Goal: Task Accomplishment & Management: Manage account settings

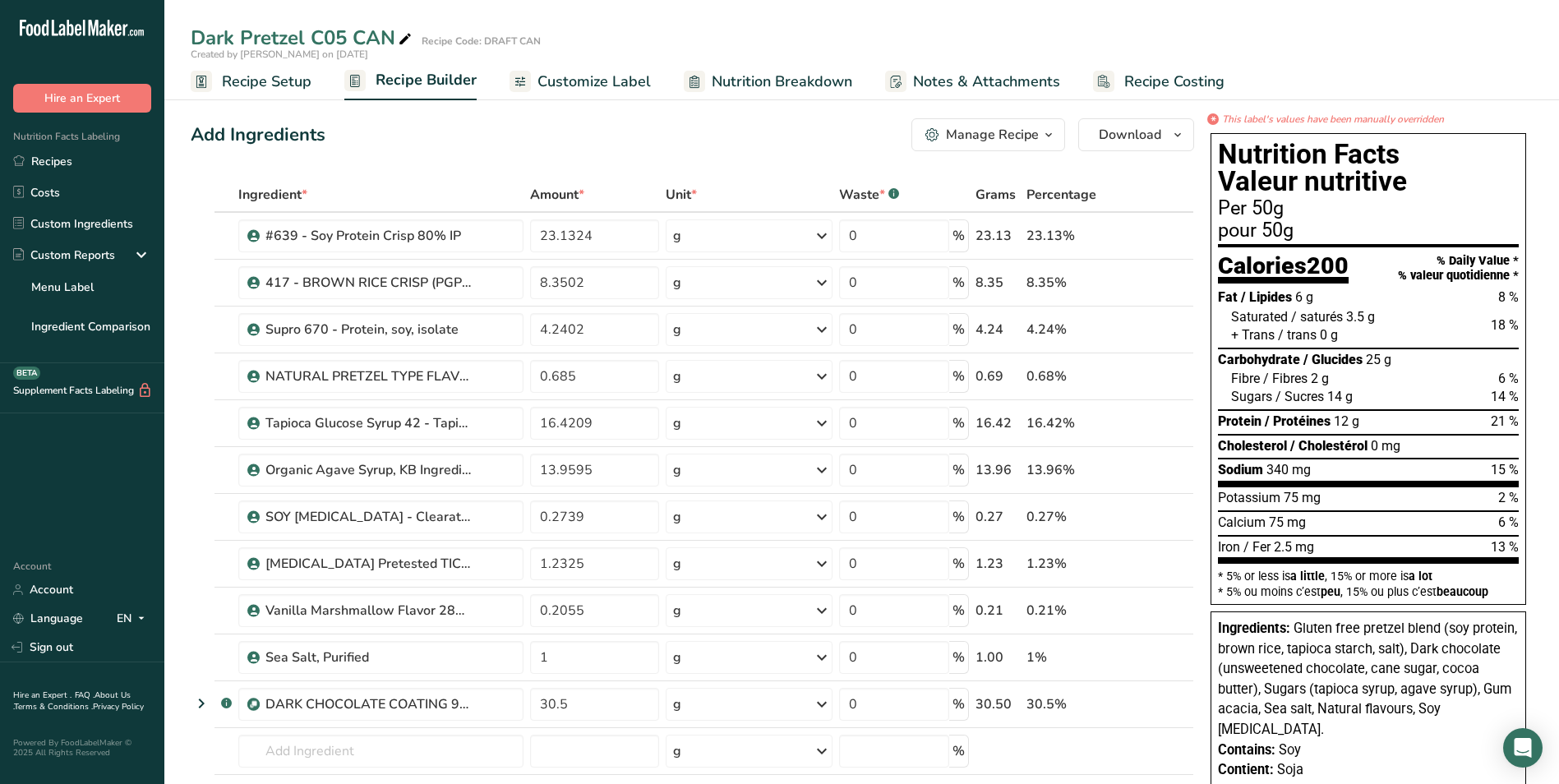
click at [614, 83] on span "Customize Label" at bounding box center [594, 81] width 113 height 22
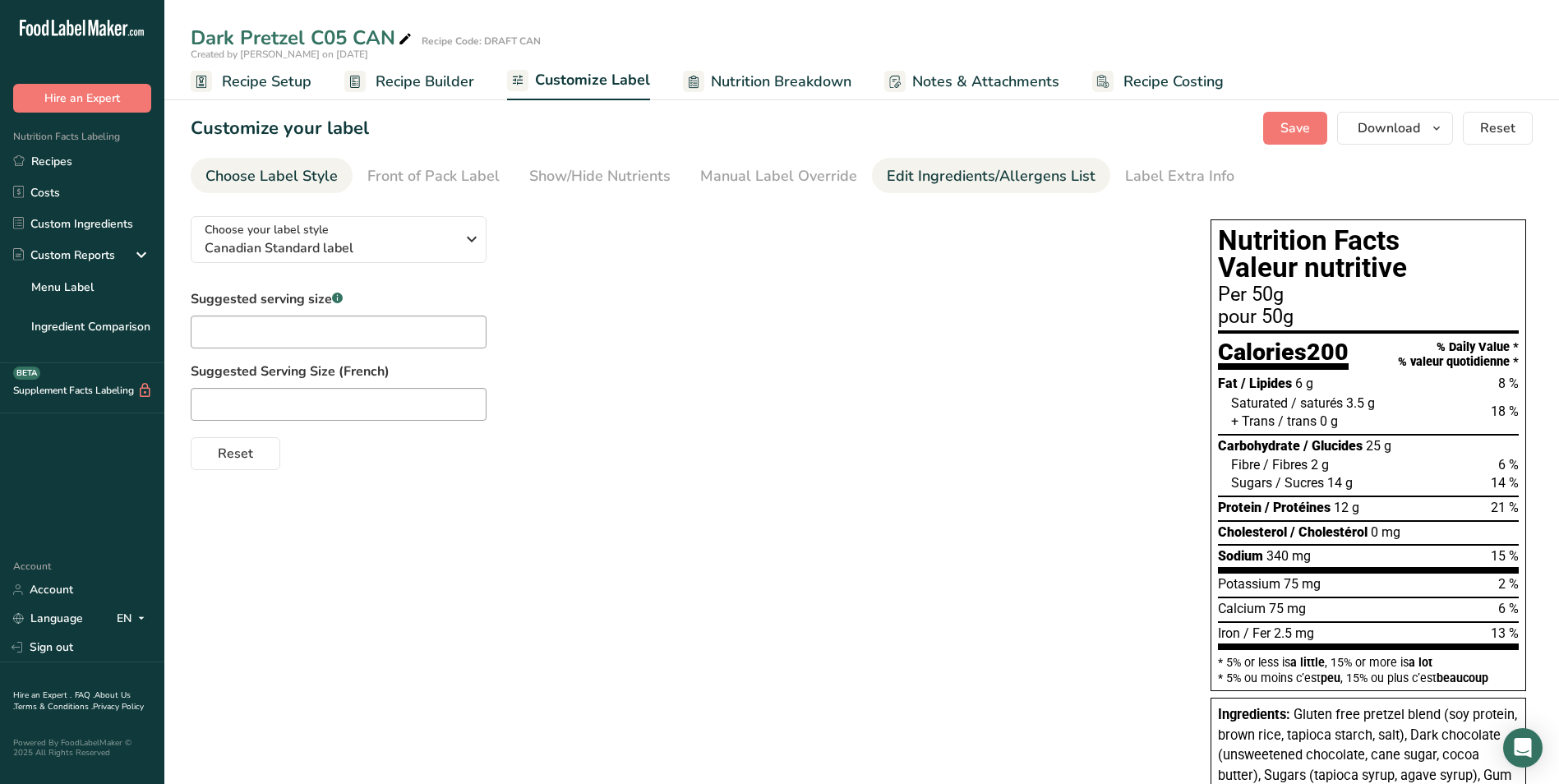
click at [1000, 174] on div "Edit Ingredients/Allergens List" at bounding box center [990, 176] width 209 height 22
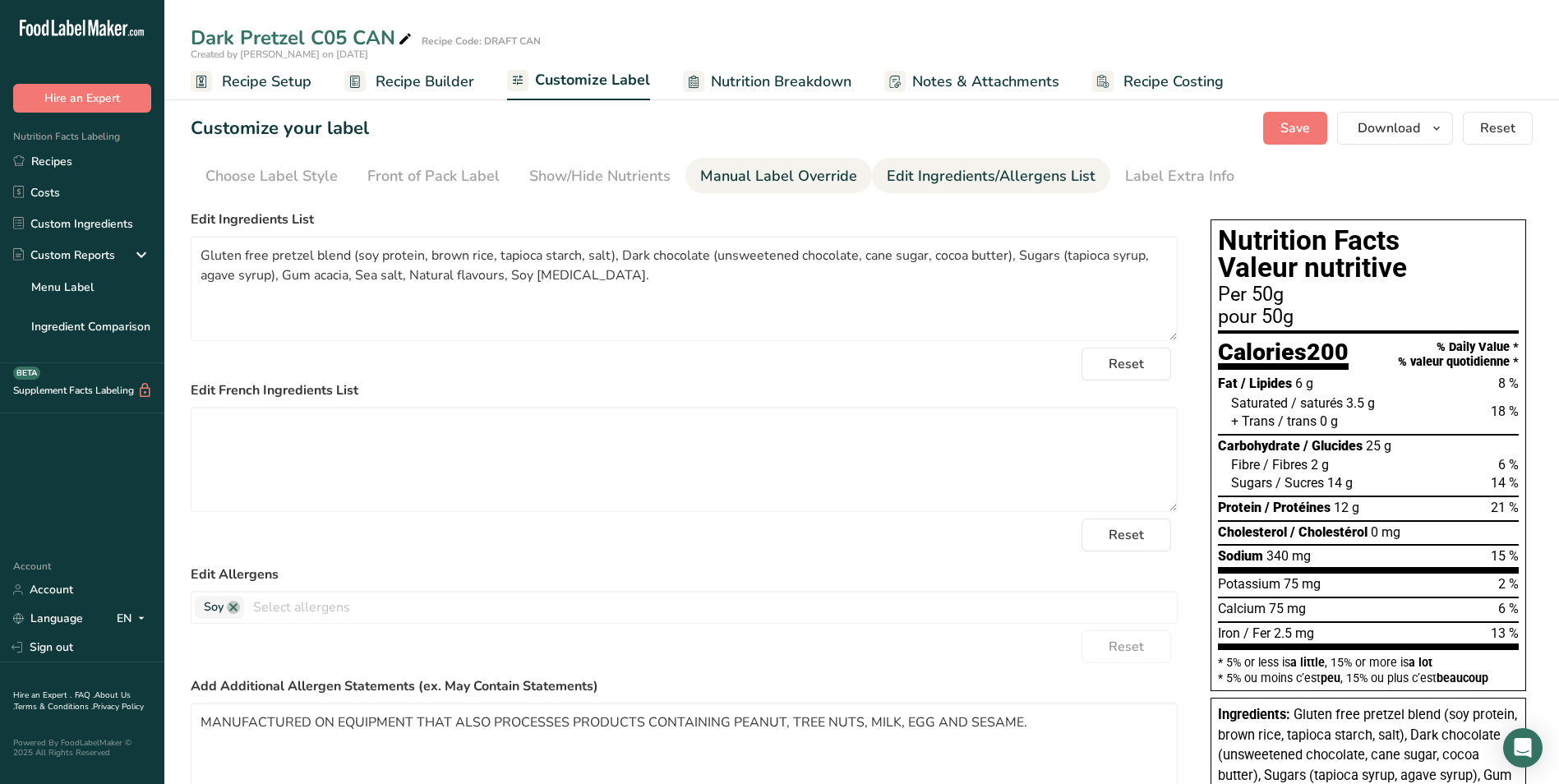
click at [730, 176] on div "Manual Label Override" at bounding box center [779, 176] width 157 height 22
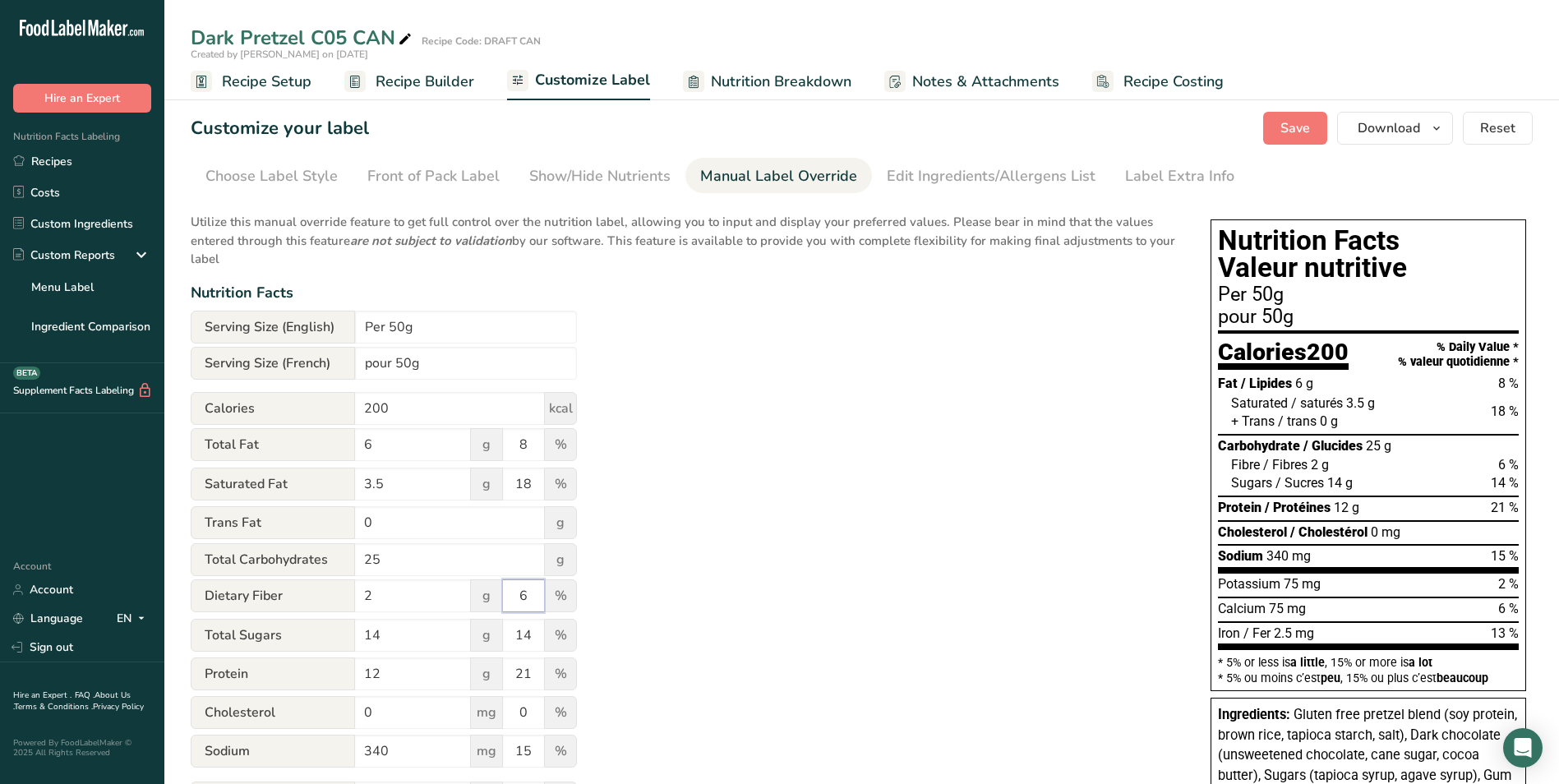
click at [528, 598] on input "6" at bounding box center [523, 595] width 41 height 33
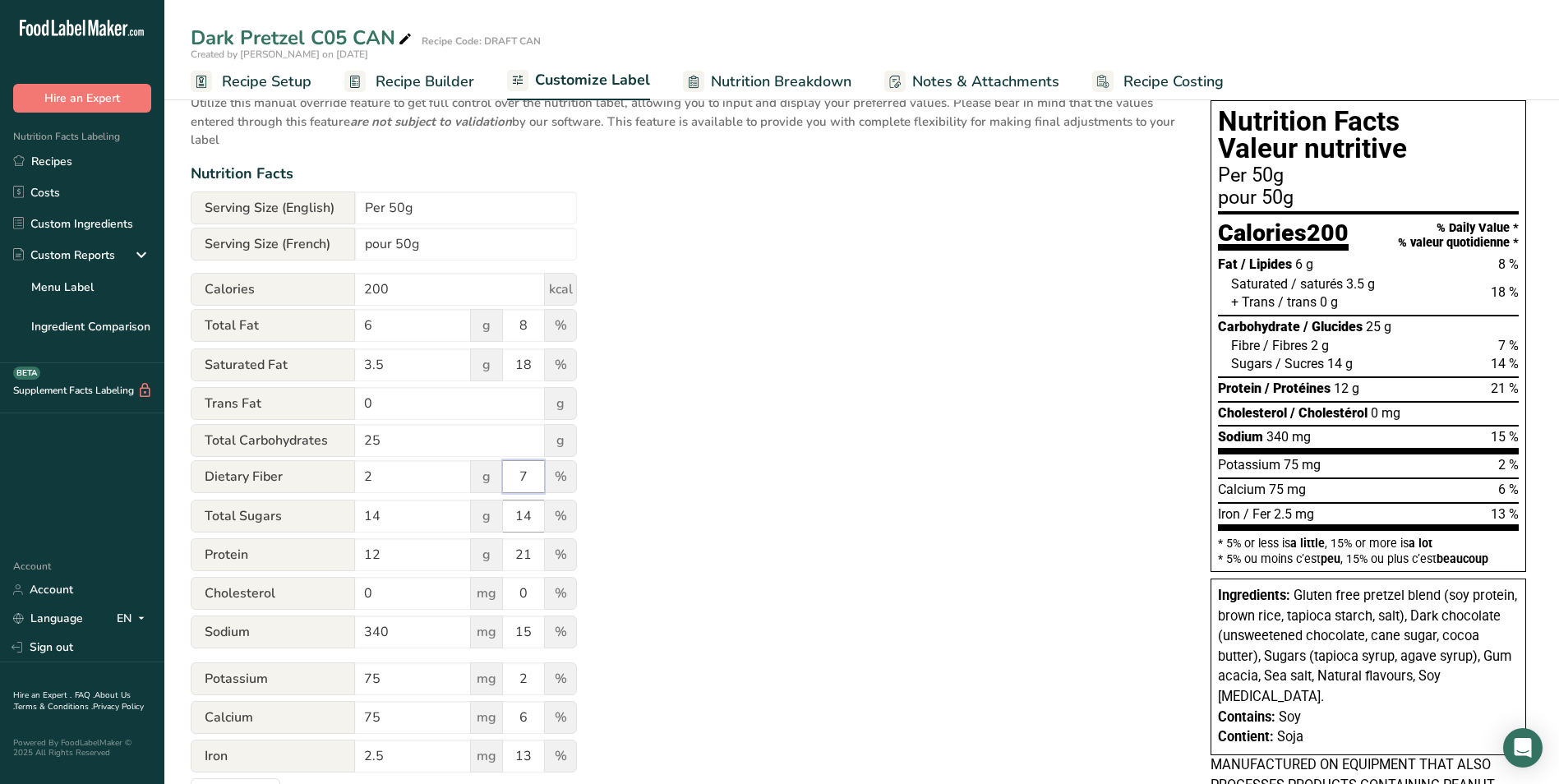
scroll to position [164, 0]
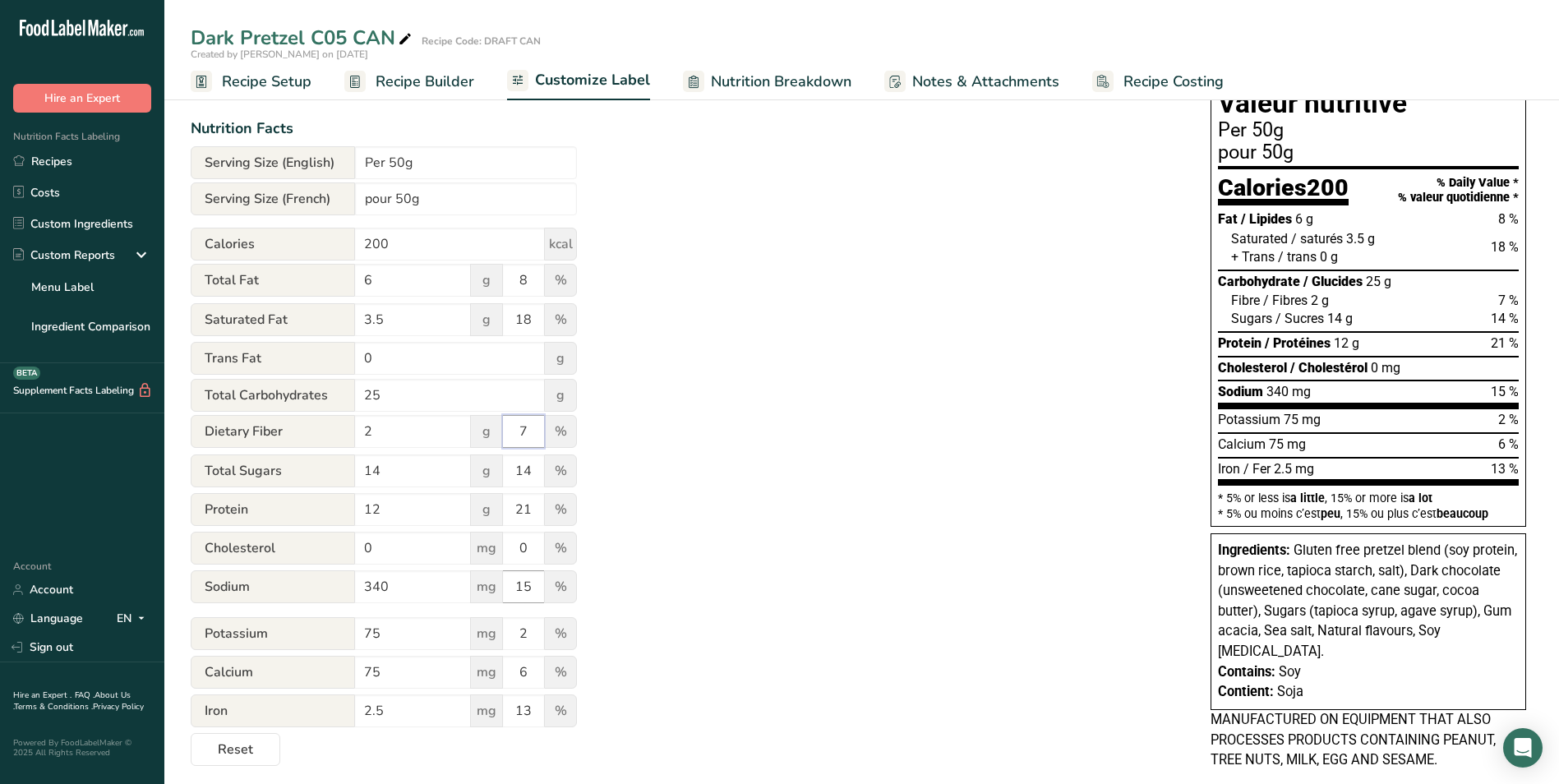
type input "7"
click at [532, 588] on input "15" at bounding box center [523, 586] width 41 height 33
type input "14"
click at [381, 588] on input "340" at bounding box center [413, 586] width 116 height 33
type input "330"
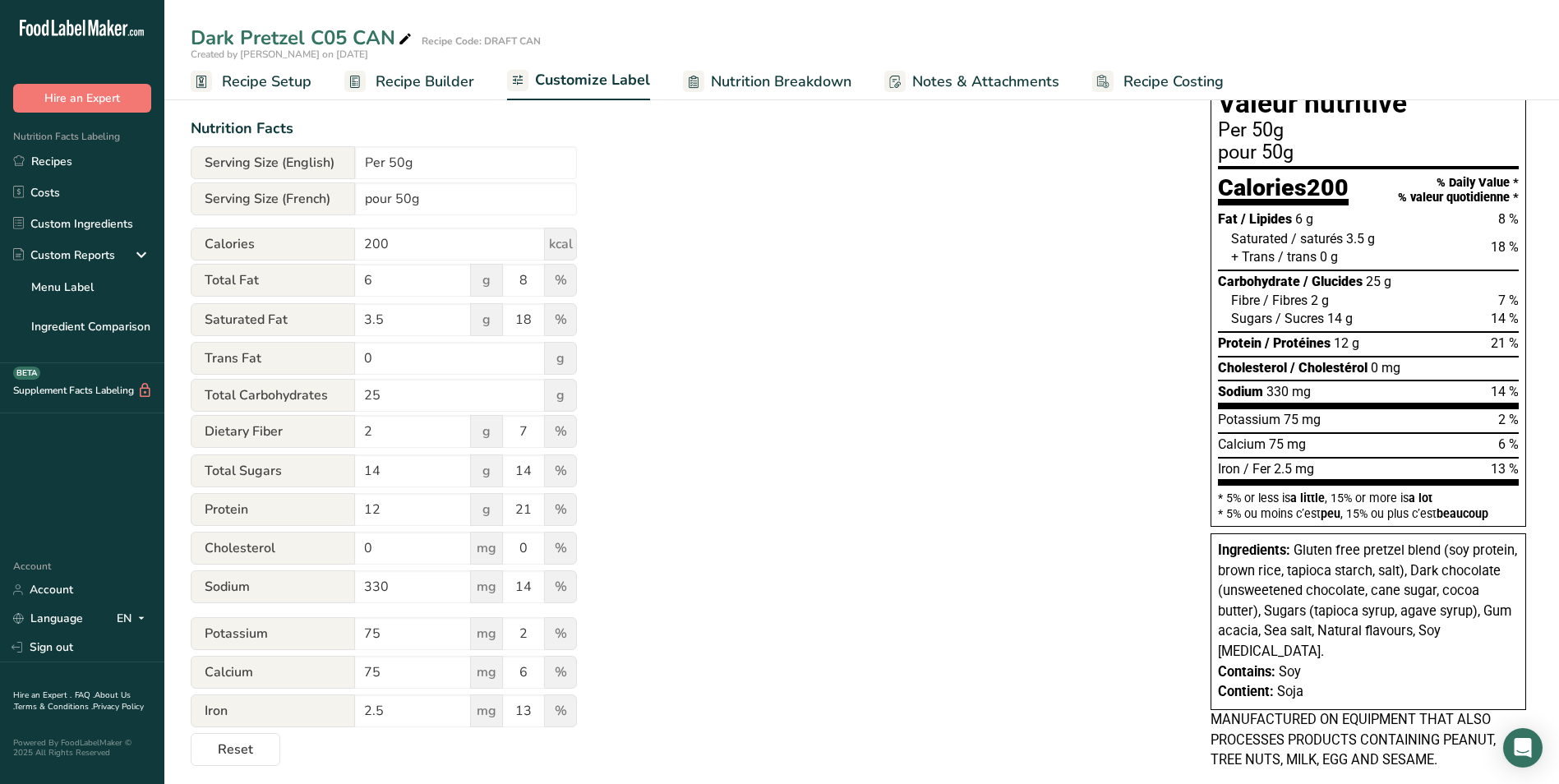
click at [694, 627] on div "Utilize this manual override feature to get full control over the nutrition lab…" at bounding box center [684, 402] width 986 height 727
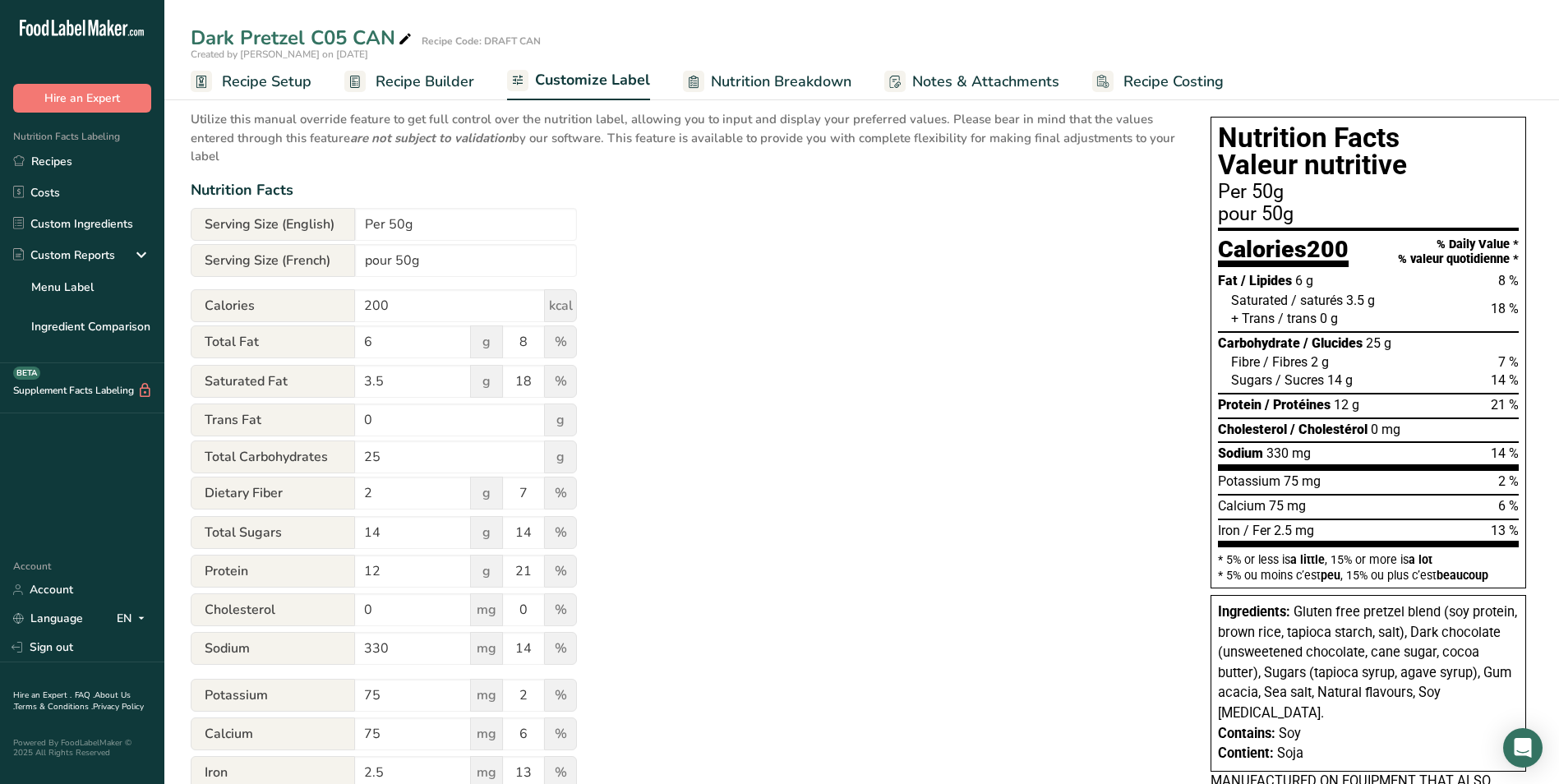
scroll to position [0, 0]
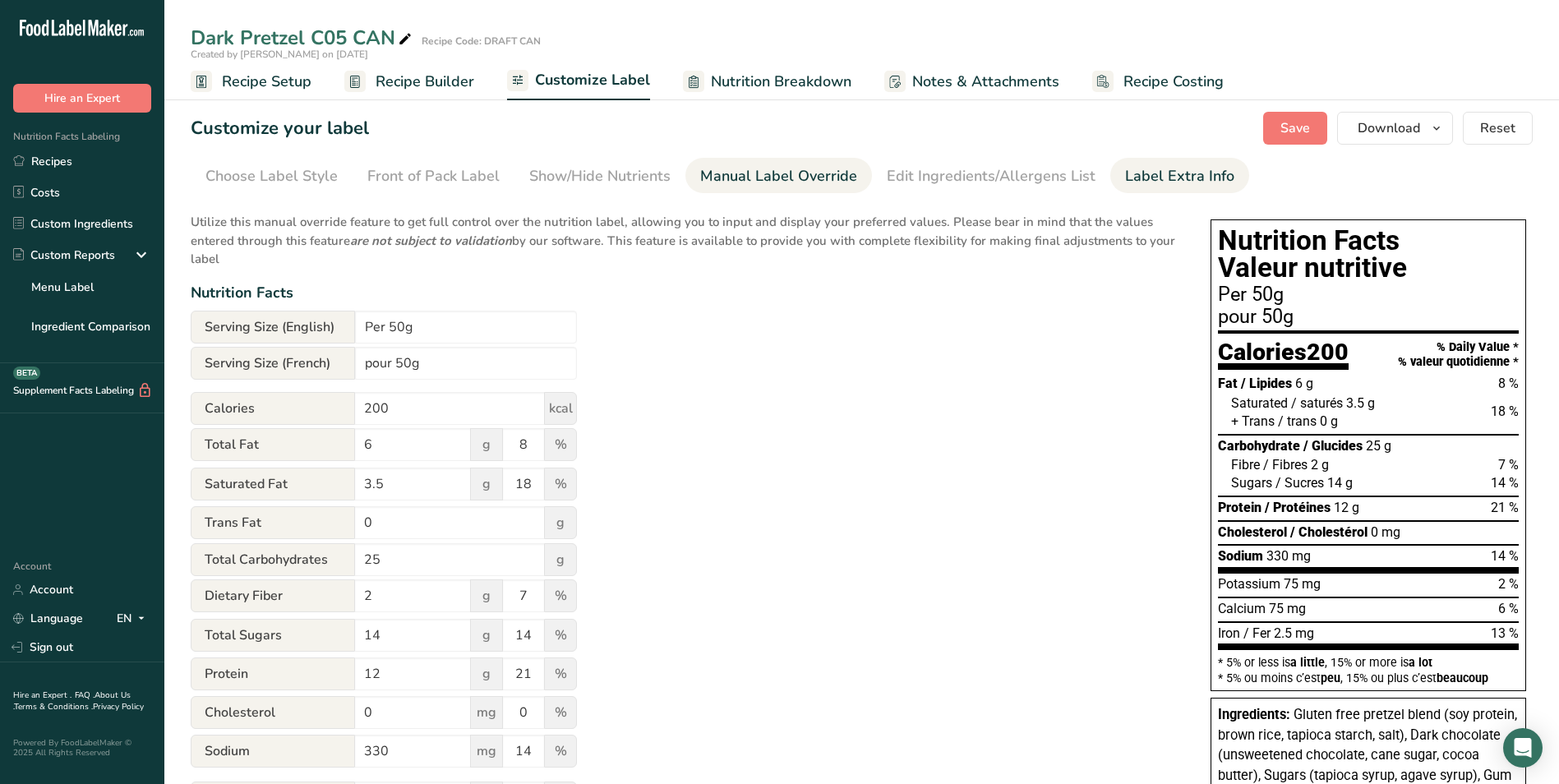
click at [1130, 178] on div "Label Extra Info" at bounding box center [1179, 176] width 110 height 22
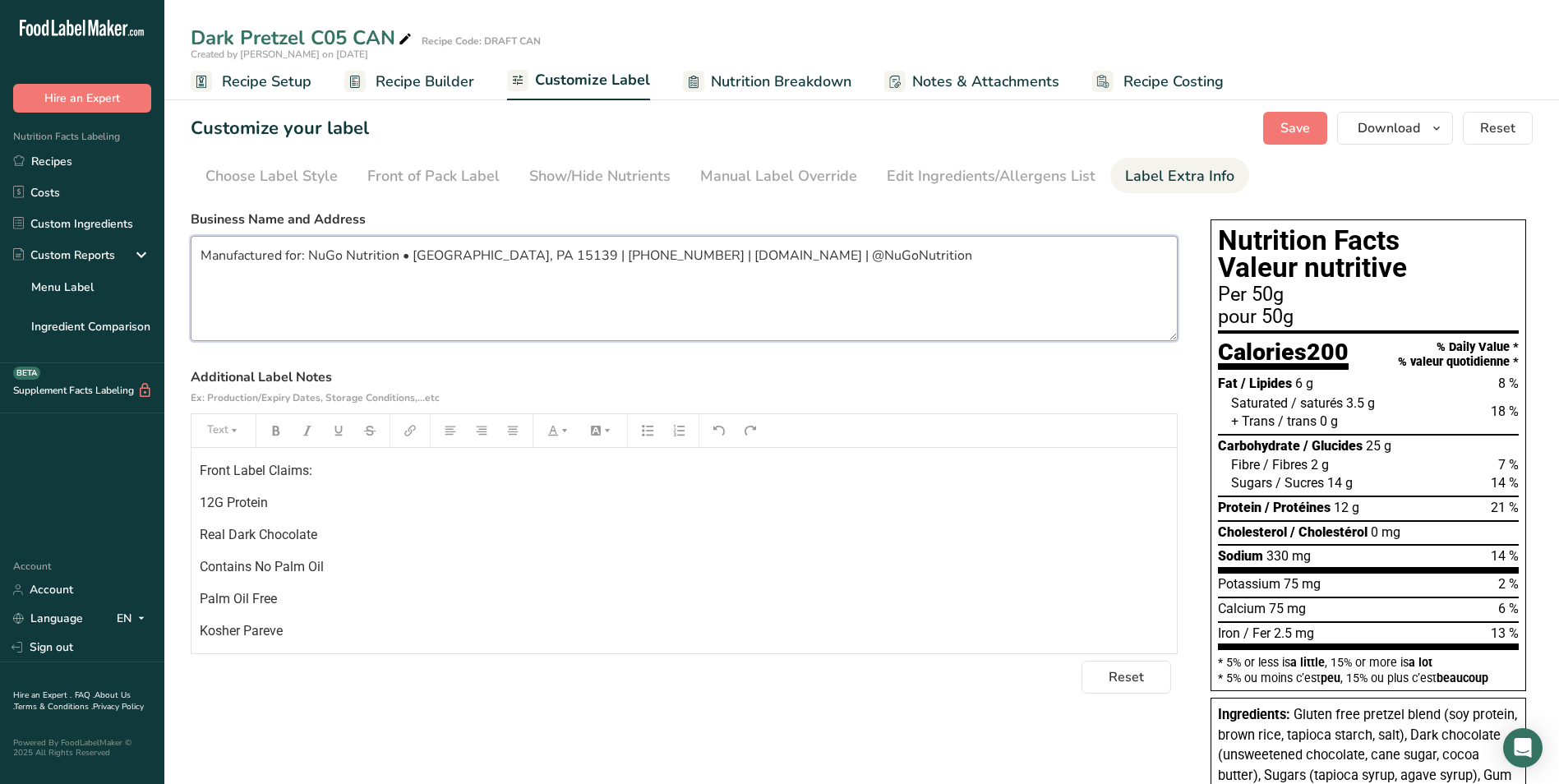
click at [747, 256] on textarea "Manufactured for: NuGo Nutrition • [GEOGRAPHIC_DATA], PA 15139 | [PHONE_NUMBER]…" at bounding box center [684, 288] width 986 height 105
click at [721, 255] on textarea "Manufactured for: NuGo Nutrition • [GEOGRAPHIC_DATA], [GEOGRAPHIC_DATA] 15139 |…" at bounding box center [684, 288] width 986 height 105
type textarea "Manufactured for: NuGo Nutrition • [GEOGRAPHIC_DATA], PA 15139 | [PHONE_NUMBER]…"
click at [1293, 121] on span "Save" at bounding box center [1294, 128] width 29 height 20
click at [934, 78] on span "Notes & Attachments" at bounding box center [985, 81] width 147 height 22
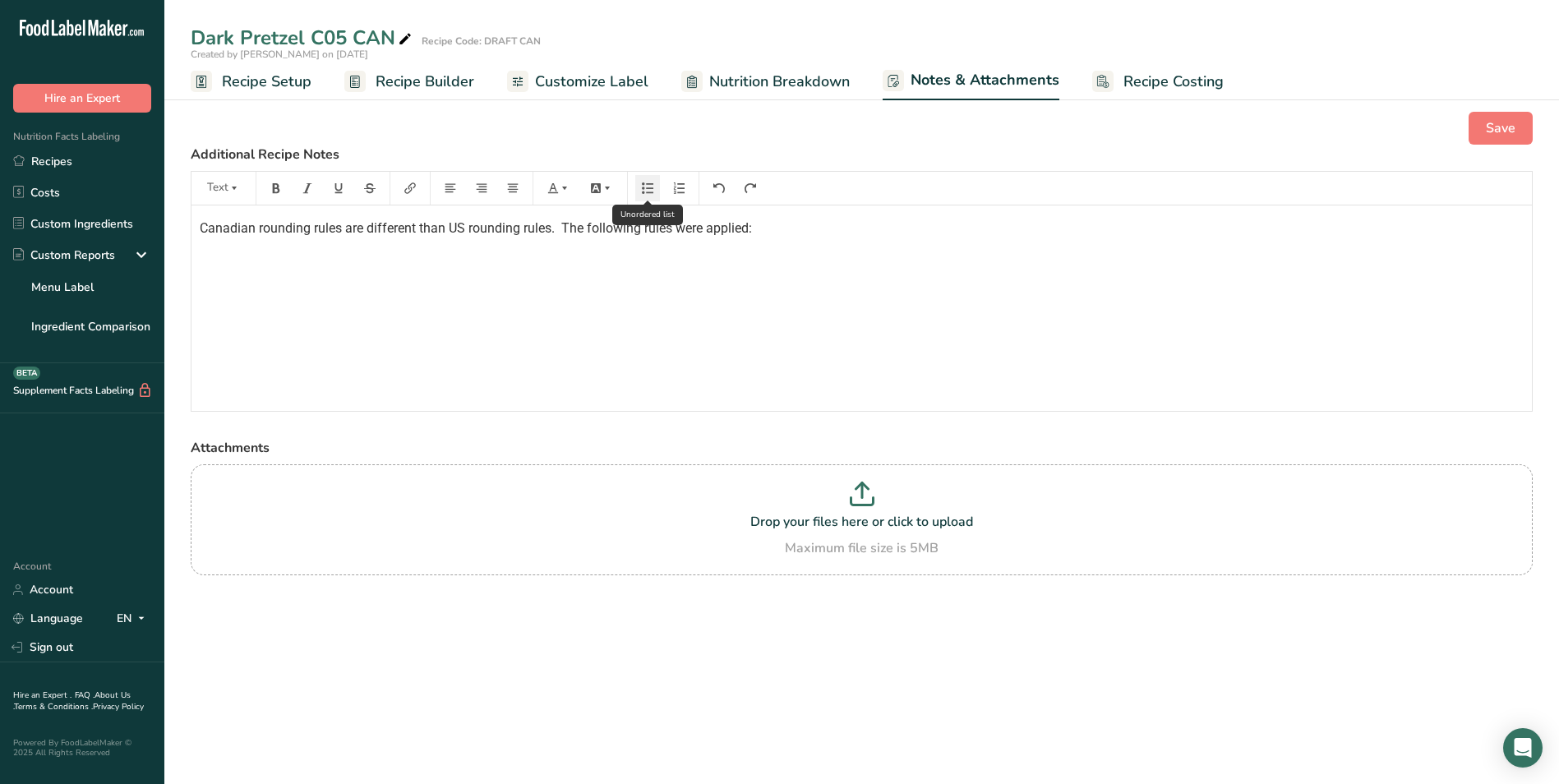
click at [651, 192] on icon "button" at bounding box center [647, 188] width 11 height 11
click at [208, 261] on div "• If 50mg-250mg then round to nearest 25mg" at bounding box center [861, 260] width 1324 height 20
click at [213, 255] on div "• ﻿" at bounding box center [861, 260] width 1324 height 20
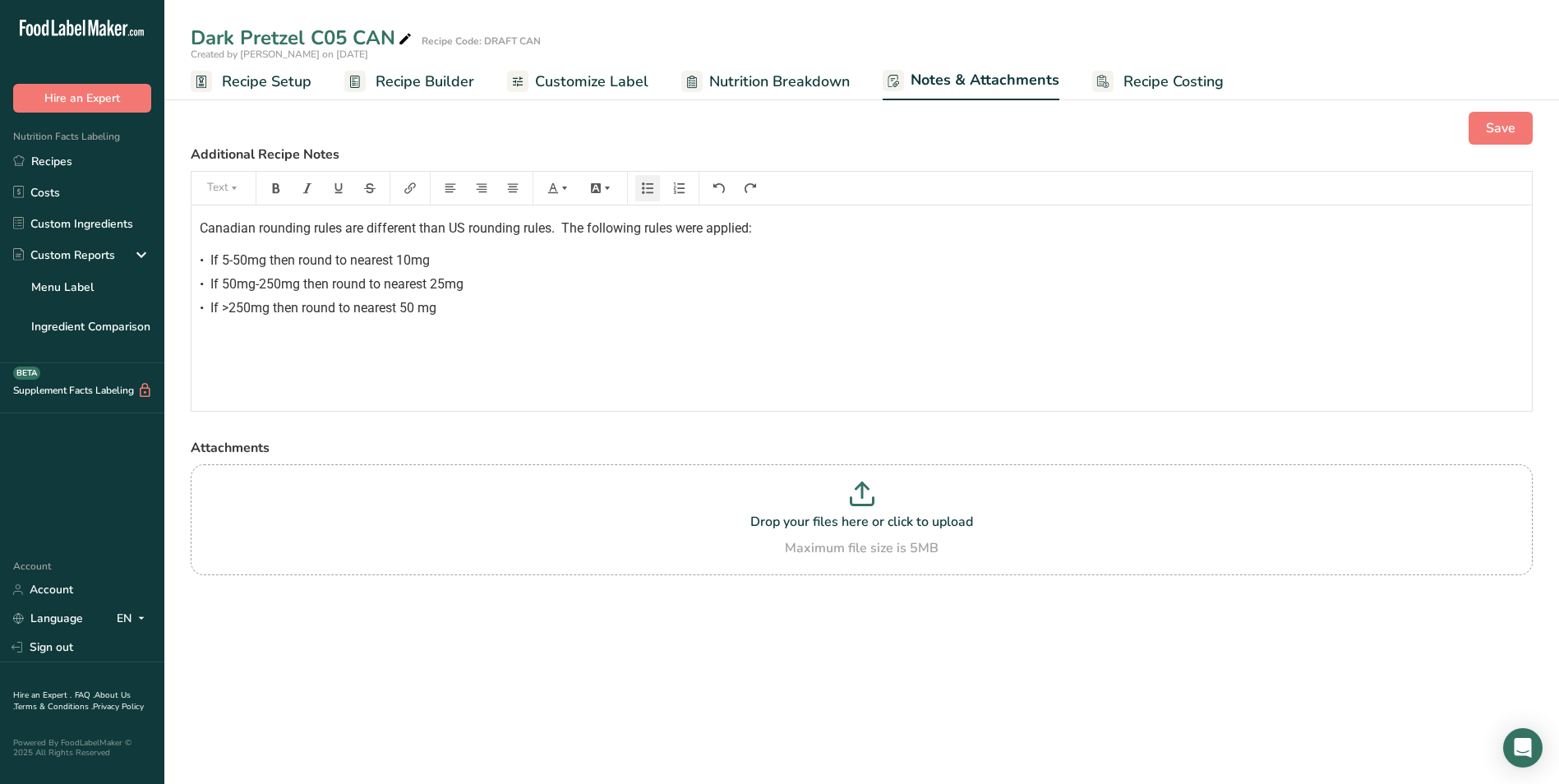
drag, startPoint x: 254, startPoint y: 281, endPoint x: 288, endPoint y: 337, distance: 65.5
click at [255, 282] on span "If 50mg-250mg then round to nearest 25mg" at bounding box center [337, 283] width 253 height 16
click at [300, 260] on span "If 5-50mg then round to nearest 10mg" at bounding box center [320, 260] width 219 height 16
click at [315, 282] on span "If 50-250mg then round to nearest 25mg" at bounding box center [328, 283] width 234 height 16
click at [300, 308] on span "If >250mg then round to nearest 50 mg" at bounding box center [323, 307] width 226 height 16
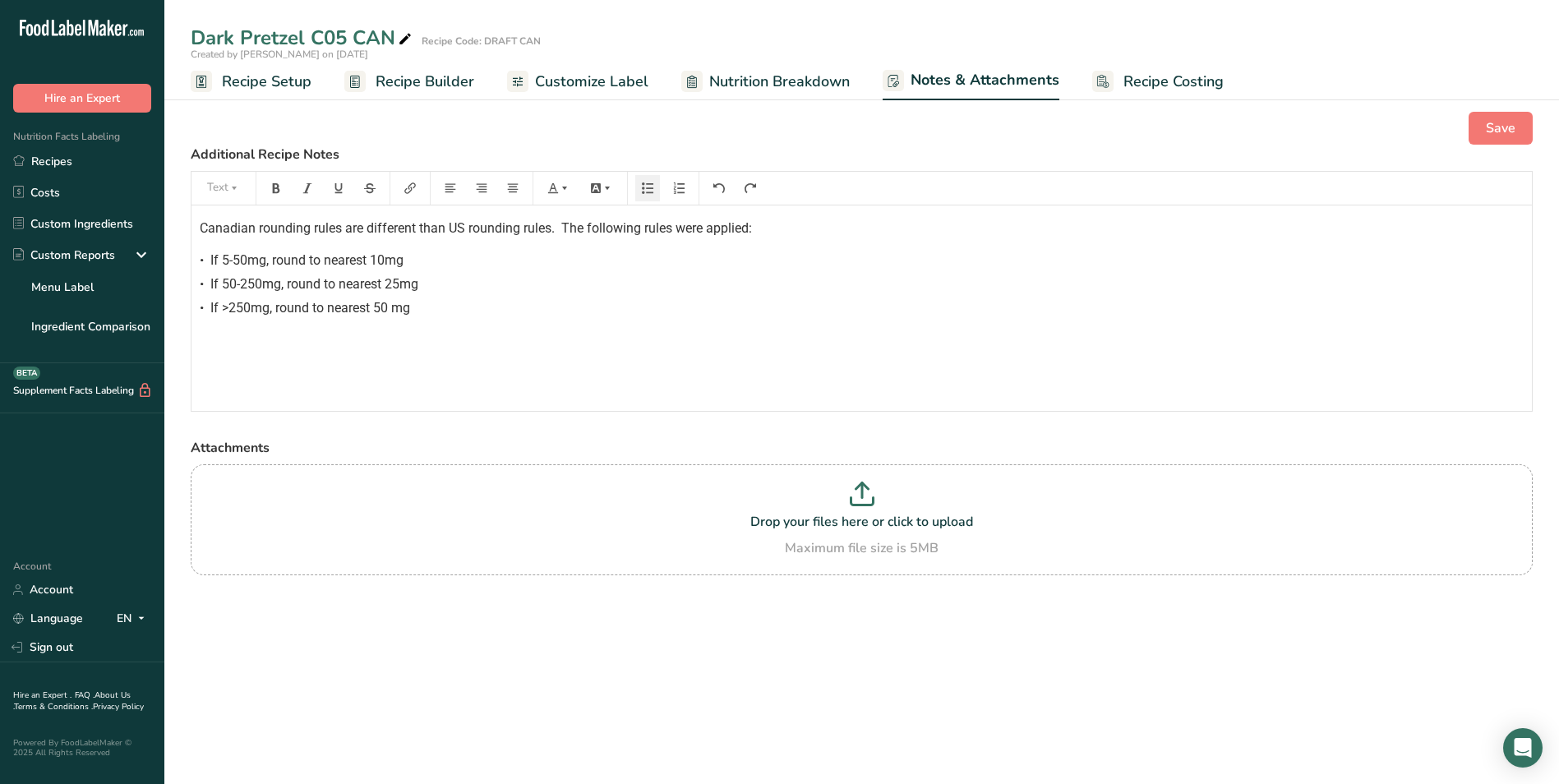
click at [207, 255] on div "• If 5-50mg, round to nearest 10mg" at bounding box center [861, 260] width 1324 height 20
click at [210, 256] on div "• If >2.5mg, round to nearest 0.5mg" at bounding box center [861, 260] width 1324 height 20
click at [1497, 128] on span "Save" at bounding box center [1499, 128] width 29 height 20
click at [587, 81] on span "Customize Label" at bounding box center [591, 81] width 113 height 22
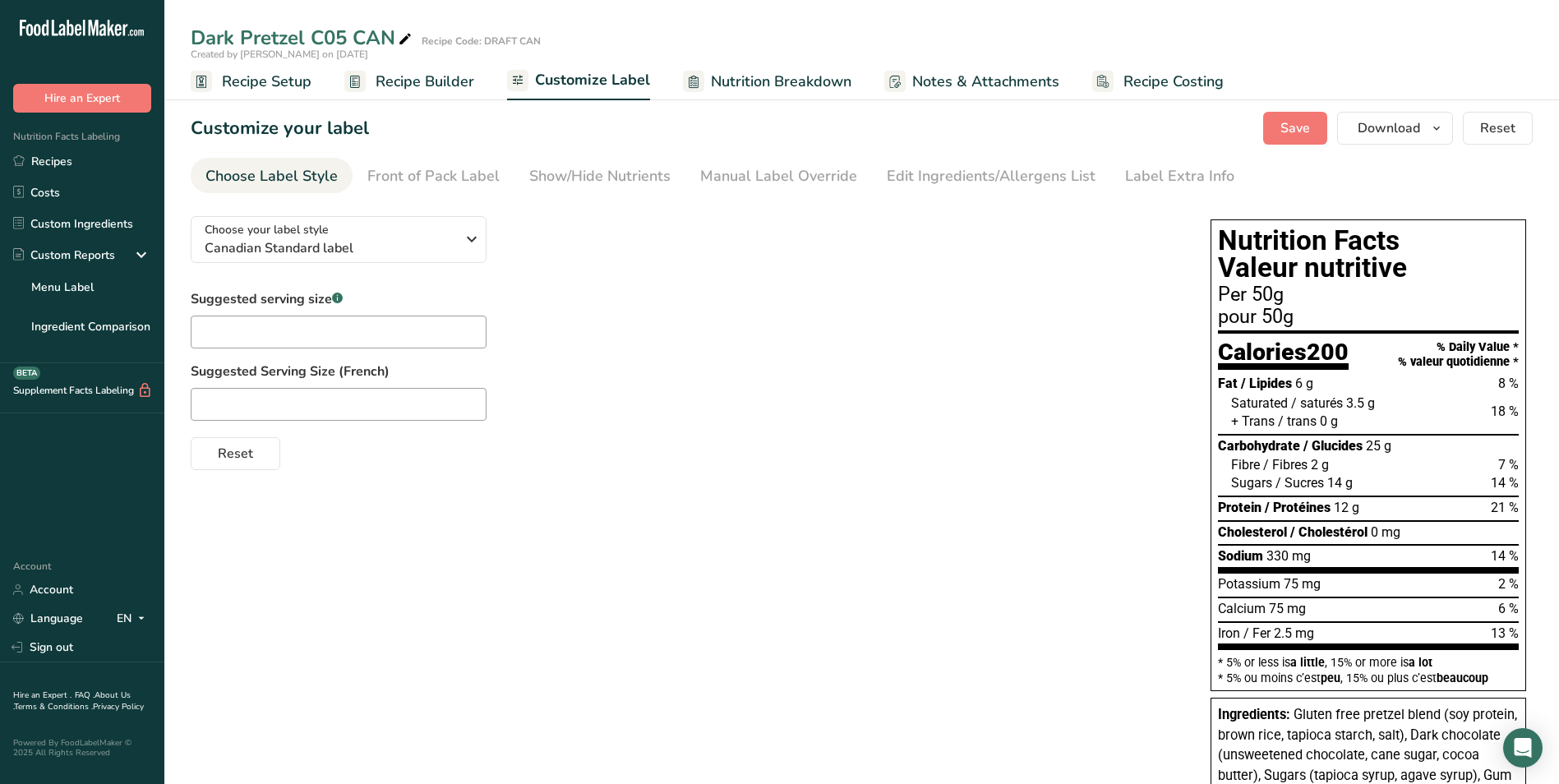
click at [260, 78] on span "Recipe Setup" at bounding box center [266, 81] width 90 height 22
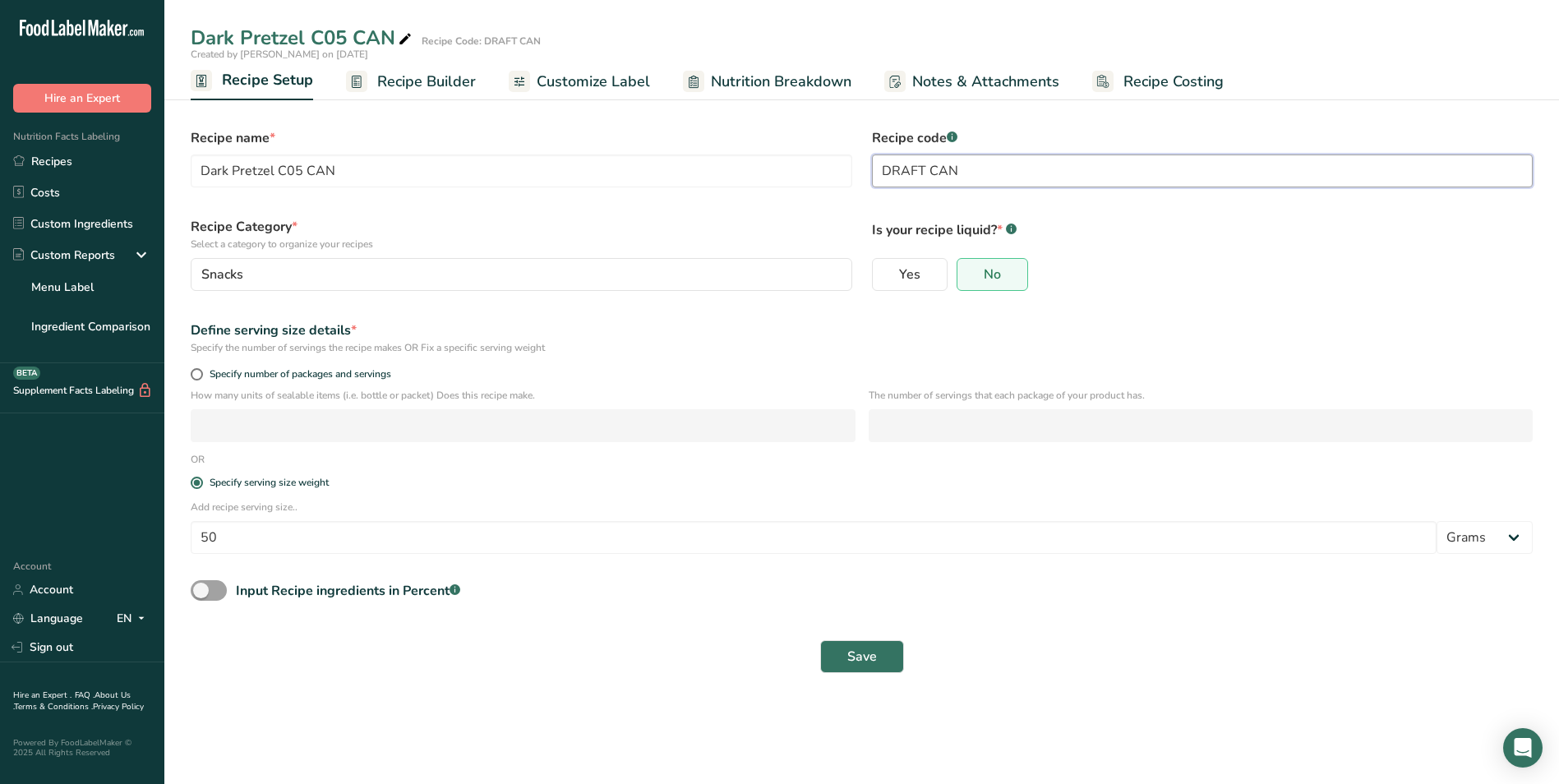
click at [923, 168] on input "DRAFT CAN" at bounding box center [1203, 170] width 661 height 33
type input "APPROVED C05 CAN"
click at [861, 648] on span "Save" at bounding box center [862, 656] width 29 height 20
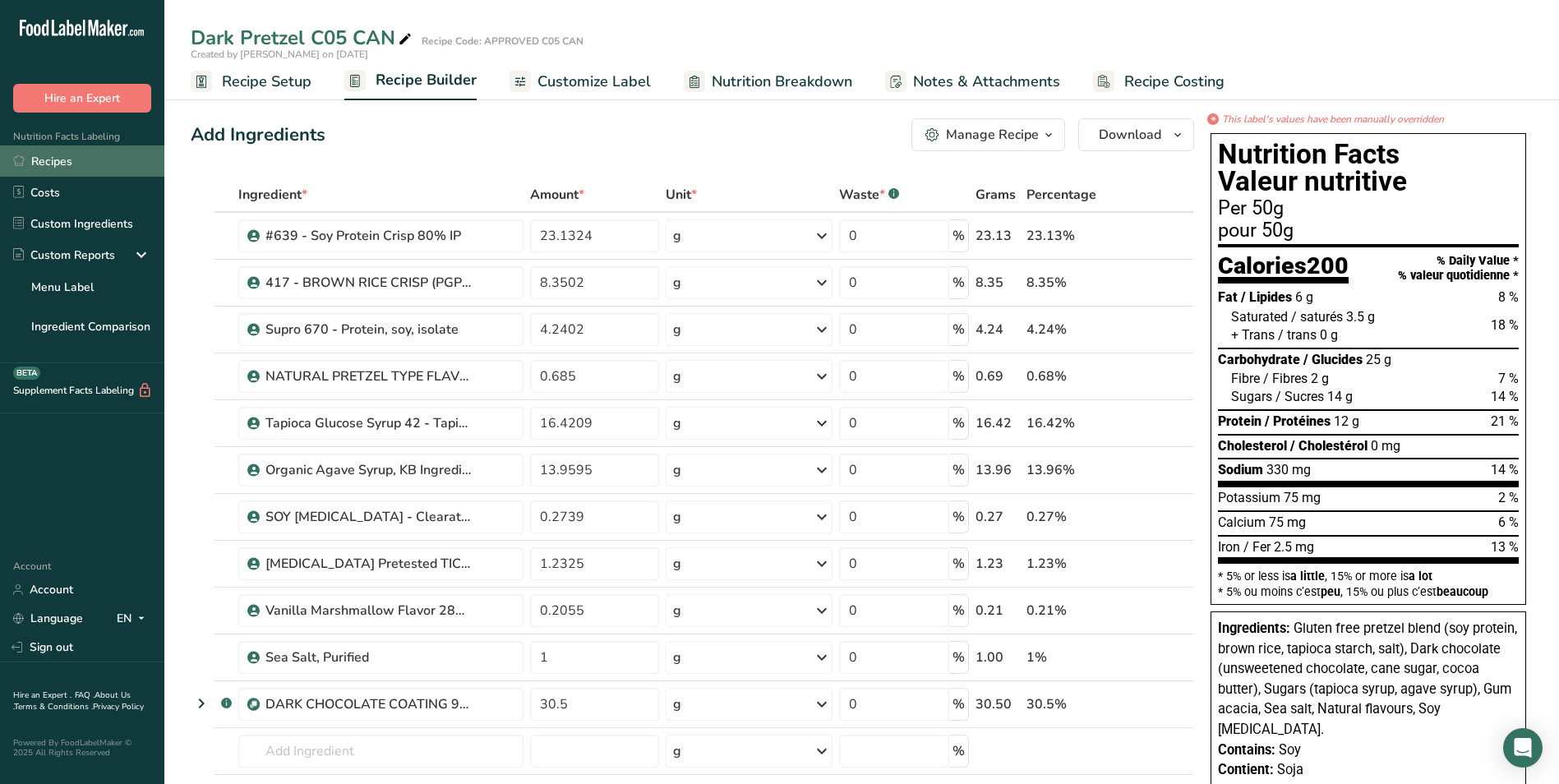
click at [47, 159] on link "Recipes" at bounding box center [82, 161] width 164 height 31
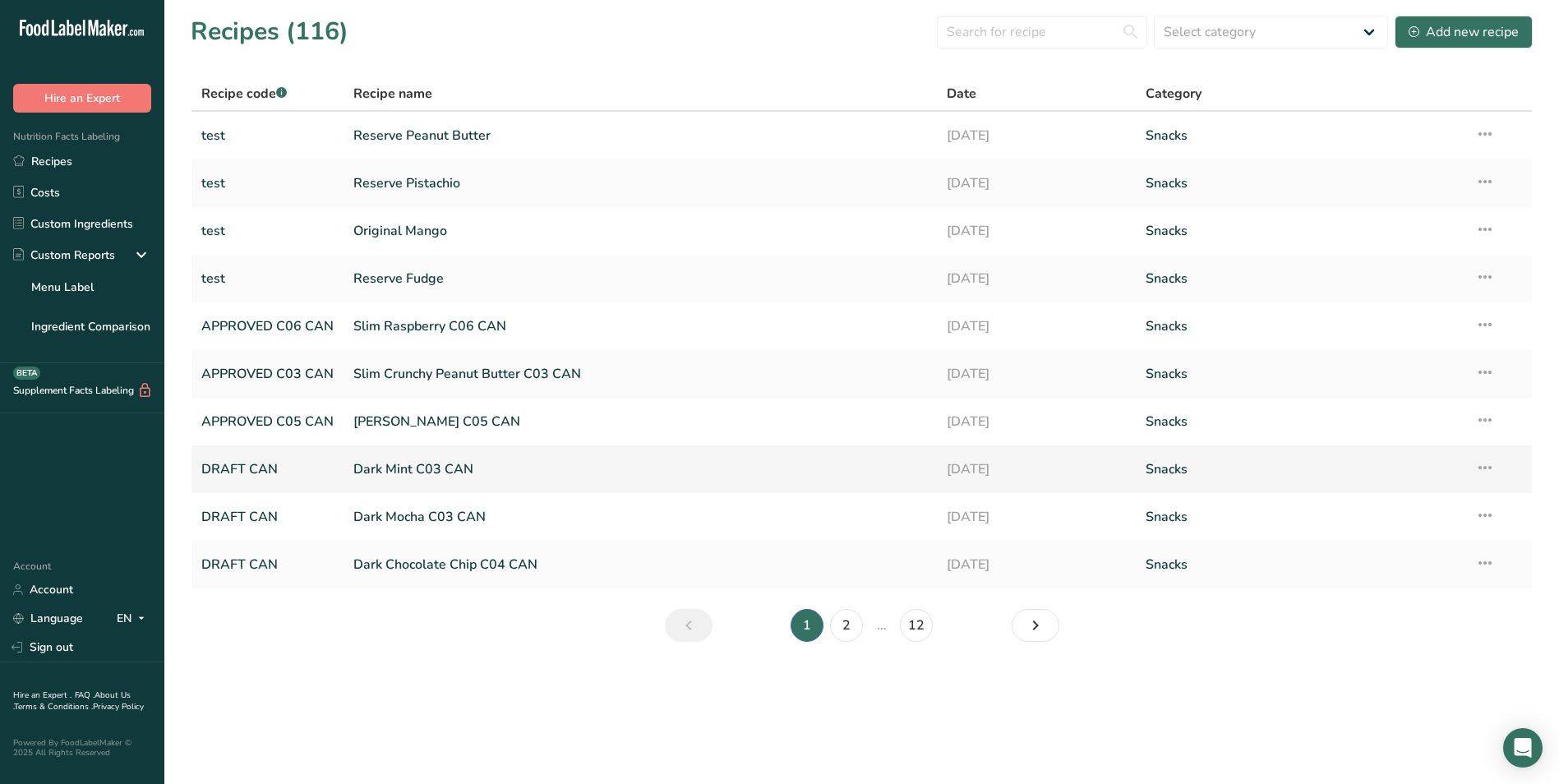
click at [263, 469] on link "DRAFT CAN" at bounding box center [267, 469] width 132 height 35
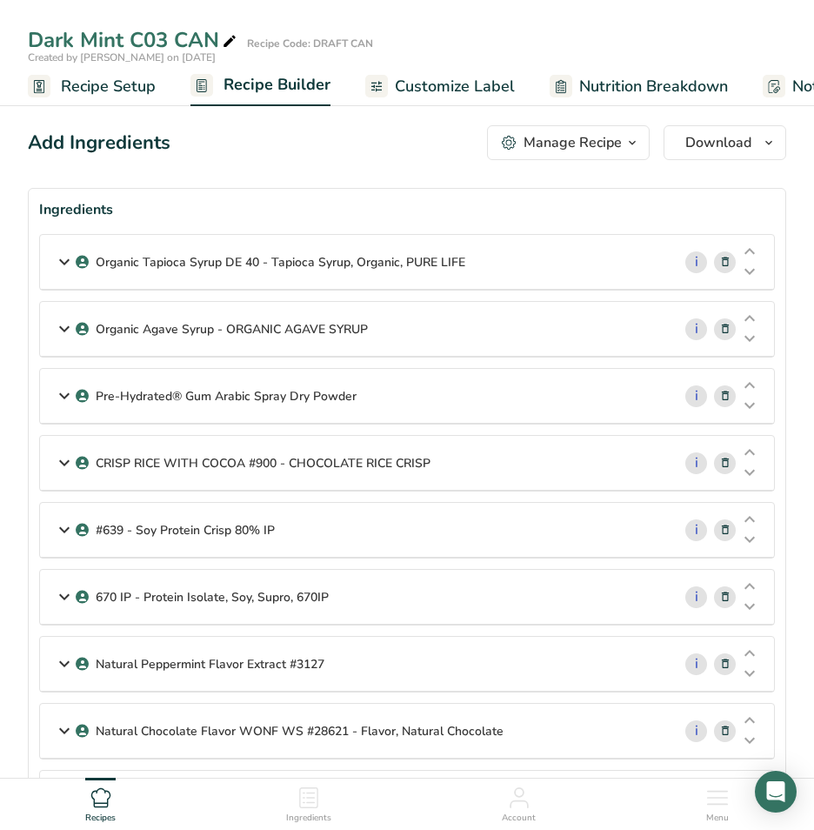
click at [441, 82] on span "Customize Label" at bounding box center [455, 86] width 120 height 23
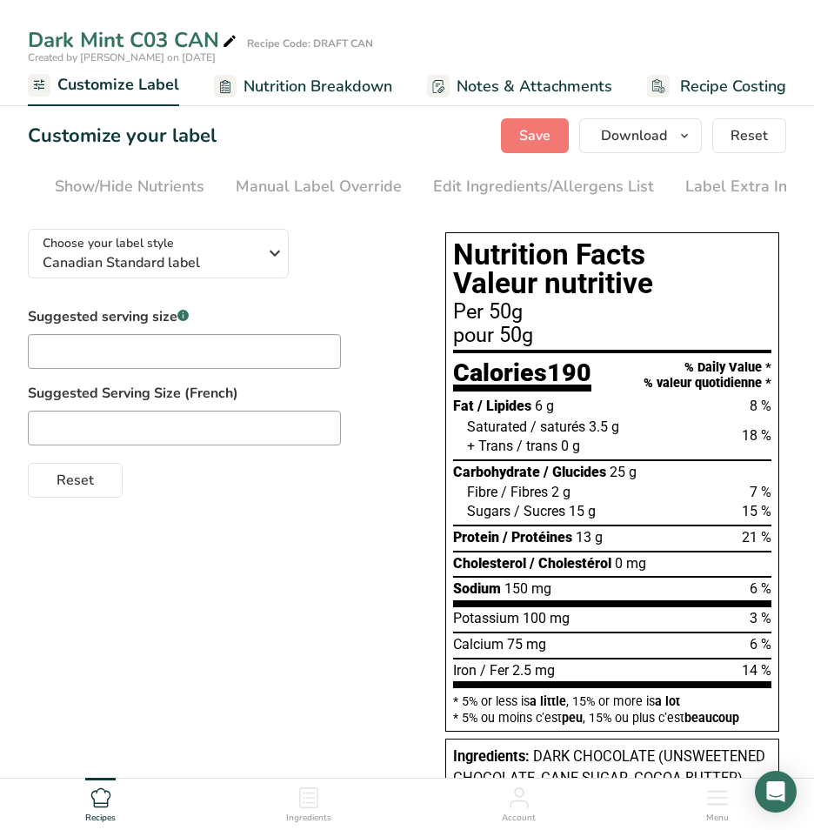
scroll to position [0, 345]
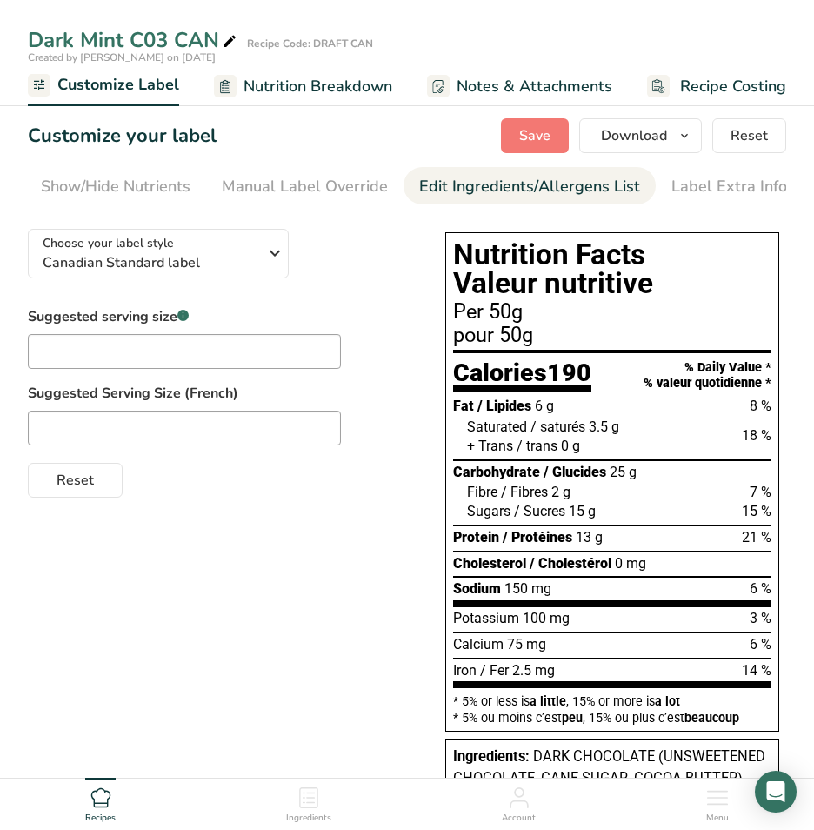
click at [575, 191] on div "Edit Ingredients/Allergens List" at bounding box center [529, 186] width 221 height 23
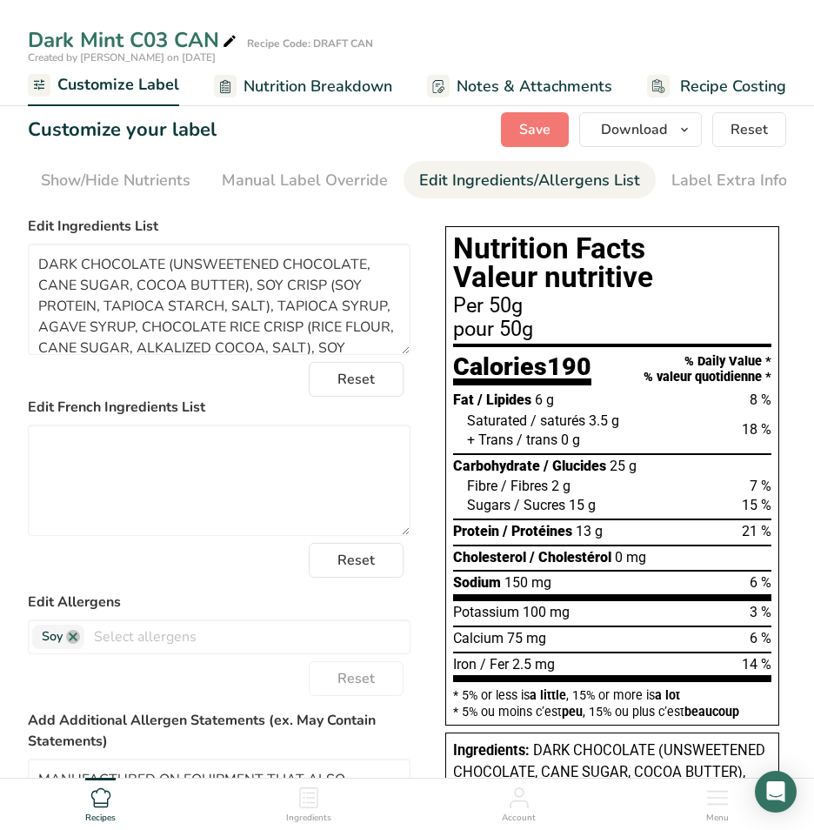
scroll to position [0, 0]
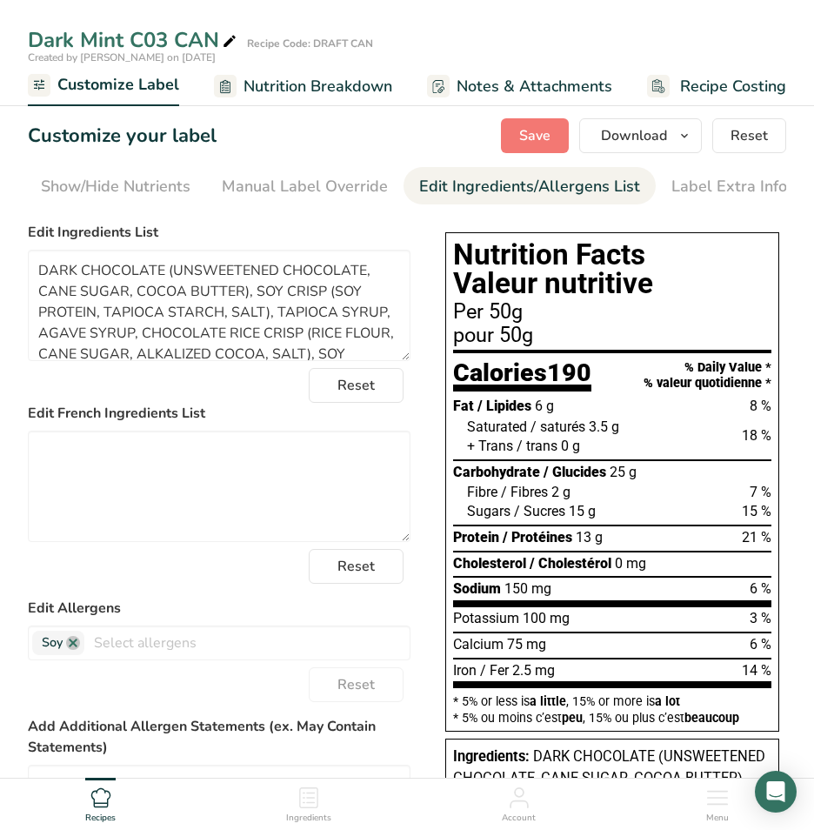
click at [529, 88] on span "Notes & Attachments" at bounding box center [535, 86] width 156 height 23
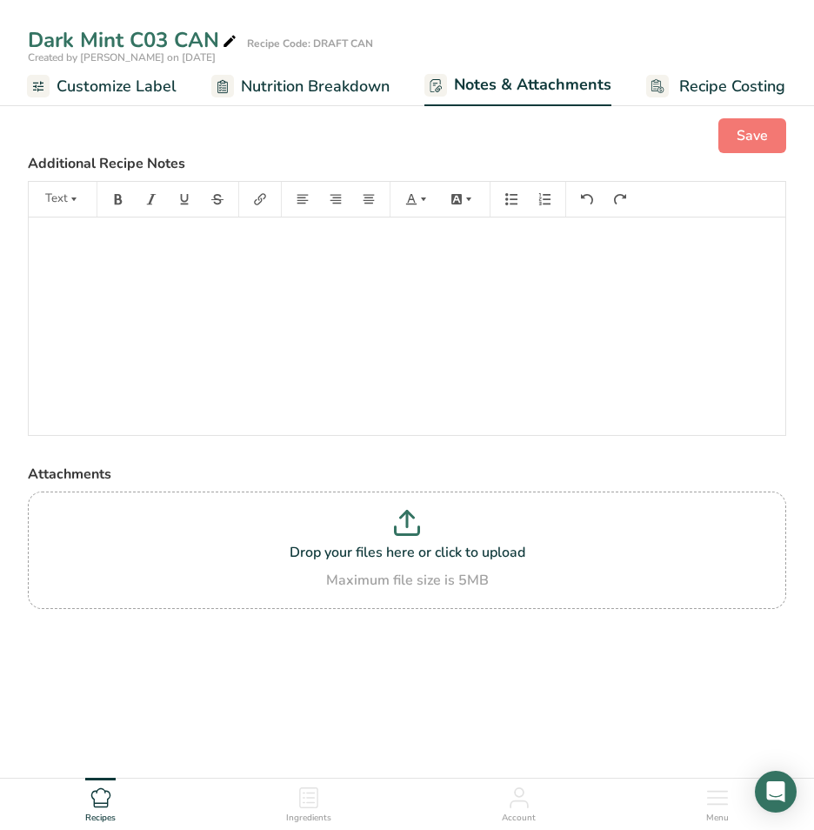
click at [149, 85] on span "Customize Label" at bounding box center [117, 86] width 120 height 23
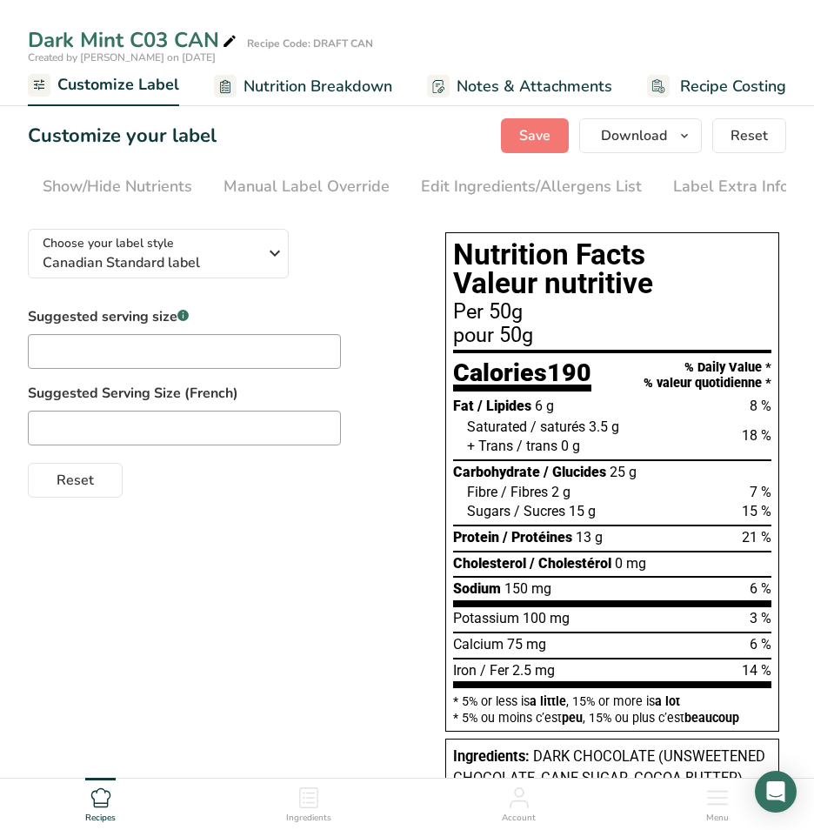
scroll to position [0, 345]
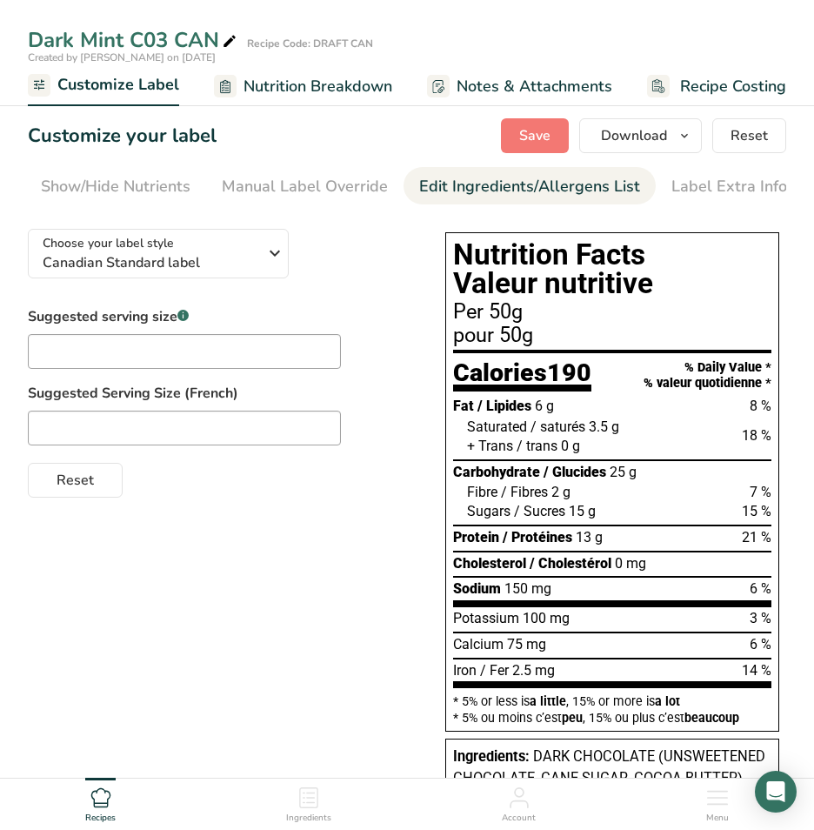
click at [493, 182] on div "Edit Ingredients/Allergens List" at bounding box center [529, 186] width 221 height 23
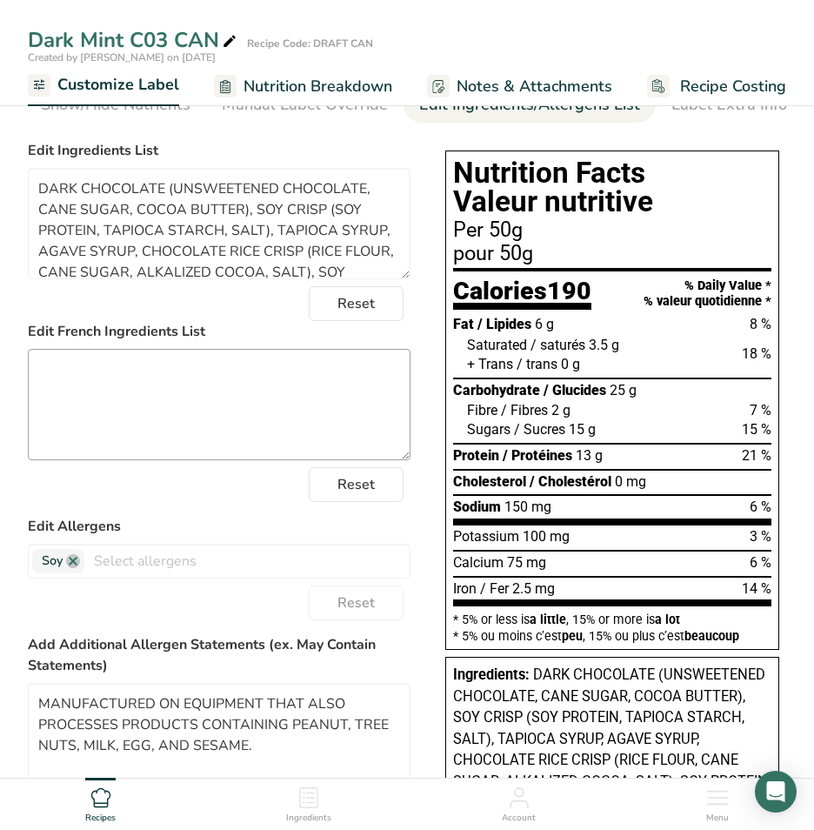
scroll to position [0, 0]
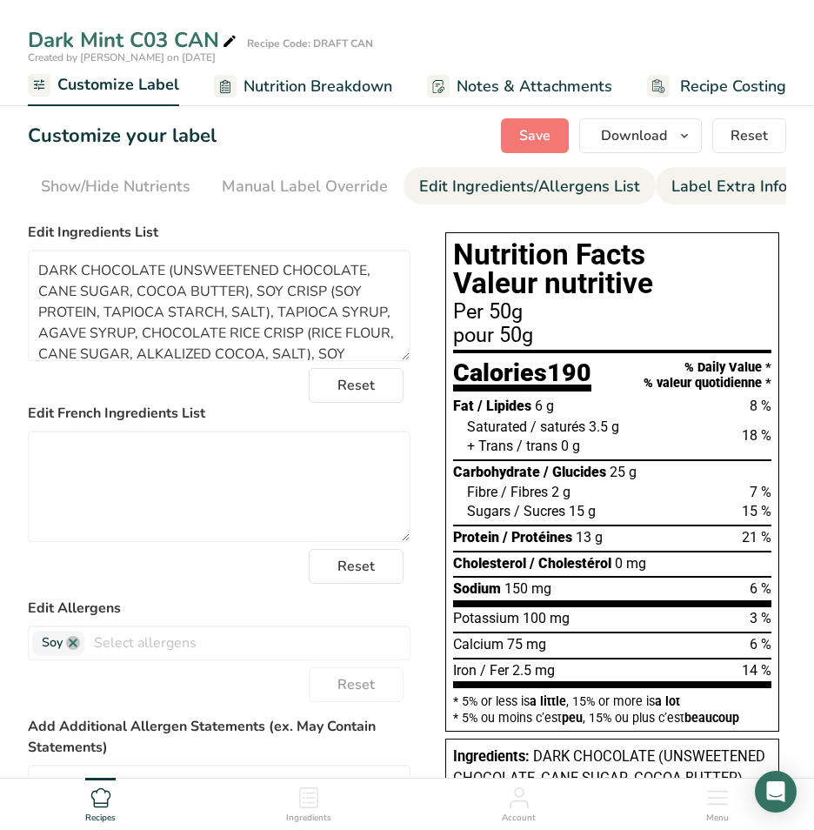
click at [711, 184] on div "Label Extra Info" at bounding box center [729, 186] width 116 height 23
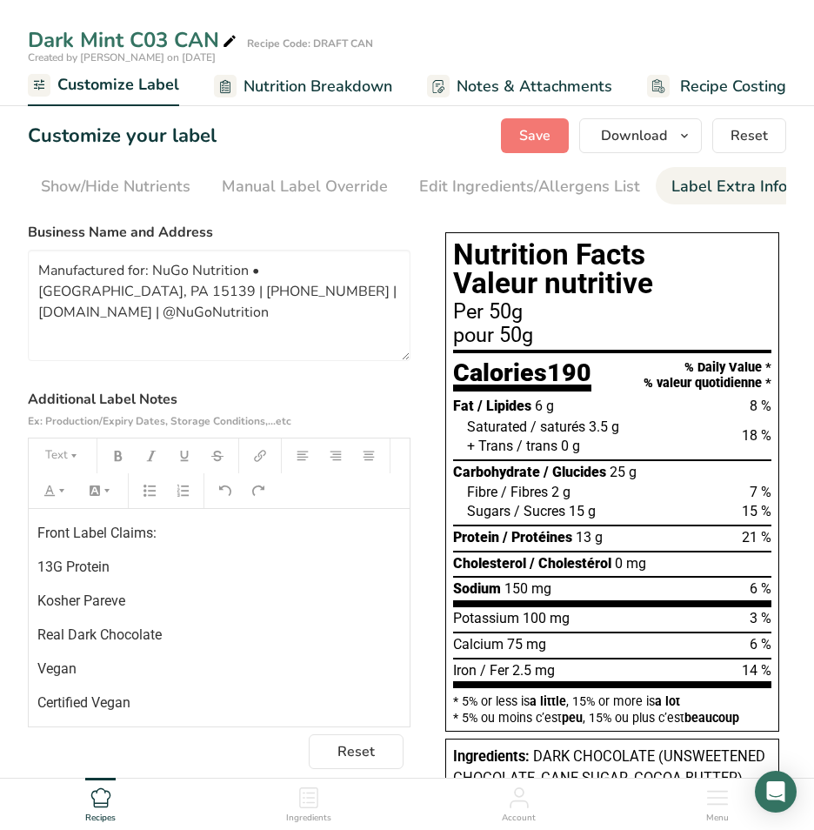
click at [711, 184] on div "Label Extra Info" at bounding box center [729, 186] width 116 height 23
click at [255, 296] on textarea "Manufactured for: NuGo Nutrition • [GEOGRAPHIC_DATA], PA 15139 | [PHONE_NUMBER]…" at bounding box center [219, 305] width 383 height 111
type textarea "Manufactured for: NuGo Nutrition • [GEOGRAPHIC_DATA], PA 15139 | [PHONE_NUMBER]…"
click at [543, 127] on span "Save" at bounding box center [534, 135] width 31 height 21
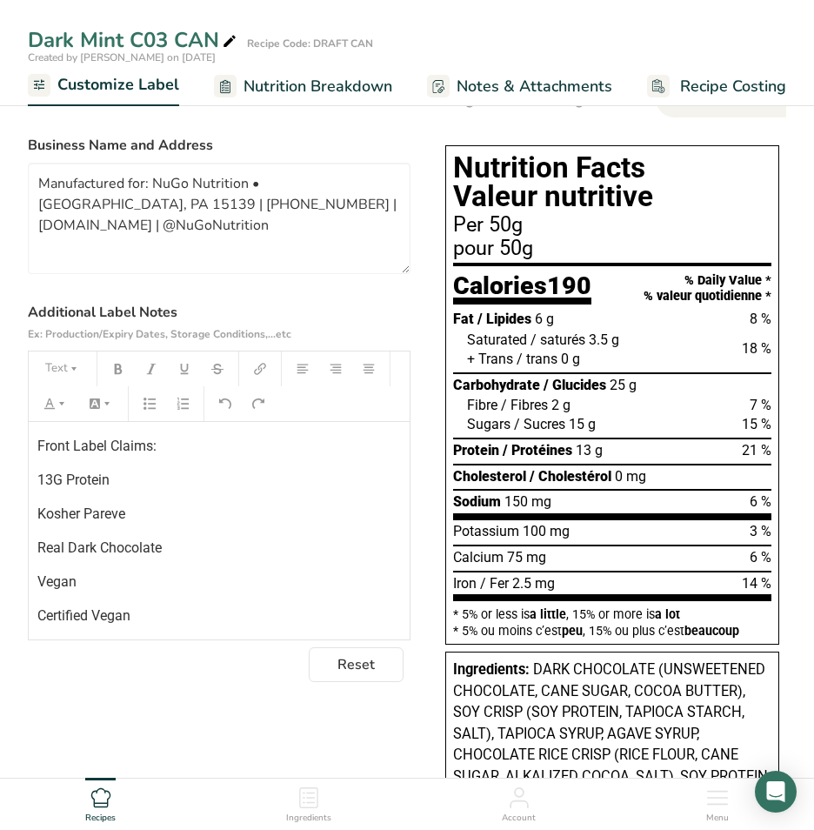
scroll to position [174, 0]
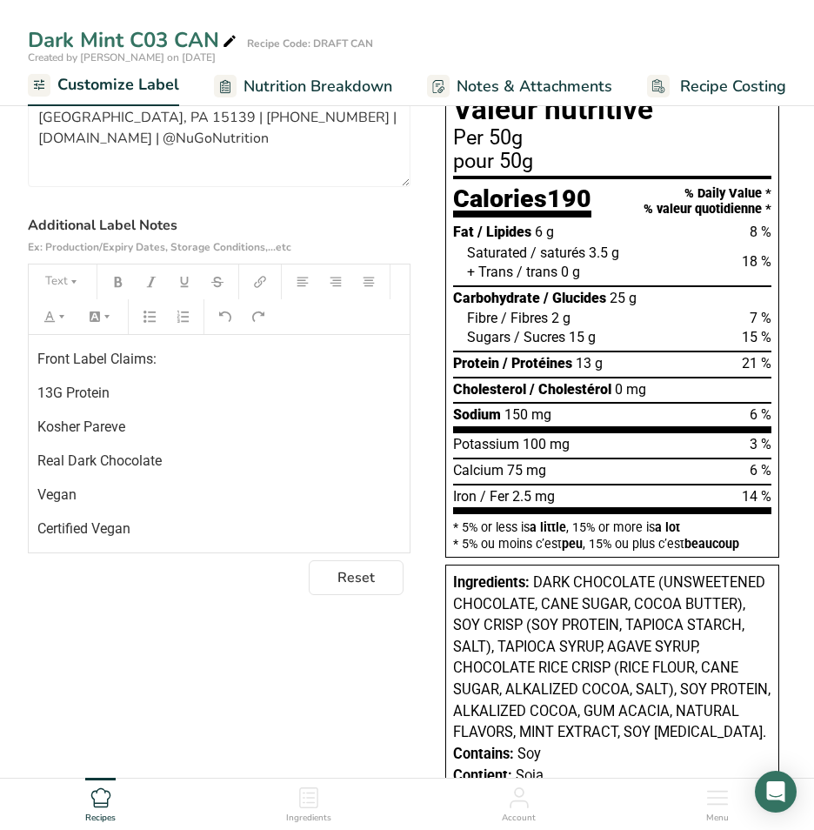
click at [335, 83] on span "Nutrition Breakdown" at bounding box center [317, 86] width 149 height 23
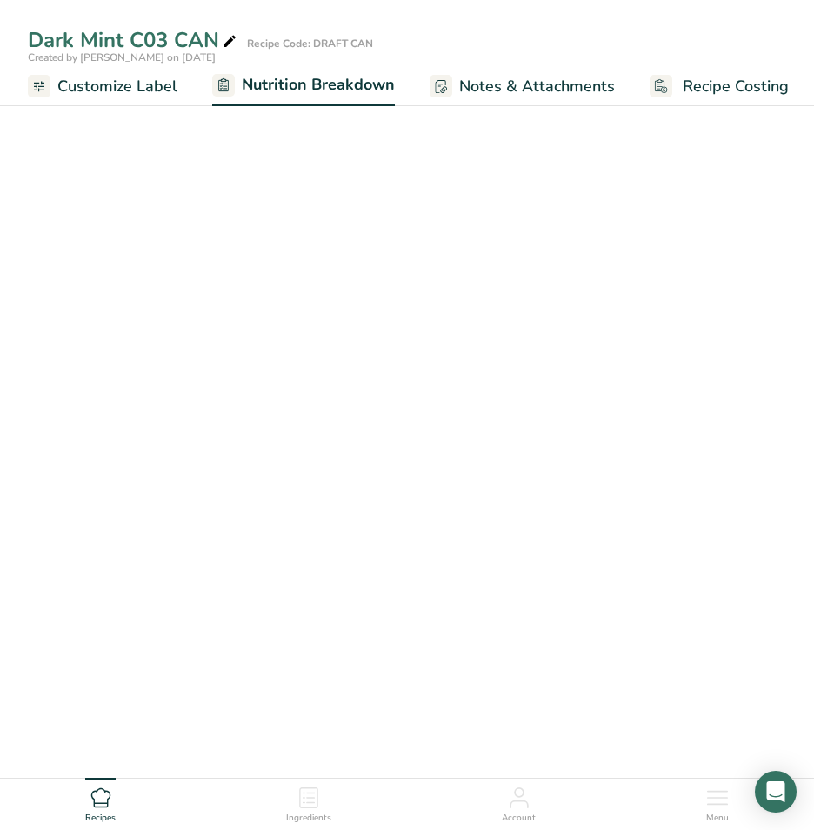
scroll to position [0, 337]
select select "Calories"
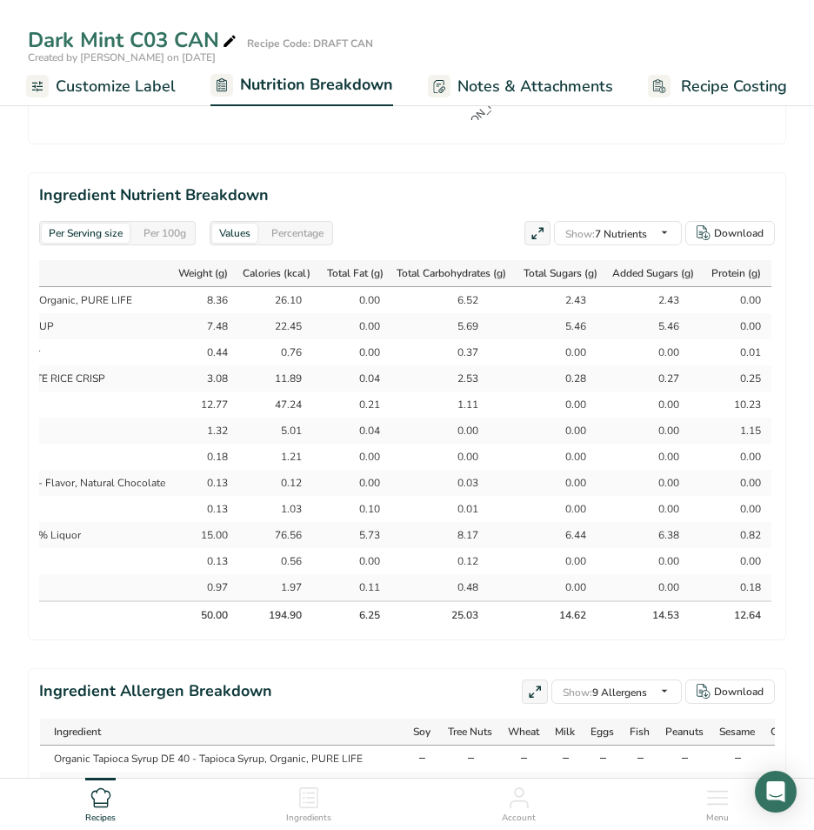
scroll to position [0, 240]
click at [150, 86] on span "Customize Label" at bounding box center [116, 86] width 120 height 23
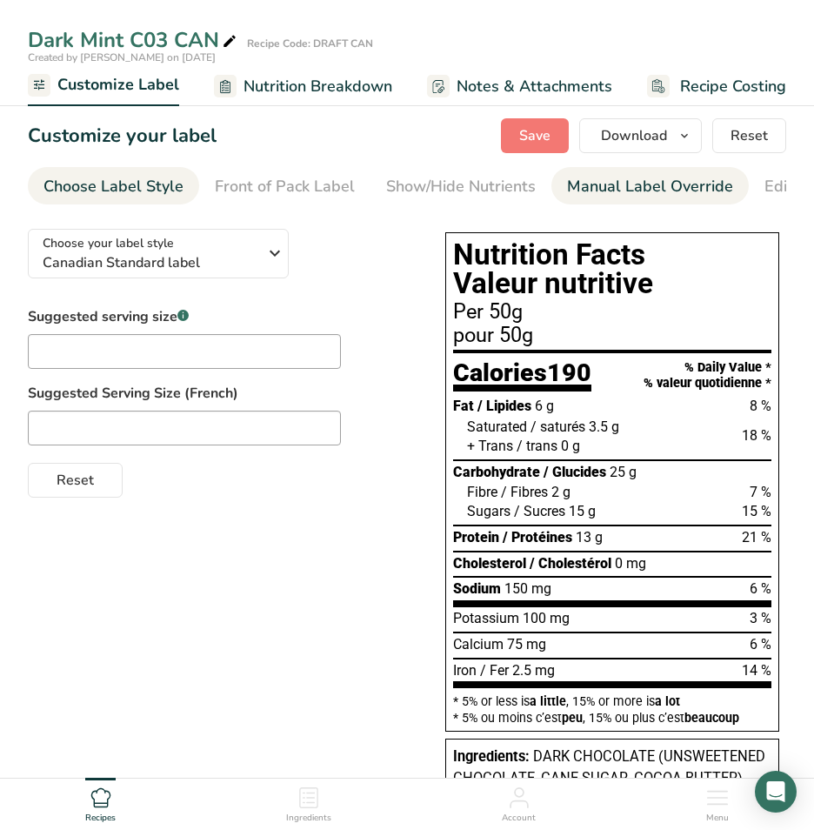
click at [595, 188] on div "Manual Label Override" at bounding box center [650, 186] width 166 height 23
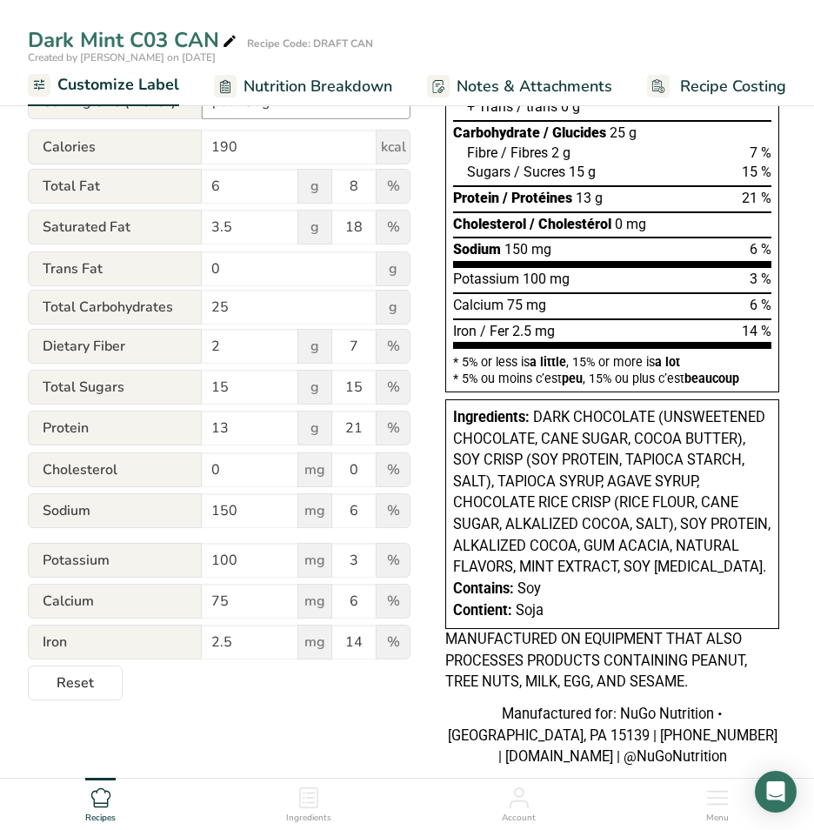
scroll to position [348, 0]
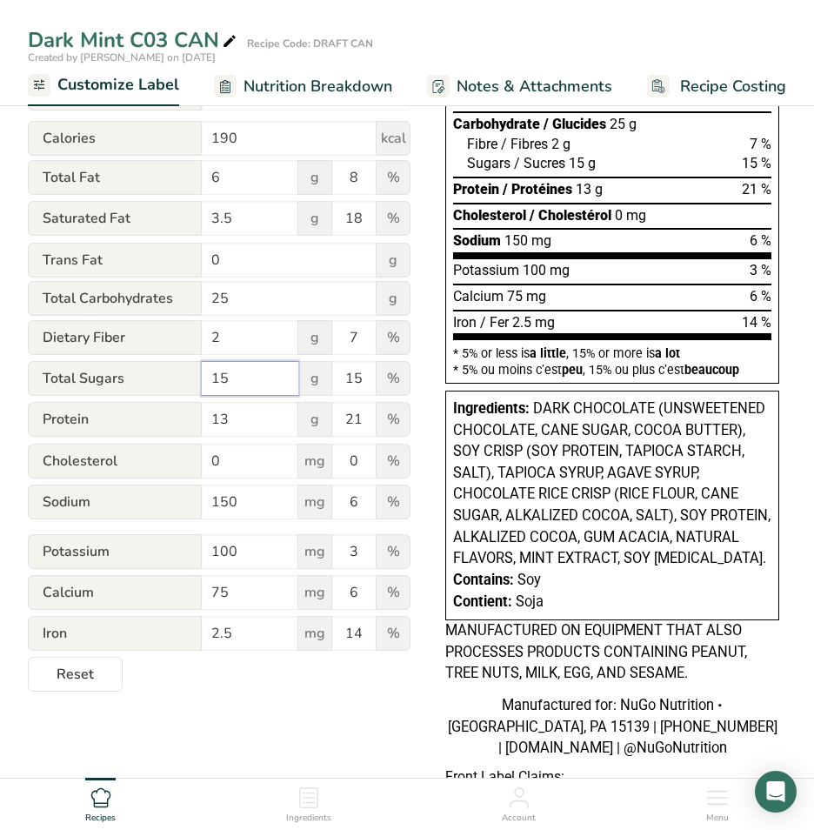
click at [227, 383] on input "15" at bounding box center [250, 378] width 97 height 35
type input "14"
click at [359, 381] on input "15" at bounding box center [353, 378] width 43 height 35
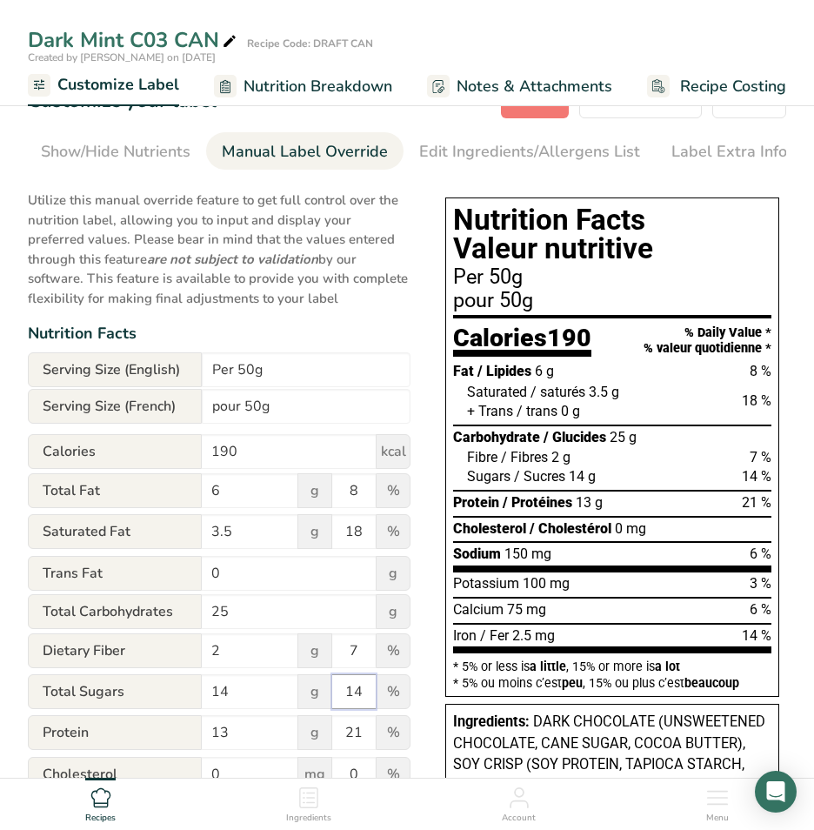
scroll to position [0, 0]
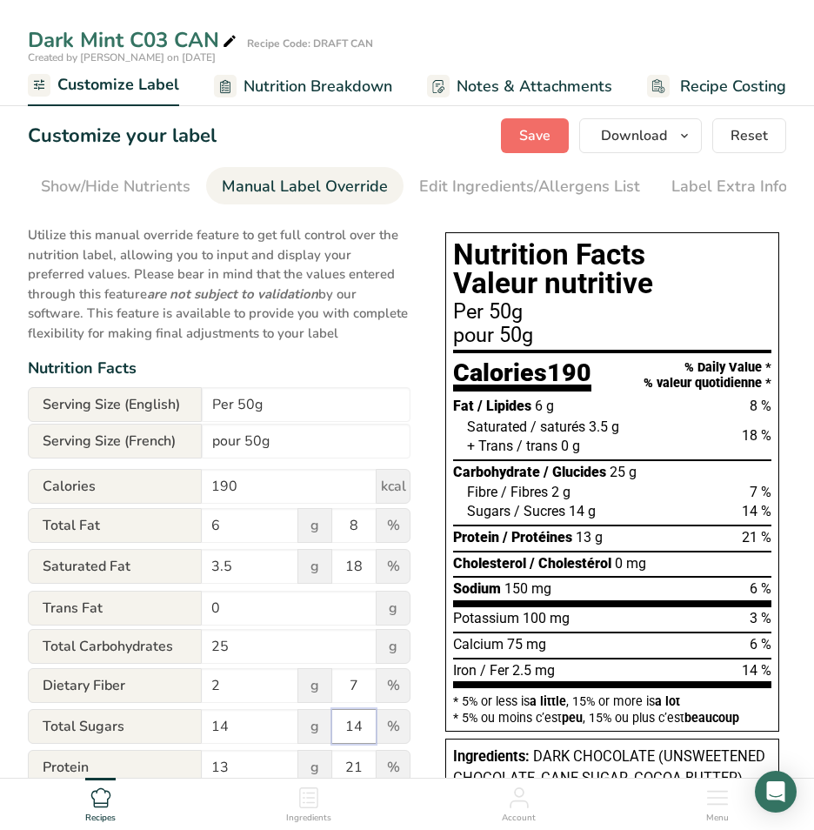
type input "14"
click at [545, 134] on span "Save" at bounding box center [534, 135] width 31 height 21
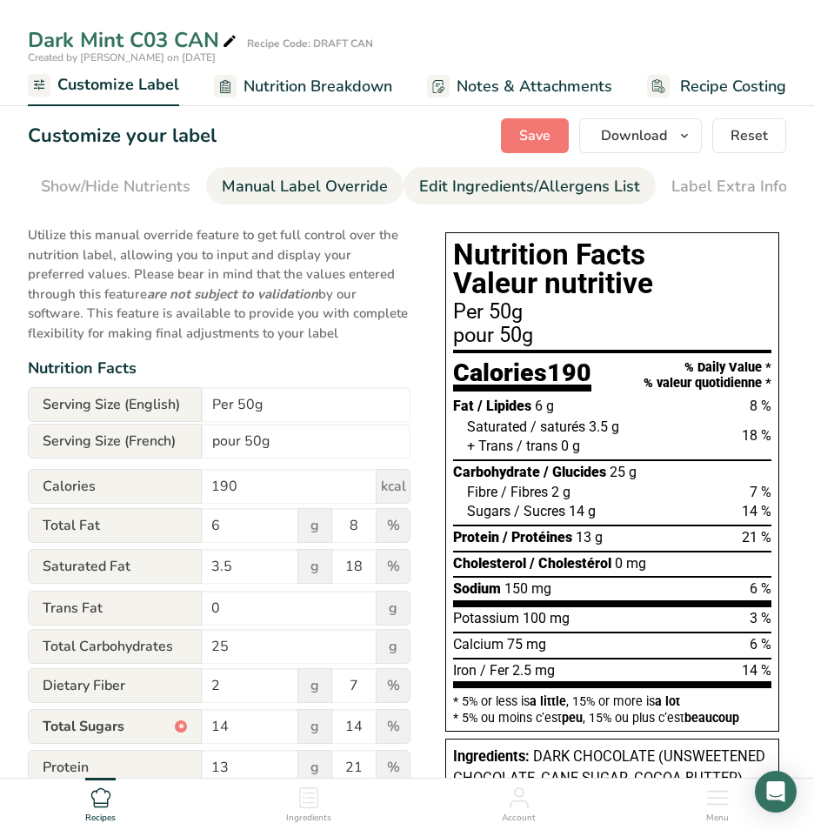
click at [550, 184] on div "Edit Ingredients/Allergens List" at bounding box center [529, 186] width 221 height 23
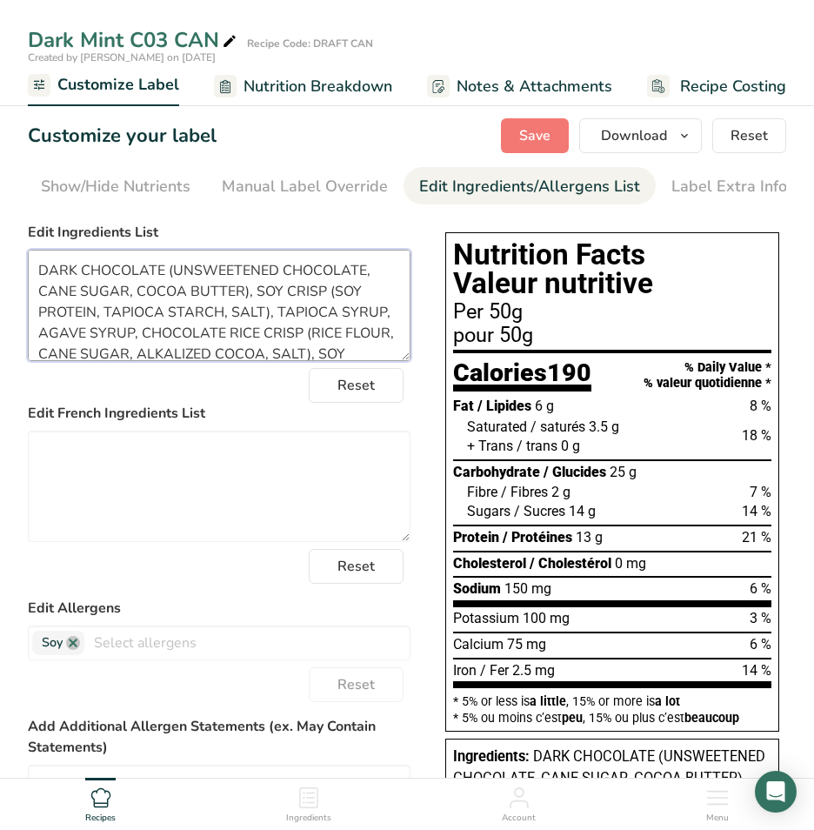
scroll to position [56, 0]
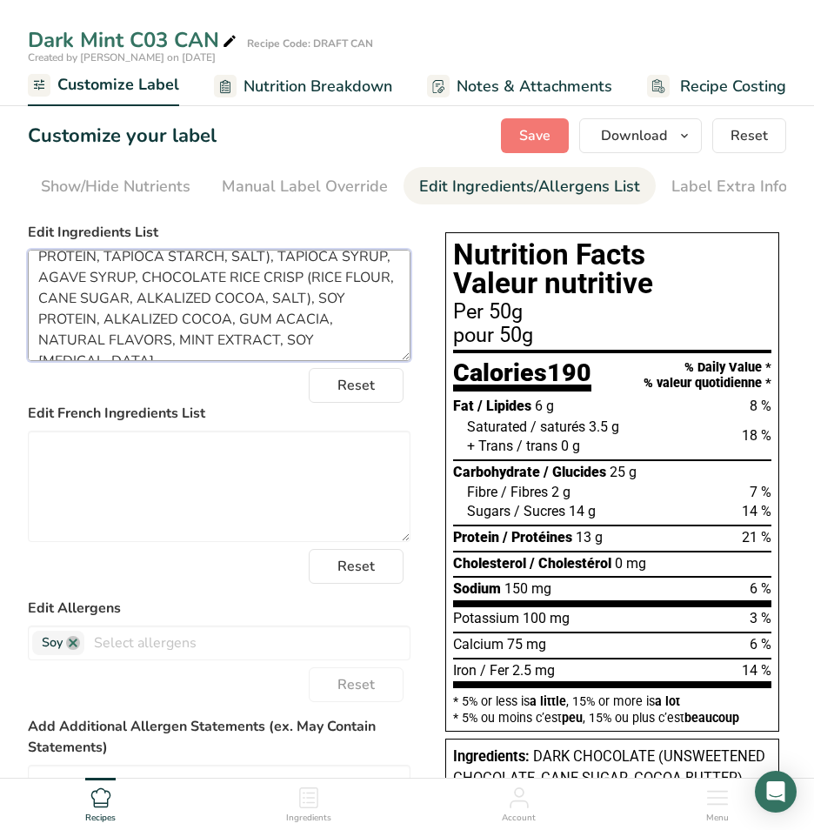
drag, startPoint x: 35, startPoint y: 272, endPoint x: 423, endPoint y: 366, distance: 399.9
click at [423, 366] on div "Choose your label style Canadian Standard label USA (FDA) Standard FDA label Ta…" at bounding box center [407, 779] width 758 height 1129
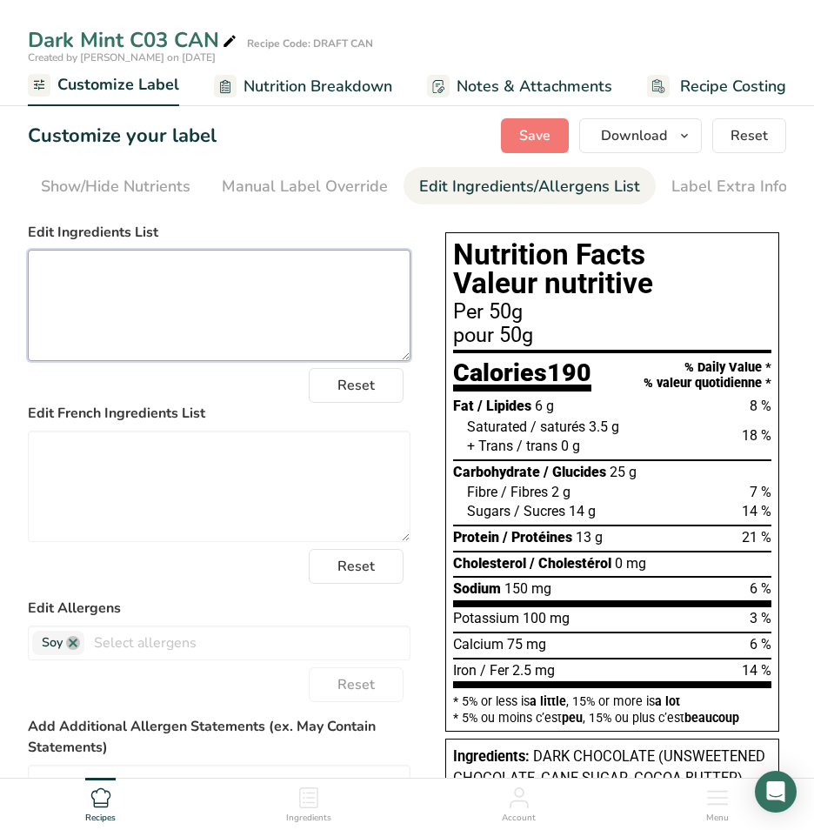
scroll to position [0, 0]
click at [60, 283] on textarea at bounding box center [219, 305] width 383 height 111
paste textarea "Dark chocolate (unsweetened chocolate, cane sugar, cocoa butter), Sugars (tapio…"
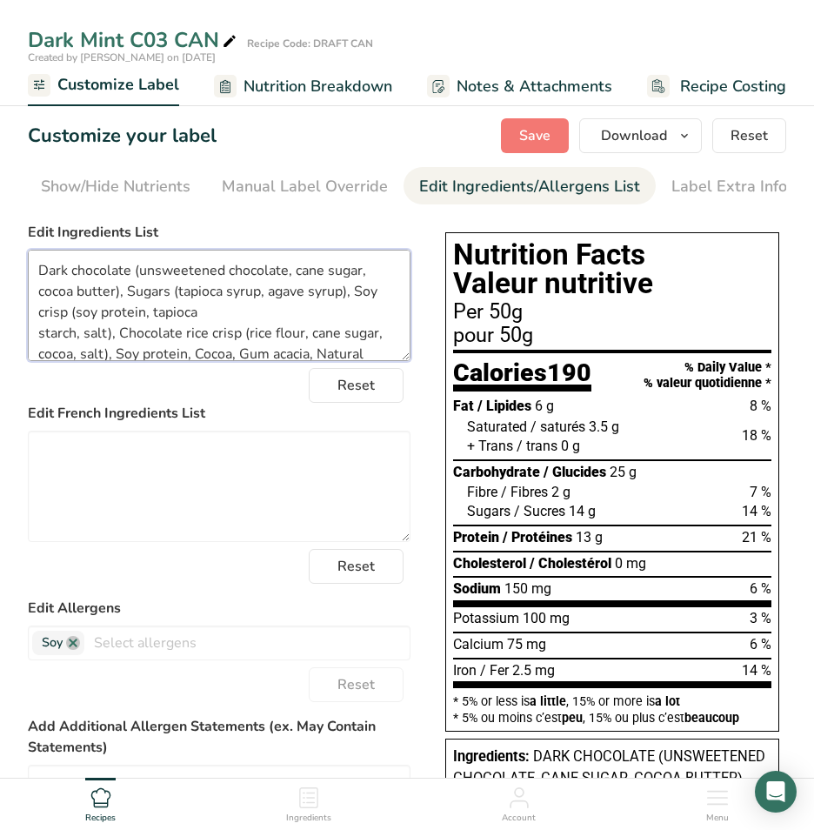
click at [38, 272] on textarea "Dark chocolate (unsweetened chocolate, cane sugar, cocoa butter), Sugars (tapio…" at bounding box center [219, 305] width 383 height 111
click at [37, 337] on textarea "Dark chocolate (unsweetened chocolate, cane sugar, cocoa butter), Sugars (tapio…" at bounding box center [219, 305] width 383 height 111
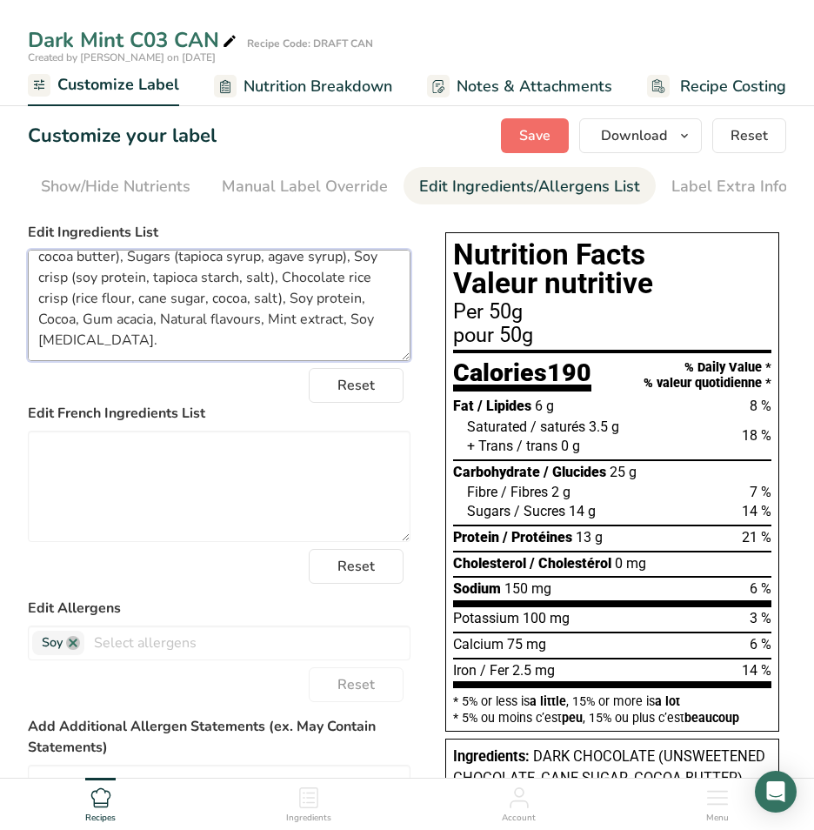
type textarea "Dark chocolate (unsweetened chocolate, cane sugar, cocoa butter), Sugars (tapio…"
click at [544, 131] on span "Save" at bounding box center [534, 135] width 31 height 21
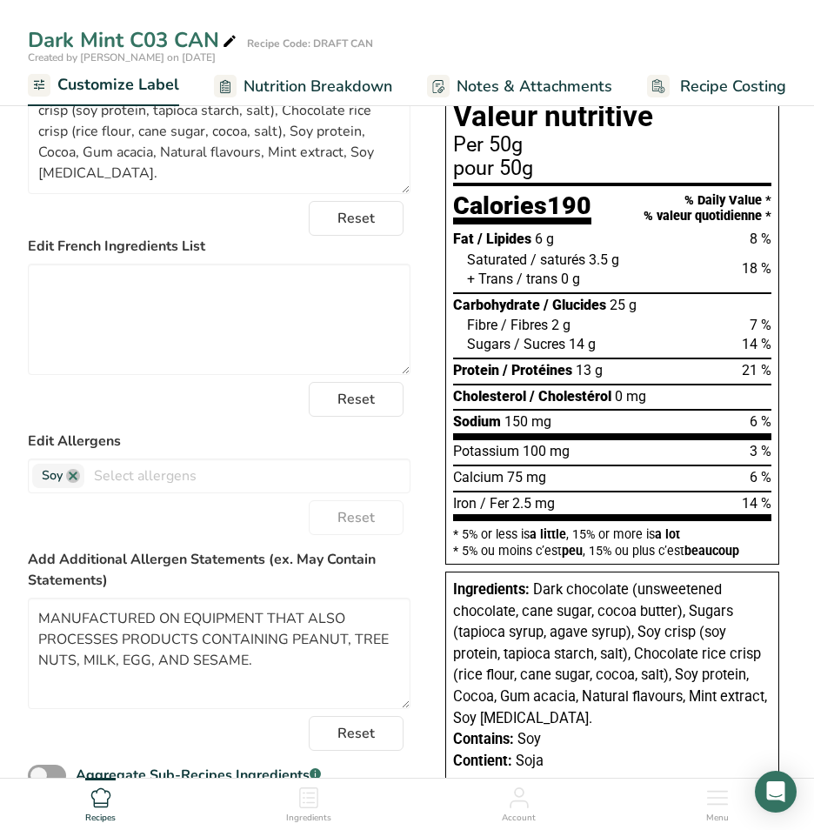
scroll to position [0, 0]
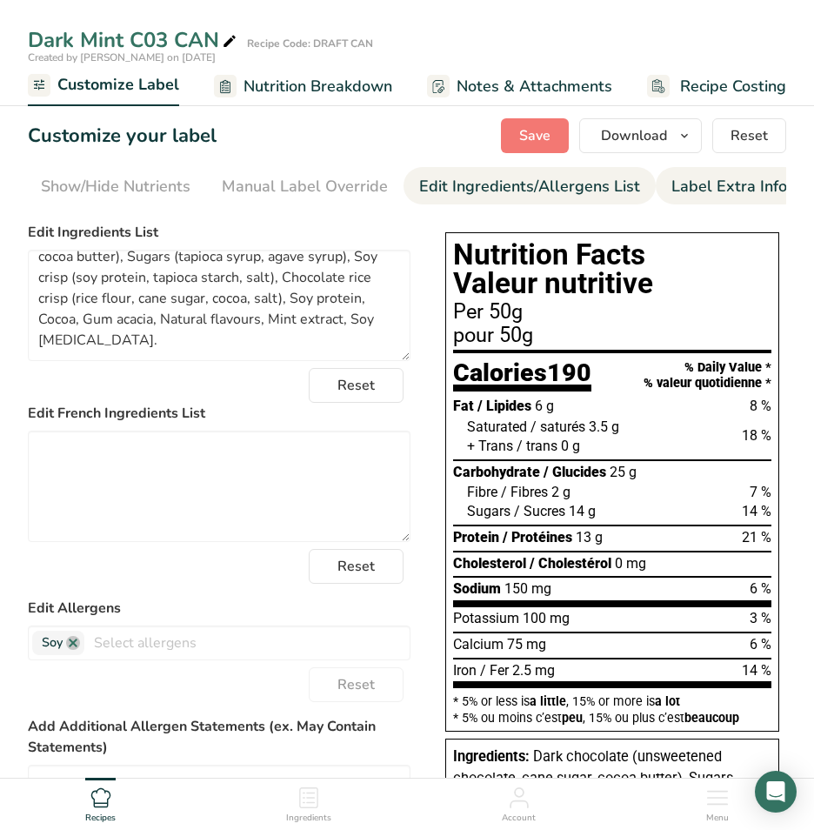
click at [705, 179] on div "Label Extra Info" at bounding box center [729, 186] width 116 height 23
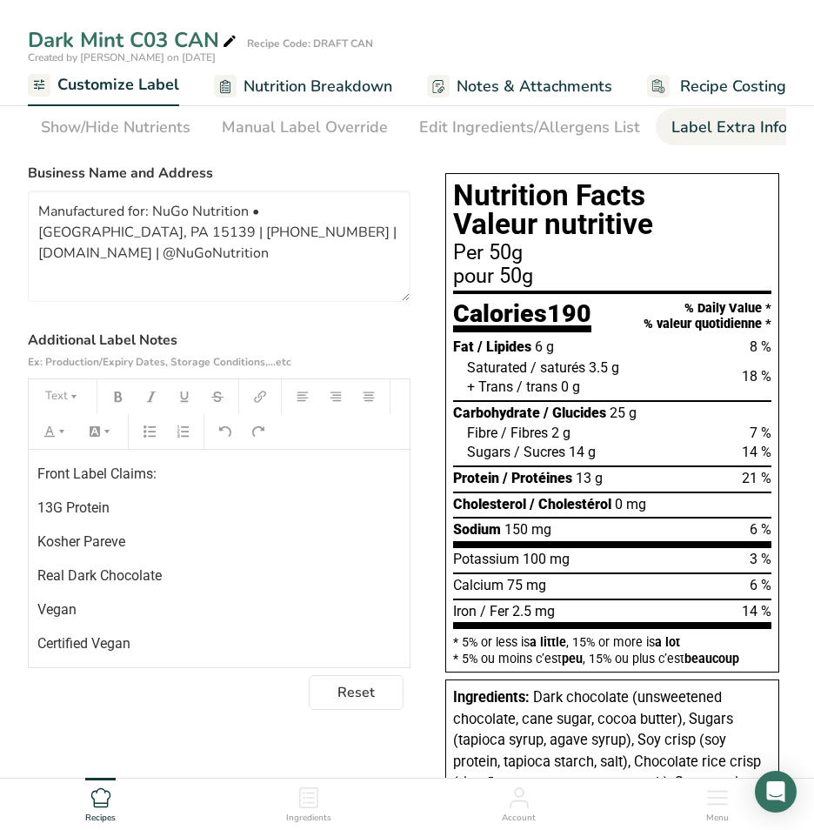
scroll to position [87, 0]
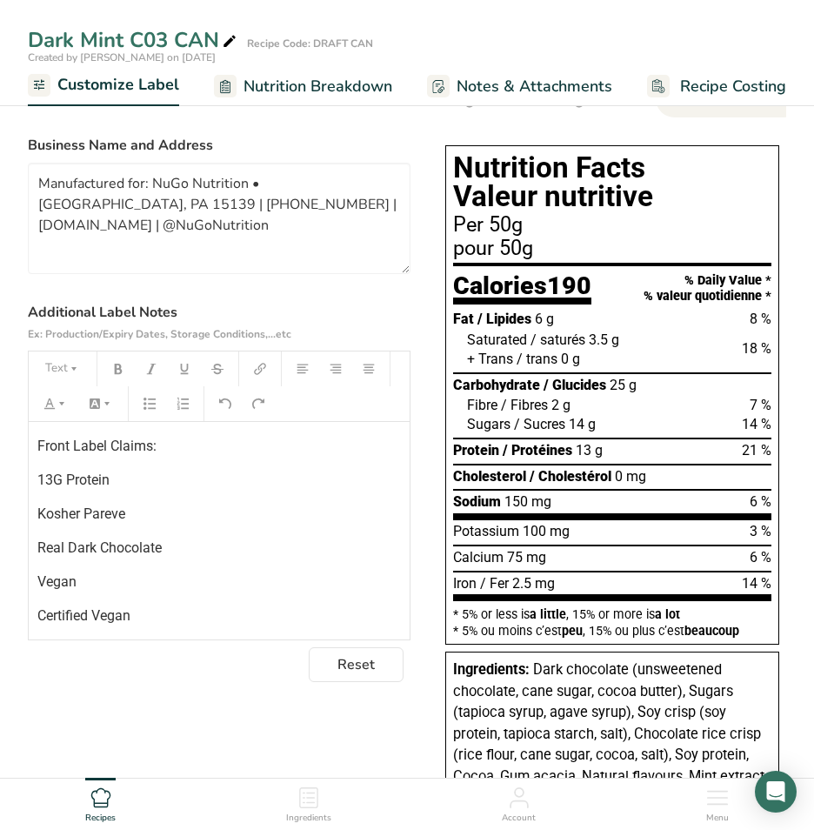
click at [344, 87] on span "Nutrition Breakdown" at bounding box center [317, 86] width 149 height 23
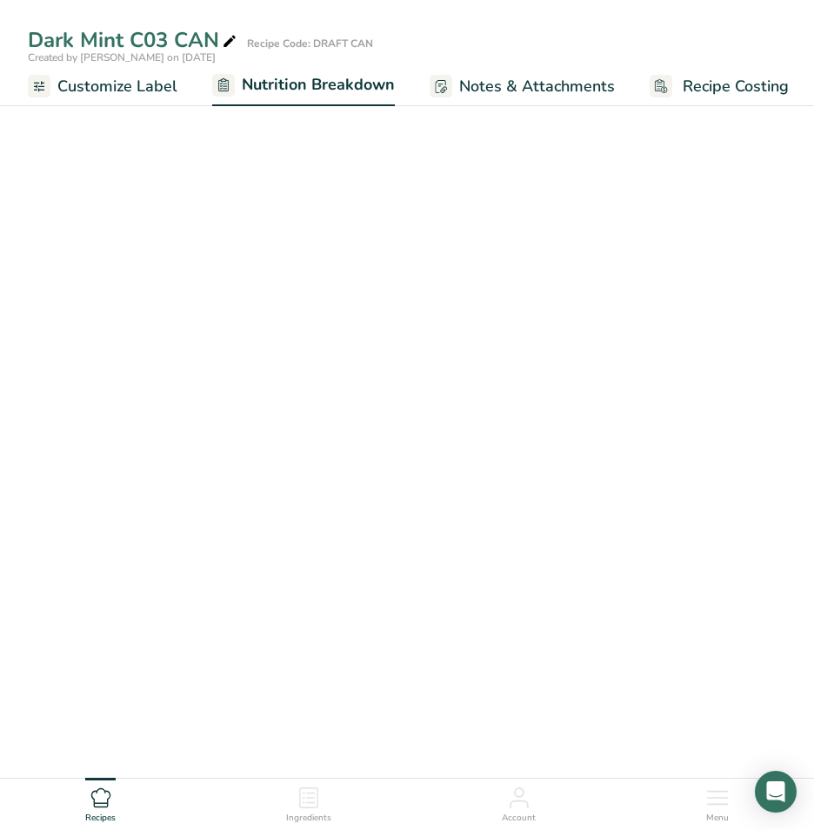
scroll to position [0, 337]
select select "Calories"
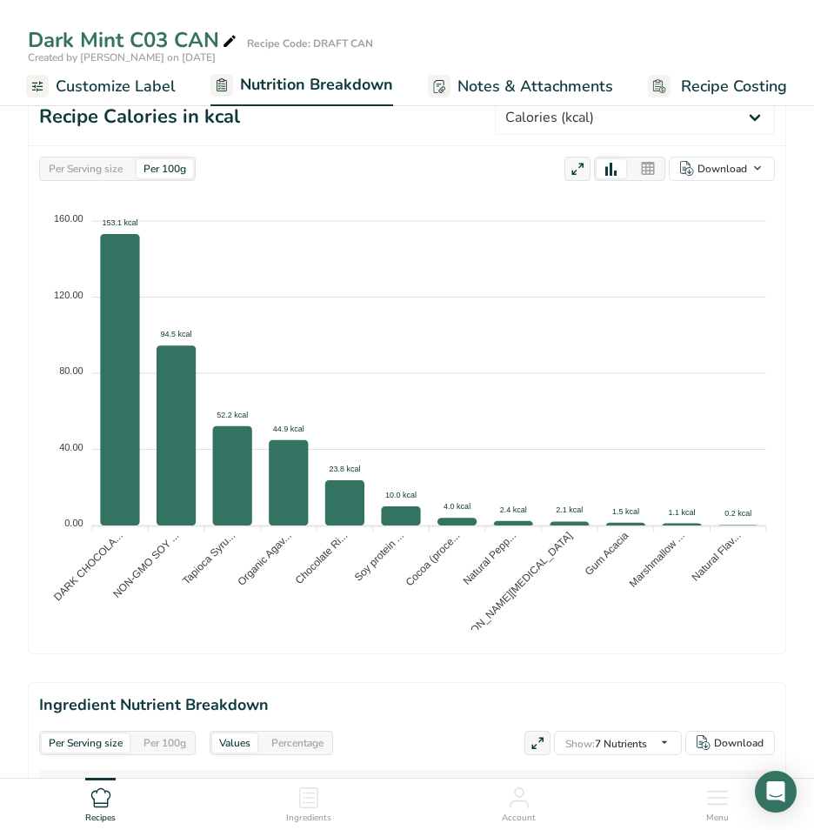
scroll to position [870, 0]
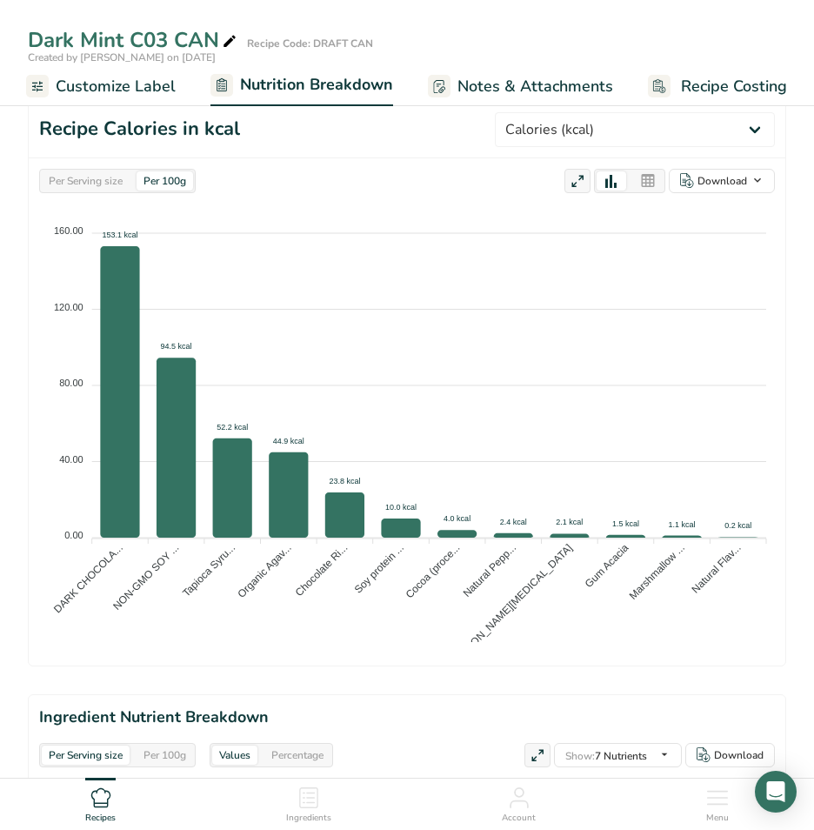
click at [137, 83] on span "Customize Label" at bounding box center [116, 86] width 120 height 23
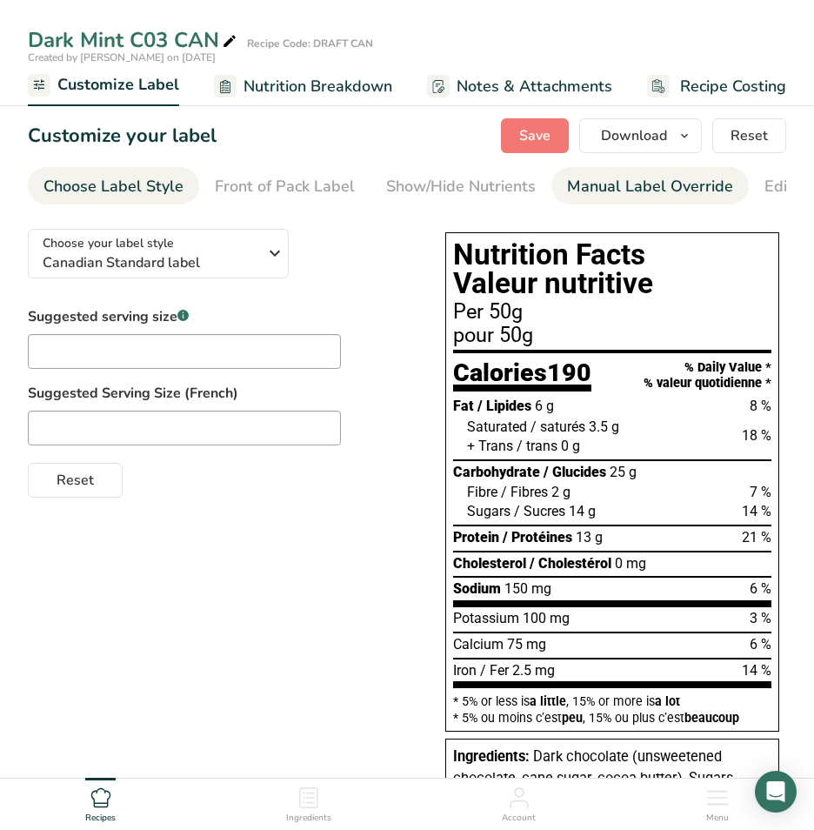
click at [641, 191] on div "Manual Label Override" at bounding box center [650, 186] width 166 height 23
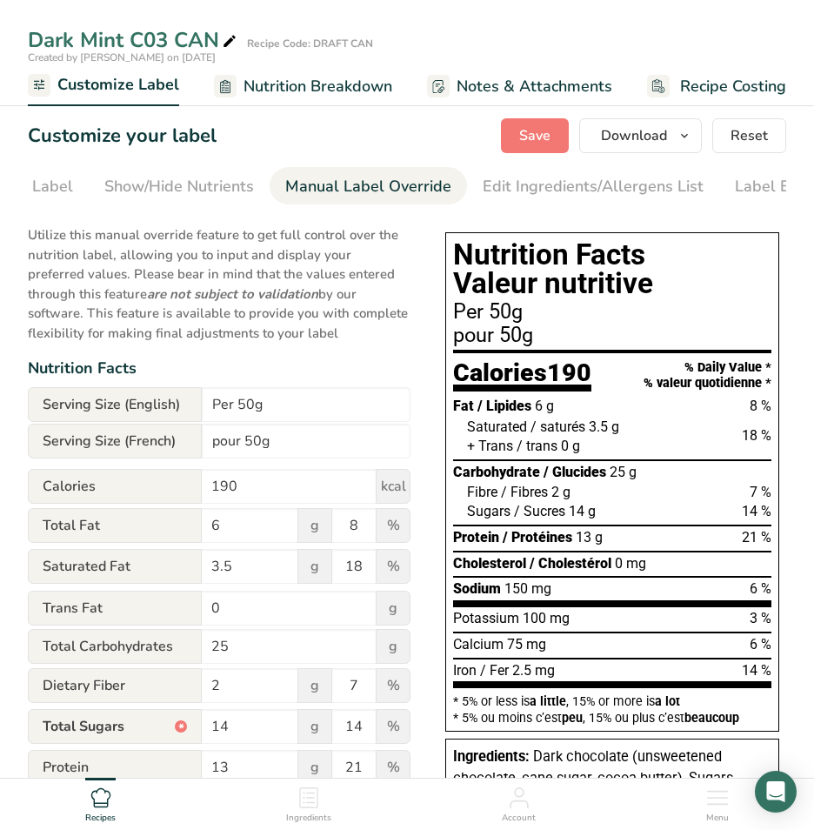
scroll to position [0, 345]
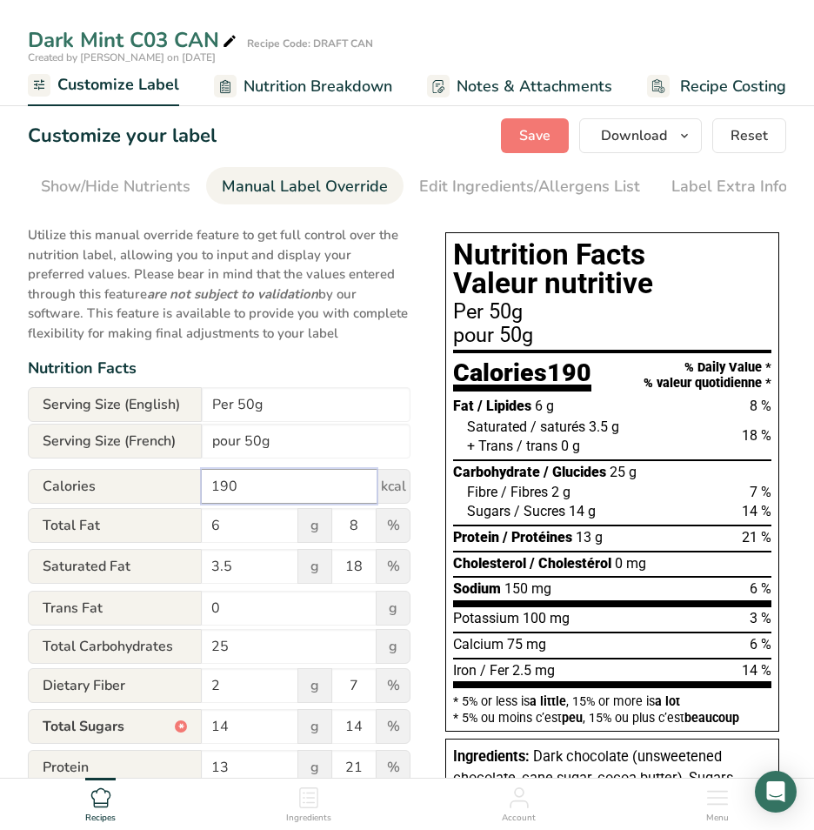
click at [239, 490] on input "190" at bounding box center [289, 486] width 175 height 35
type input "1"
type input "200"
click at [238, 527] on input "6" at bounding box center [250, 525] width 97 height 35
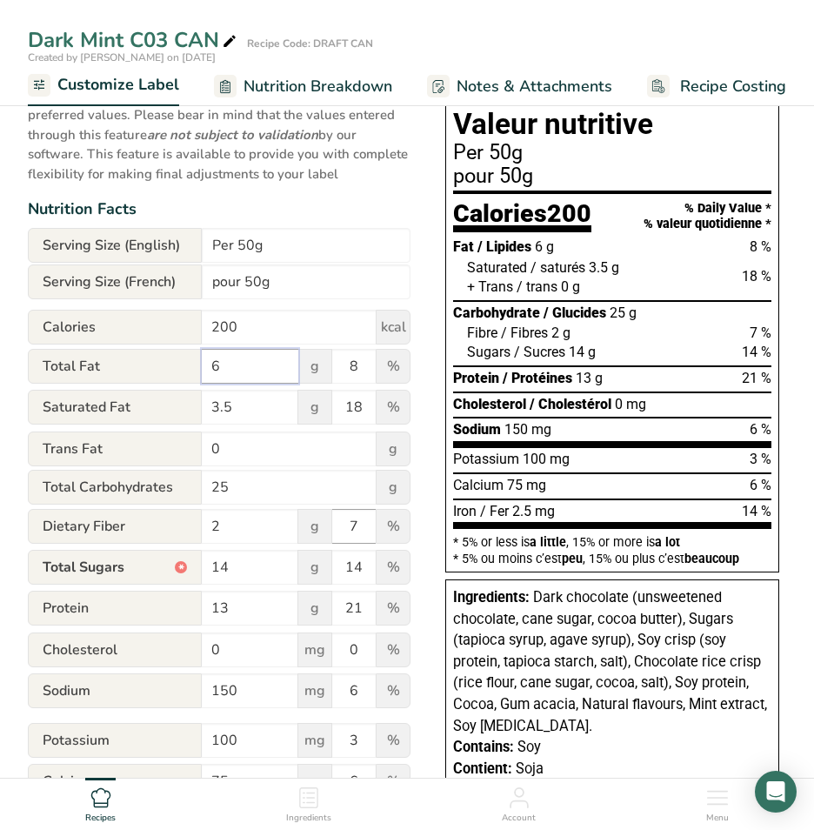
scroll to position [174, 0]
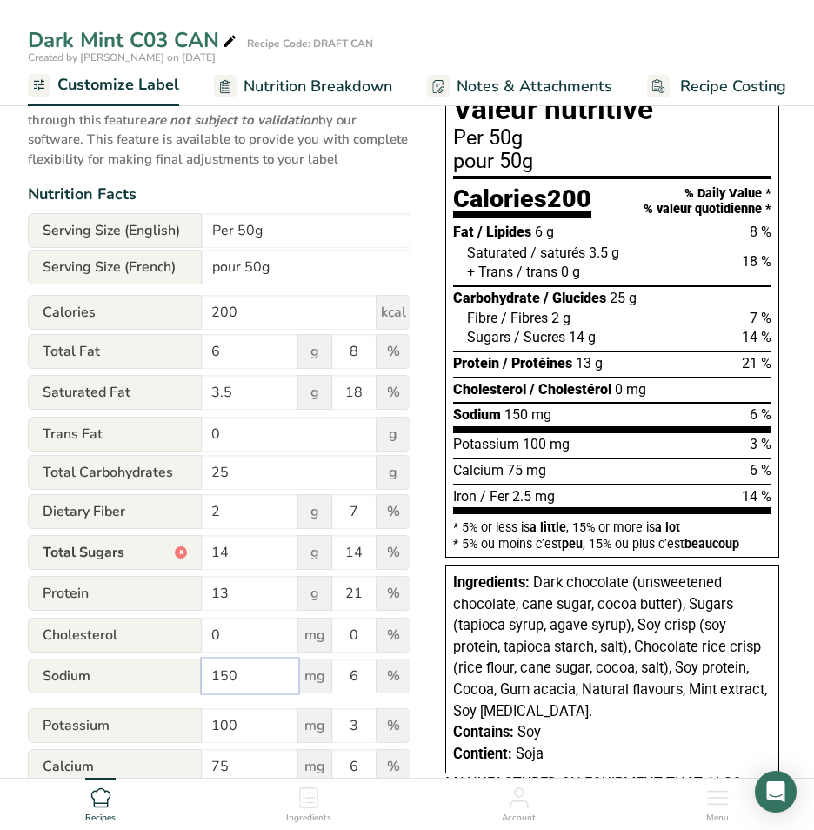
click at [227, 677] on input "150" at bounding box center [250, 675] width 97 height 35
type input "140"
click at [237, 730] on input "100" at bounding box center [250, 725] width 97 height 35
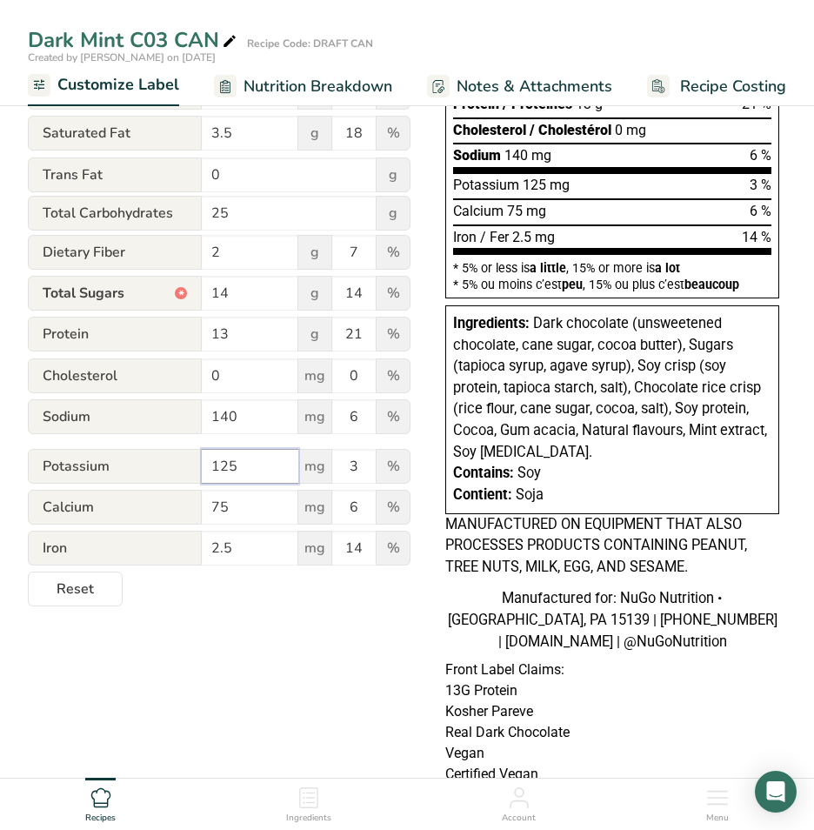
scroll to position [435, 0]
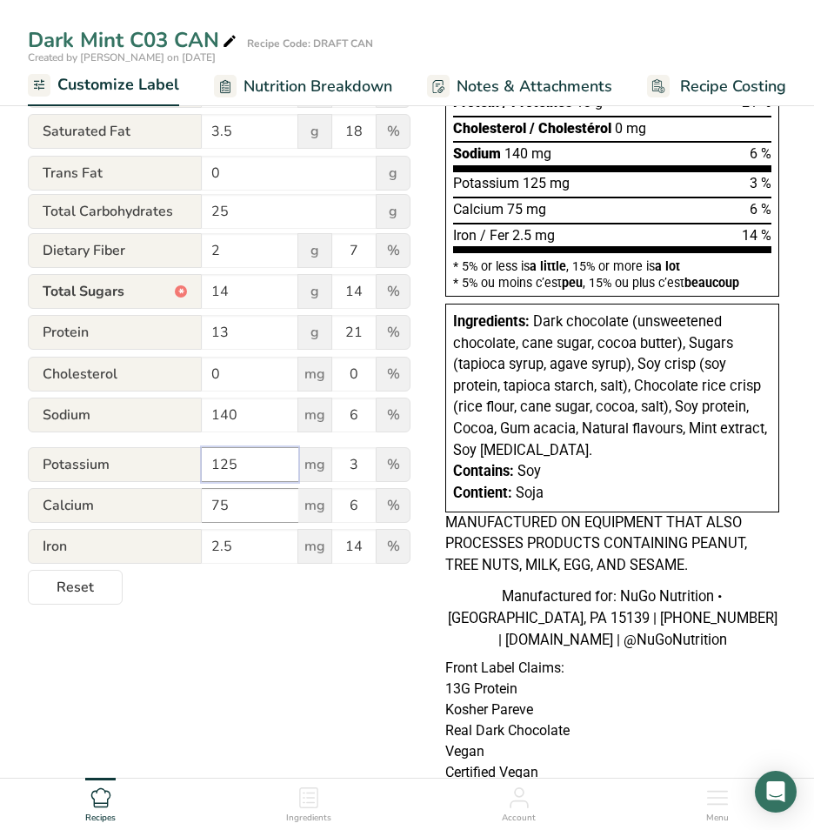
type input "125"
click at [238, 510] on input "75" at bounding box center [250, 505] width 97 height 35
click at [248, 550] on input "2.5" at bounding box center [250, 546] width 97 height 35
type input "2.25"
drag, startPoint x: 360, startPoint y: 547, endPoint x: 390, endPoint y: 575, distance: 40.6
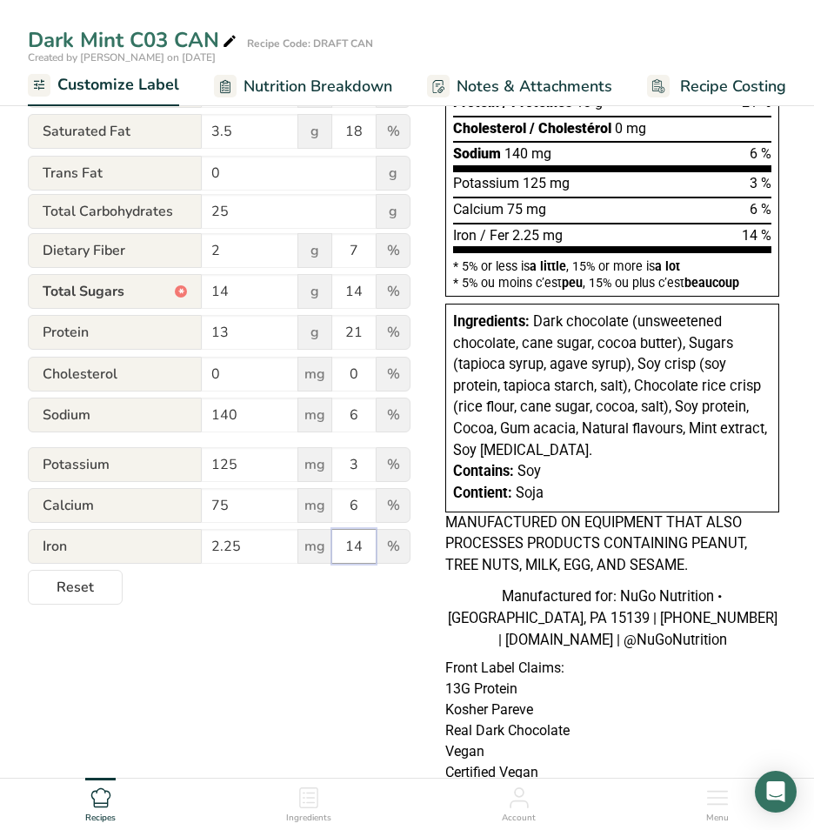
click at [362, 550] on input "14" at bounding box center [353, 546] width 43 height 35
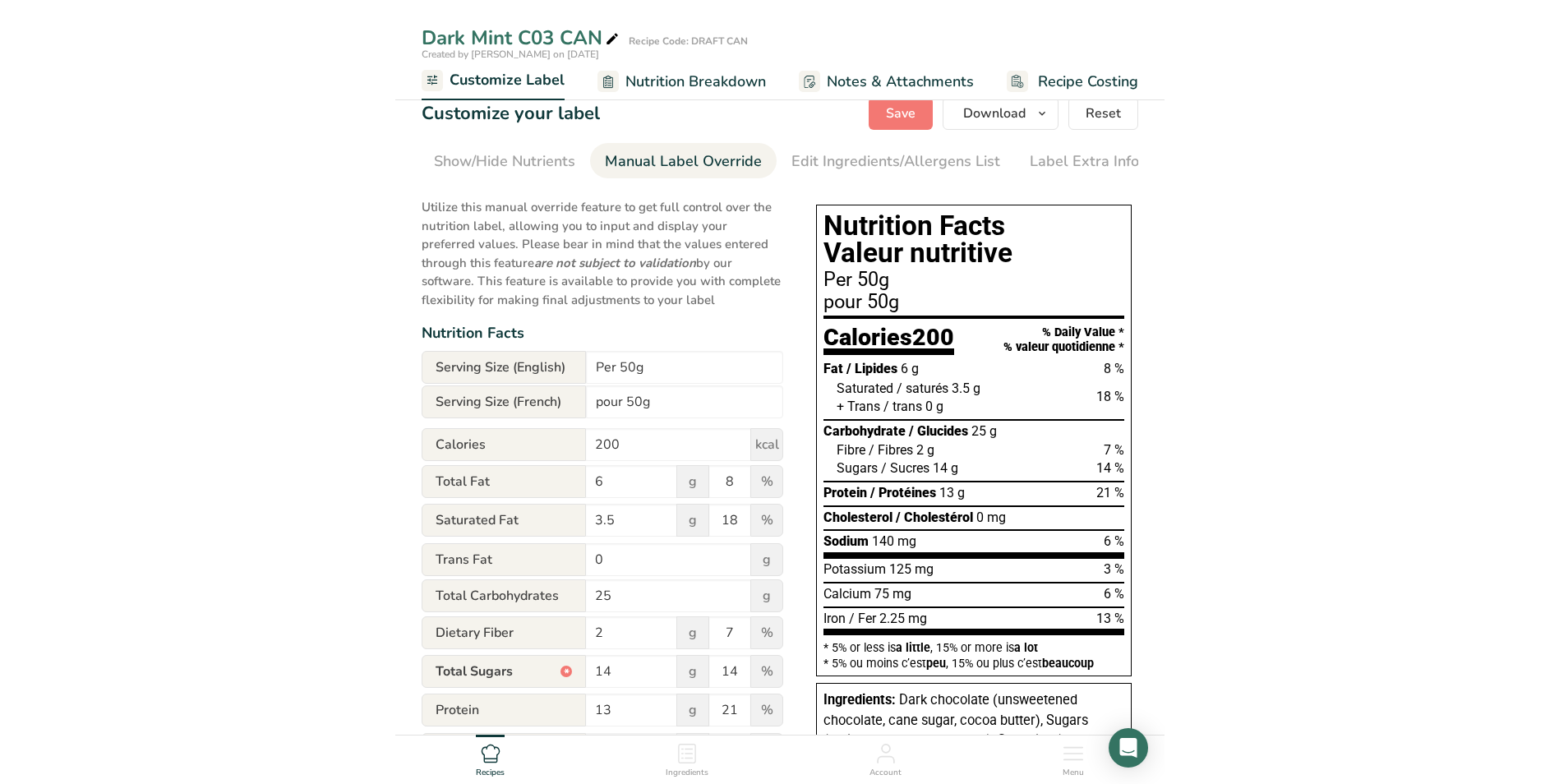
scroll to position [0, 0]
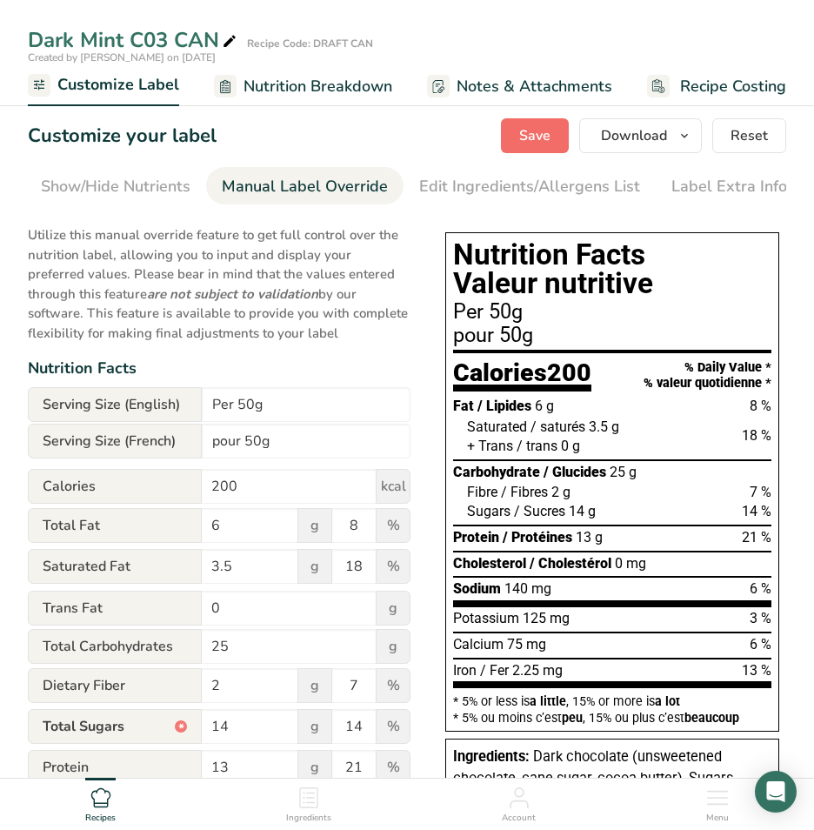
type input "13"
click at [538, 127] on span "Save" at bounding box center [534, 135] width 31 height 21
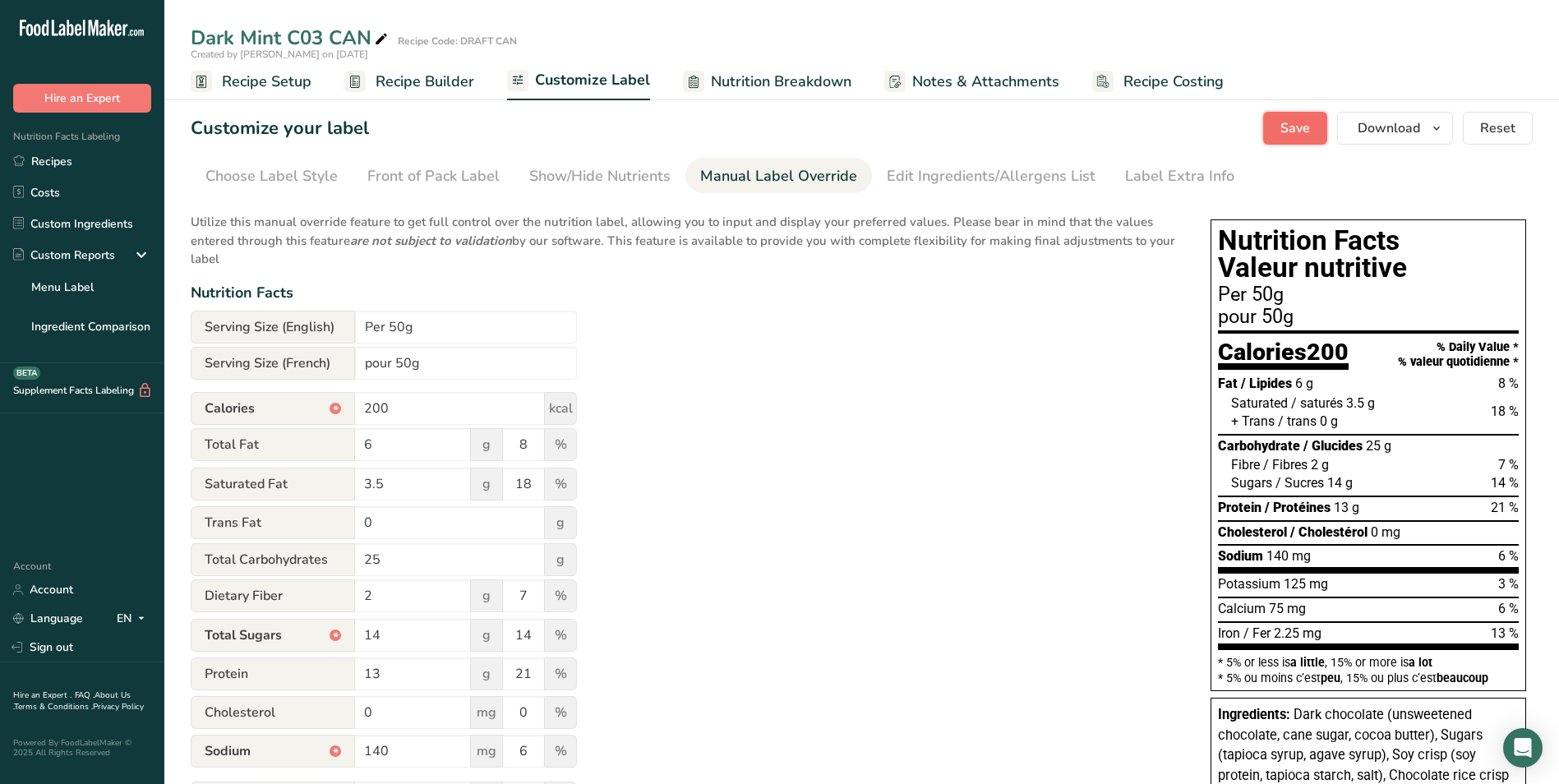
click at [1288, 122] on span "Save" at bounding box center [1294, 128] width 29 height 20
click at [58, 161] on link "Recipes" at bounding box center [82, 161] width 164 height 31
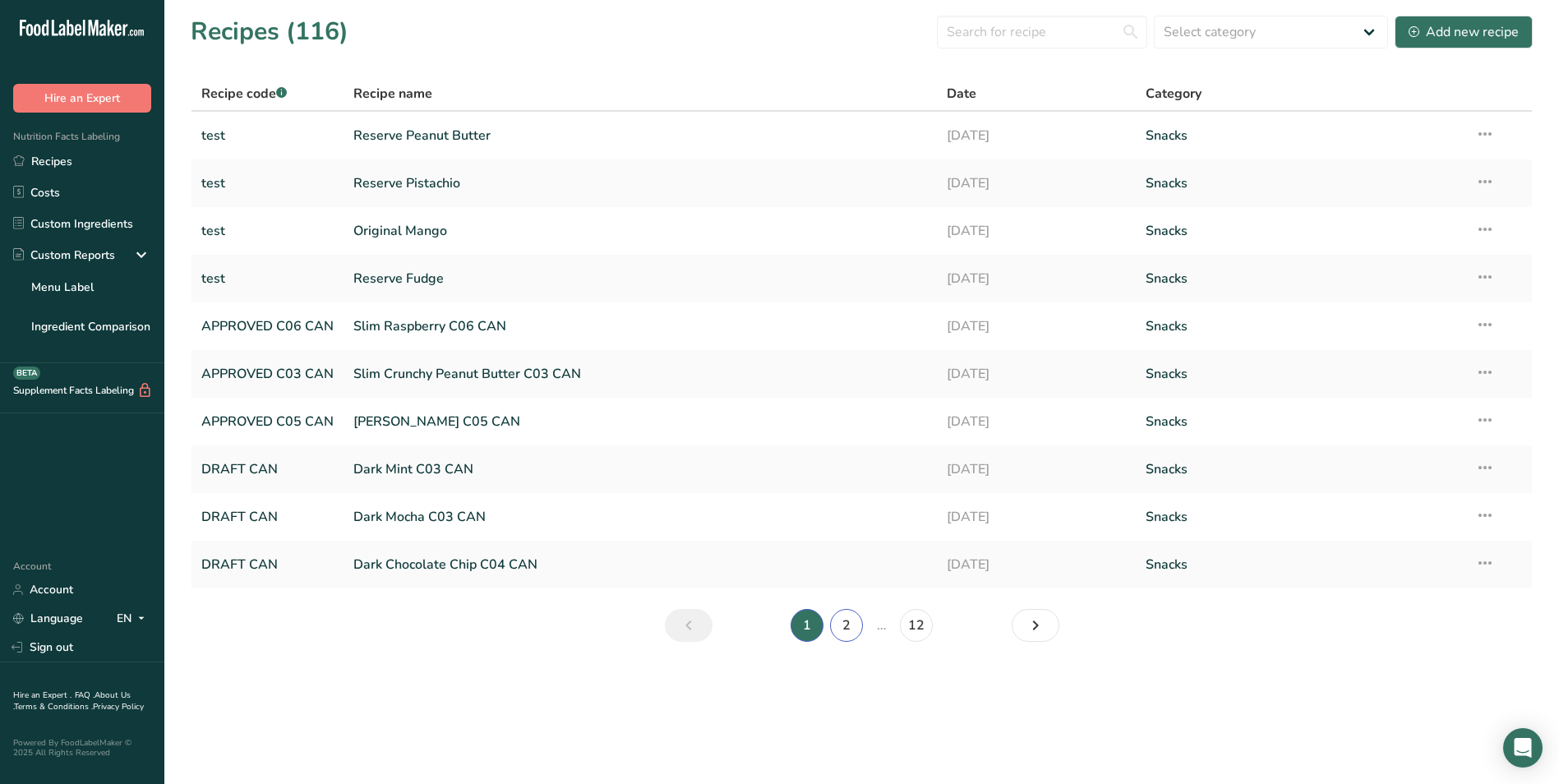
click at [849, 626] on link "2" at bounding box center [846, 624] width 33 height 33
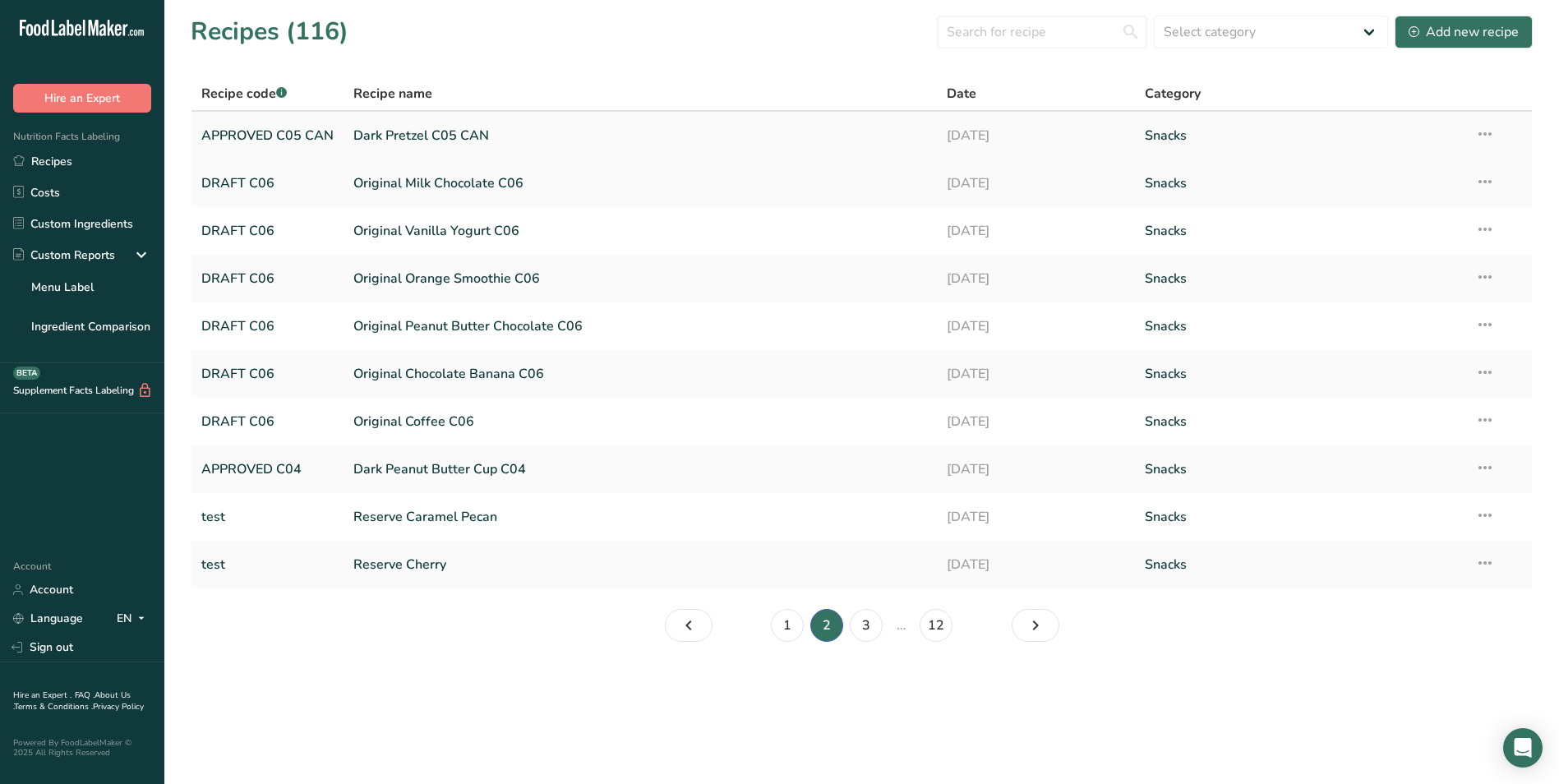
click at [317, 135] on link "APPROVED C05 CAN" at bounding box center [267, 135] width 132 height 35
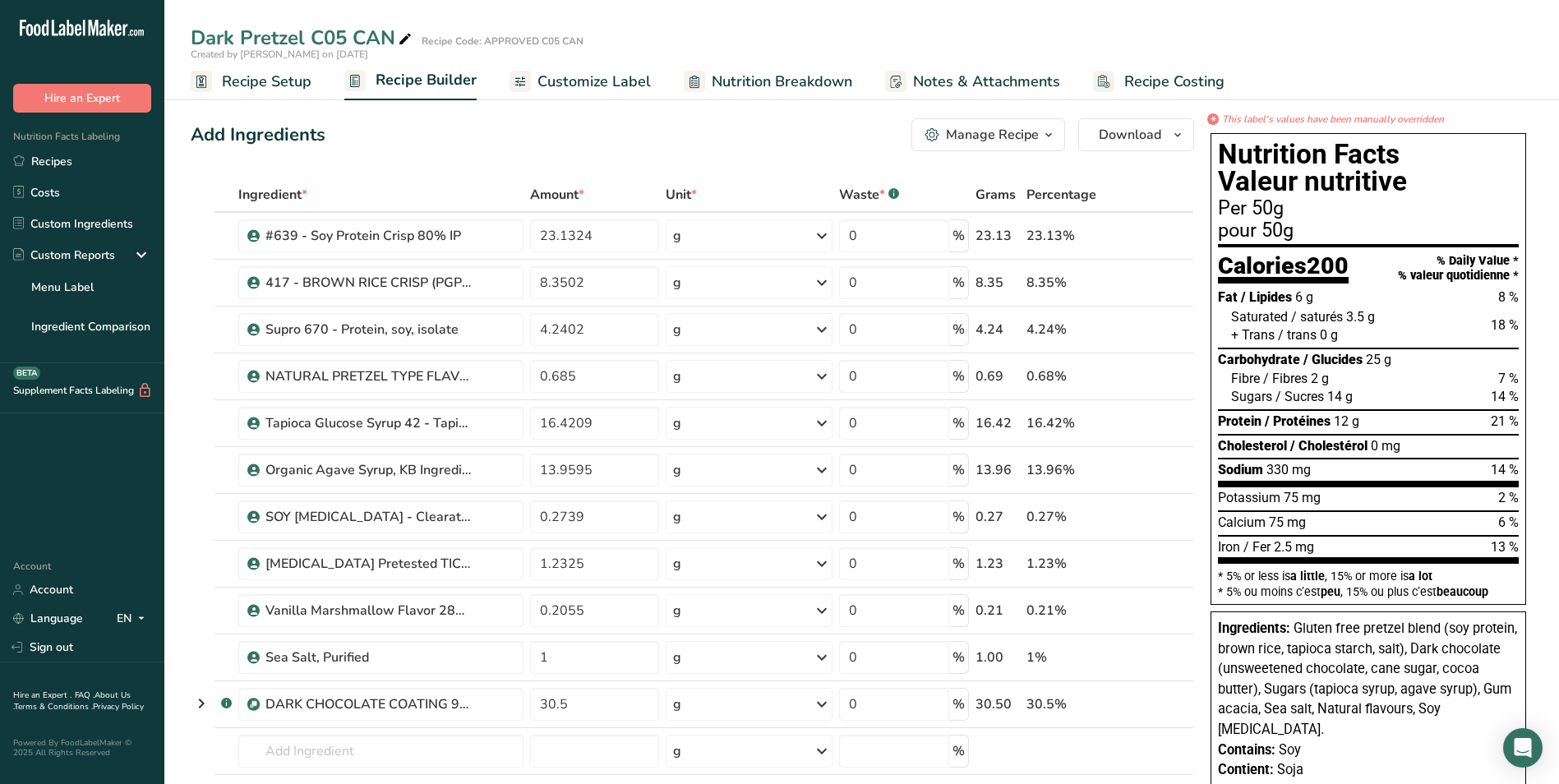
click at [570, 77] on span "Customize Label" at bounding box center [594, 81] width 113 height 22
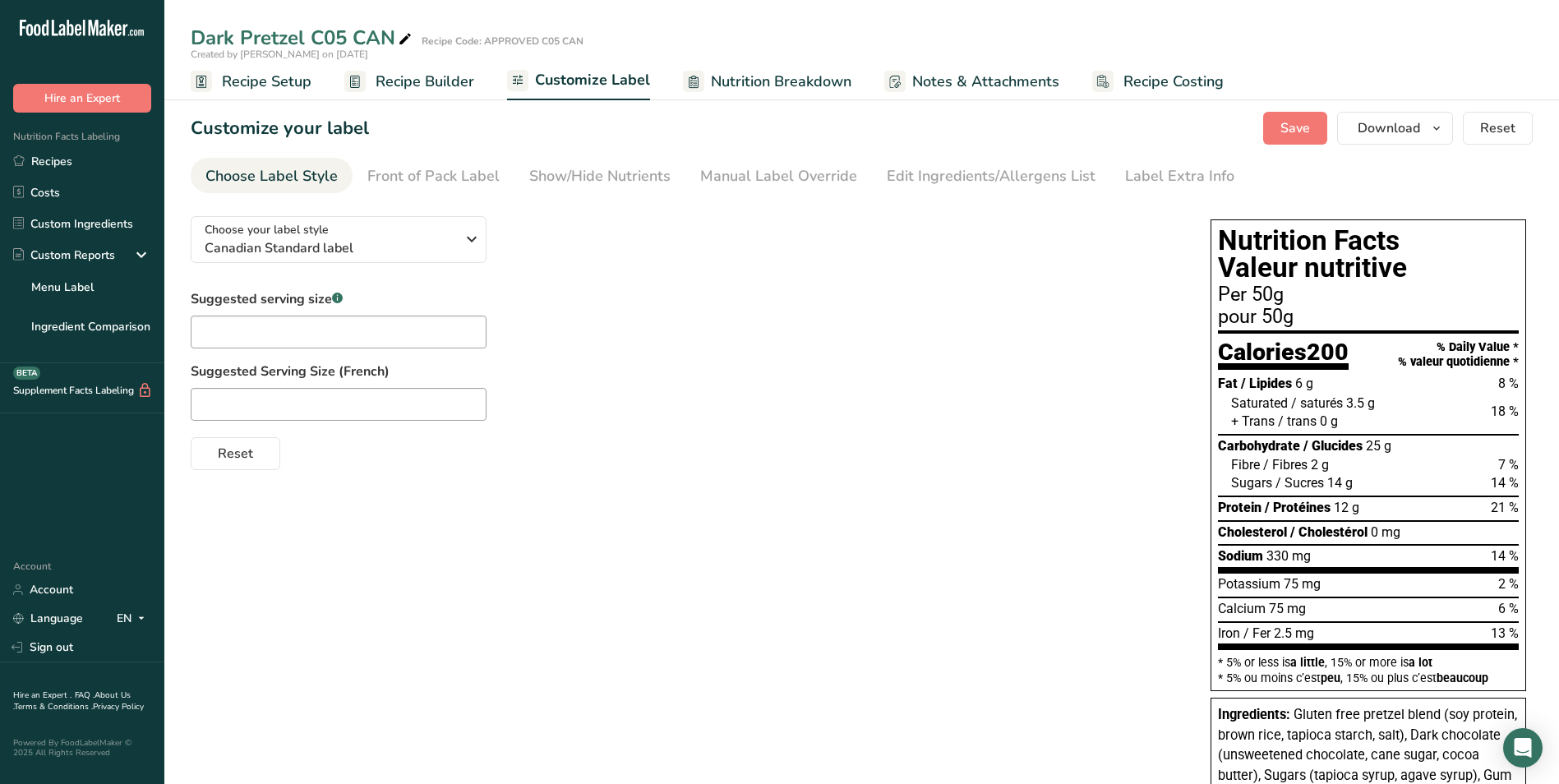
click at [985, 76] on span "Notes & Attachments" at bounding box center [985, 81] width 147 height 22
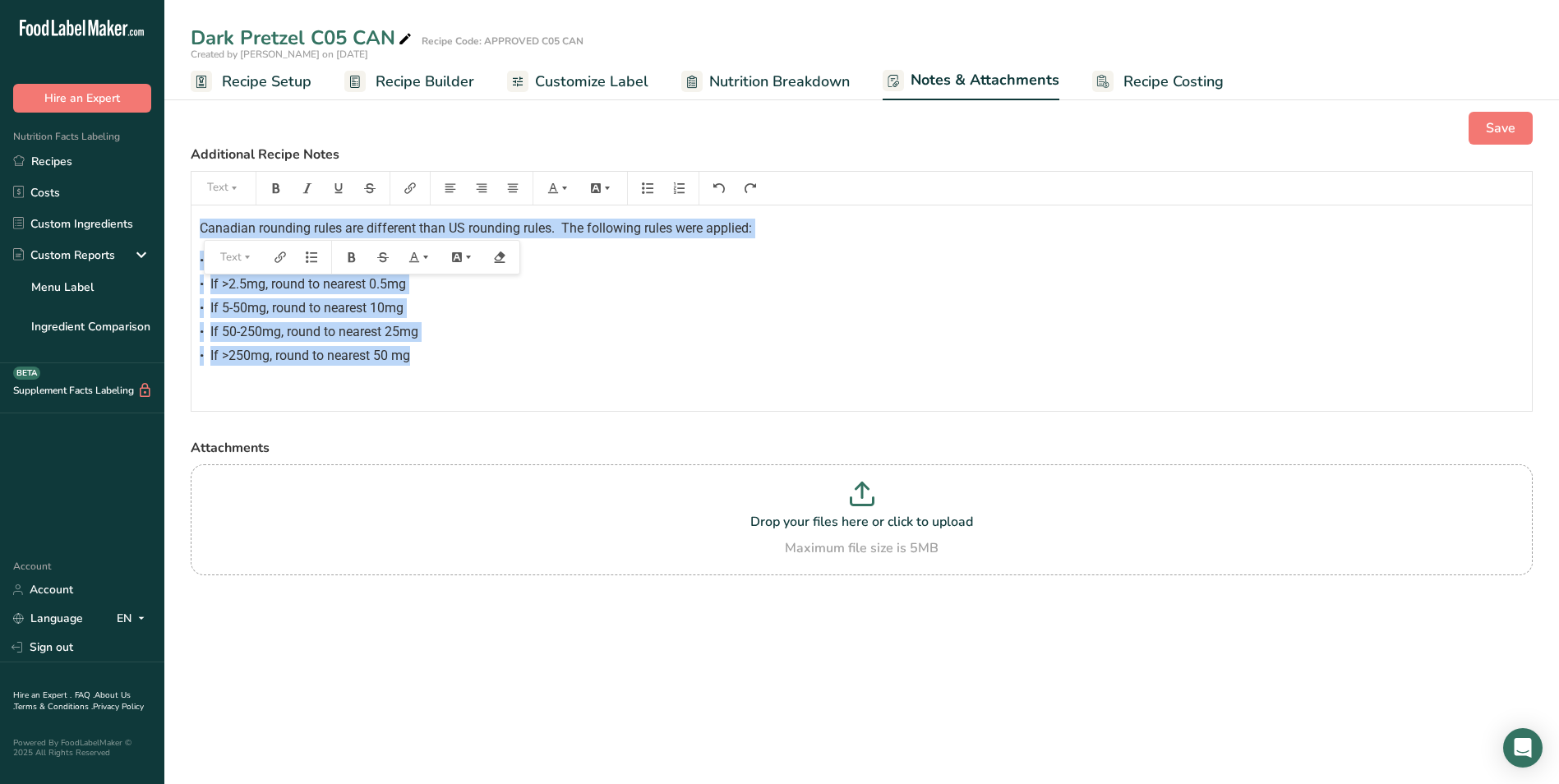
drag, startPoint x: 197, startPoint y: 226, endPoint x: 432, endPoint y: 350, distance: 265.7
click at [432, 350] on div "Canadian rounding rules are different than US rounding rules. The following rul…" at bounding box center [862, 307] width 1340 height 205
copy div "Canadian rounding rules are different than US rounding rules. The following rul…"
click at [47, 159] on link "Recipes" at bounding box center [82, 161] width 164 height 31
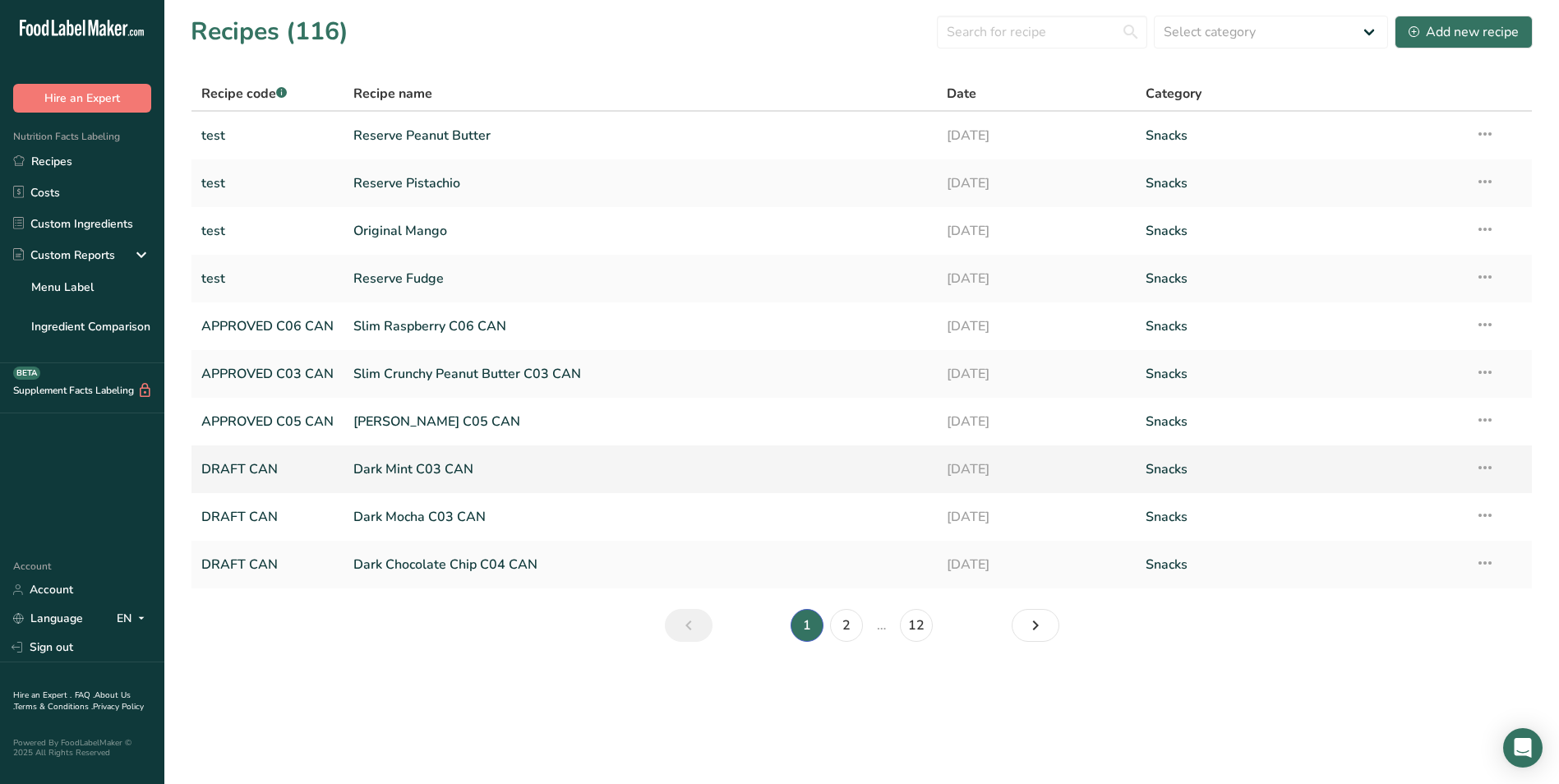
click at [400, 467] on link "Dark Mint C03 CAN" at bounding box center [640, 469] width 574 height 35
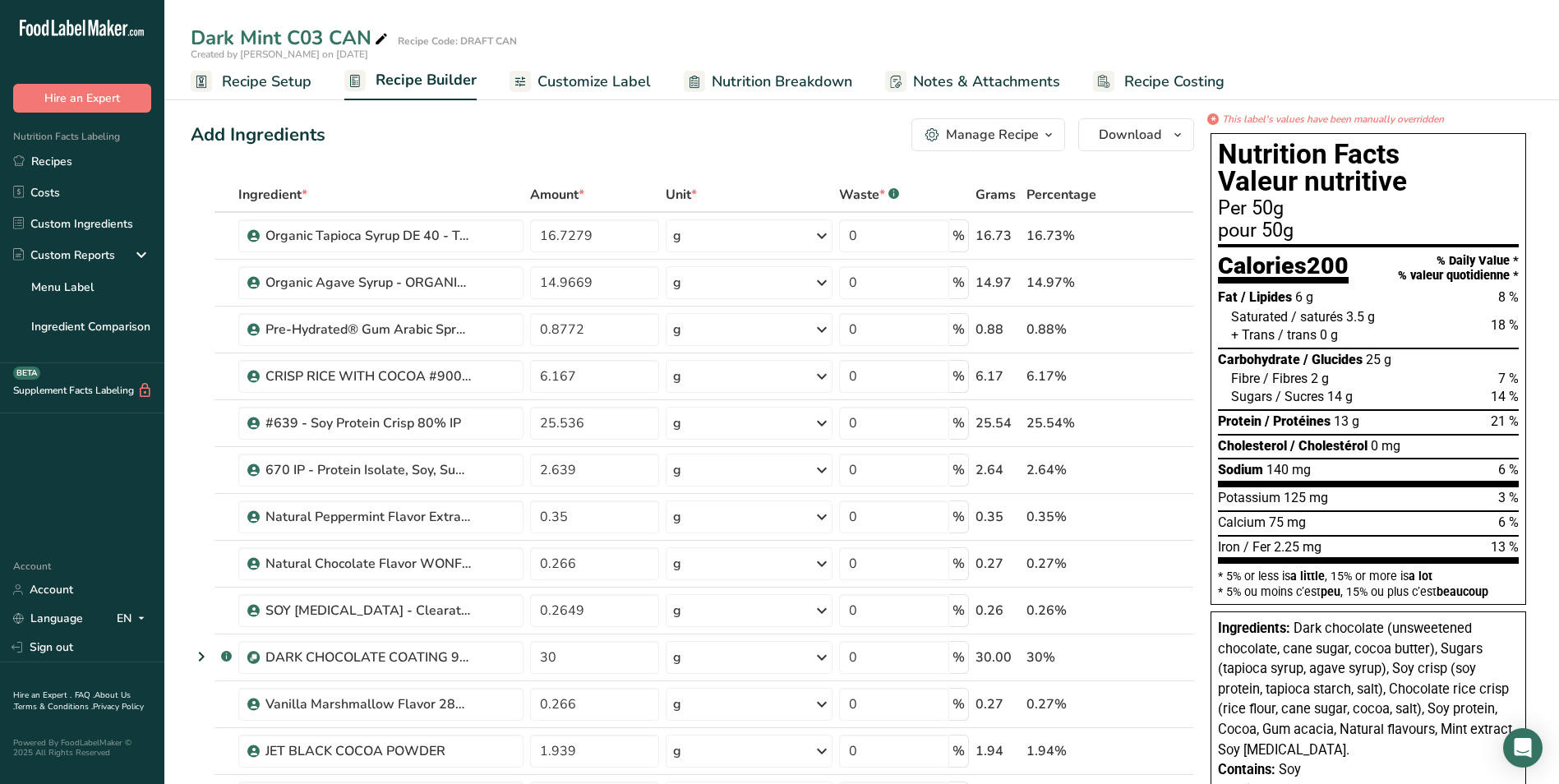
click at [917, 78] on span "Notes & Attachments" at bounding box center [986, 81] width 147 height 22
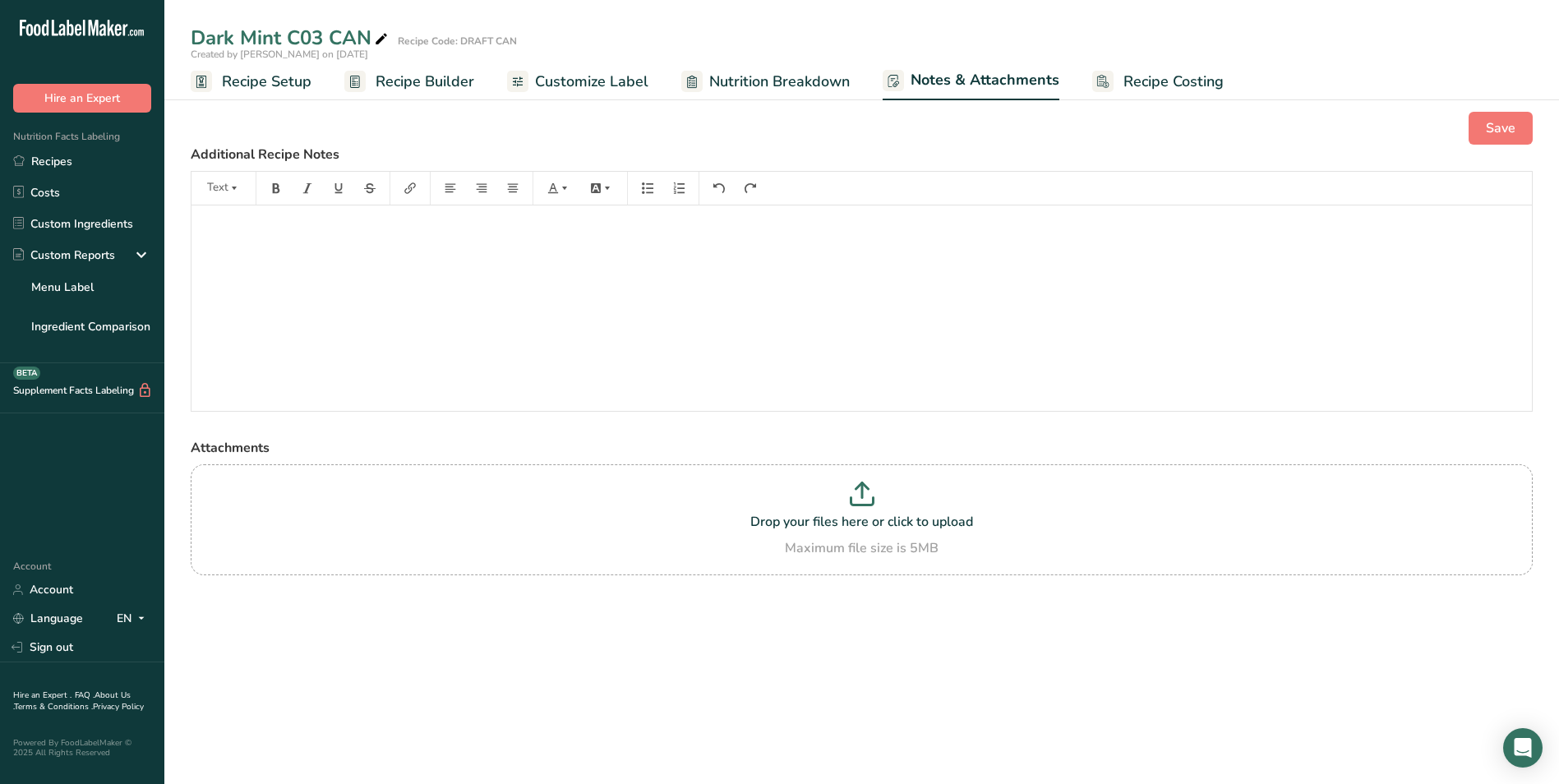
click at [281, 220] on p "﻿" at bounding box center [861, 228] width 1324 height 20
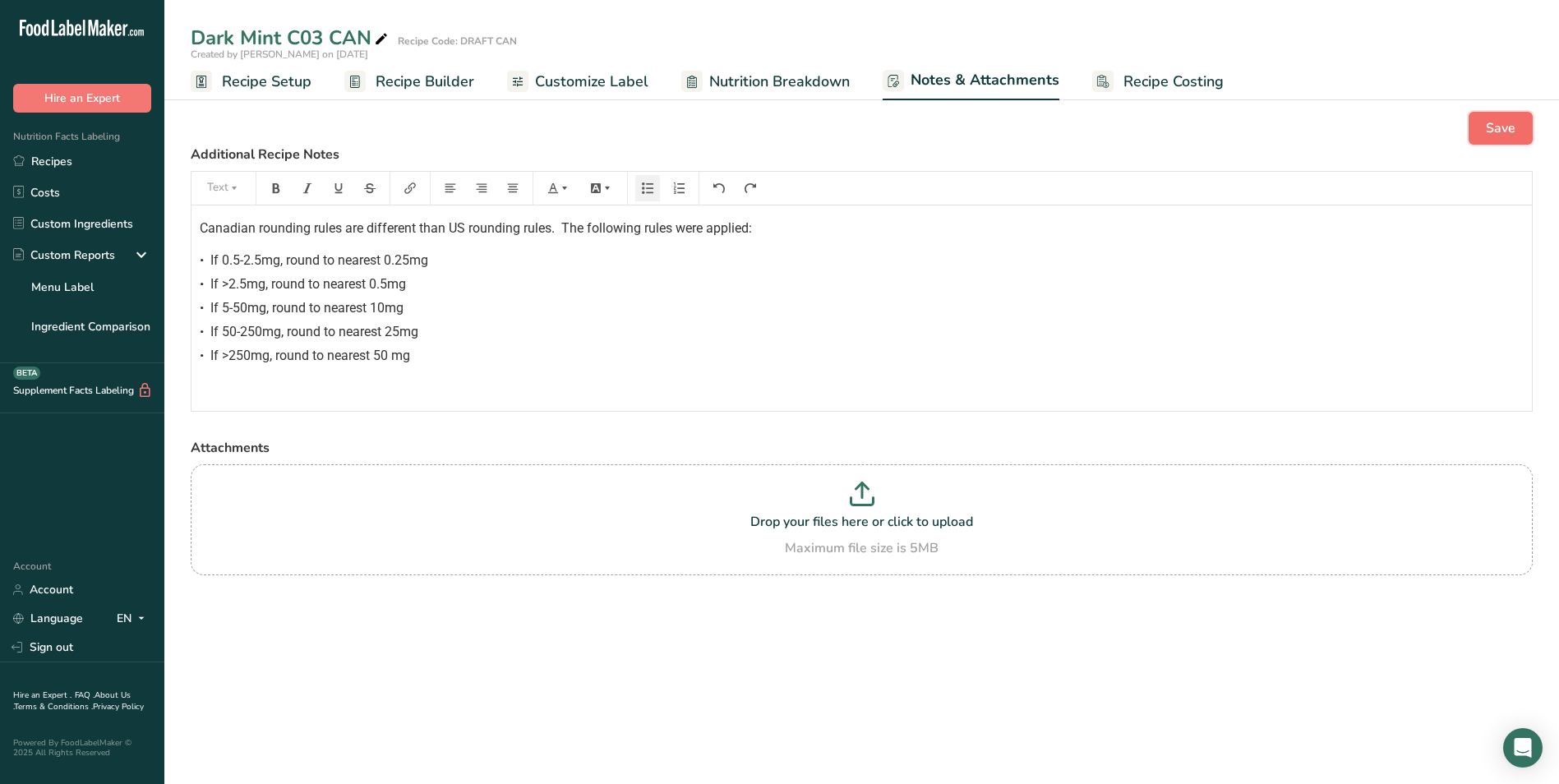
click at [1485, 128] on span "Save" at bounding box center [1499, 128] width 29 height 20
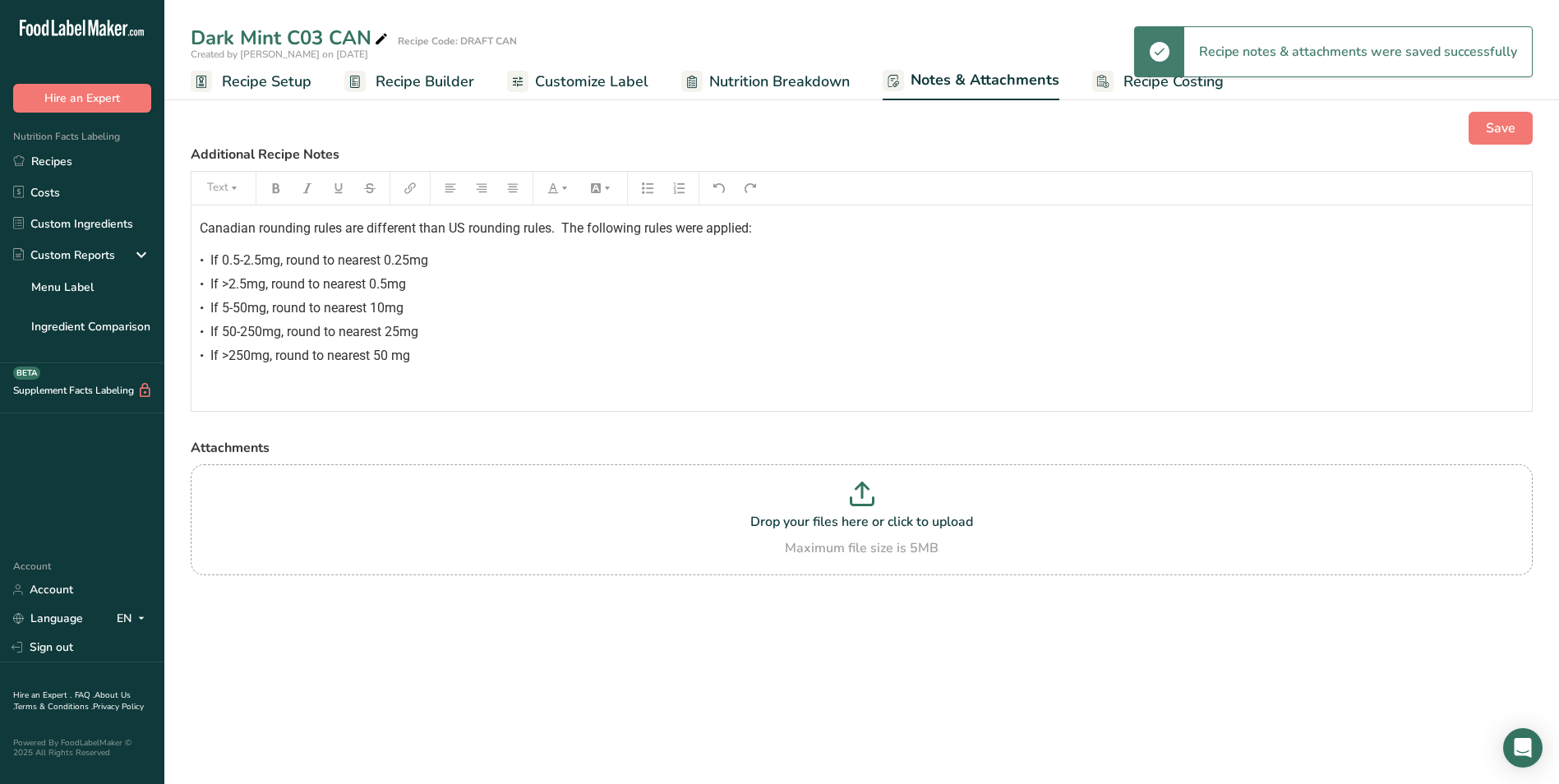
click at [262, 80] on span "Recipe Setup" at bounding box center [266, 81] width 90 height 22
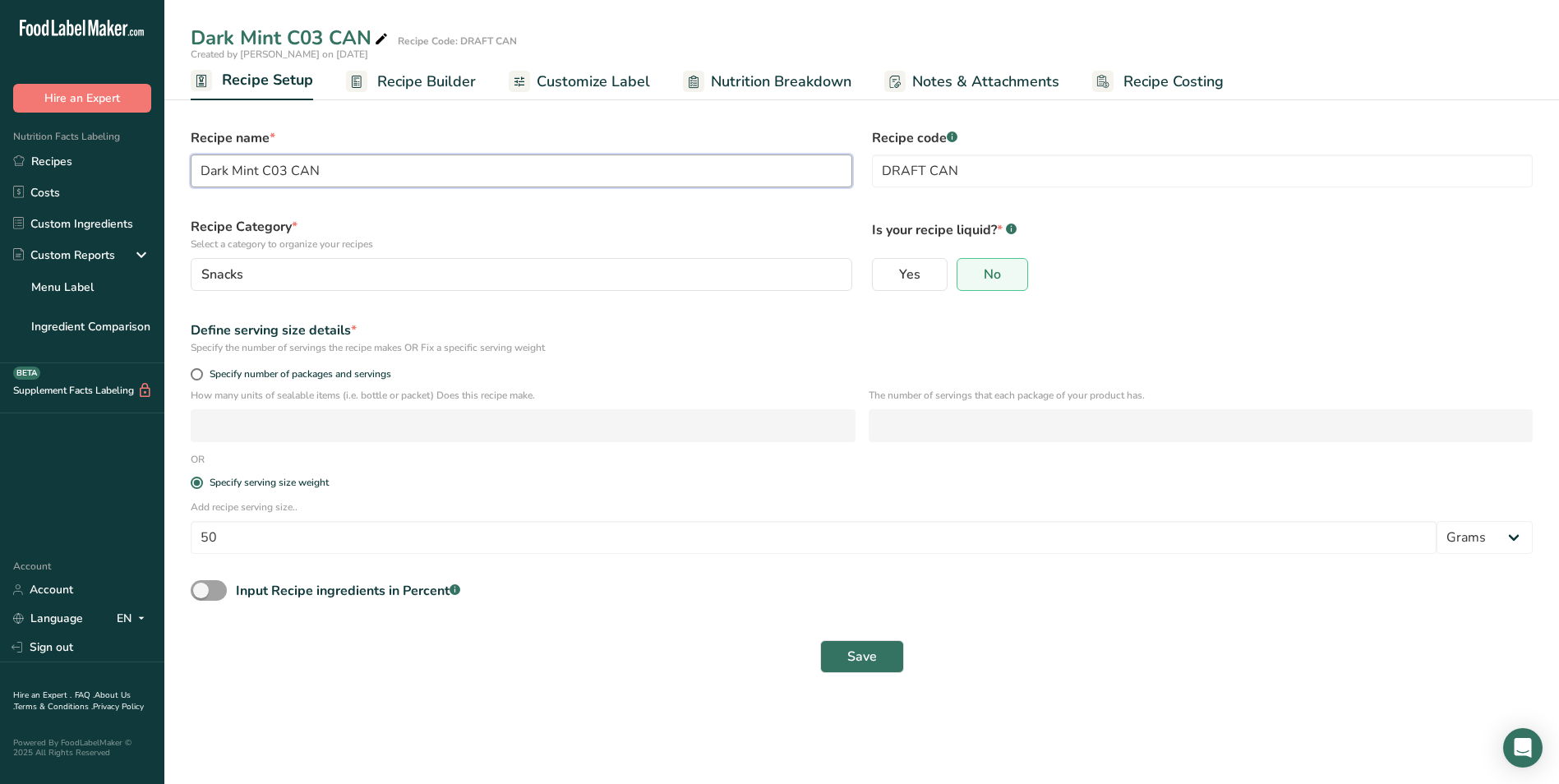
click at [284, 171] on input "Dark Mint C03 CAN" at bounding box center [522, 170] width 661 height 33
type input "Dark Mint C04 CAN"
click at [922, 168] on input "DRAFT CAN" at bounding box center [1203, 170] width 661 height 33
type input "APPROVED C04 CAN"
click at [864, 653] on span "Save" at bounding box center [862, 656] width 29 height 20
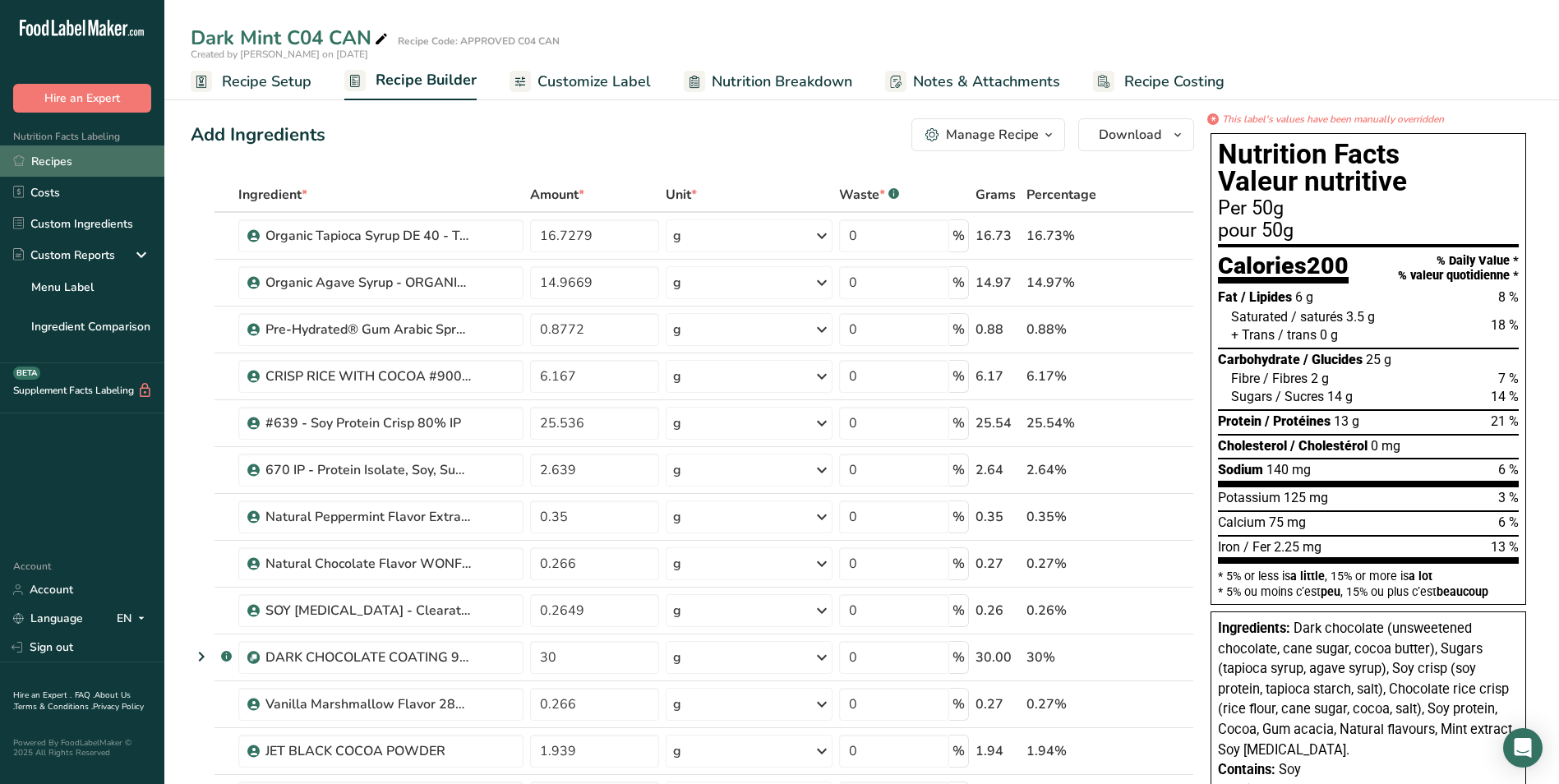
click at [54, 160] on link "Recipes" at bounding box center [82, 161] width 164 height 31
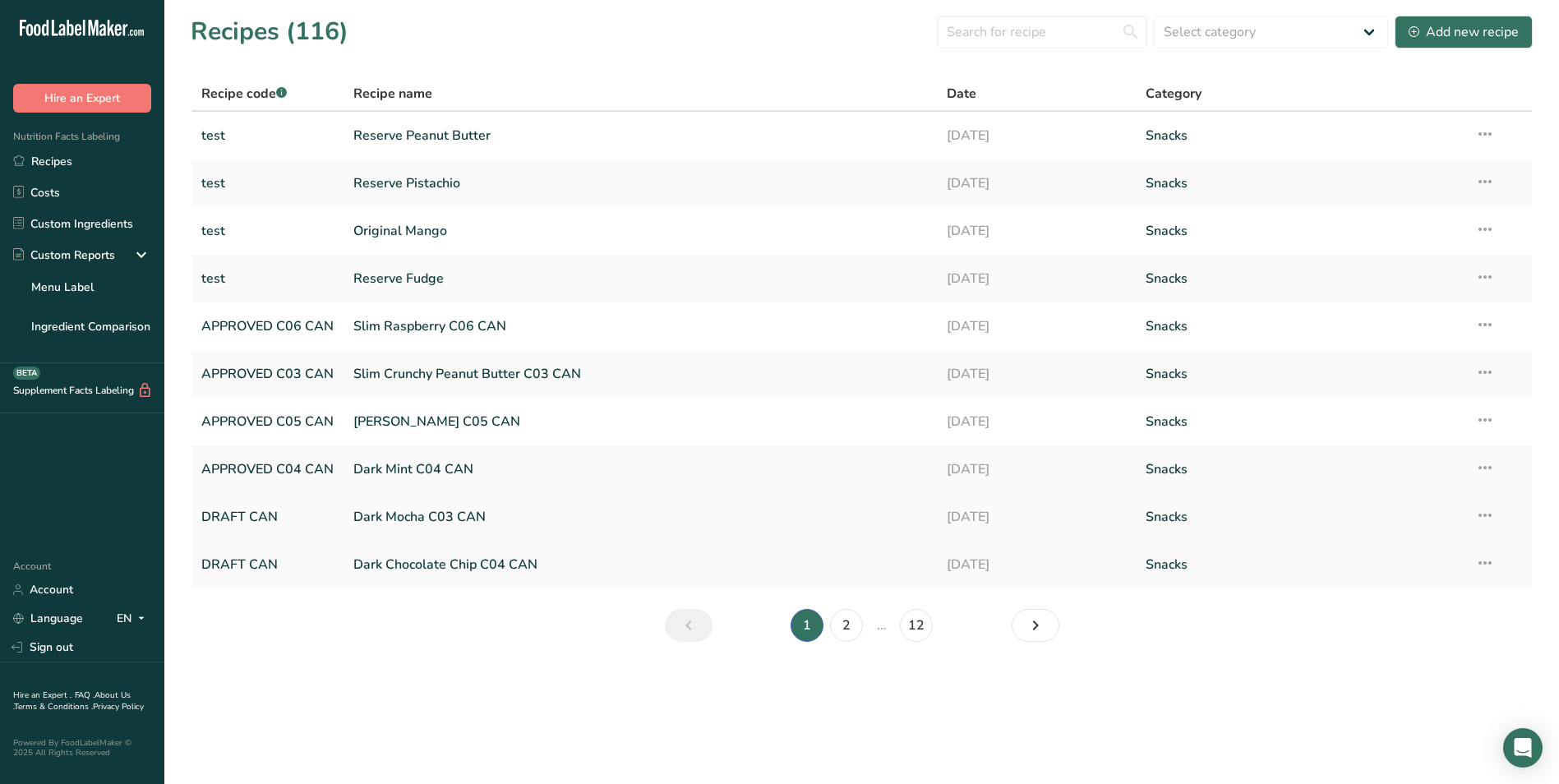
click at [411, 515] on link "Dark Mocha C03 CAN" at bounding box center [640, 517] width 574 height 35
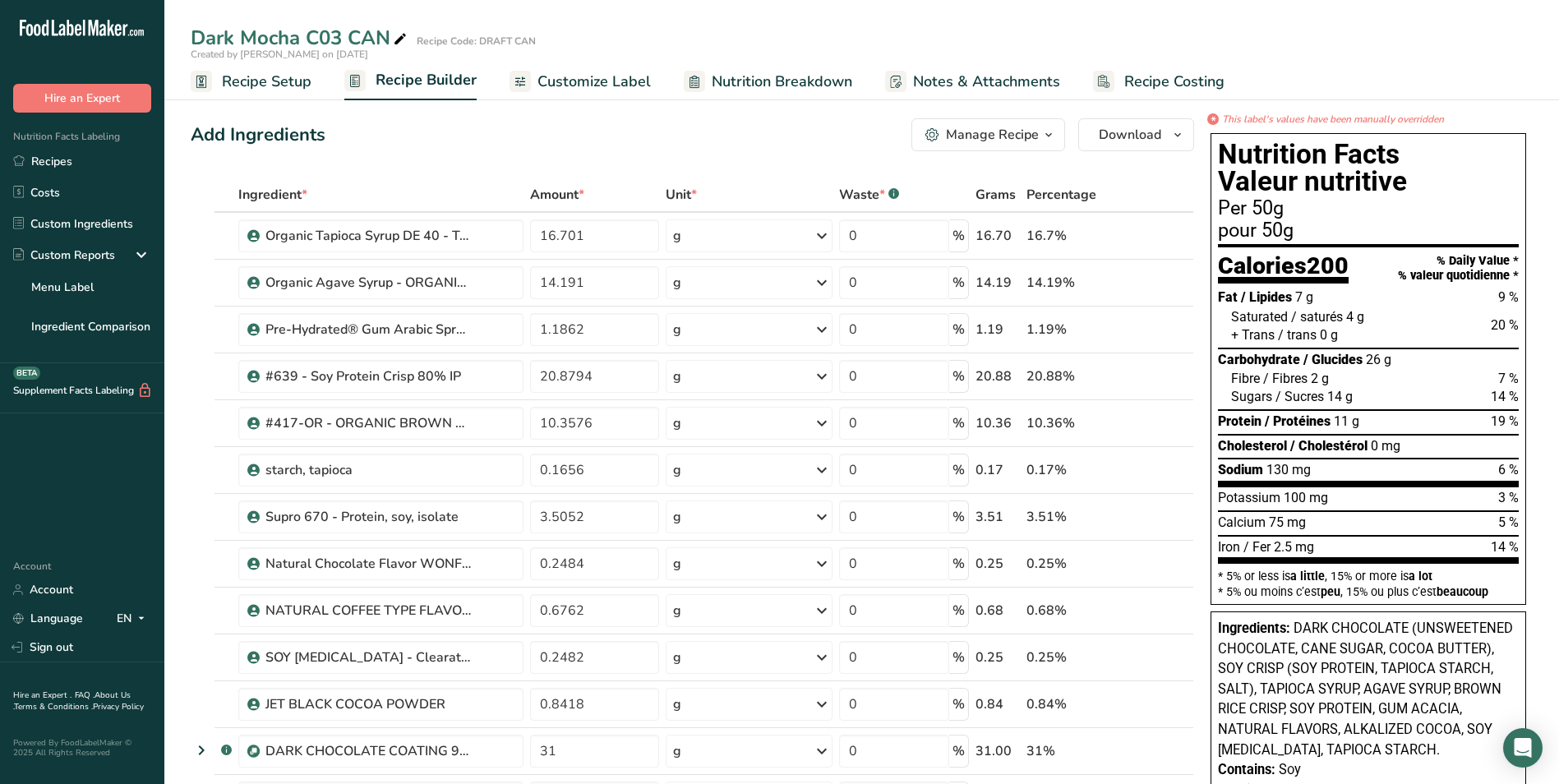
click at [940, 78] on span "Notes & Attachments" at bounding box center [986, 81] width 147 height 22
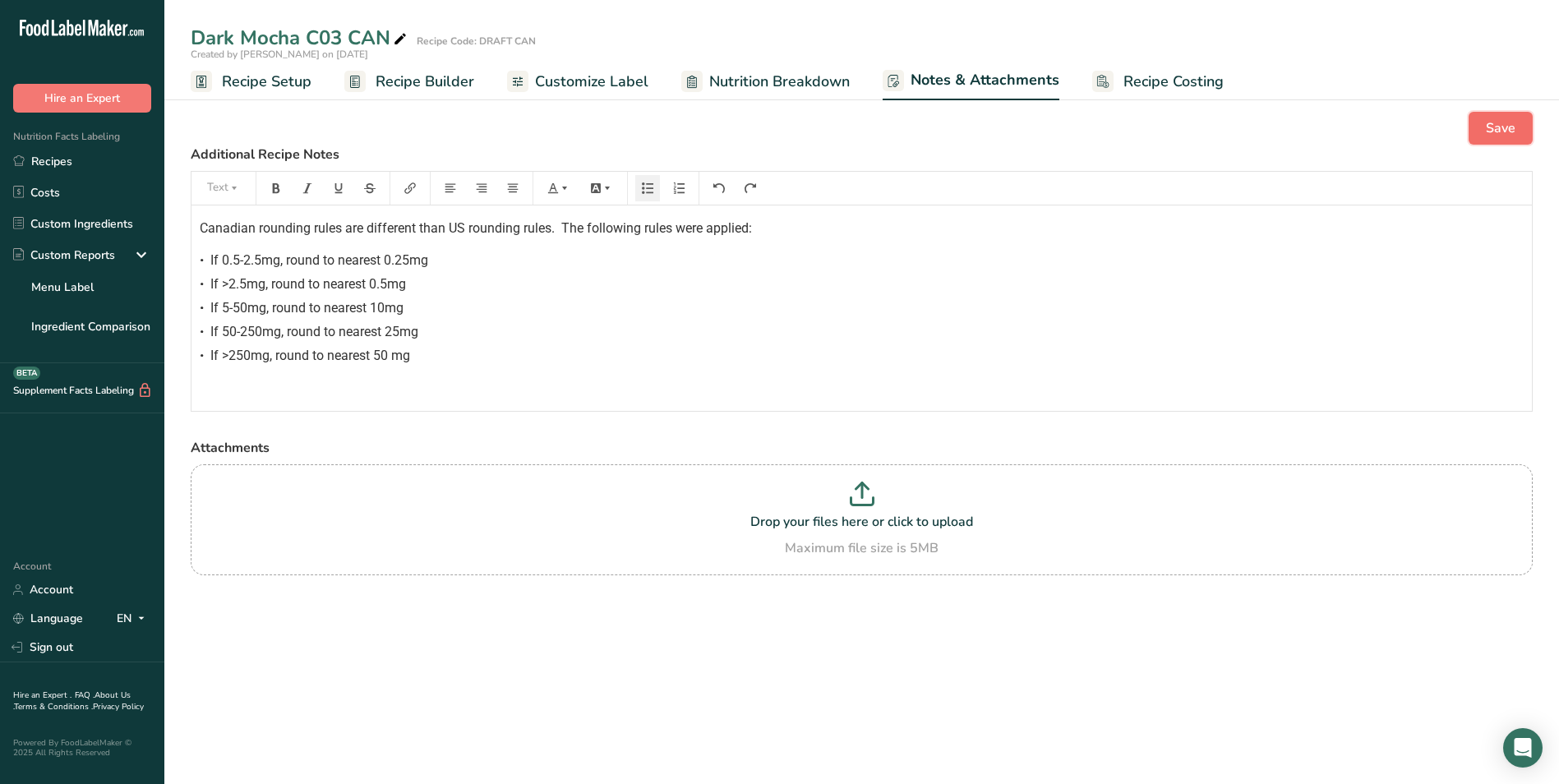
click at [1493, 119] on span "Save" at bounding box center [1499, 128] width 29 height 20
click at [34, 159] on link "Recipes" at bounding box center [82, 161] width 164 height 31
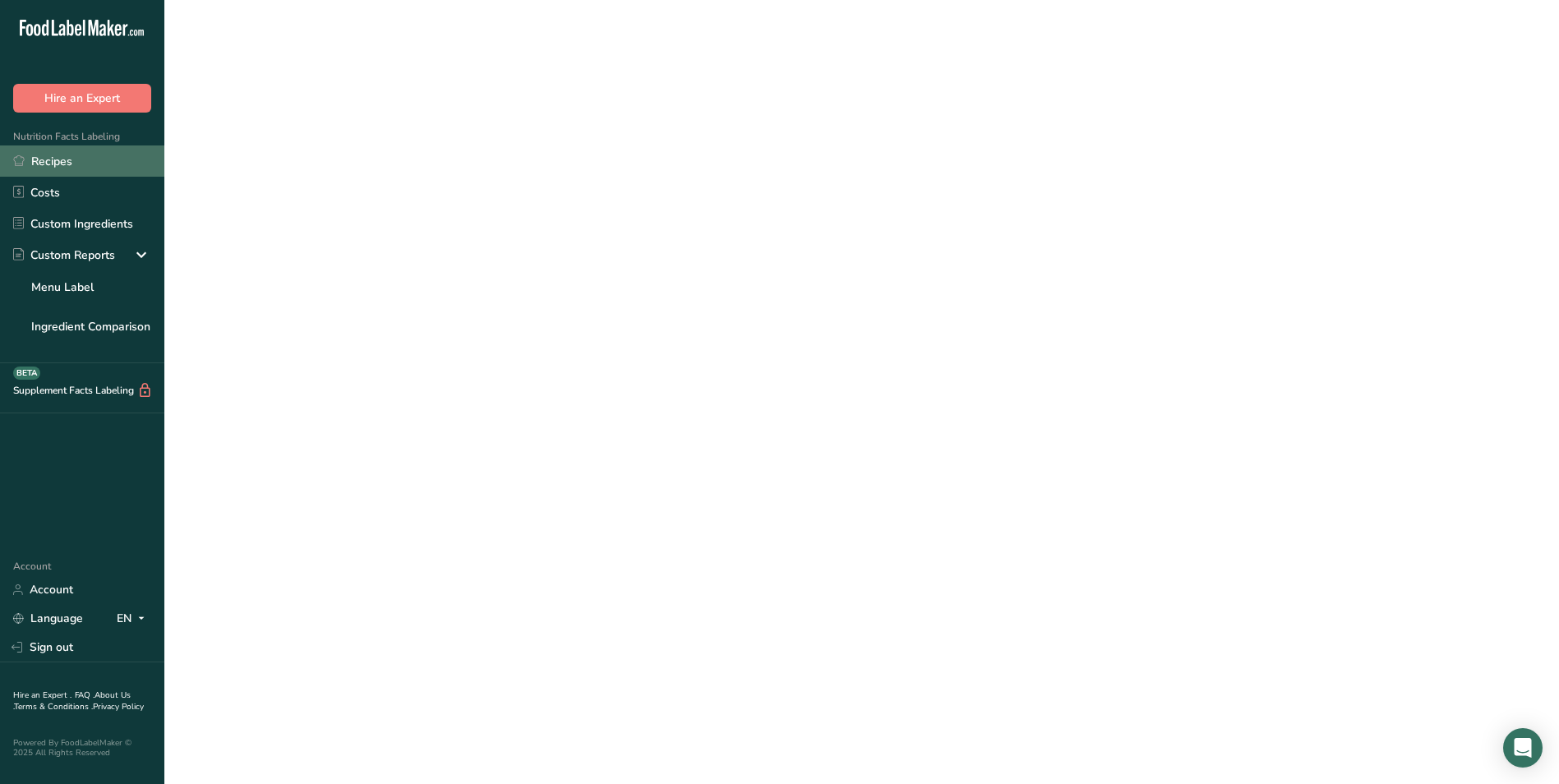
click at [34, 159] on link "Recipes" at bounding box center [82, 161] width 164 height 31
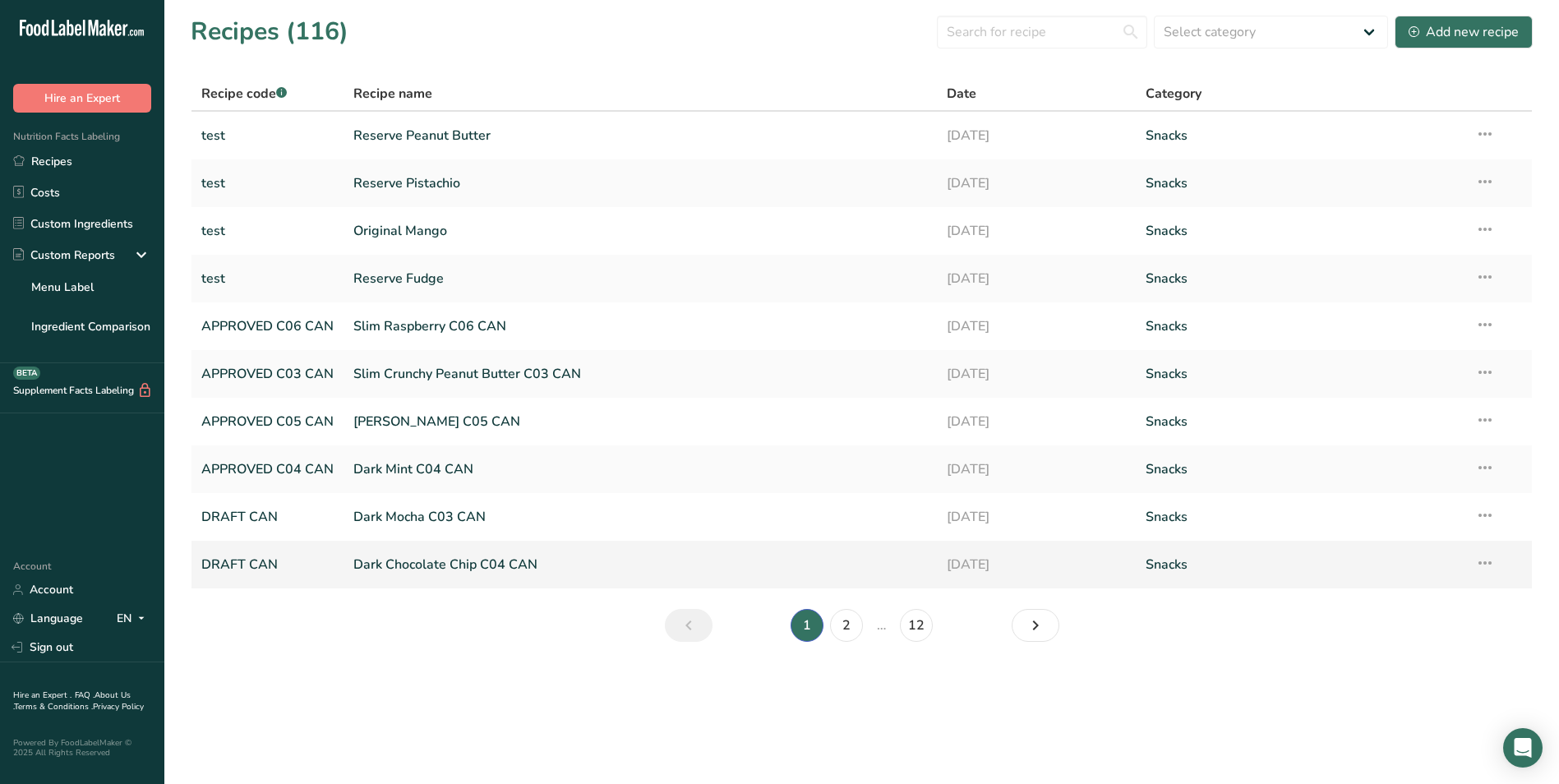
click at [373, 561] on link "Dark Chocolate Chip C04 CAN" at bounding box center [640, 564] width 574 height 35
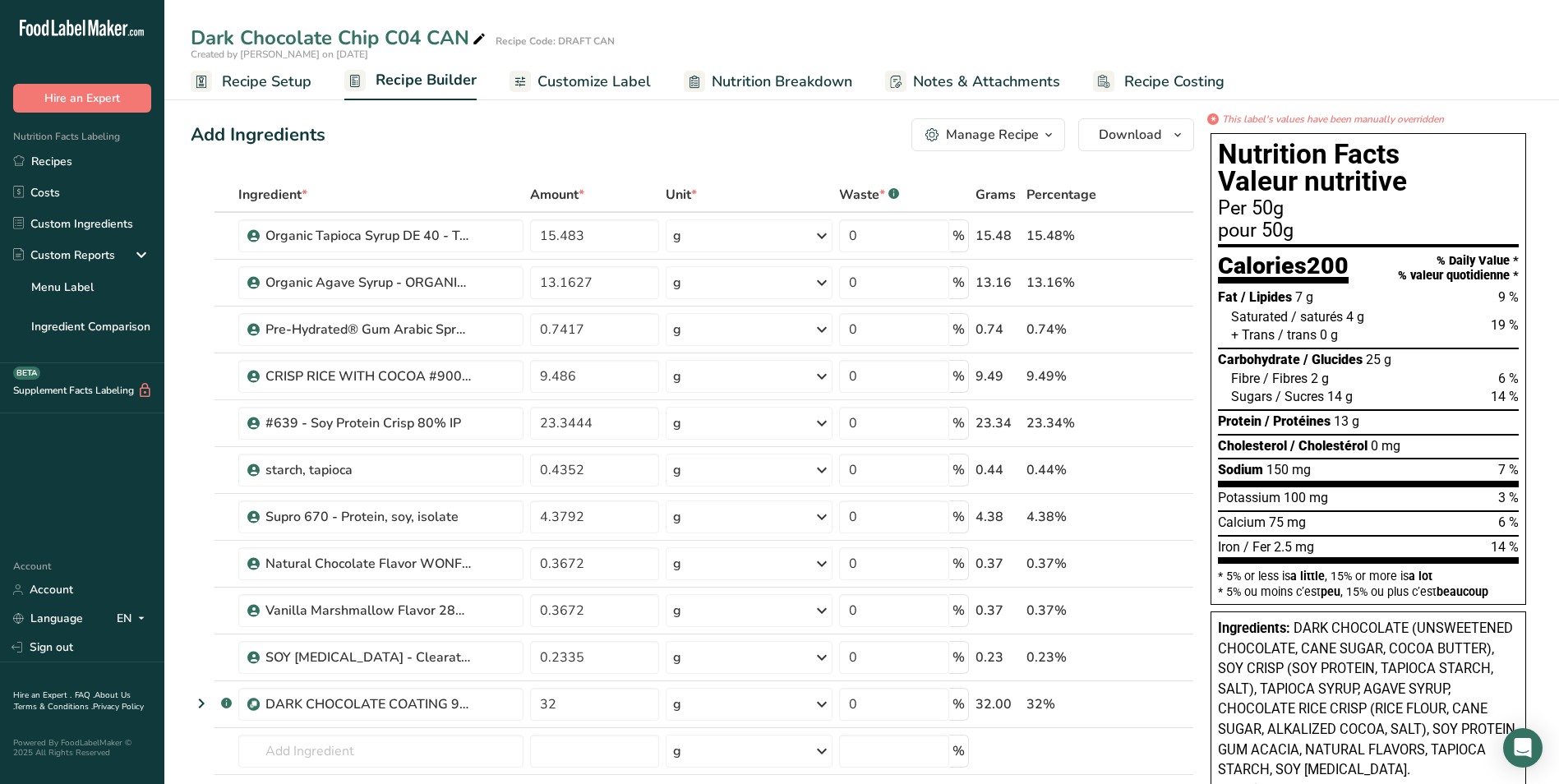
click at [929, 77] on span "Notes & Attachments" at bounding box center [986, 81] width 147 height 22
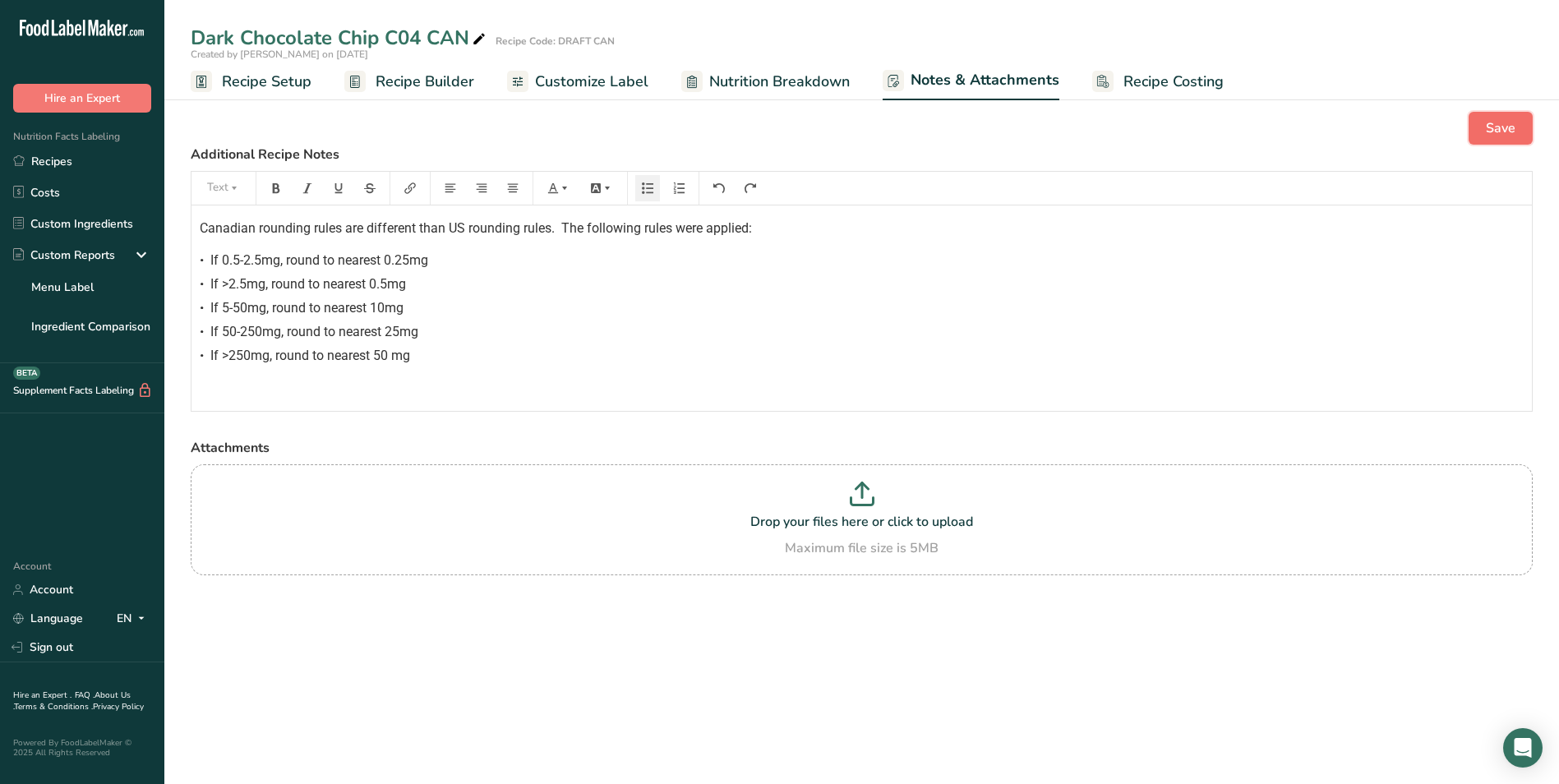
click at [1490, 128] on span "Save" at bounding box center [1499, 128] width 29 height 20
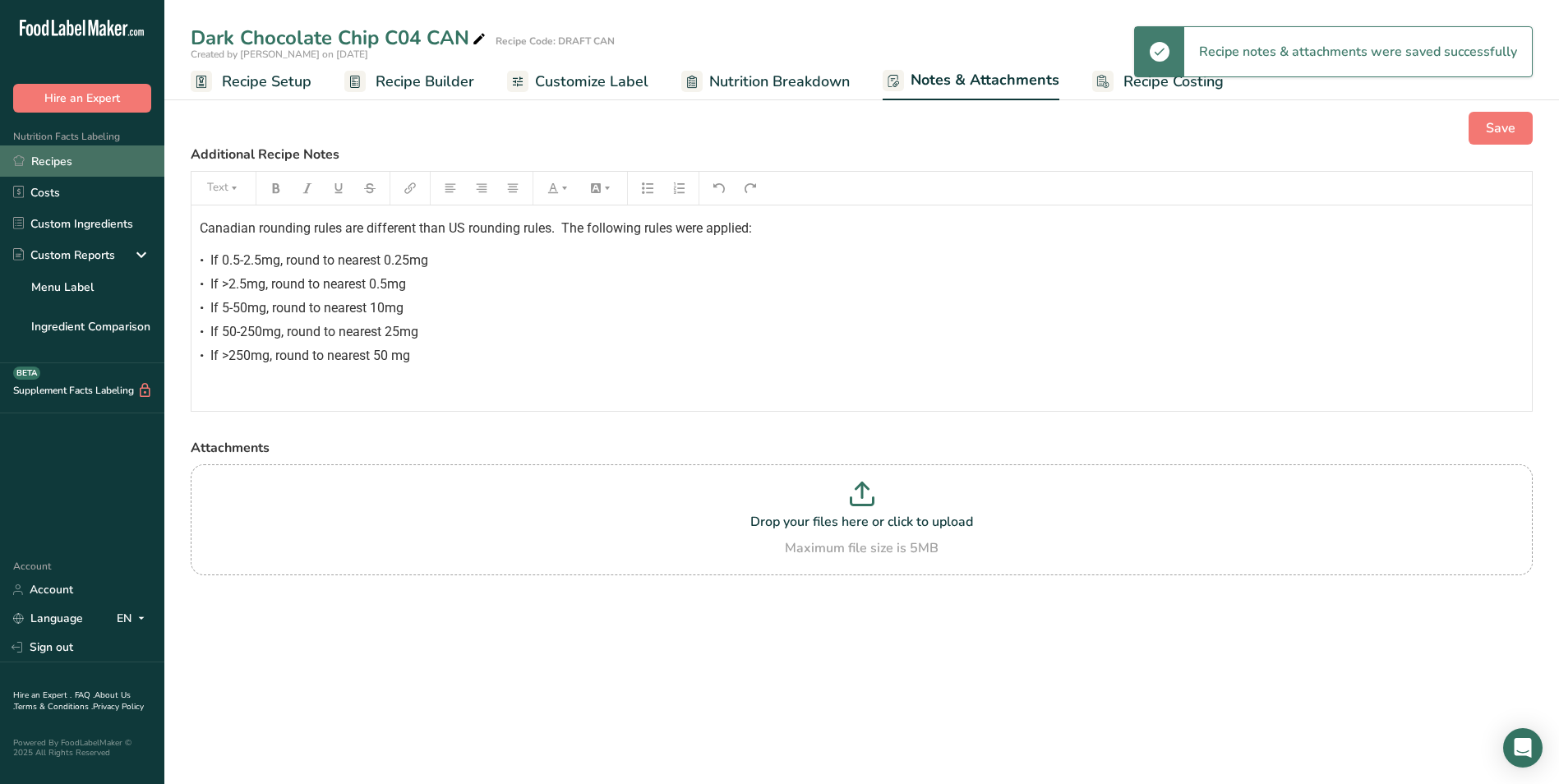
click at [34, 162] on link "Recipes" at bounding box center [82, 161] width 164 height 31
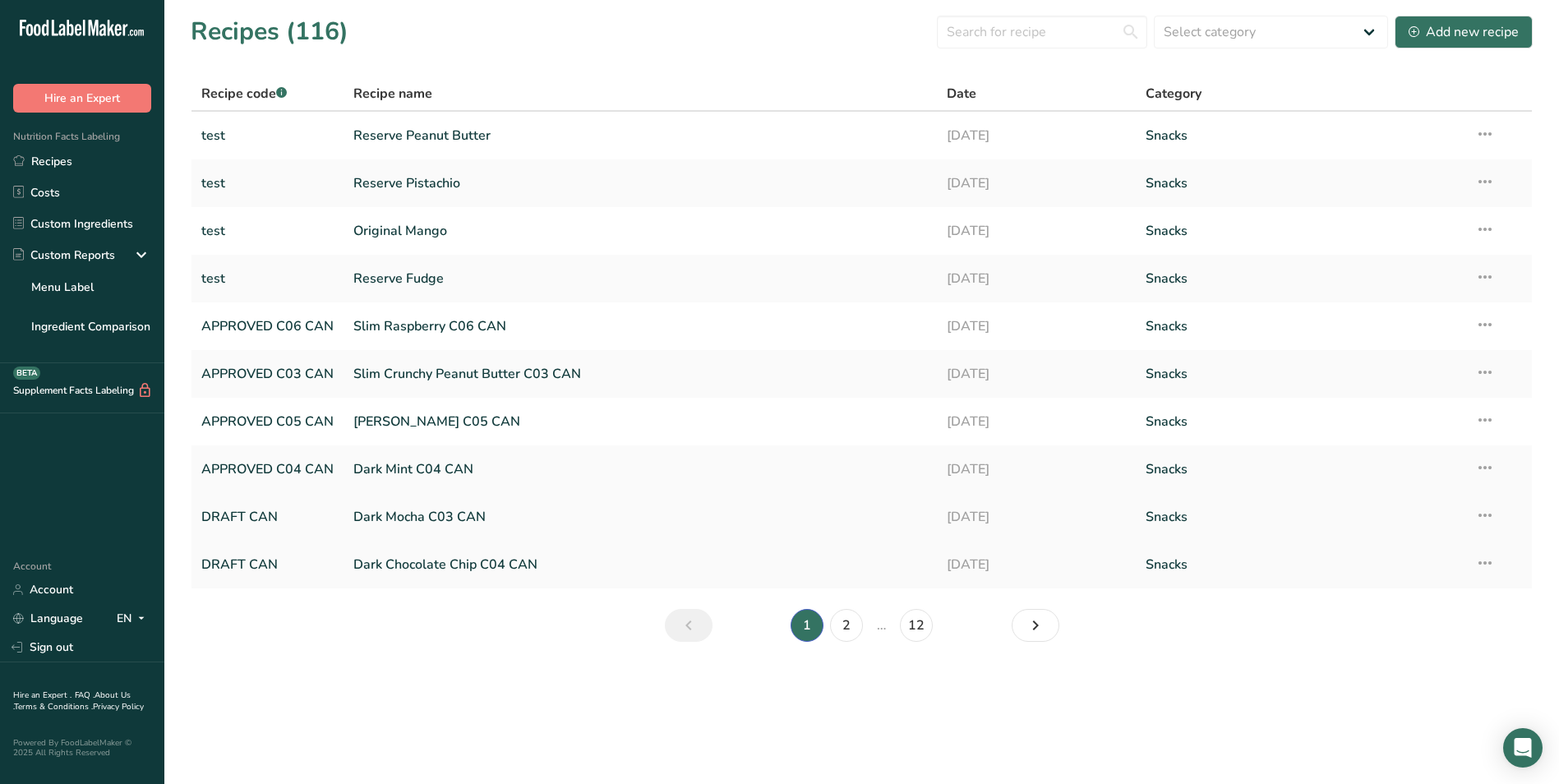
click at [293, 520] on link "DRAFT CAN" at bounding box center [267, 517] width 132 height 35
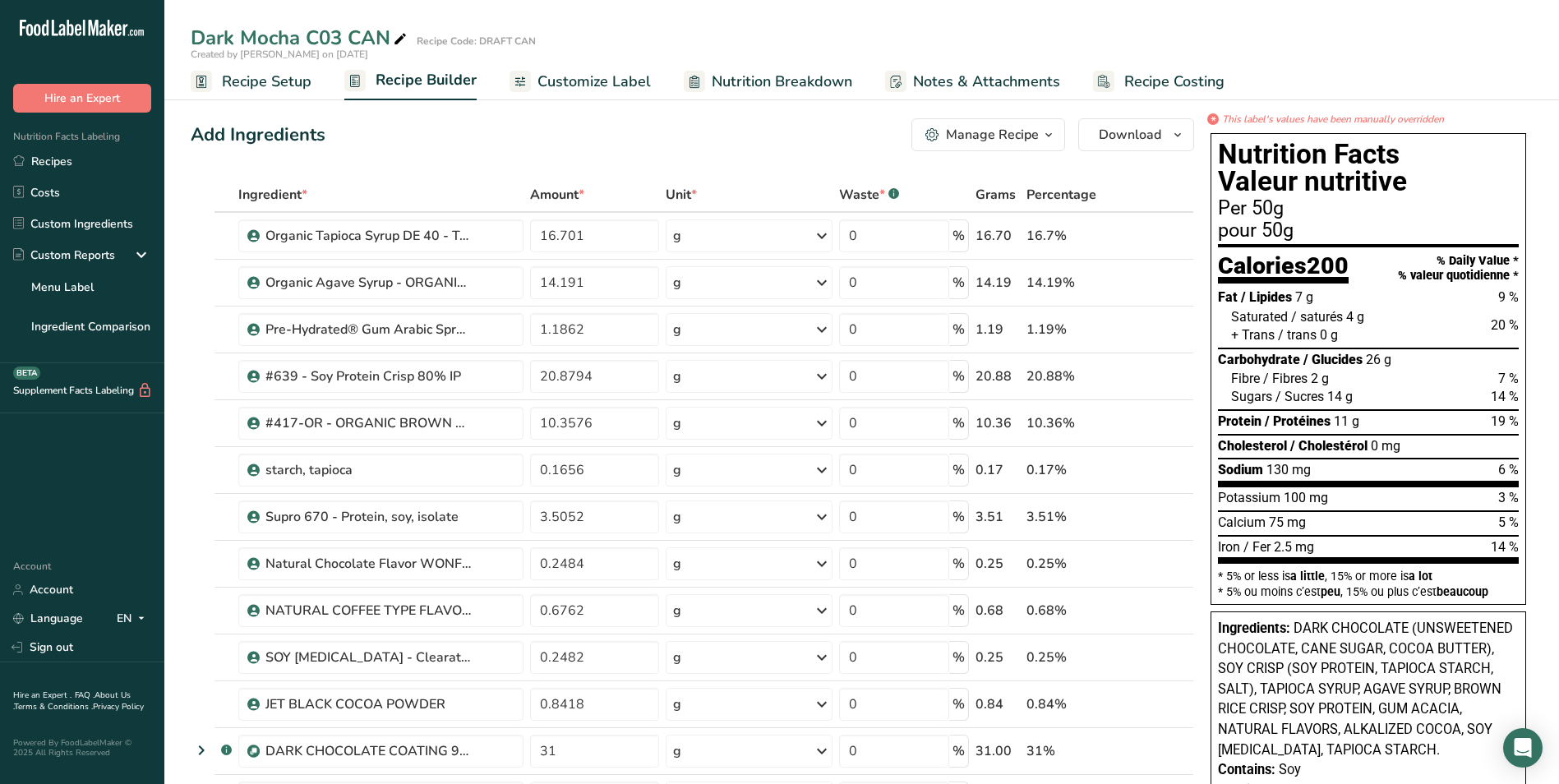
click at [603, 80] on span "Customize Label" at bounding box center [594, 81] width 113 height 22
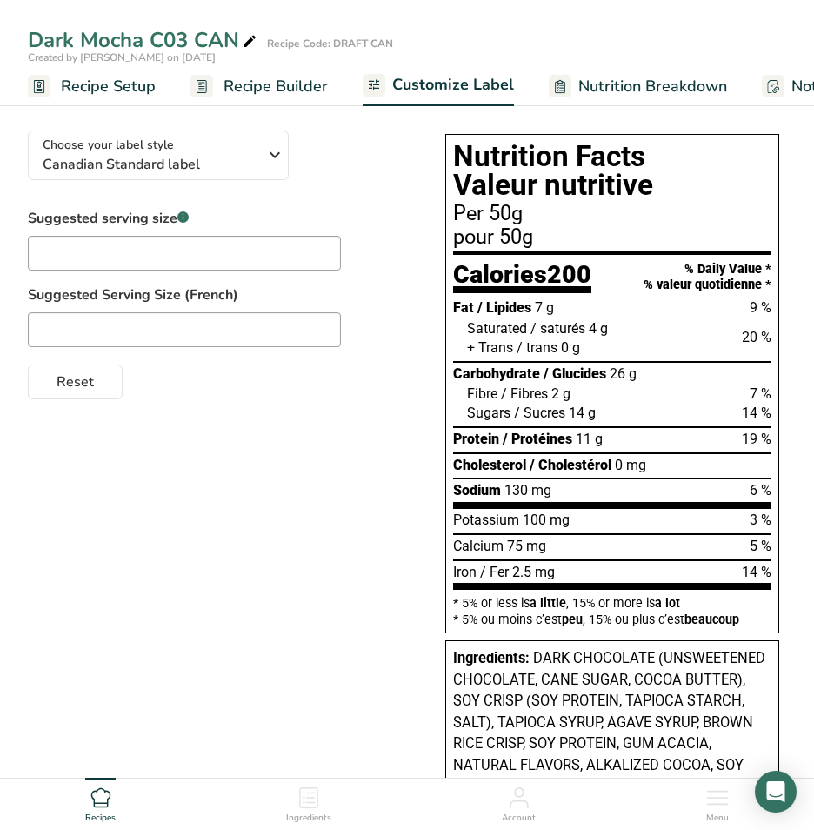
scroll to position [174, 0]
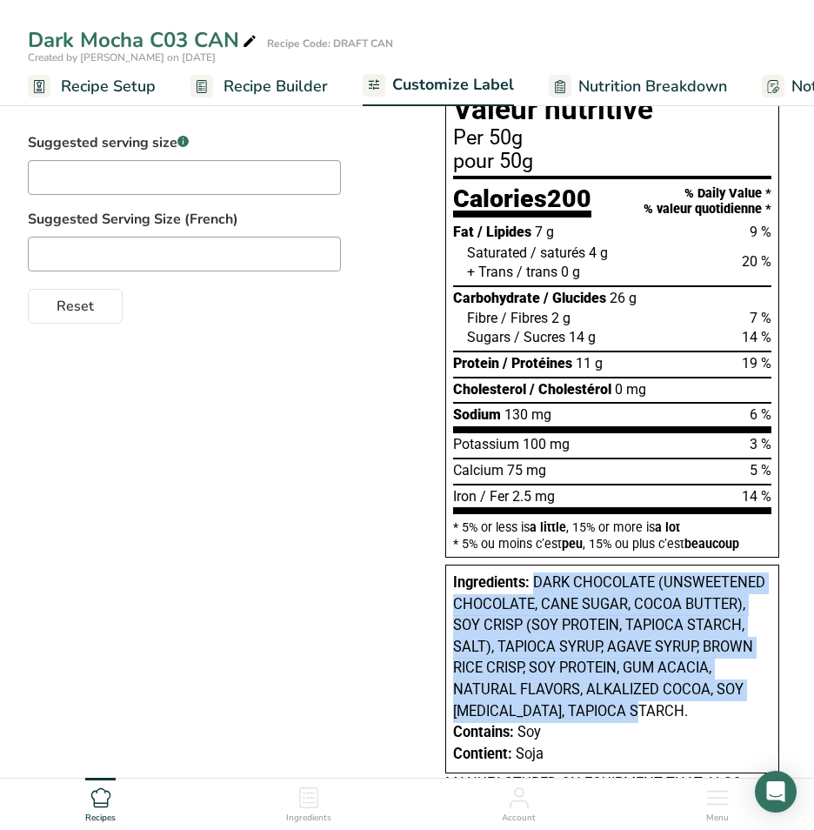
drag, startPoint x: 532, startPoint y: 586, endPoint x: 701, endPoint y: 709, distance: 208.6
click at [701, 709] on div "Ingredients: DARK CHOCOLATE (UNSWEETENED CHOCOLATE, CANE SUGAR, COCOA BUTTER), …" at bounding box center [612, 647] width 318 height 150
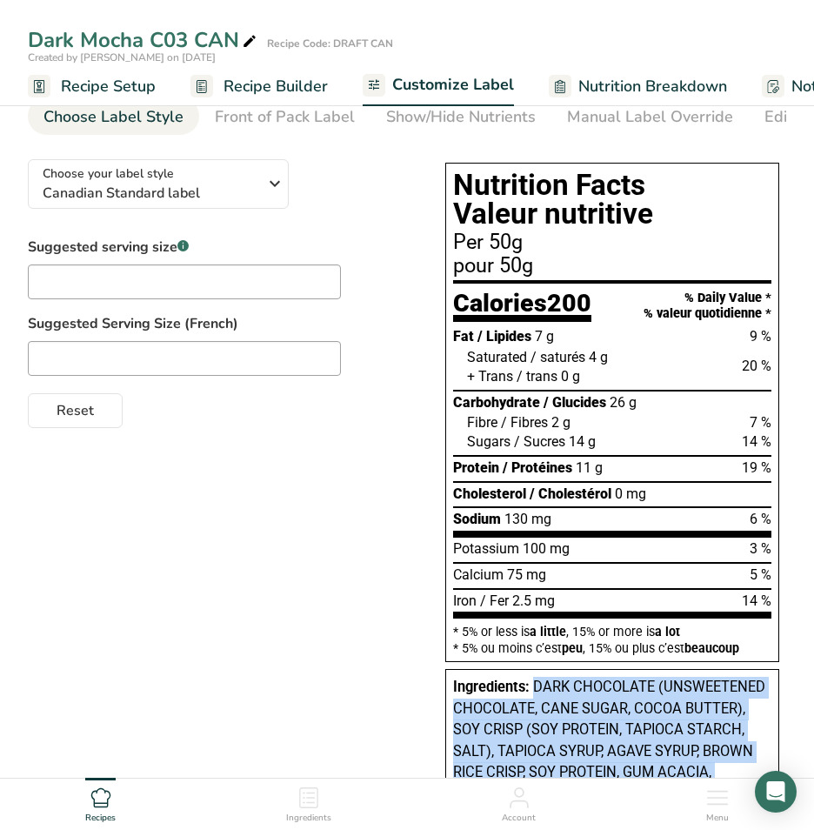
scroll to position [0, 0]
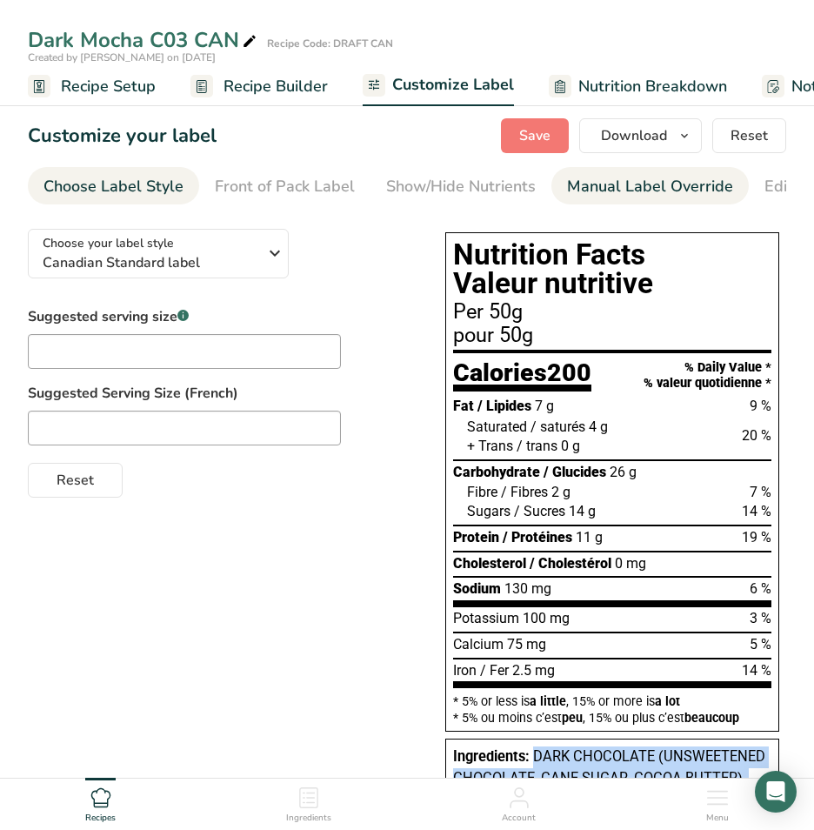
click at [677, 189] on div "Manual Label Override" at bounding box center [650, 186] width 166 height 23
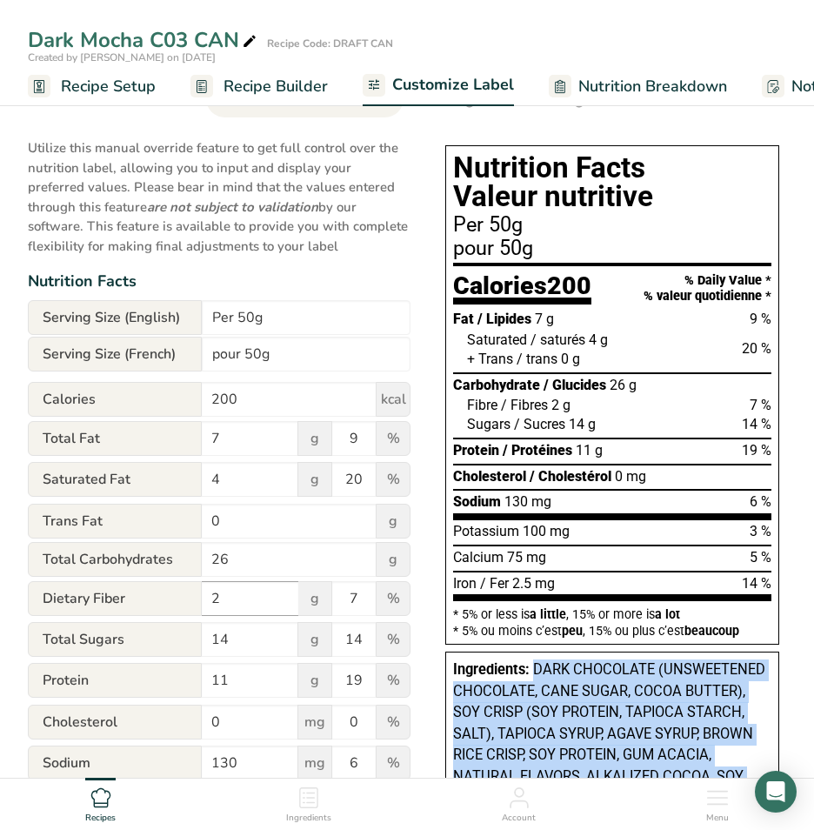
scroll to position [174, 0]
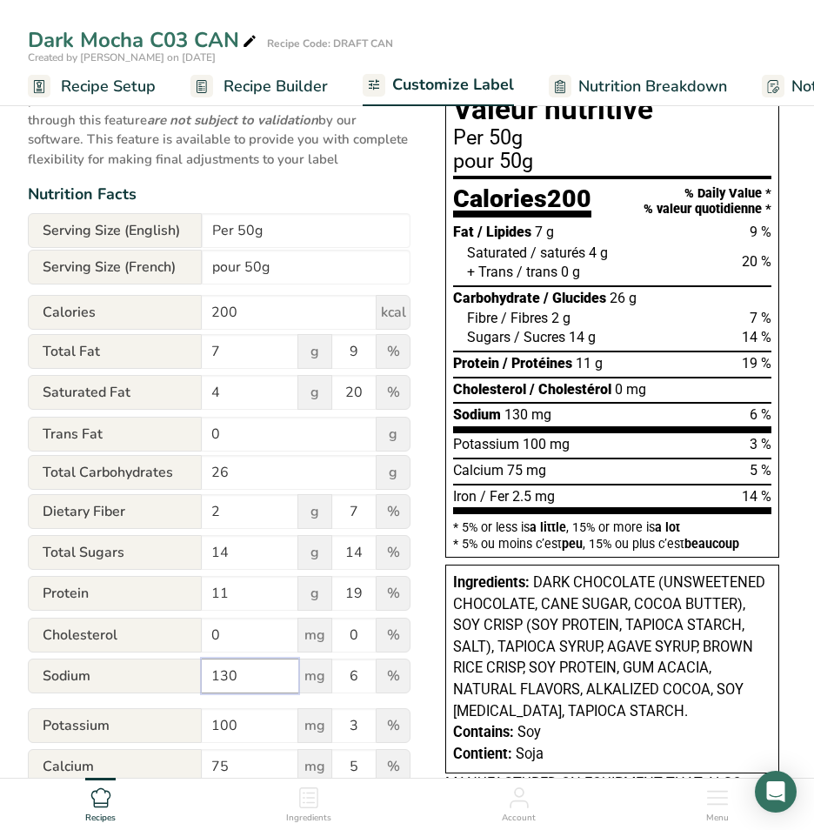
click at [245, 677] on input "130" at bounding box center [250, 675] width 97 height 35
type input "135"
click at [239, 730] on input "100" at bounding box center [250, 725] width 97 height 35
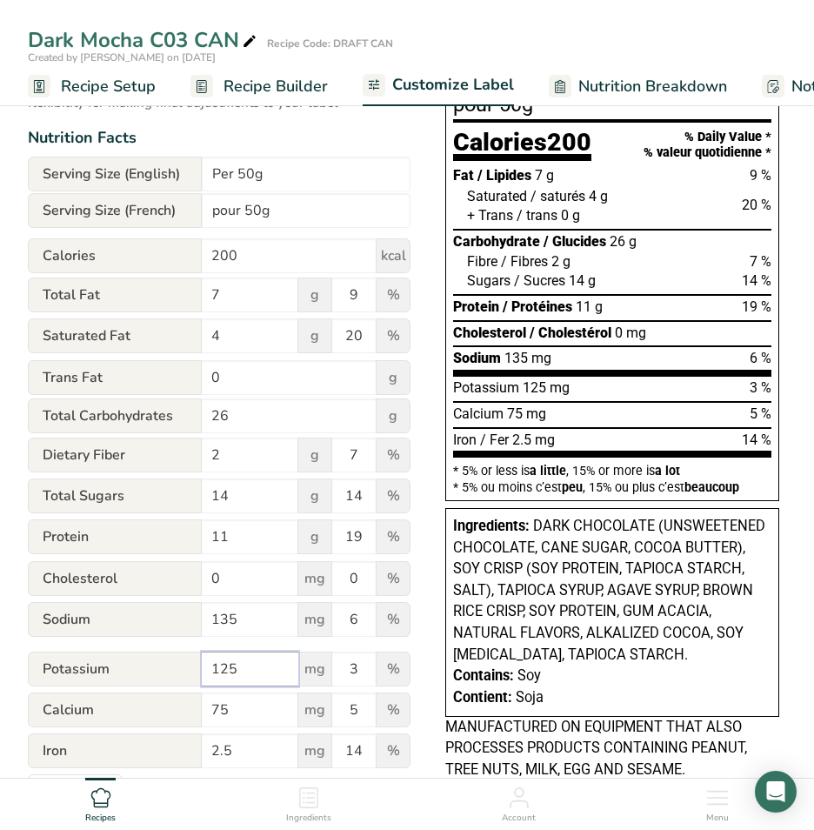
scroll to position [261, 0]
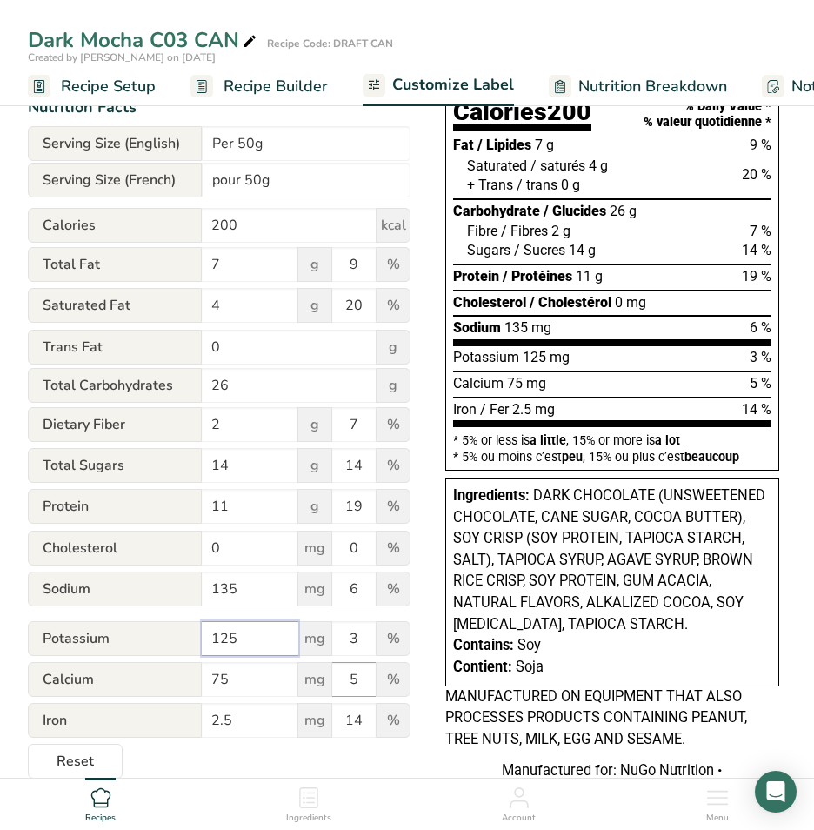
type input "125"
click at [357, 682] on input "5" at bounding box center [353, 679] width 43 height 35
type input "6"
click at [242, 723] on input "2.5" at bounding box center [250, 720] width 97 height 35
type input "2.25"
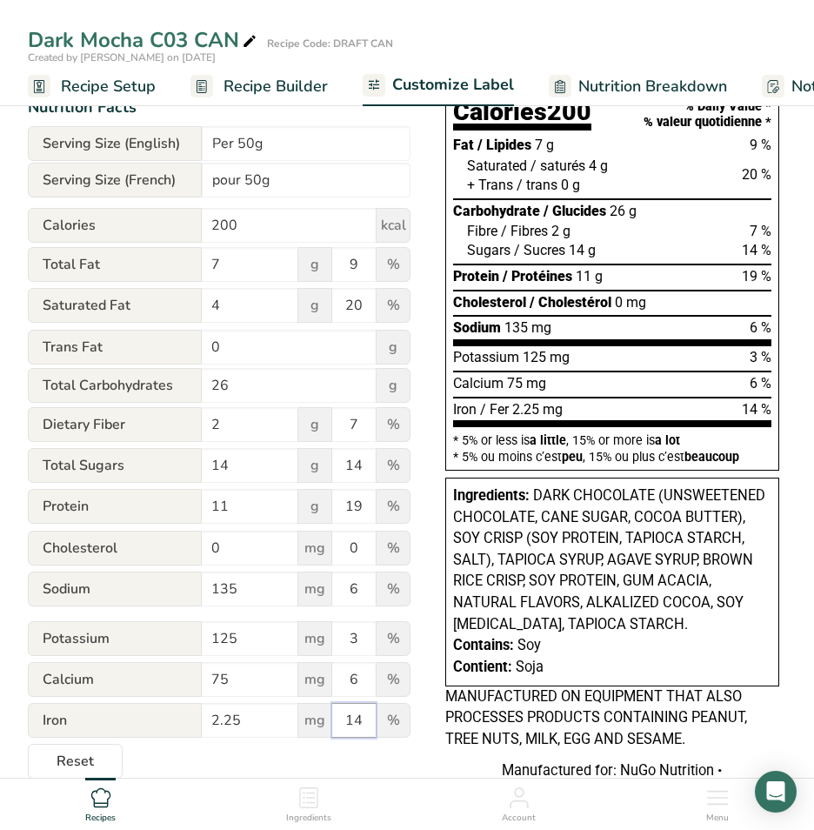
click at [363, 723] on input "14" at bounding box center [353, 720] width 43 height 35
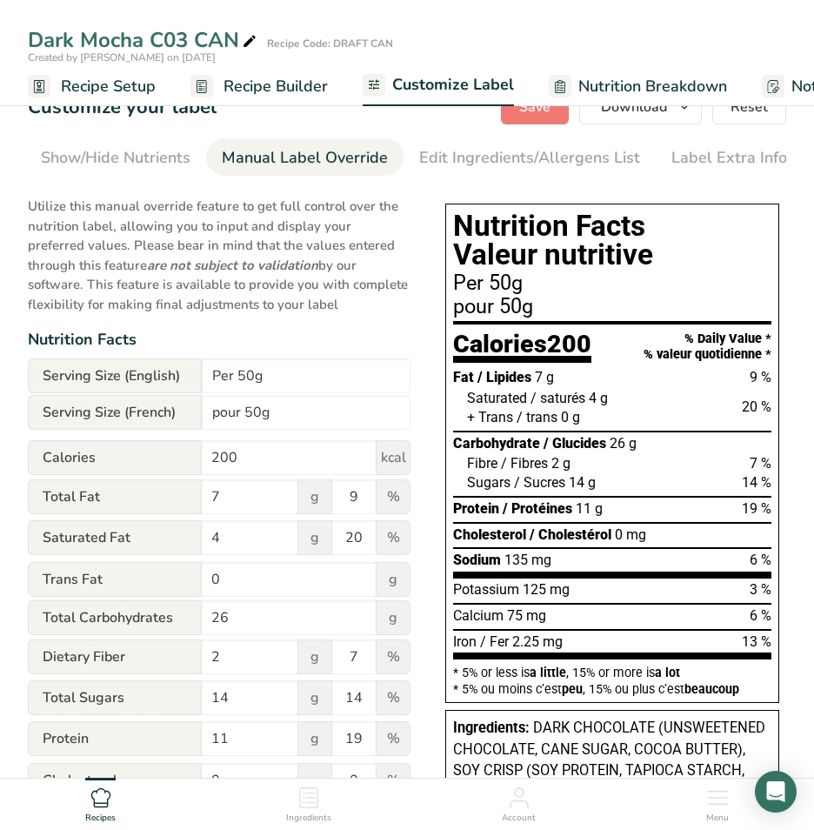
scroll to position [0, 0]
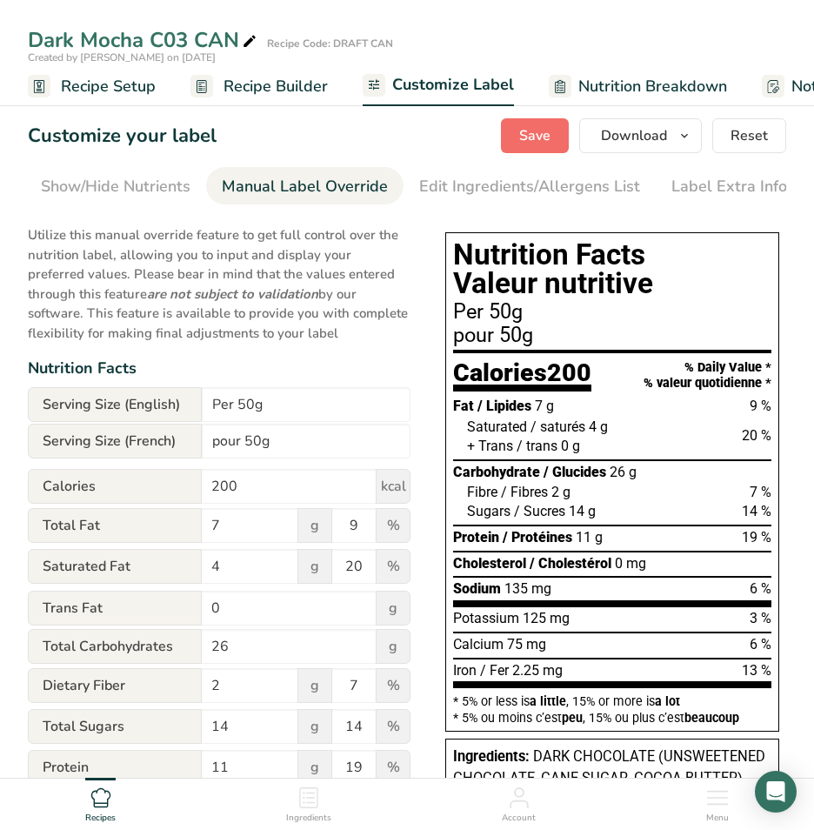
type input "13"
click at [533, 130] on span "Save" at bounding box center [534, 135] width 31 height 21
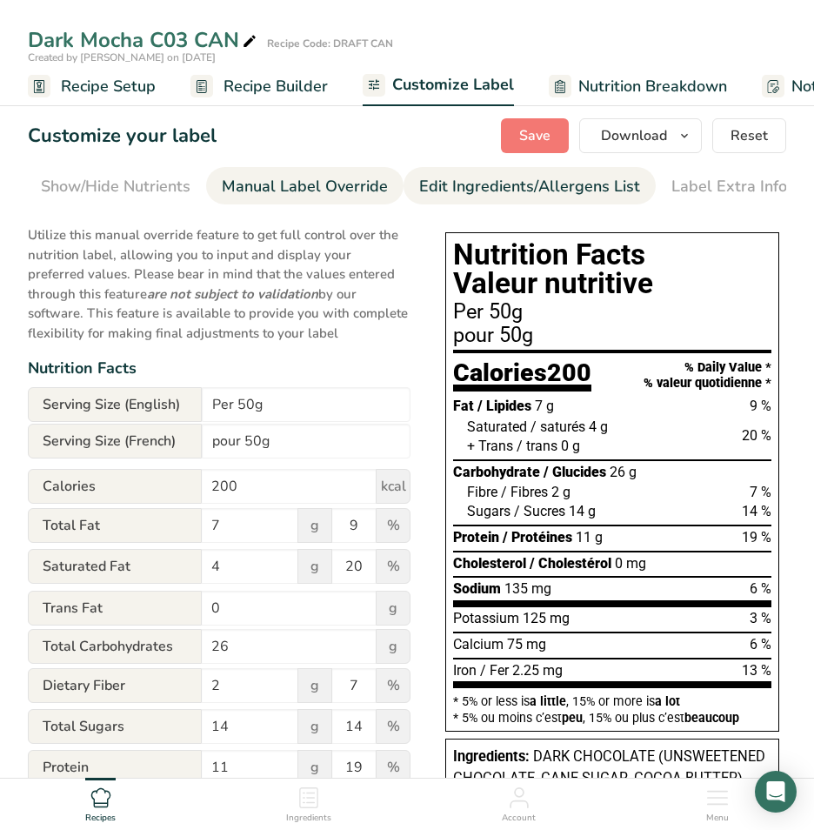
click at [472, 186] on div "Edit Ingredients/Allergens List" at bounding box center [529, 186] width 221 height 23
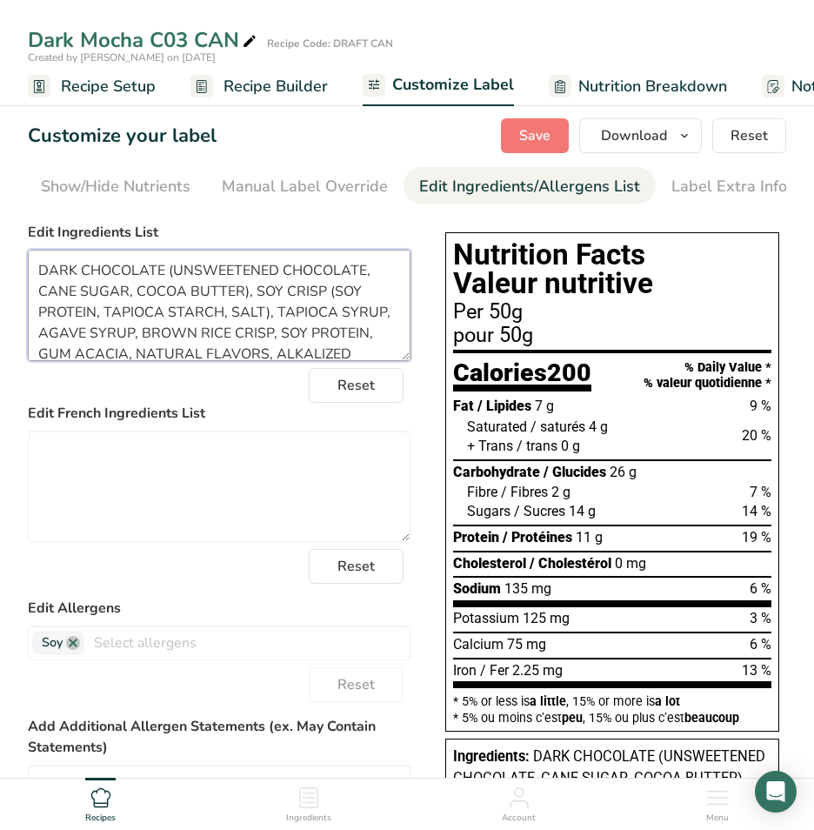
scroll to position [35, 0]
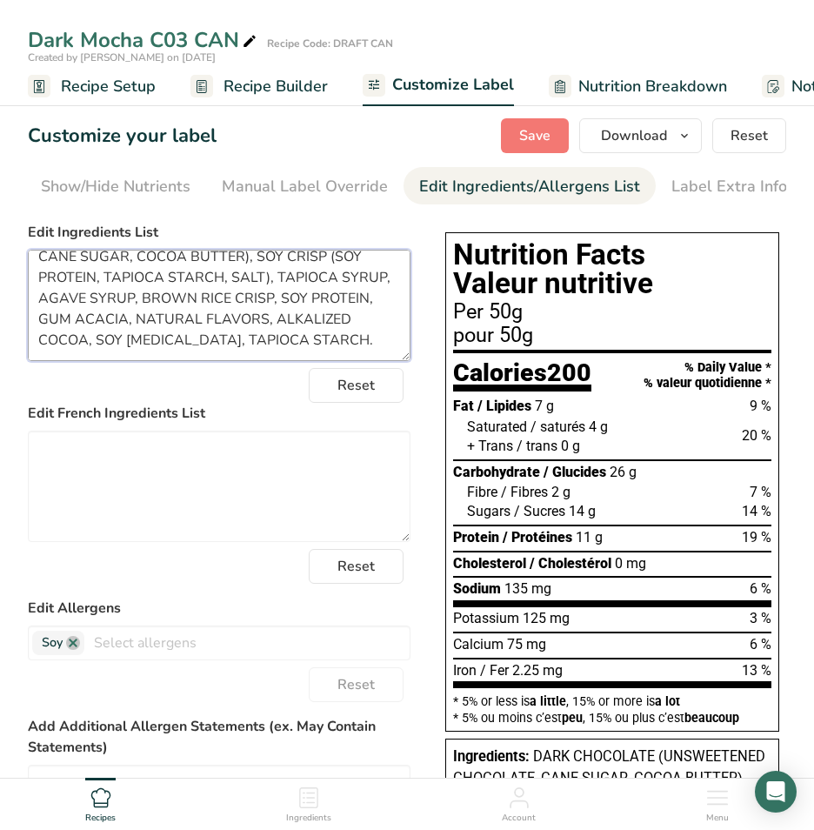
drag, startPoint x: 38, startPoint y: 274, endPoint x: 436, endPoint y: 401, distance: 417.2
click at [436, 401] on div "Choose your label style Canadian Standard label USA (FDA) Standard FDA label Ta…" at bounding box center [407, 768] width 758 height 1107
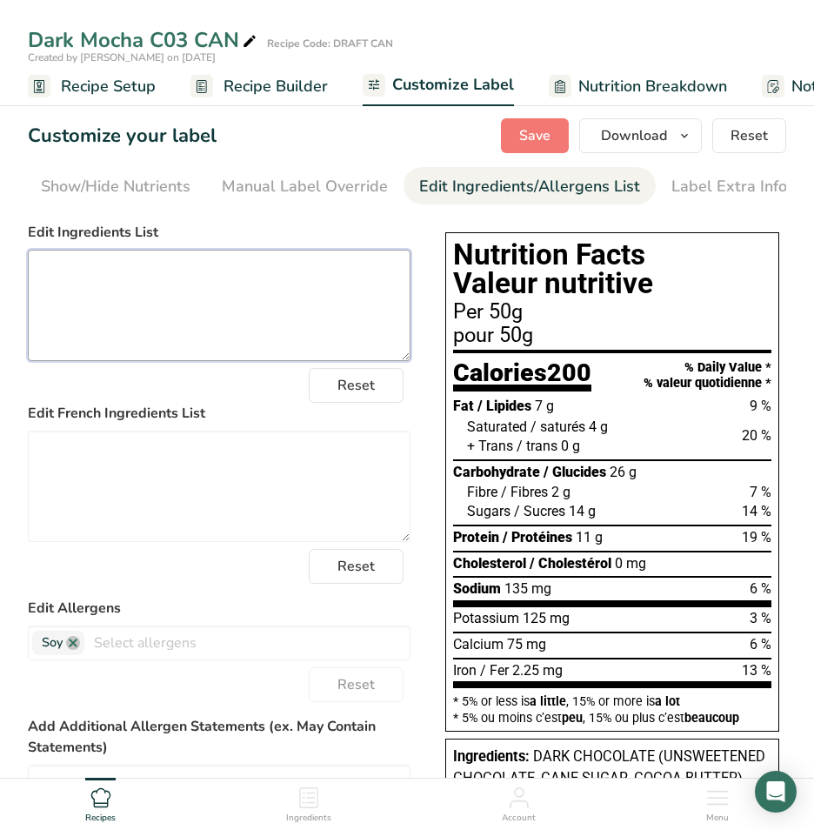
scroll to position [0, 0]
click at [112, 277] on textarea at bounding box center [219, 305] width 383 height 111
paste textarea "Dark chocolate (unsweetened chocolate, cane sugar, cocoa butter), Sugars (tapio…"
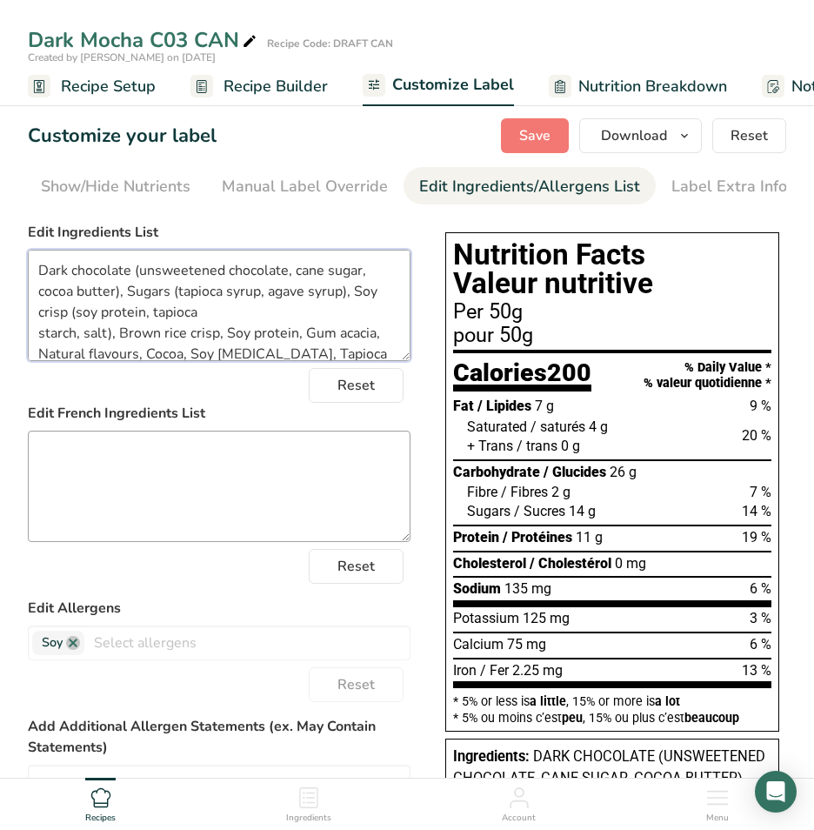
scroll to position [3, 0]
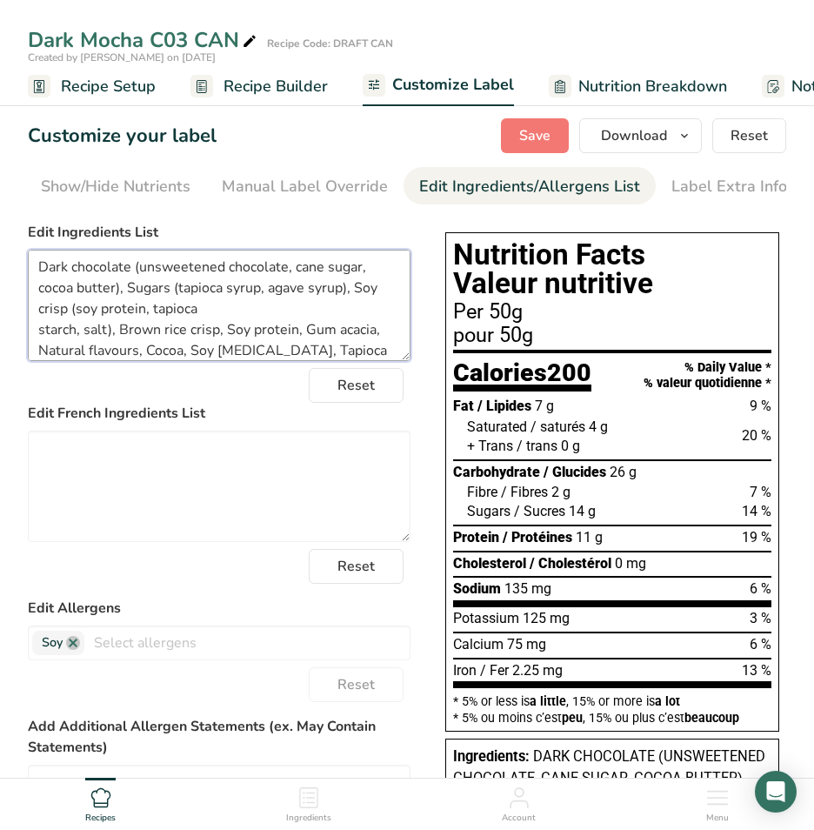
click at [43, 269] on textarea "Dark chocolate (unsweetened chocolate, cane sugar, cocoa butter), Sugars (tapio…" at bounding box center [219, 305] width 383 height 111
click at [37, 331] on textarea "Dark chocolate (unsweetened chocolate, cane sugar, cocoa butter), Sugars (tapio…" at bounding box center [219, 305] width 383 height 111
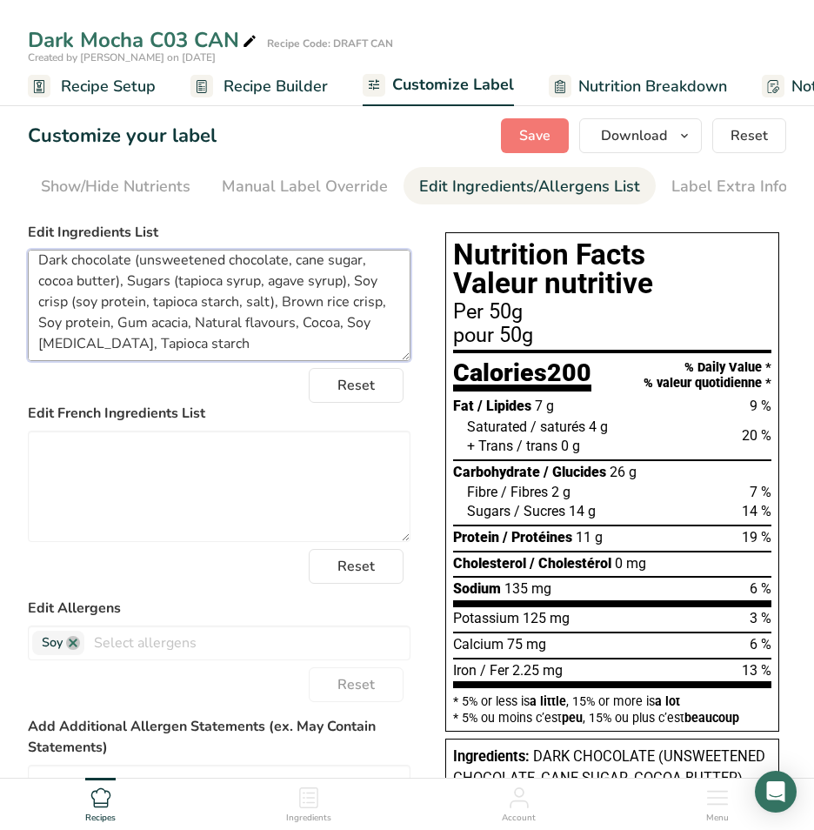
scroll to position [14, 0]
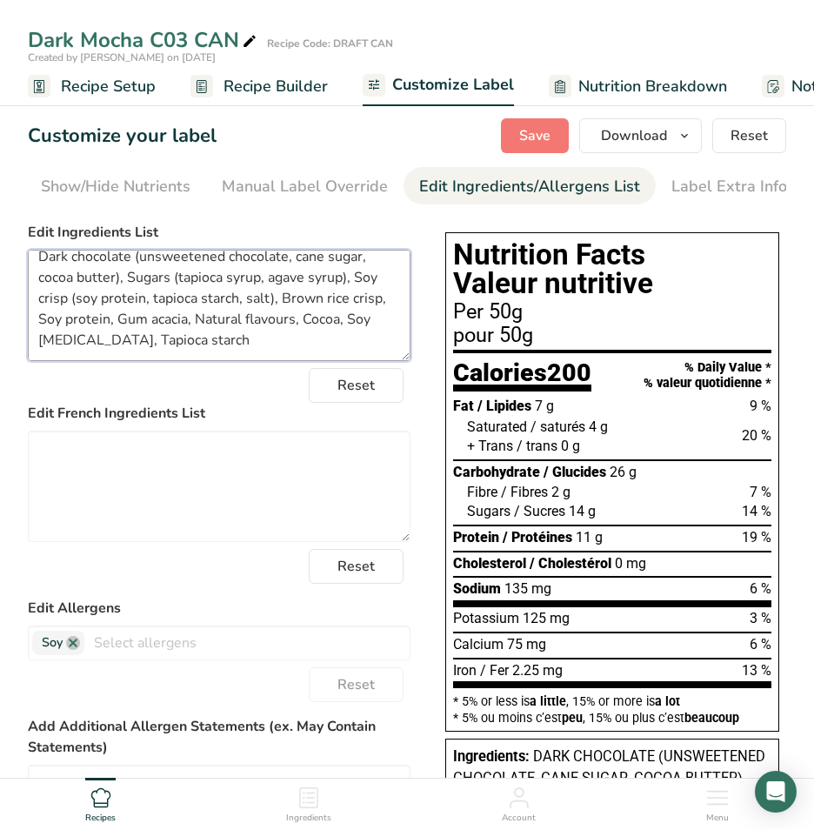
drag, startPoint x: 177, startPoint y: 343, endPoint x: 193, endPoint y: 350, distance: 17.6
click at [180, 345] on textarea "Dark chocolate (unsweetened chocolate, cane sugar, cocoa butter), Sugars (tapio…" at bounding box center [219, 305] width 383 height 111
type textarea "Dark chocolate (unsweetened chocolate, cane sugar, cocoa butter), Sugars (tapio…"
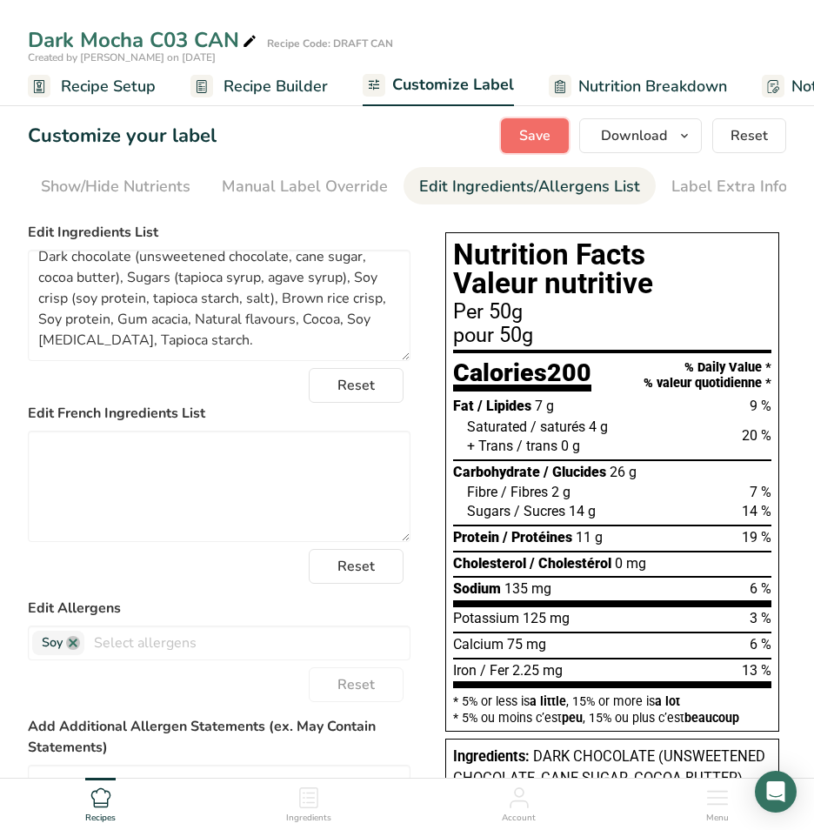
click at [542, 133] on span "Save" at bounding box center [534, 135] width 31 height 21
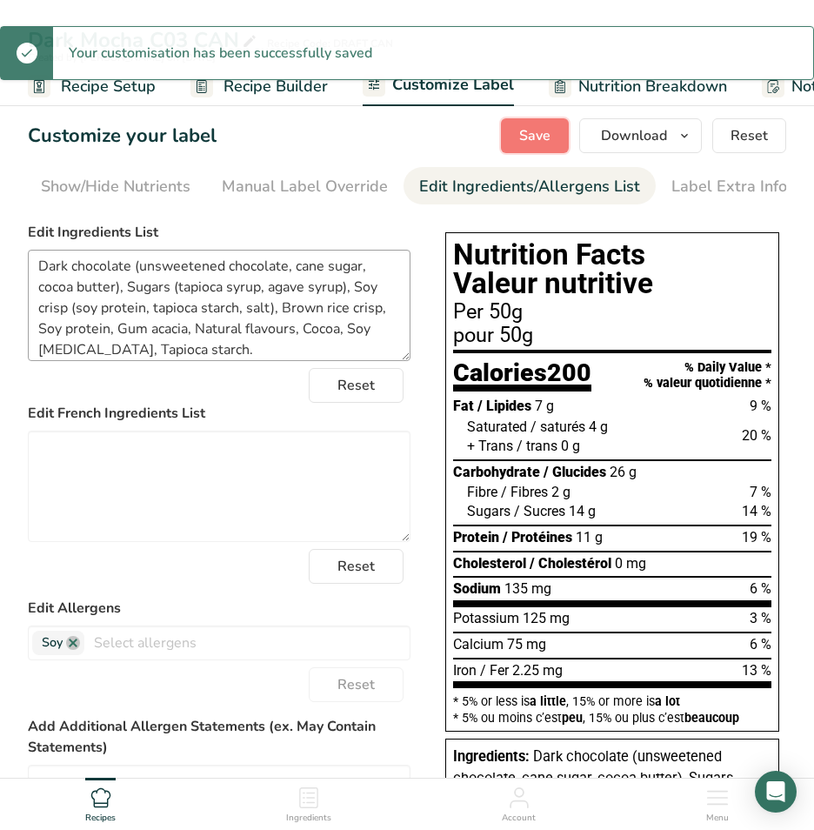
scroll to position [0, 0]
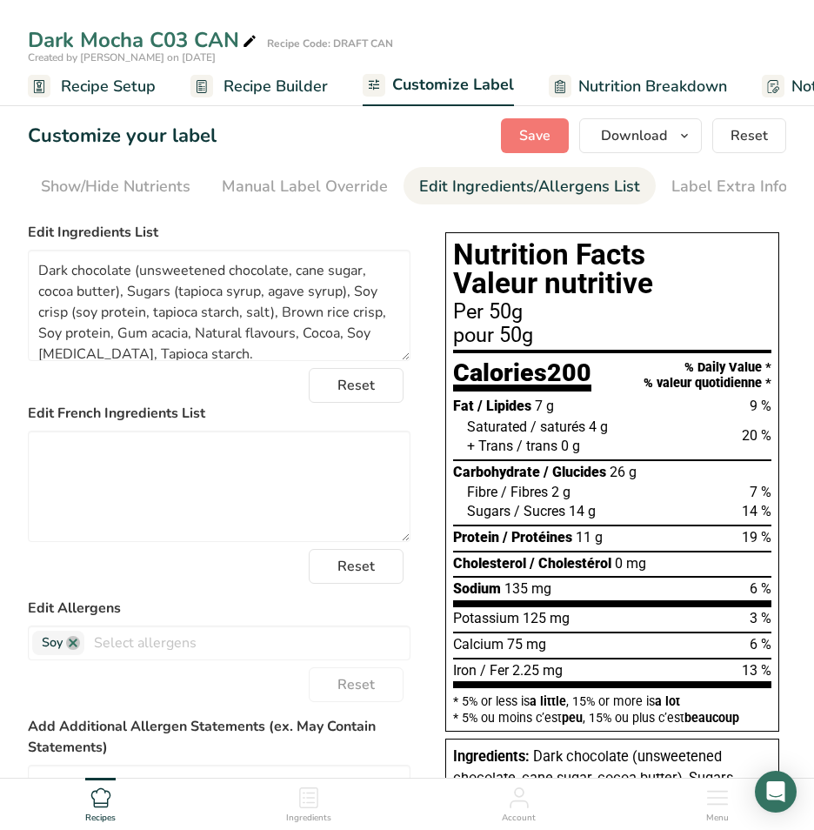
click at [86, 83] on span "Recipe Setup" at bounding box center [108, 86] width 95 height 23
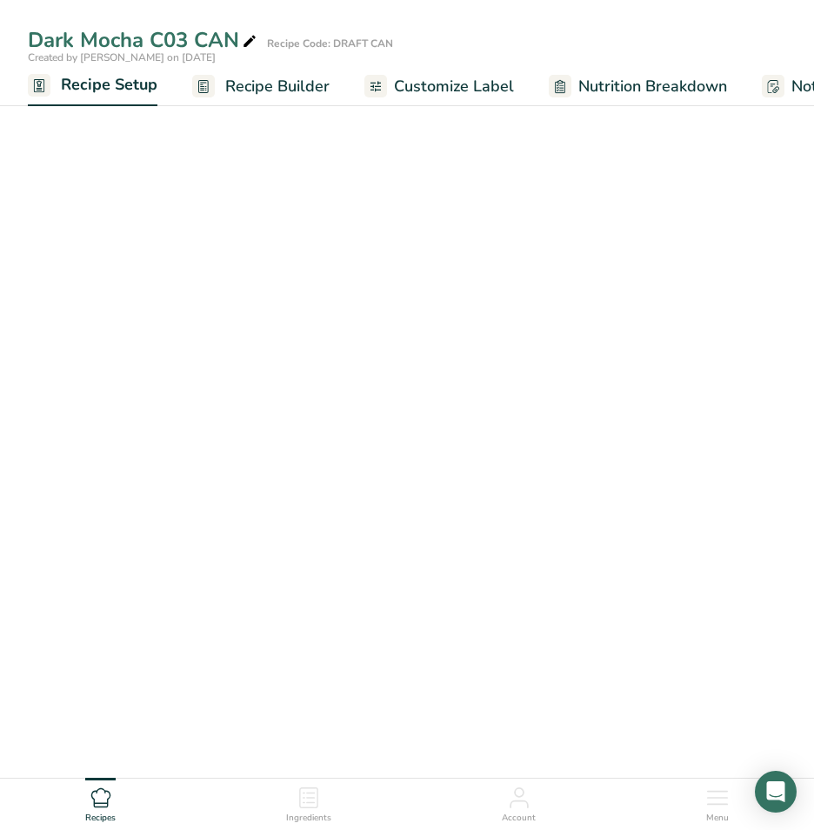
scroll to position [0, 6]
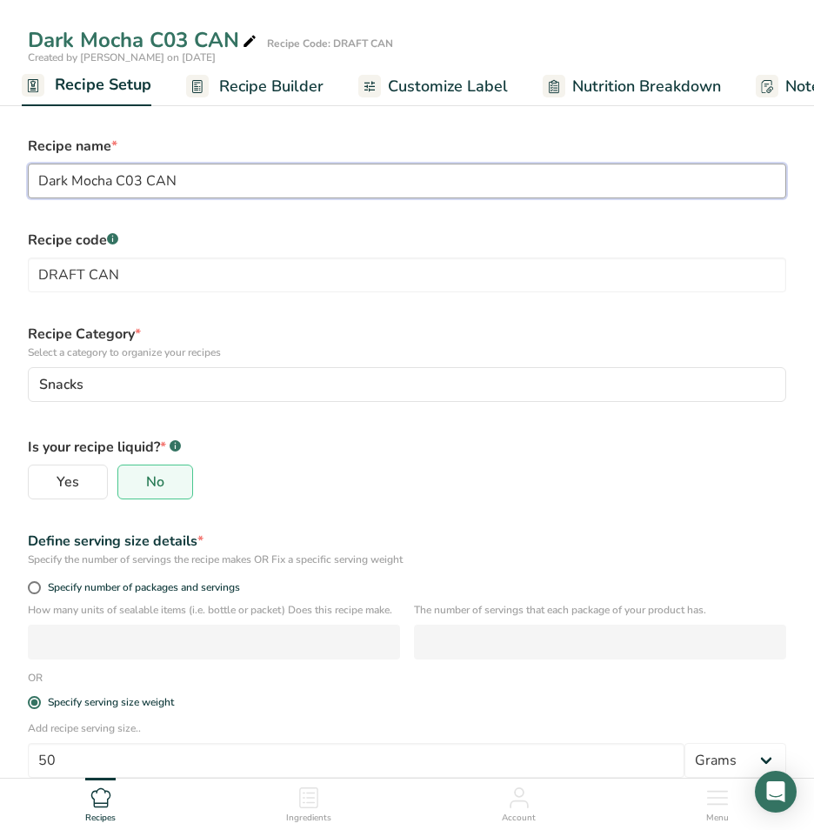
click at [139, 178] on input "Dark Mocha C03 CAN" at bounding box center [407, 180] width 758 height 35
type input "Dark Mocha C04 CAN"
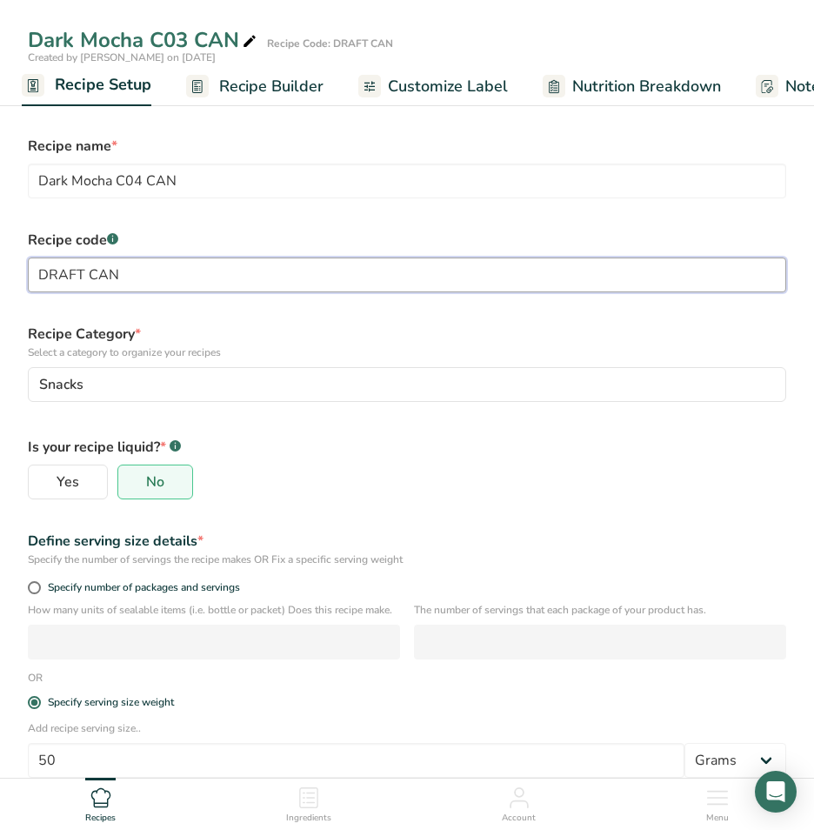
click at [90, 275] on input "DRAFT CAN" at bounding box center [407, 274] width 758 height 35
click at [82, 271] on input "DRAFT C04 CAN" at bounding box center [407, 274] width 758 height 35
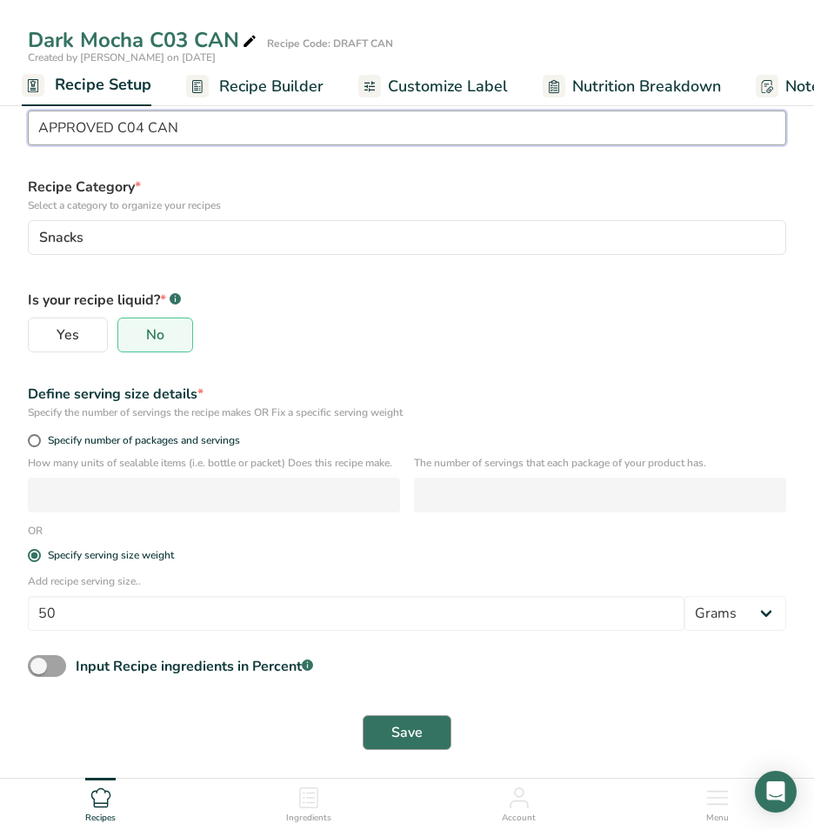
type input "APPROVED C04 CAN"
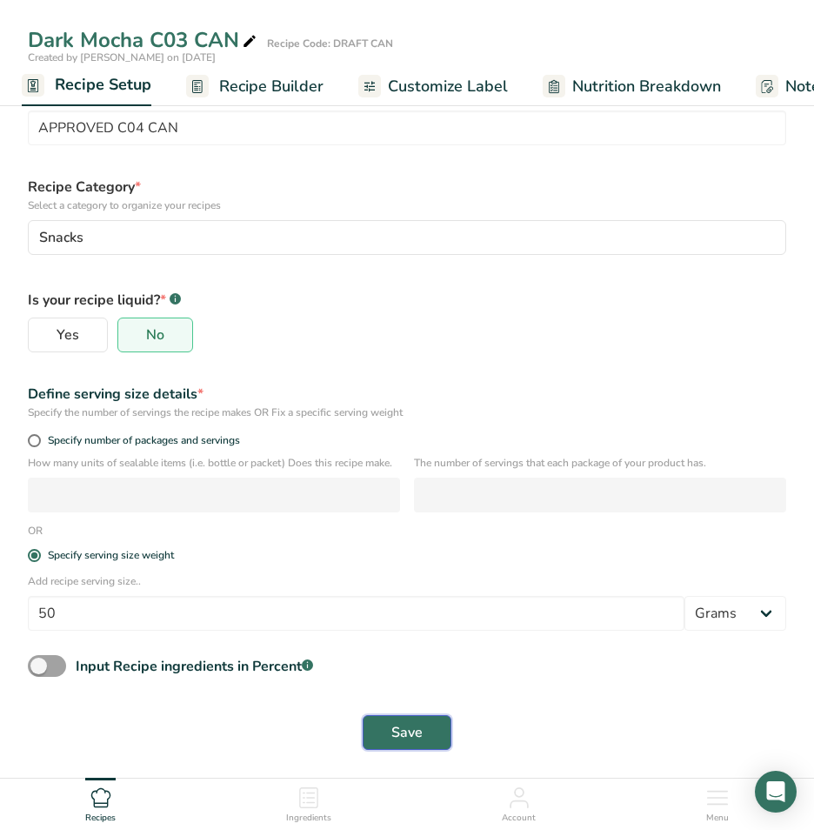
click at [419, 725] on span "Save" at bounding box center [406, 732] width 31 height 21
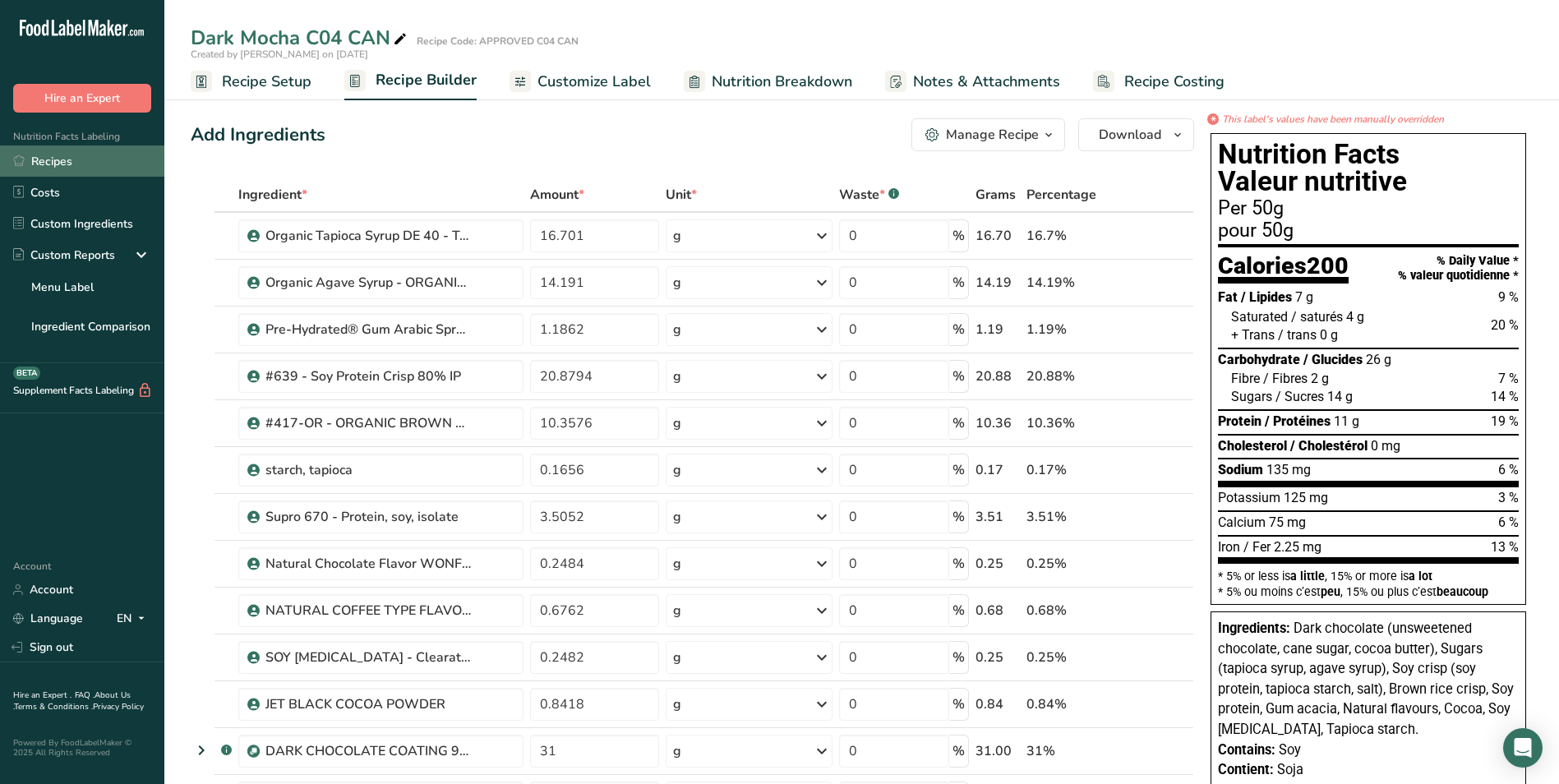
click at [60, 161] on link "Recipes" at bounding box center [82, 161] width 164 height 31
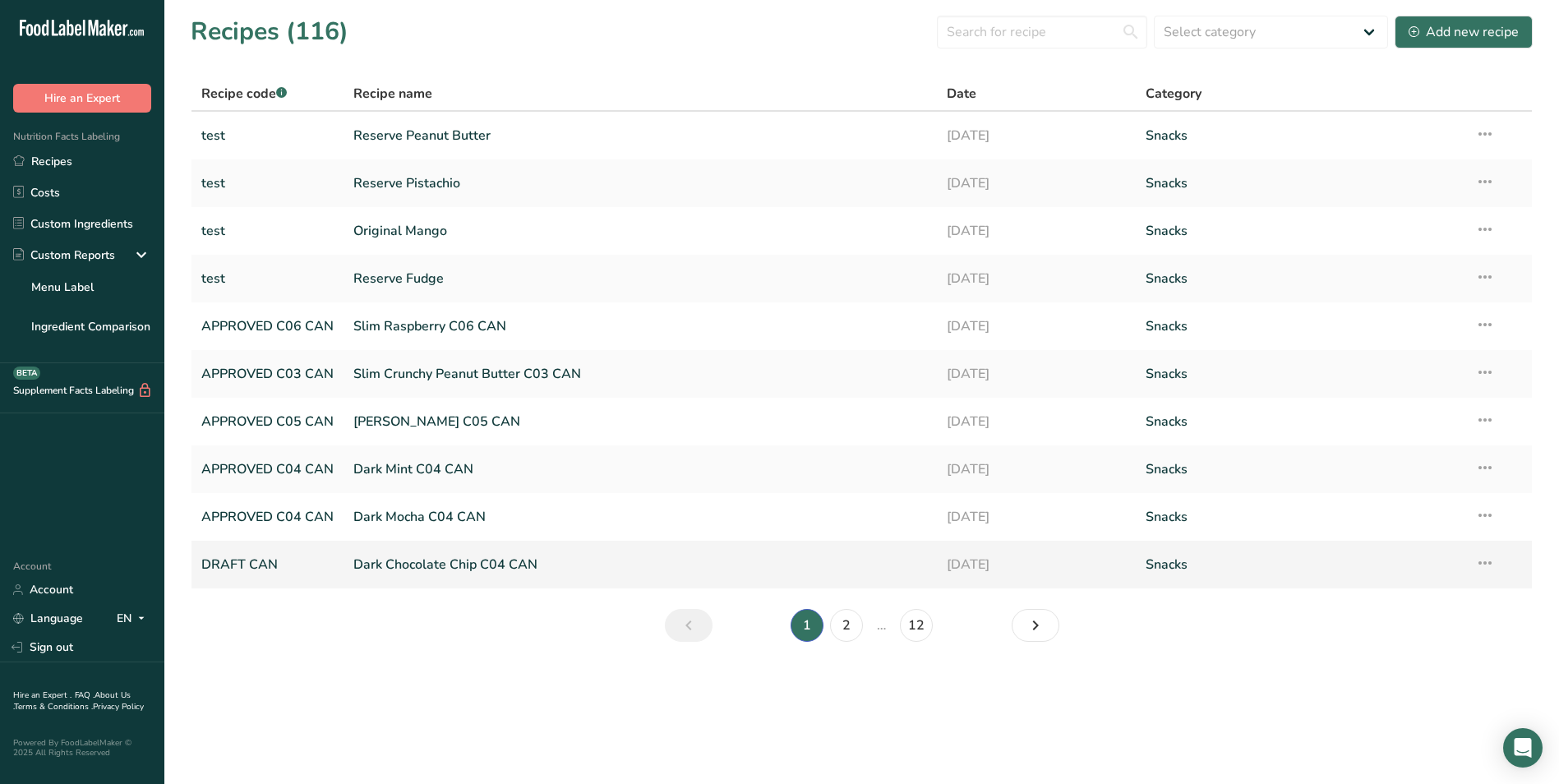
click at [377, 564] on link "Dark Chocolate Chip C04 CAN" at bounding box center [640, 564] width 574 height 35
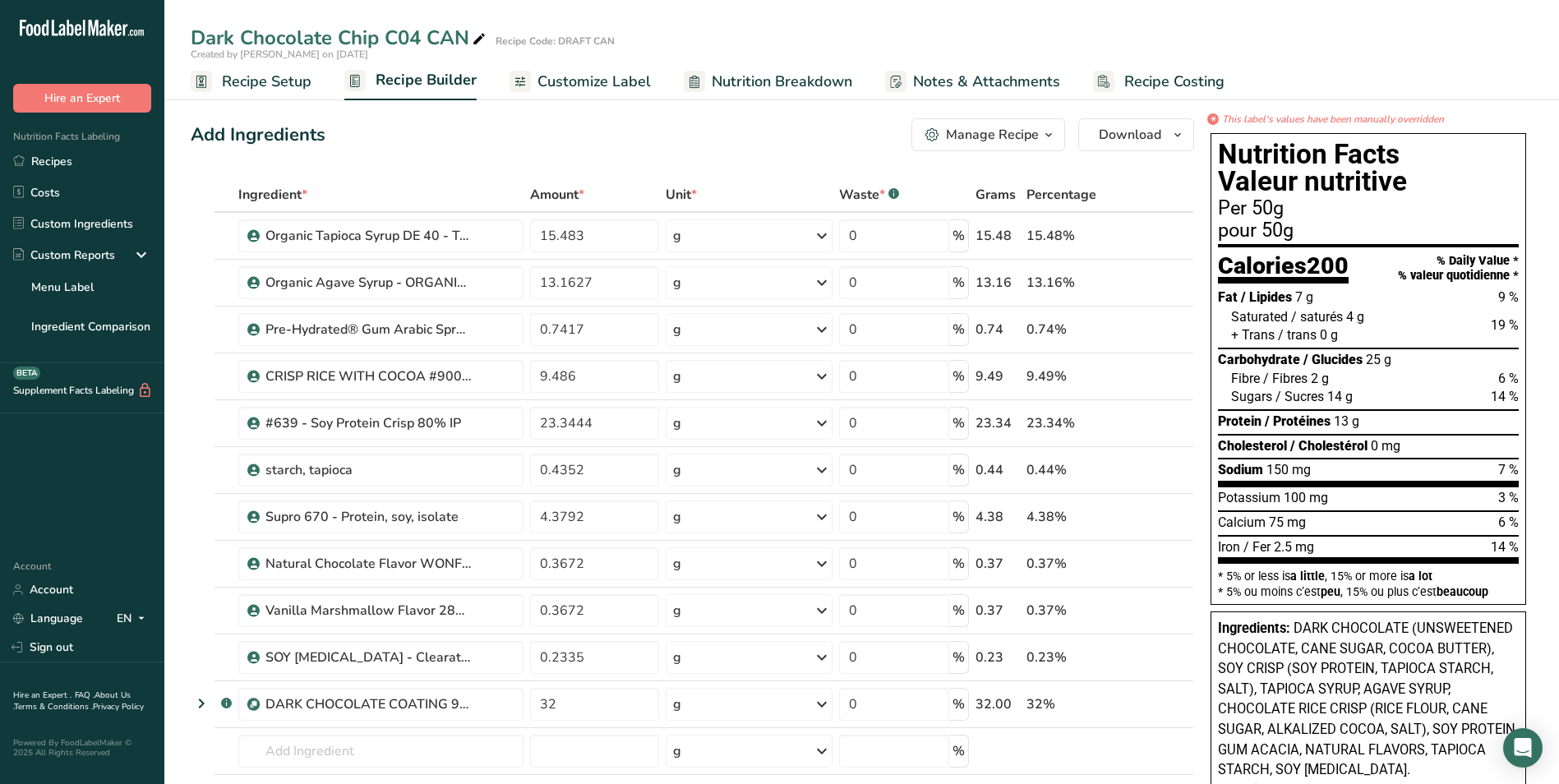
click at [601, 80] on span "Customize Label" at bounding box center [594, 81] width 113 height 22
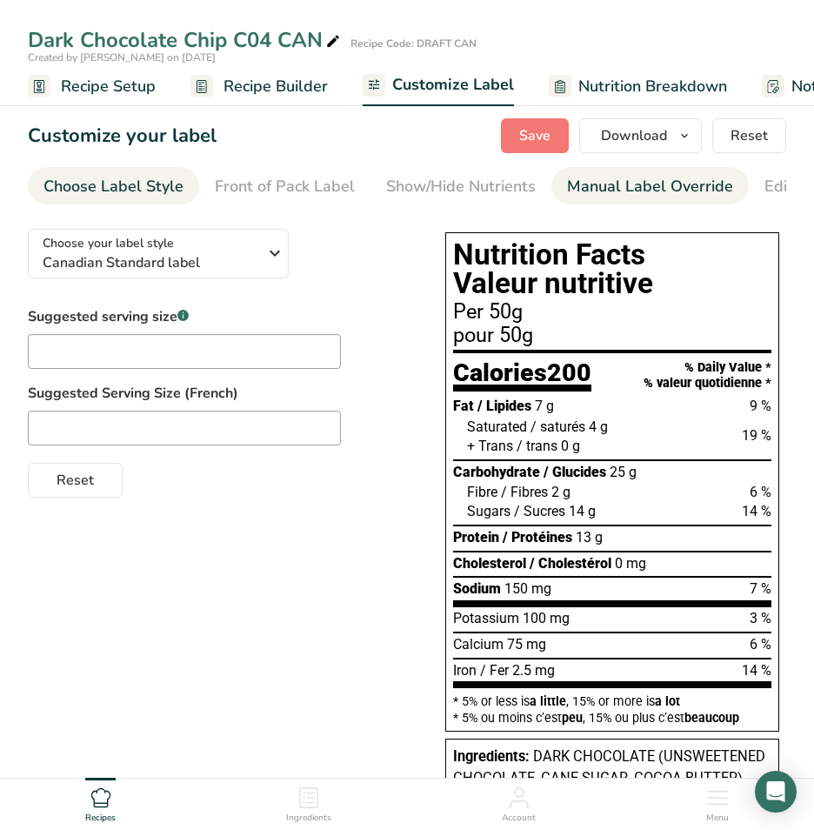
click at [640, 190] on div "Manual Label Override" at bounding box center [650, 186] width 166 height 23
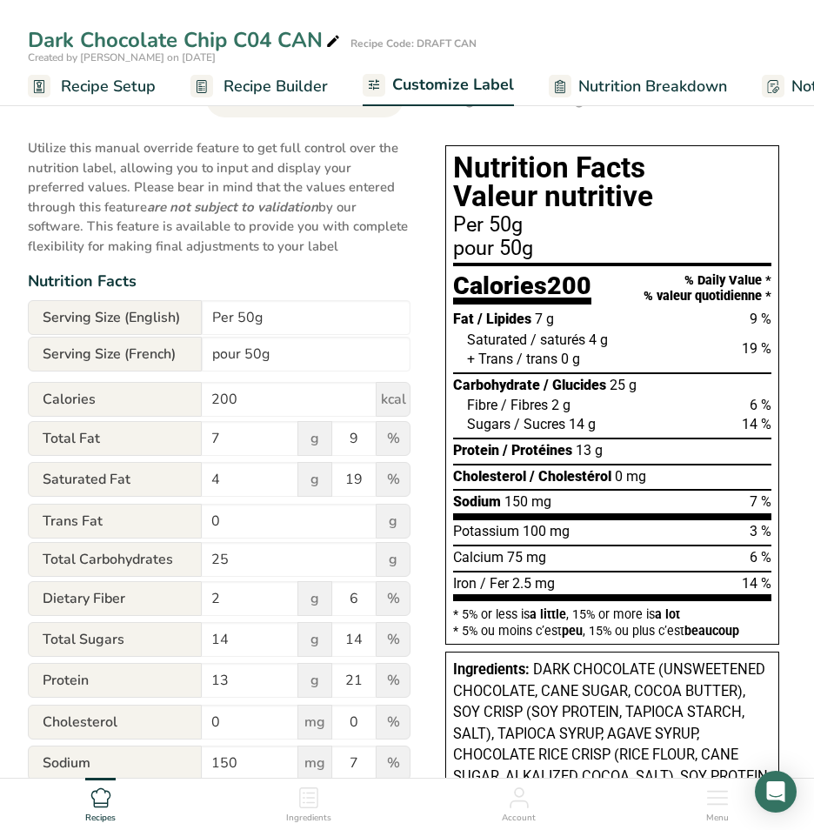
scroll to position [174, 0]
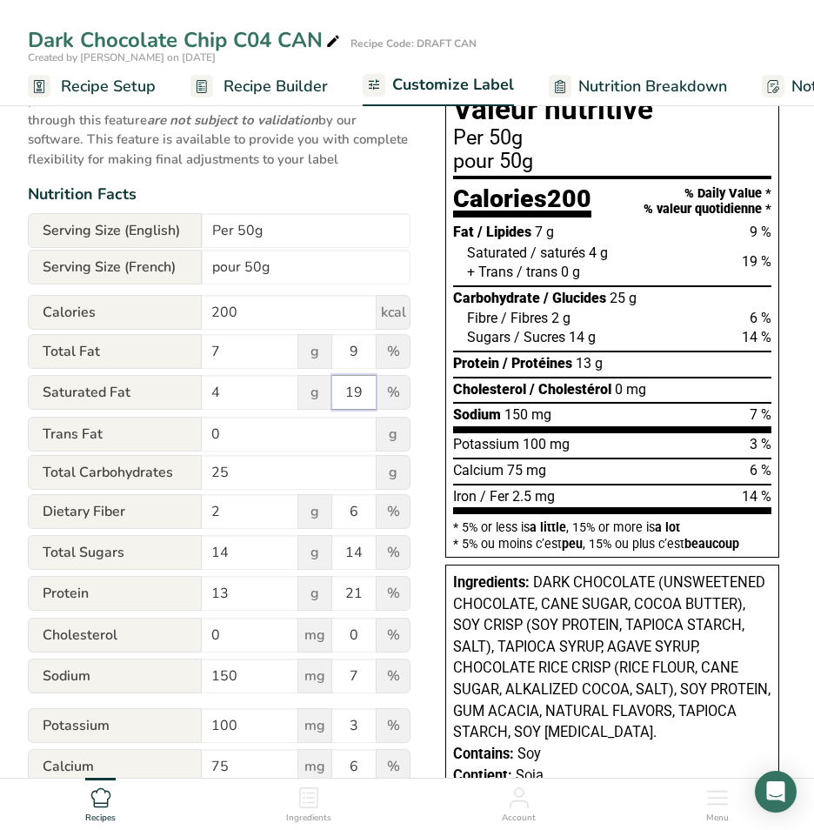
click at [365, 392] on input "19" at bounding box center [353, 392] width 43 height 35
type input "1"
type input "20"
click at [359, 519] on input "6" at bounding box center [353, 511] width 43 height 35
type input "7"
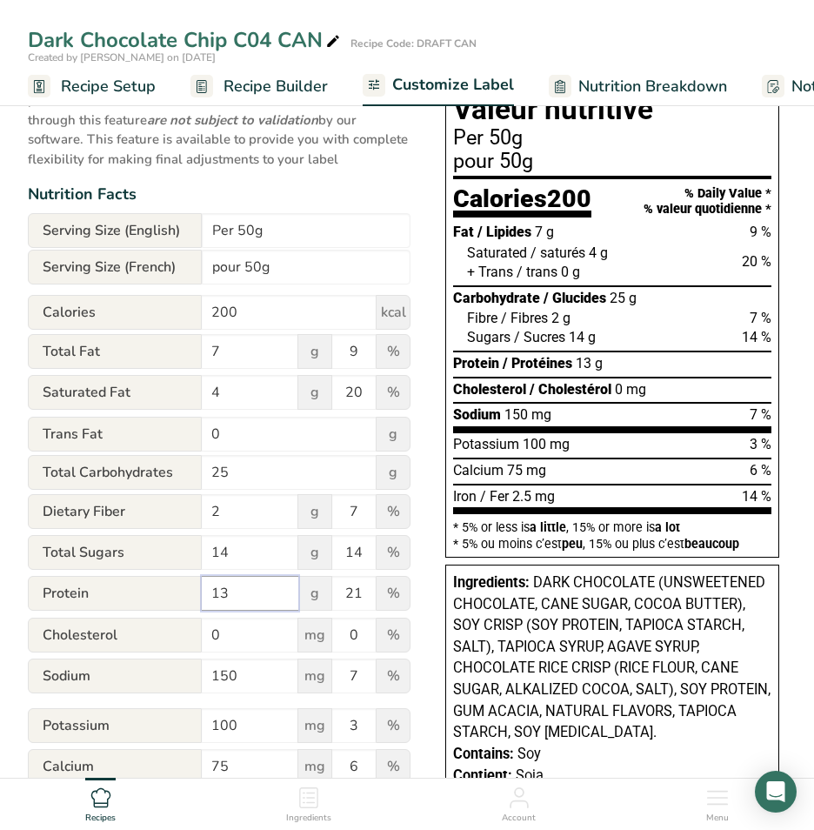
click at [286, 599] on input "13" at bounding box center [250, 593] width 97 height 35
type input "12"
click at [251, 678] on input "150" at bounding box center [250, 675] width 97 height 35
type input "135"
click at [360, 678] on input "7" at bounding box center [353, 675] width 43 height 35
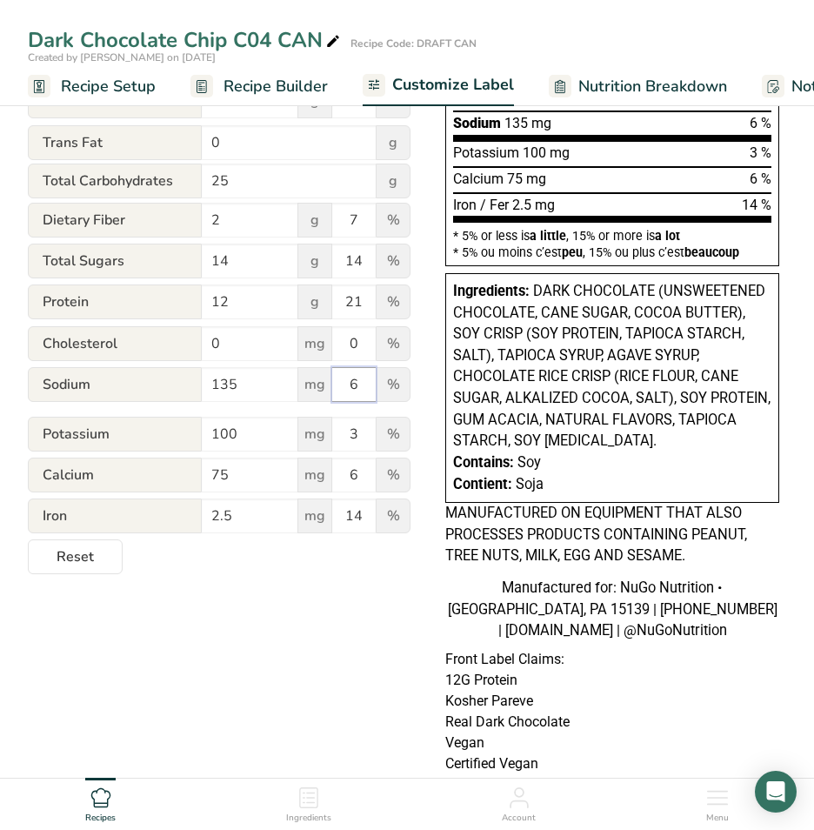
scroll to position [435, 0]
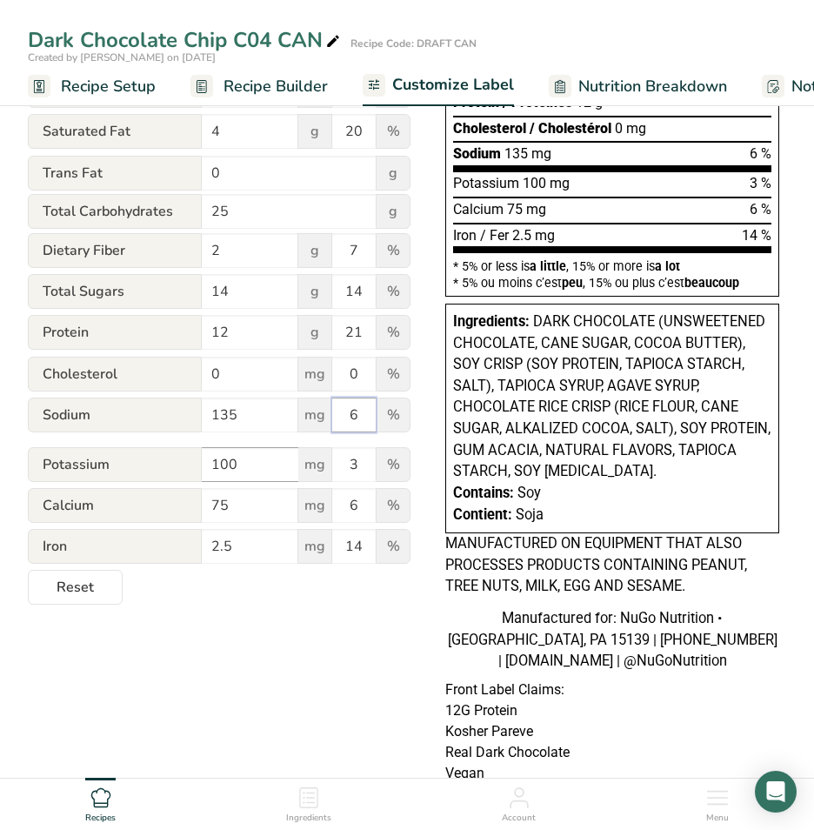
type input "6"
click at [252, 464] on input "100" at bounding box center [250, 464] width 97 height 35
type input "125"
click at [237, 508] on input "75" at bounding box center [250, 505] width 97 height 35
click at [253, 546] on input "2.5" at bounding box center [250, 546] width 97 height 35
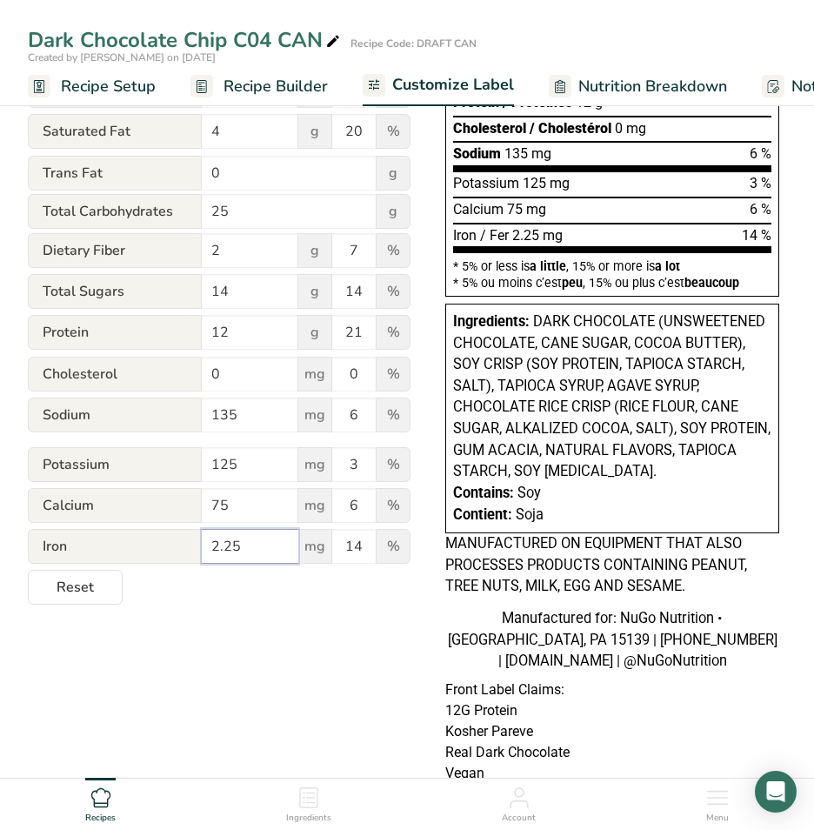
scroll to position [348, 0]
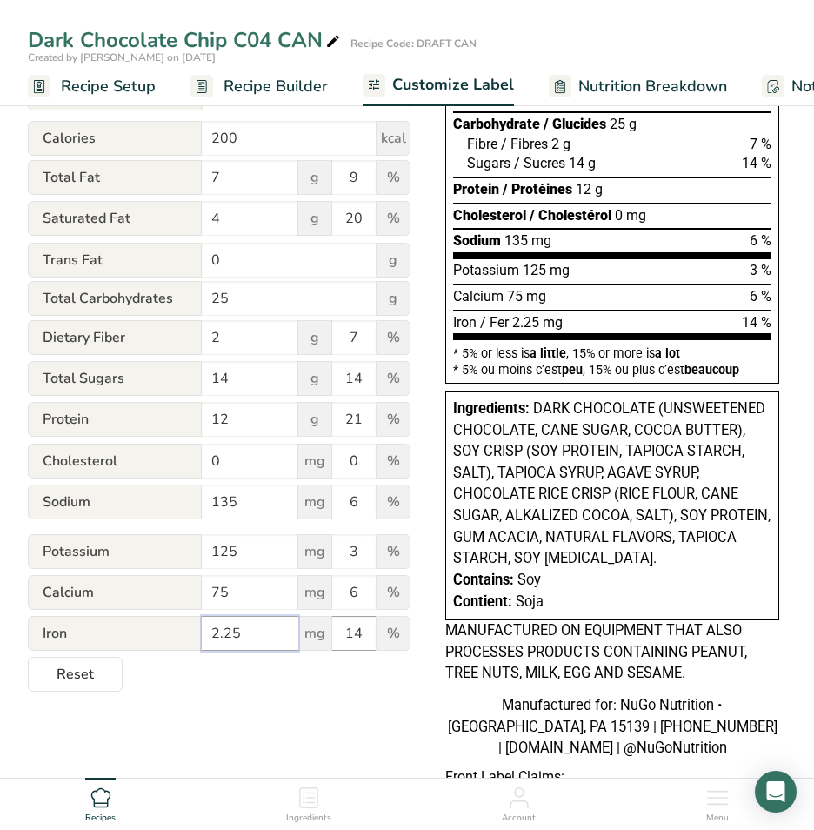
type input "2.25"
click at [366, 637] on input "14" at bounding box center [353, 633] width 43 height 35
type input "13"
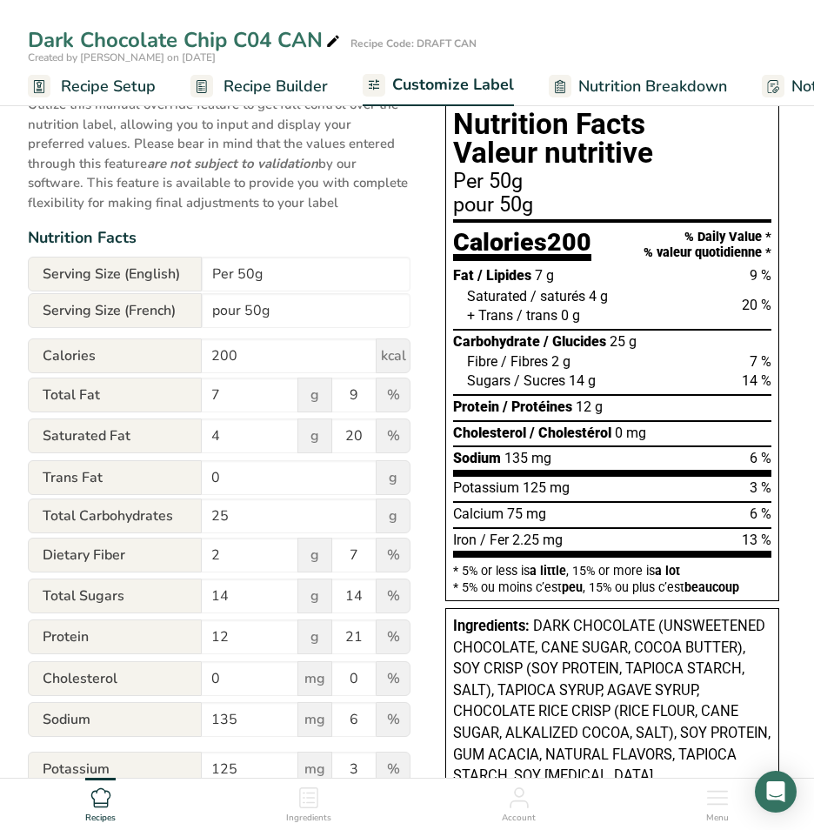
scroll to position [0, 0]
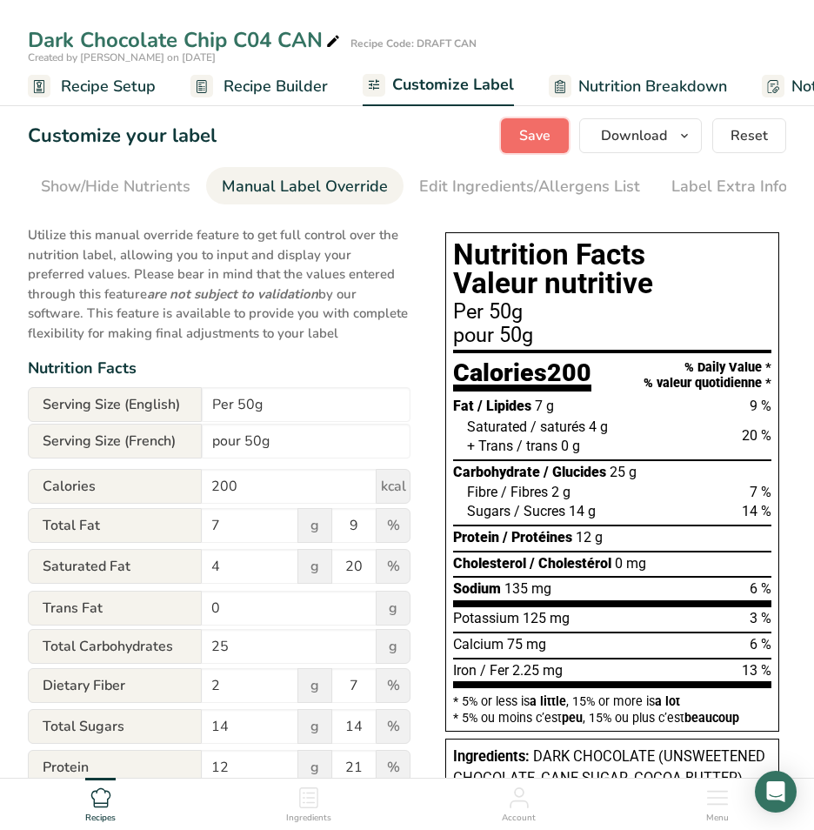
click at [541, 125] on span "Save" at bounding box center [534, 135] width 31 height 21
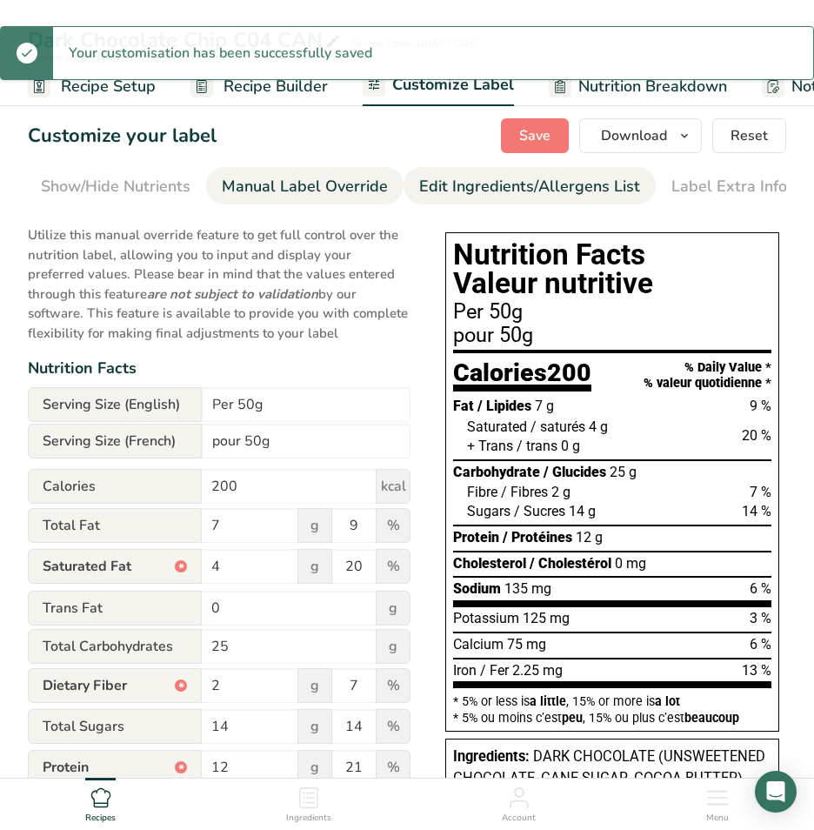
click at [463, 189] on div "Edit Ingredients/Allergens List" at bounding box center [529, 186] width 221 height 23
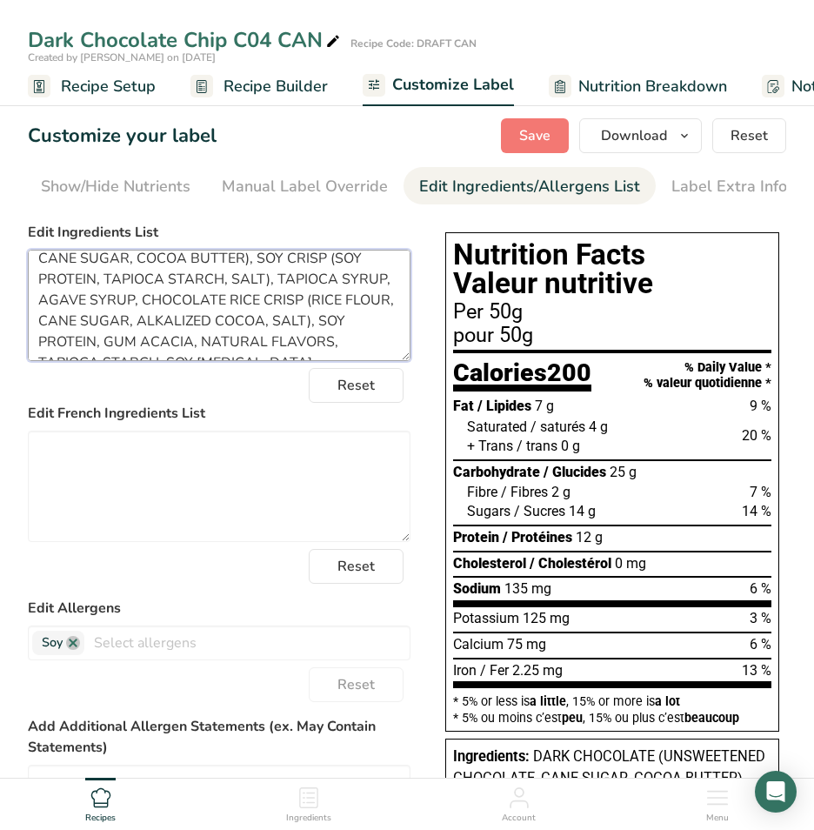
scroll to position [56, 0]
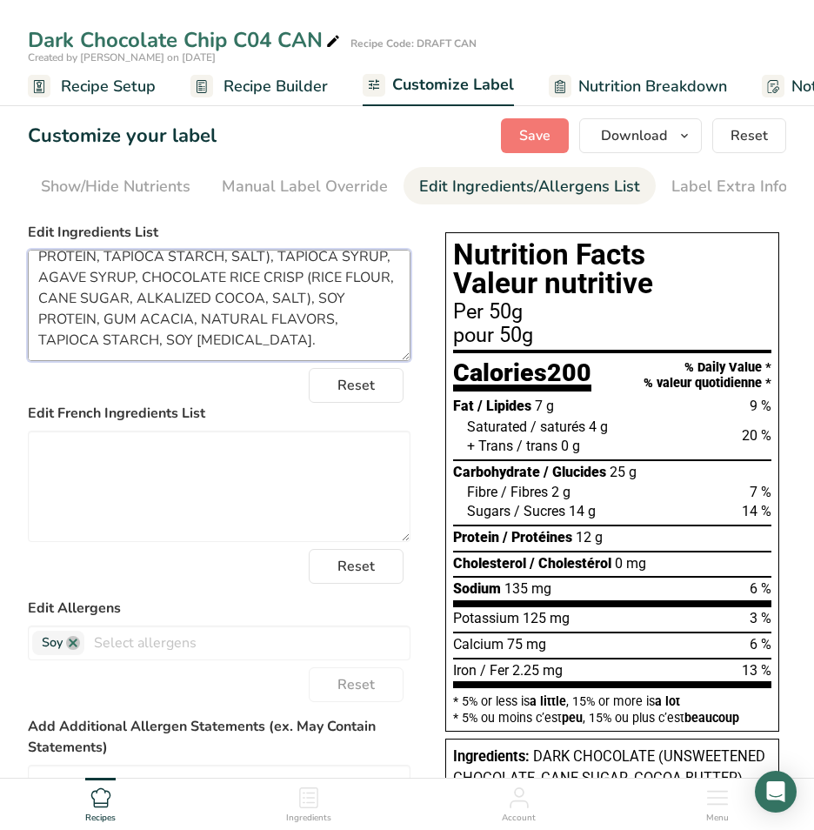
drag, startPoint x: 38, startPoint y: 276, endPoint x: 380, endPoint y: 362, distance: 352.4
click at [380, 361] on textarea "DARK CHOCOLATE (UNSWEETENED CHOCOLATE, CANE SUGAR, COCOA BUTTER), SOY CRISP (SO…" at bounding box center [219, 305] width 383 height 111
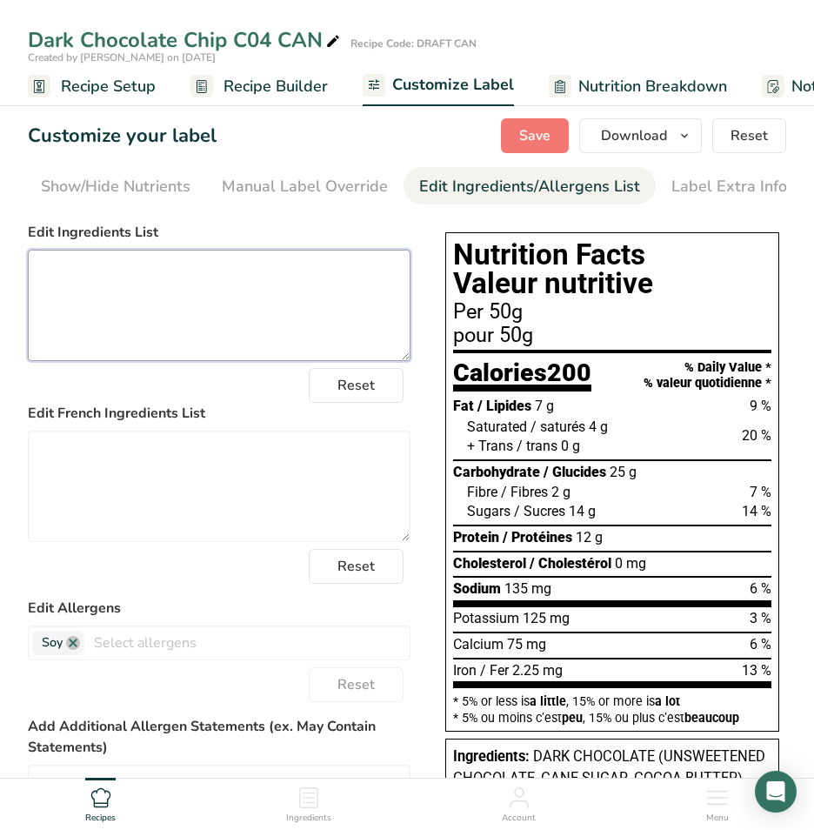
scroll to position [0, 0]
click at [57, 268] on textarea at bounding box center [219, 305] width 383 height 111
paste textarea "Dark chocolate (unsweetened chocolate, cane sugar, cocoa butter), Sugars (tapio…"
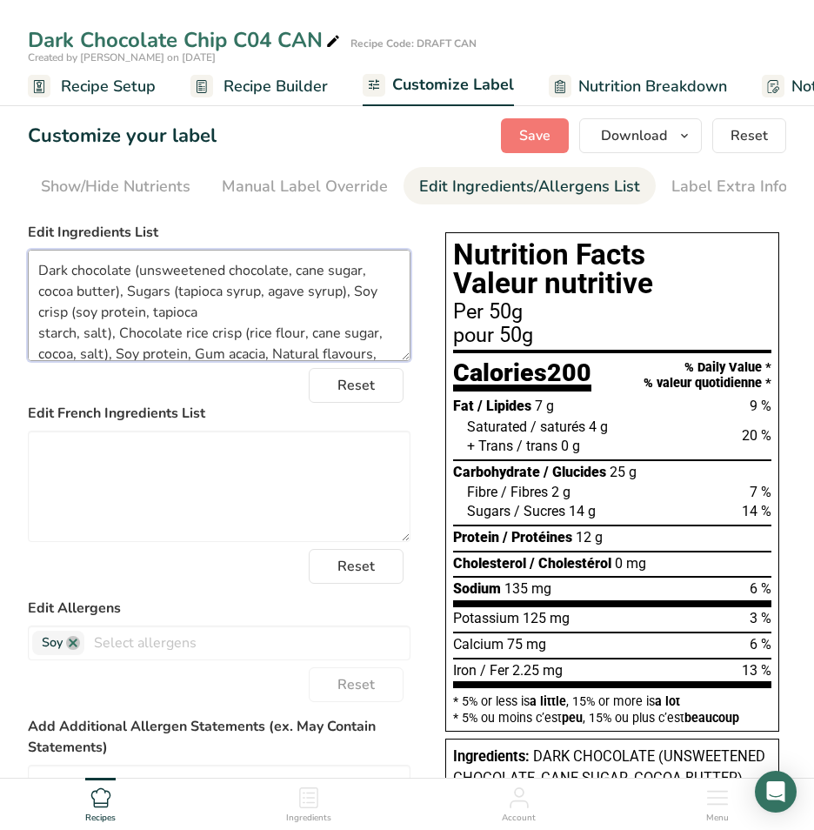
scroll to position [35, 0]
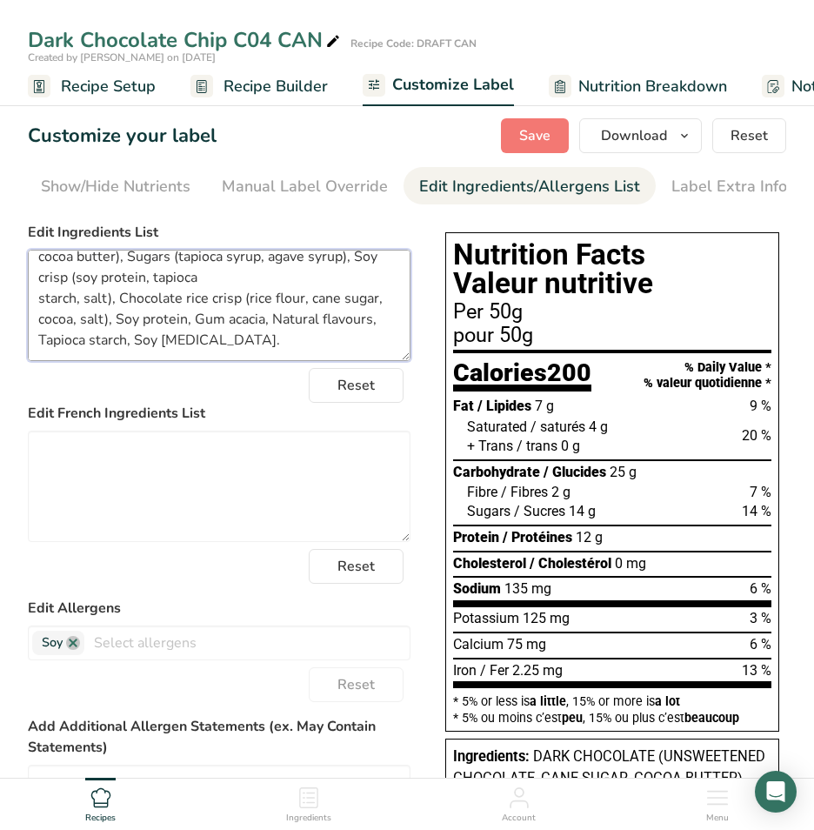
click at [39, 304] on textarea "Dark chocolate (unsweetened chocolate, cane sugar, cocoa butter), Sugars (tapio…" at bounding box center [219, 305] width 383 height 111
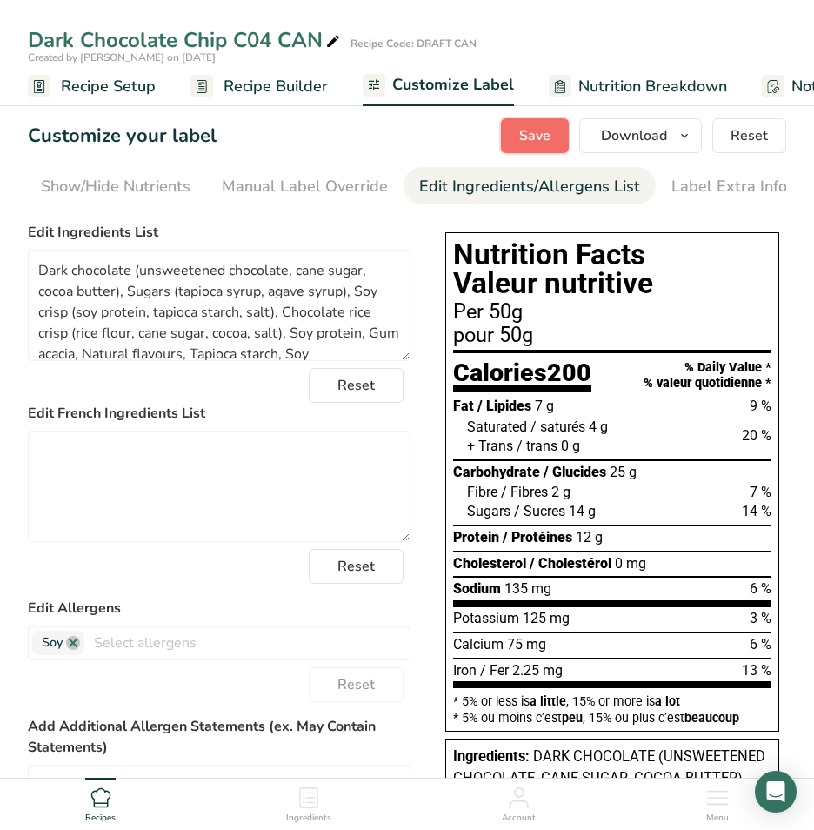
click at [543, 129] on span "Save" at bounding box center [534, 135] width 31 height 21
type textarea "Dark chocolate (unsweetened chocolate, cane sugar, cocoa butter), Sugars (tapio…"
click at [533, 129] on span "Save" at bounding box center [534, 135] width 31 height 21
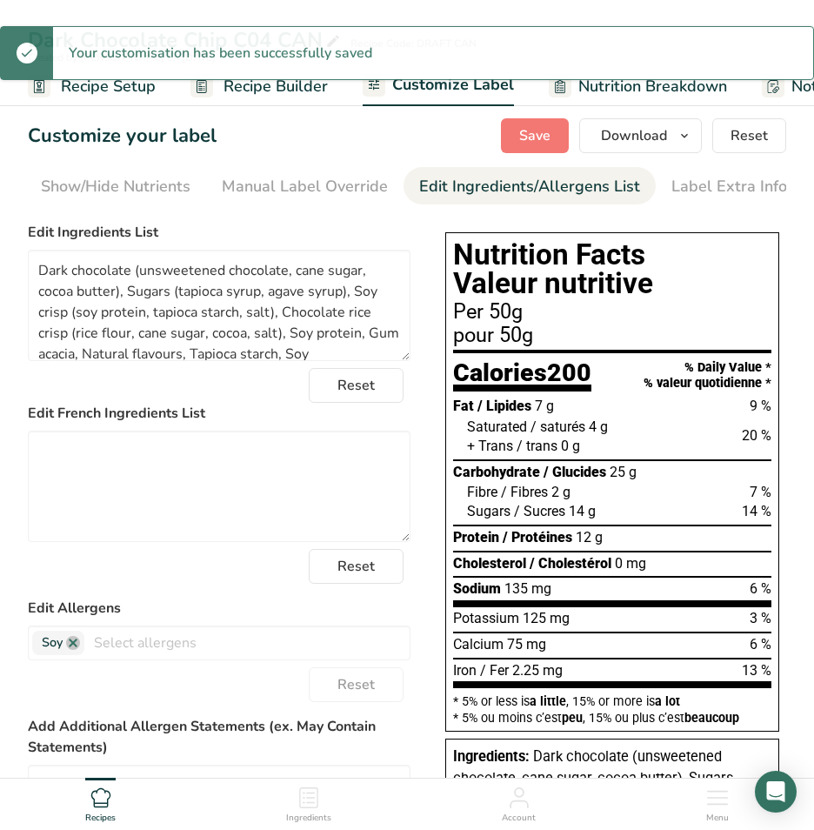
click at [90, 85] on span "Recipe Setup" at bounding box center [108, 86] width 95 height 23
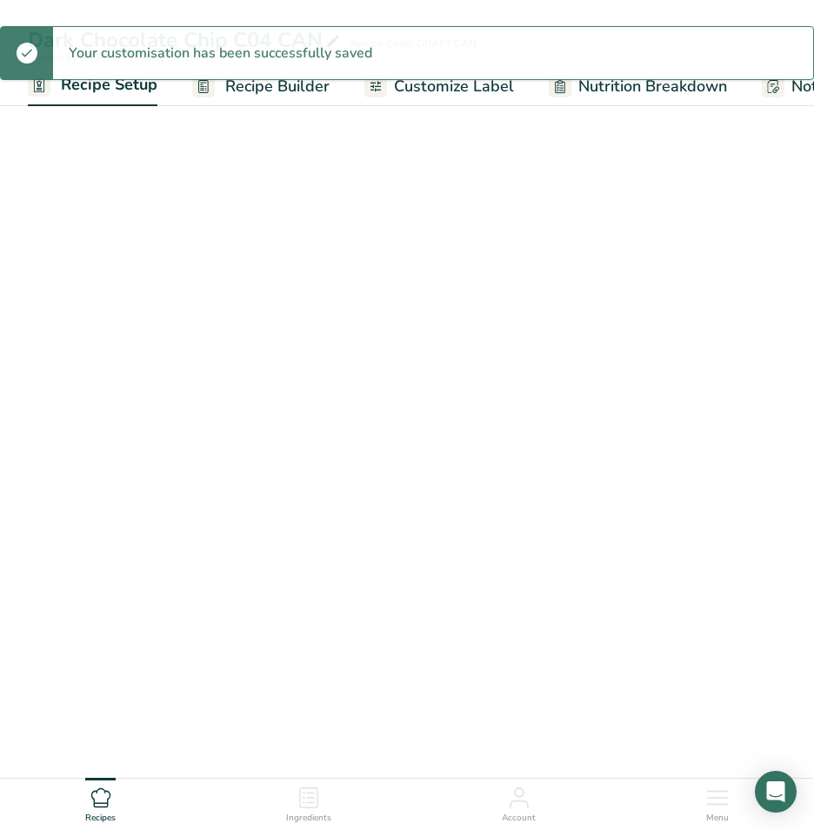
scroll to position [0, 6]
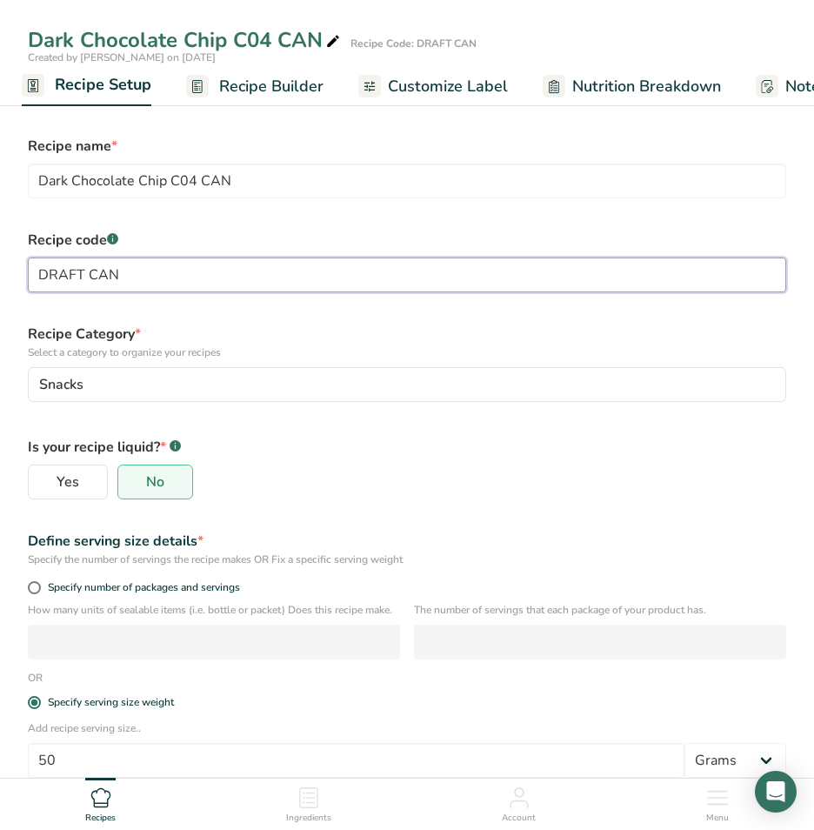
click at [82, 274] on input "DRAFT CAN" at bounding box center [407, 274] width 758 height 35
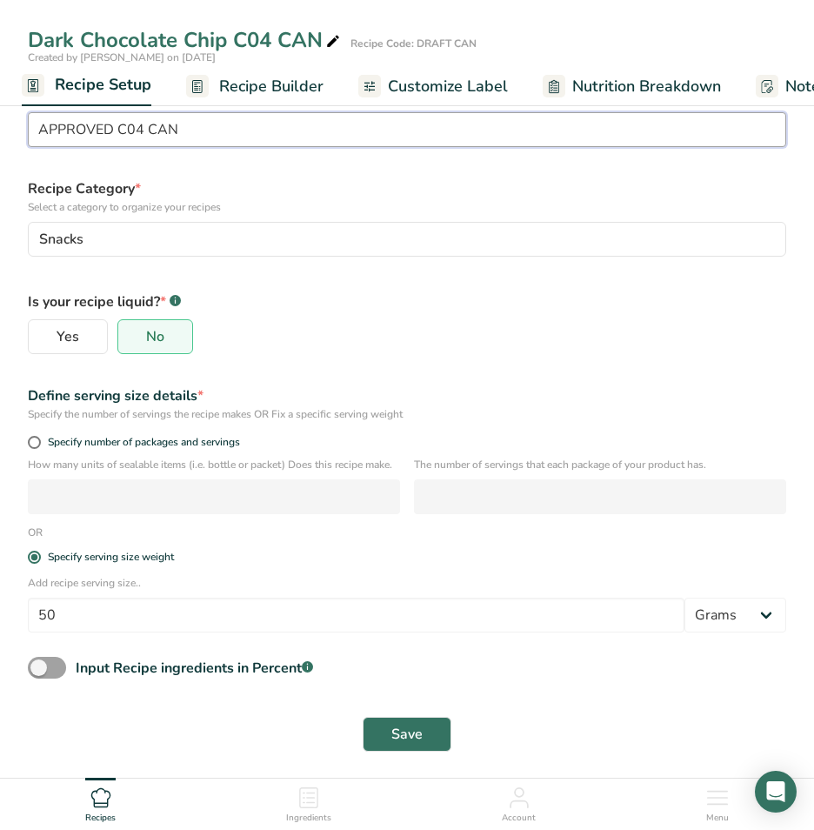
scroll to position [147, 0]
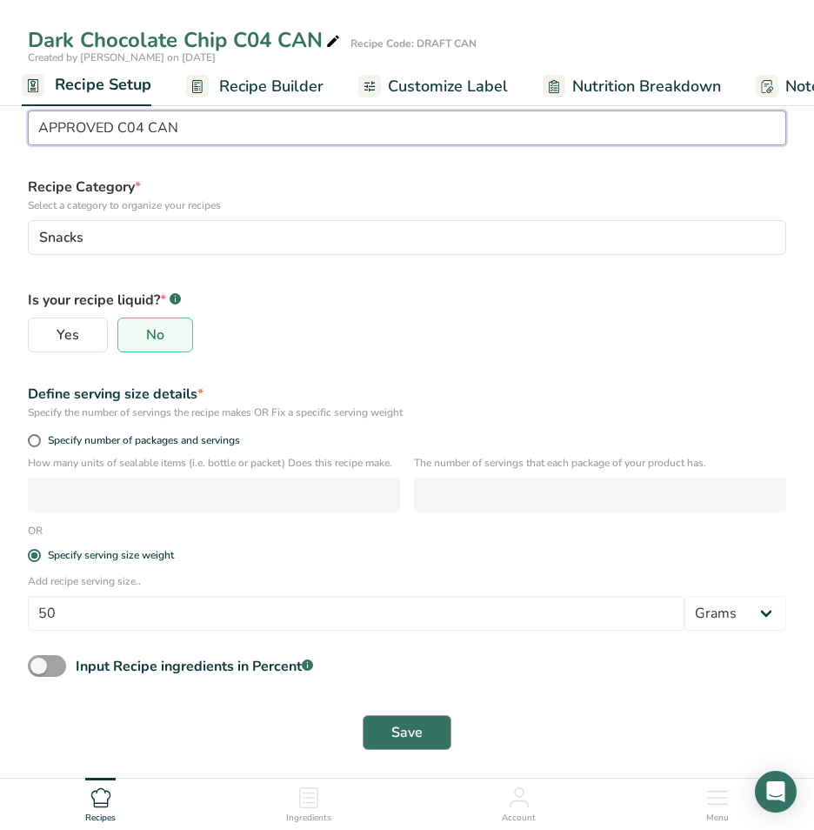
type input "APPROVED C04 CAN"
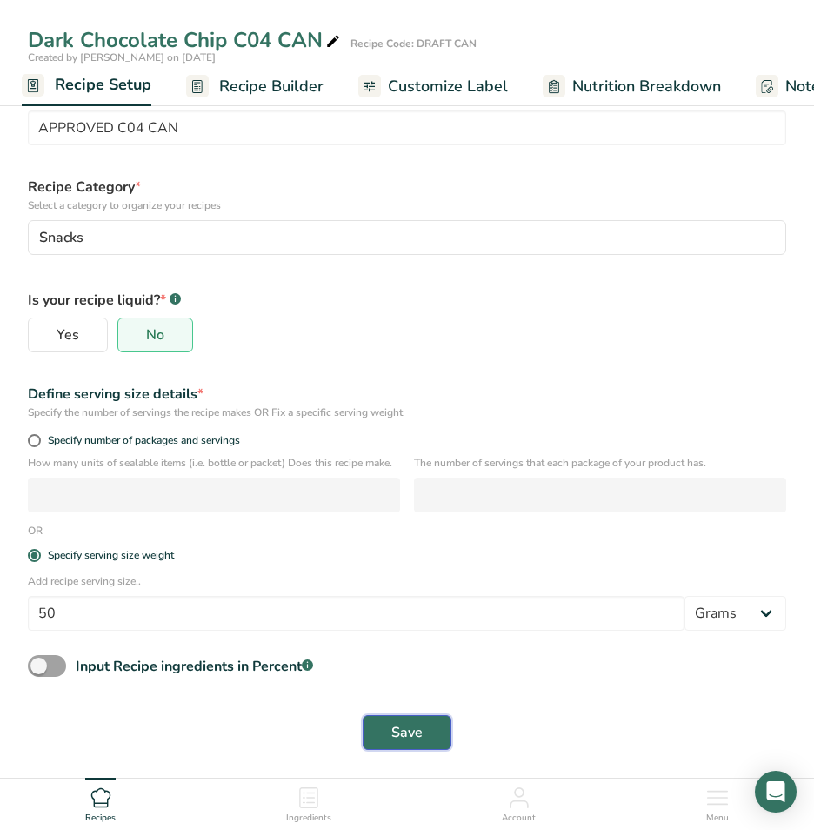
click at [406, 731] on span "Save" at bounding box center [406, 732] width 31 height 21
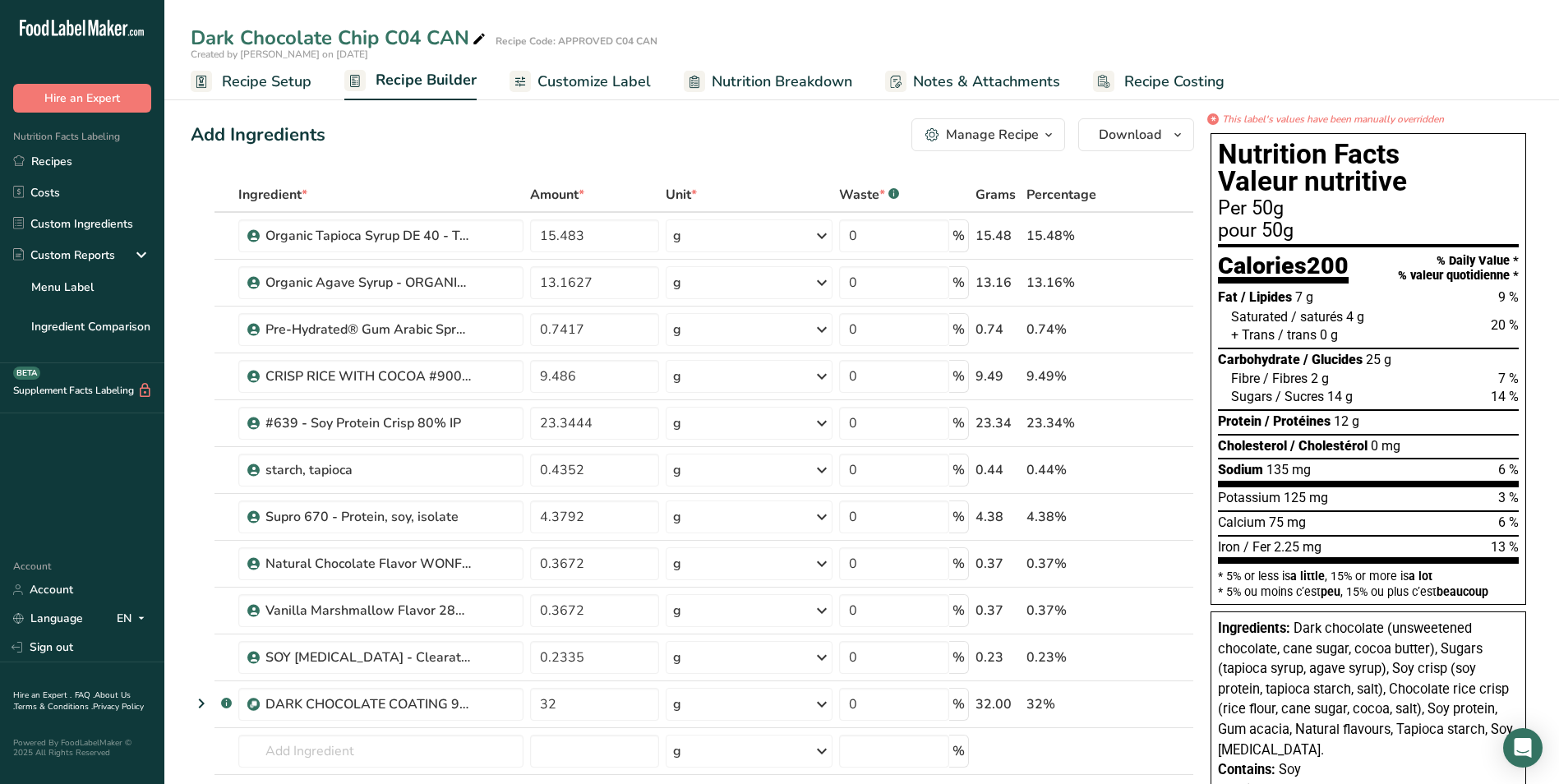
click at [746, 79] on span "Nutrition Breakdown" at bounding box center [781, 81] width 141 height 22
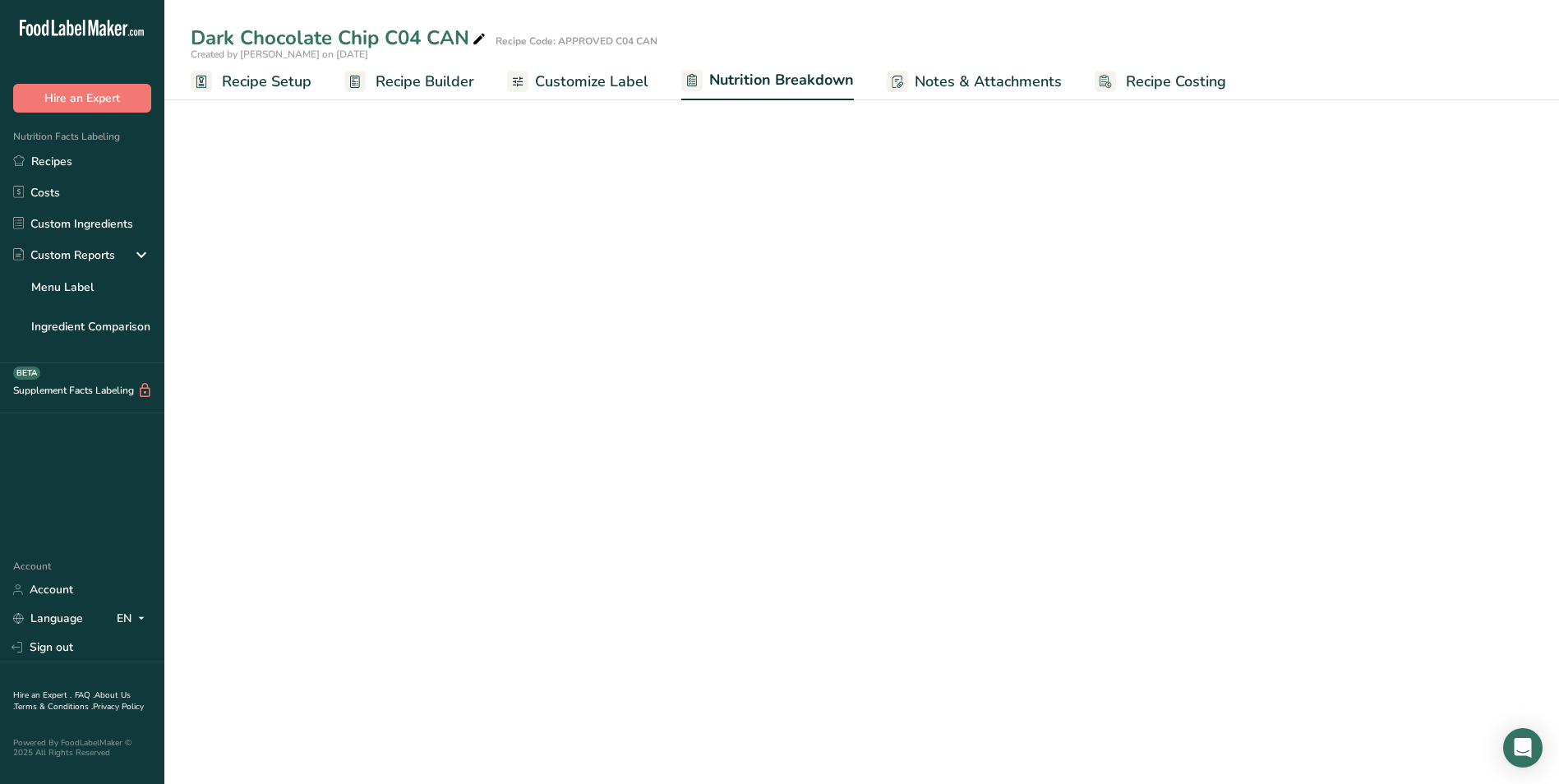
select select "Calories"
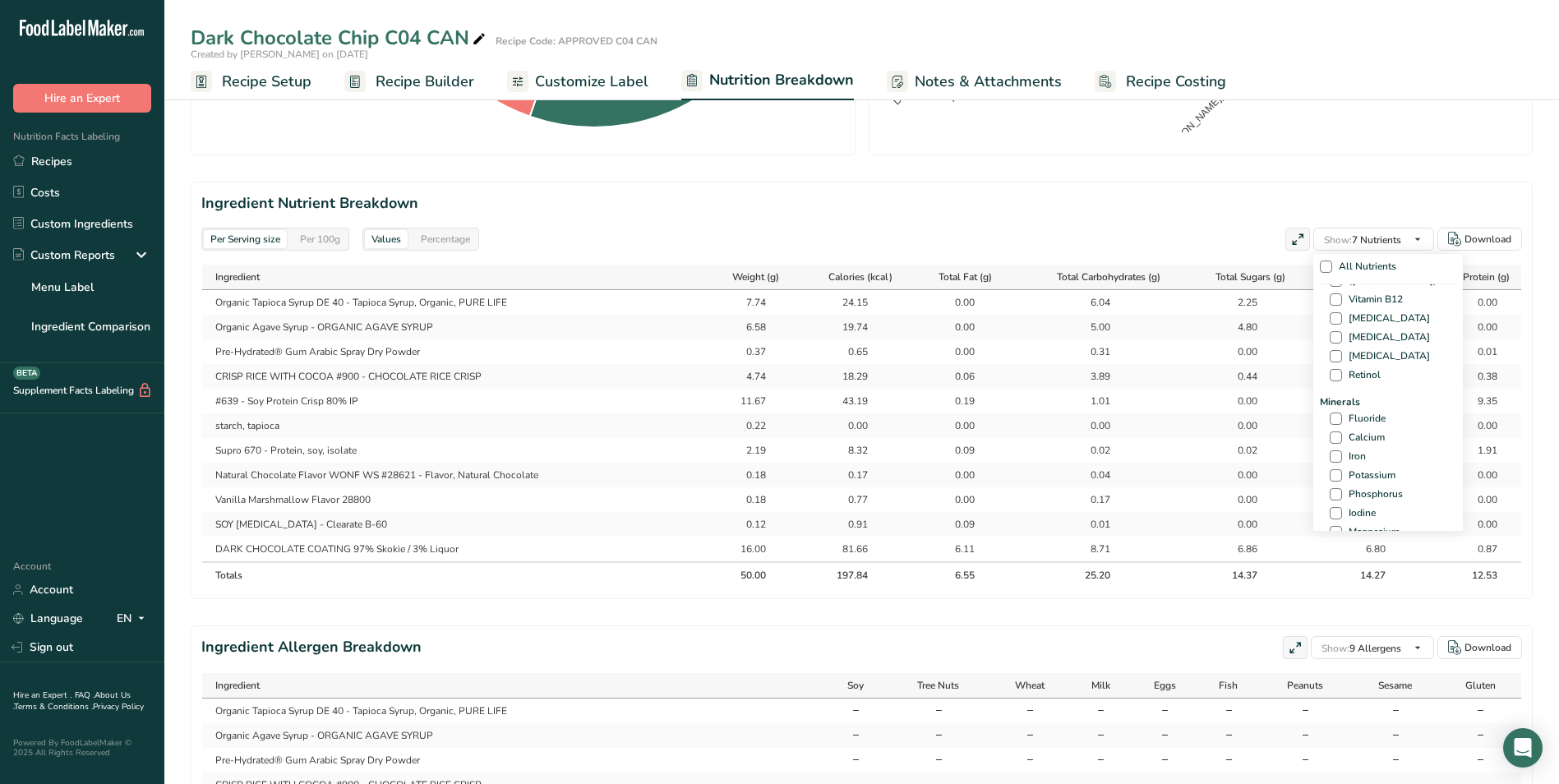
scroll to position [493, 0]
click at [1331, 470] on span at bounding box center [1335, 472] width 12 height 12
click at [1331, 470] on input "Potassium" at bounding box center [1334, 472] width 10 height 10
checkbox input "true"
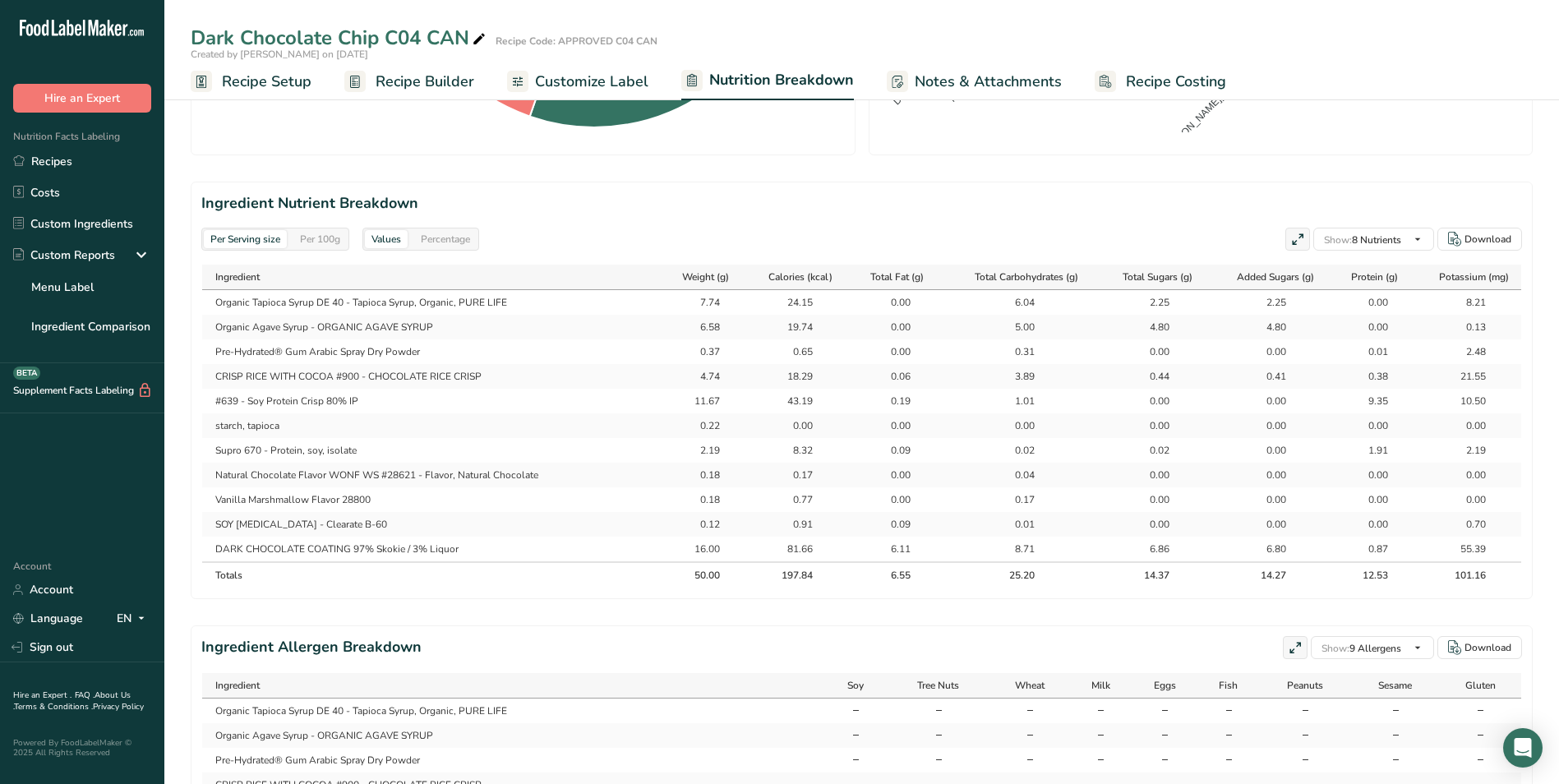
click at [605, 80] on span "Customize Label" at bounding box center [591, 81] width 113 height 22
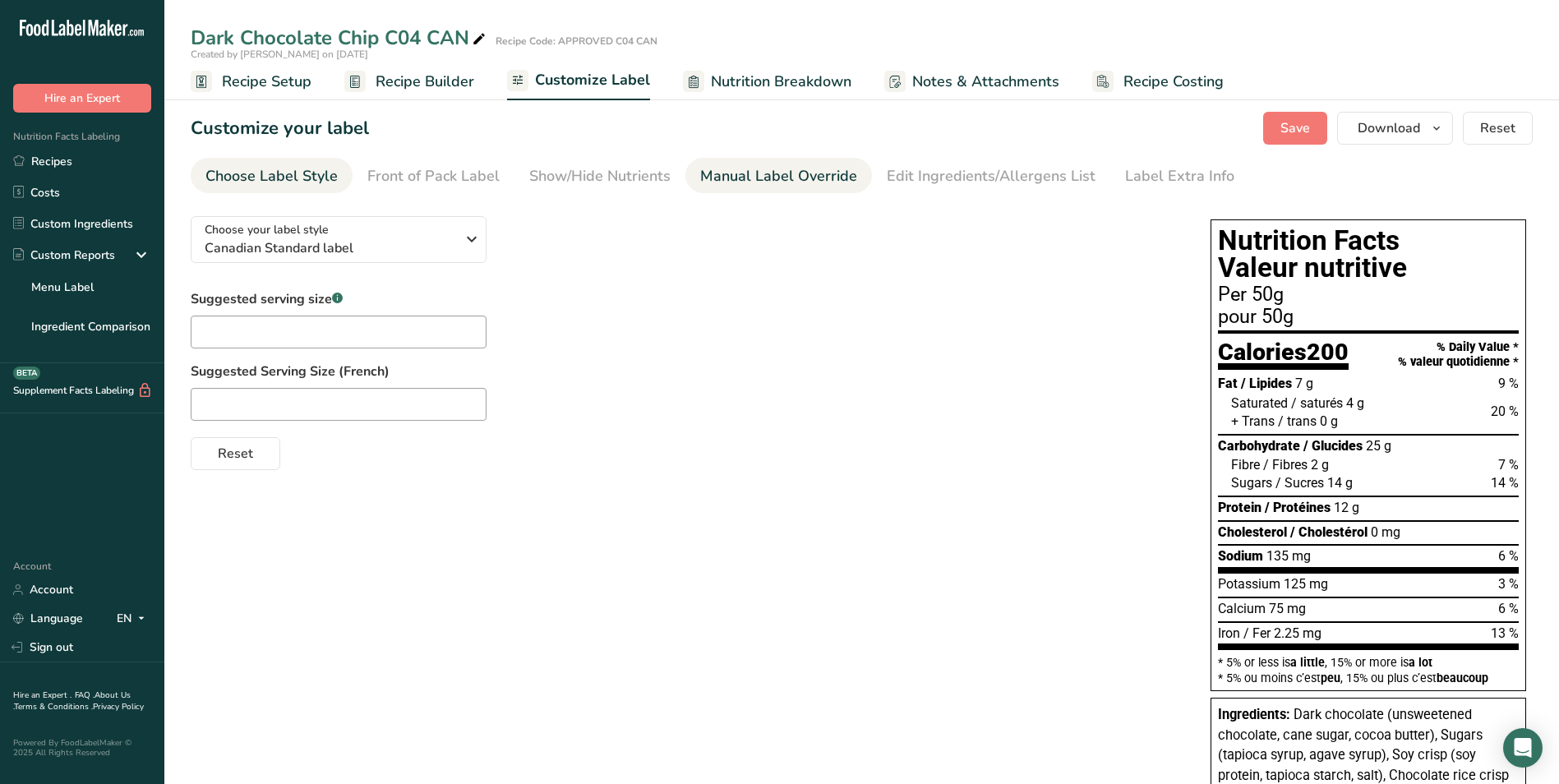
click at [738, 179] on div "Manual Label Override" at bounding box center [779, 176] width 157 height 22
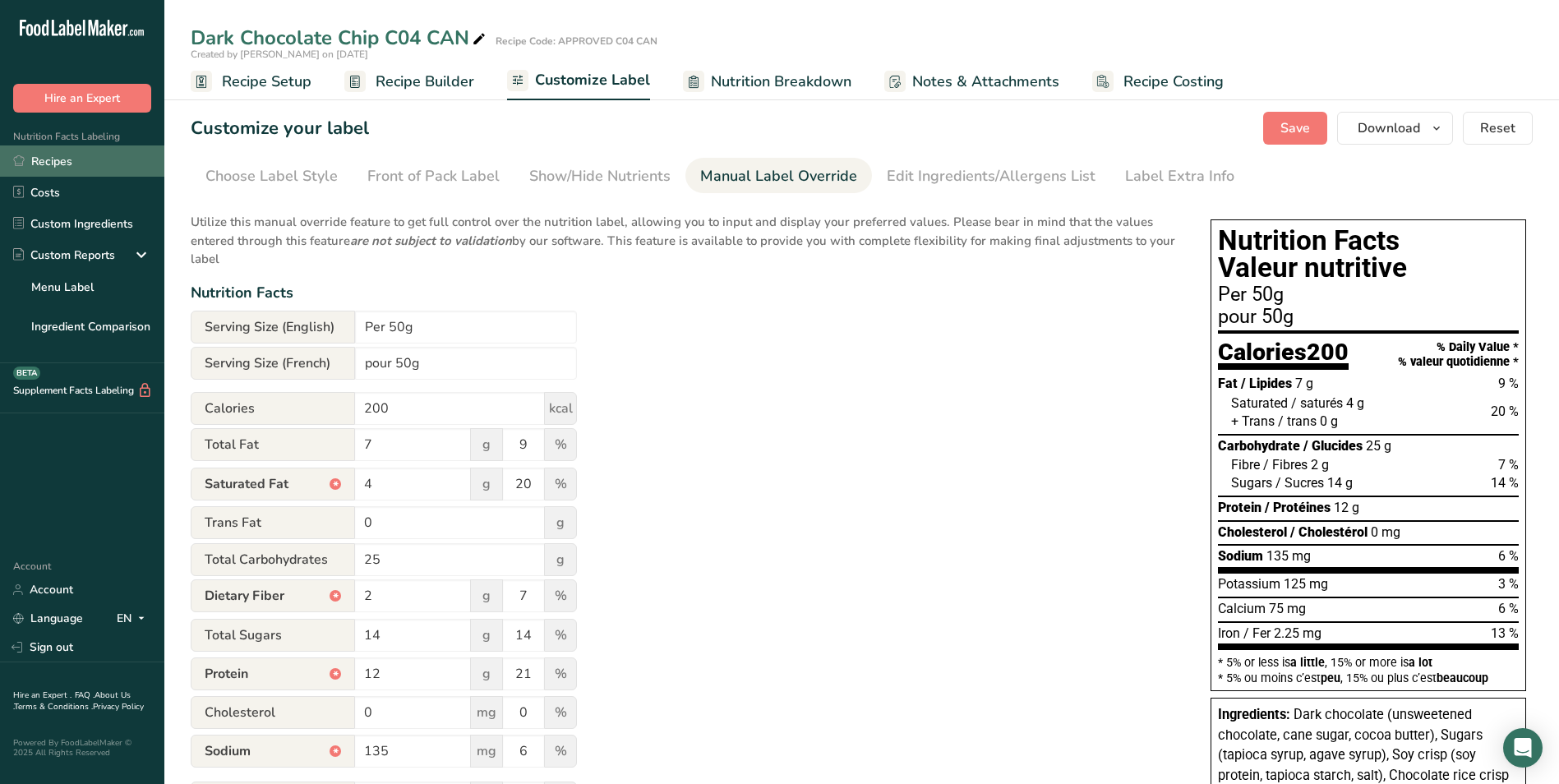
click at [46, 157] on link "Recipes" at bounding box center [82, 161] width 164 height 31
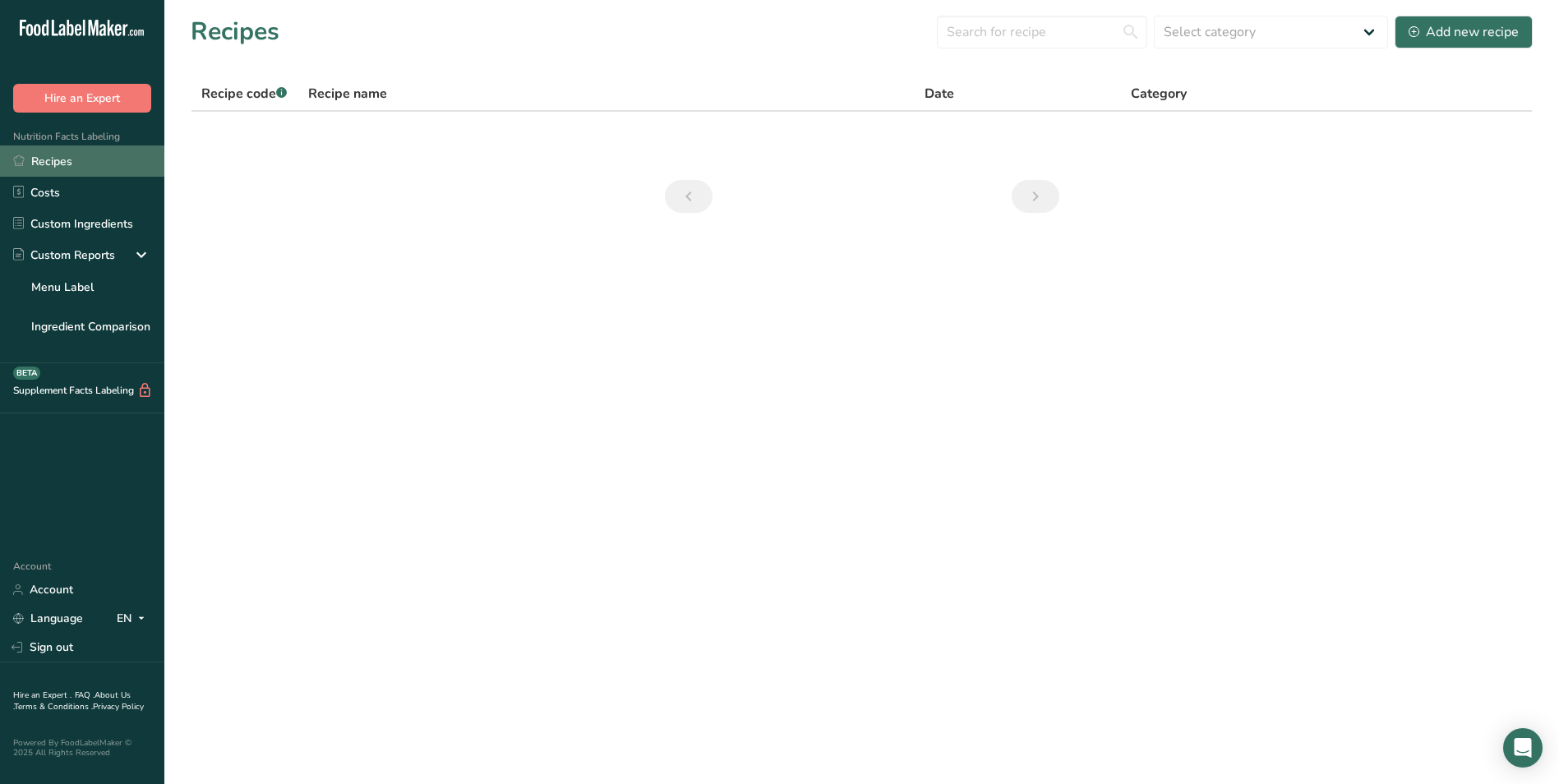
click at [46, 157] on link "Recipes" at bounding box center [82, 161] width 164 height 31
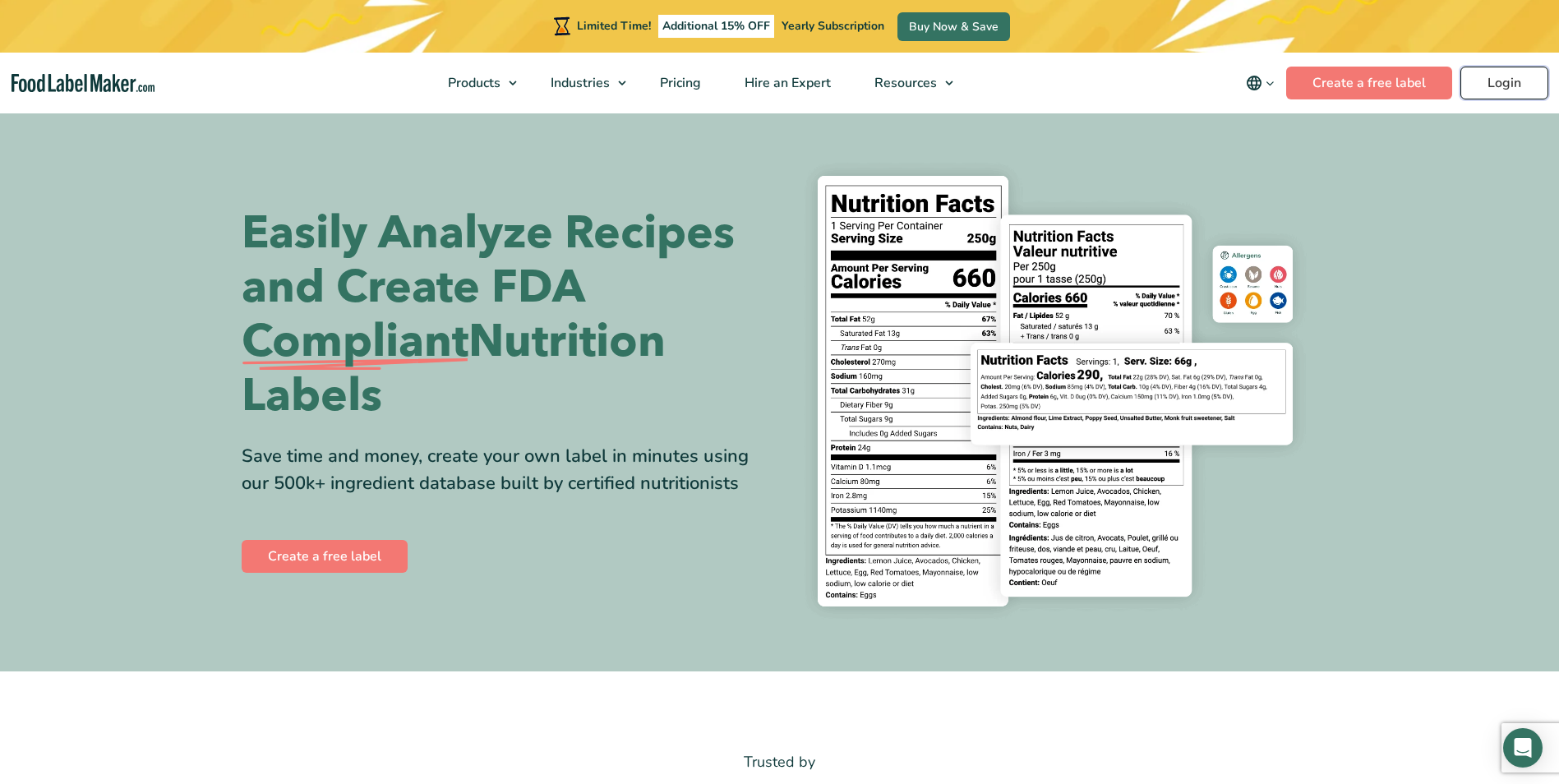
click at [1483, 79] on link "Login" at bounding box center [1503, 82] width 88 height 33
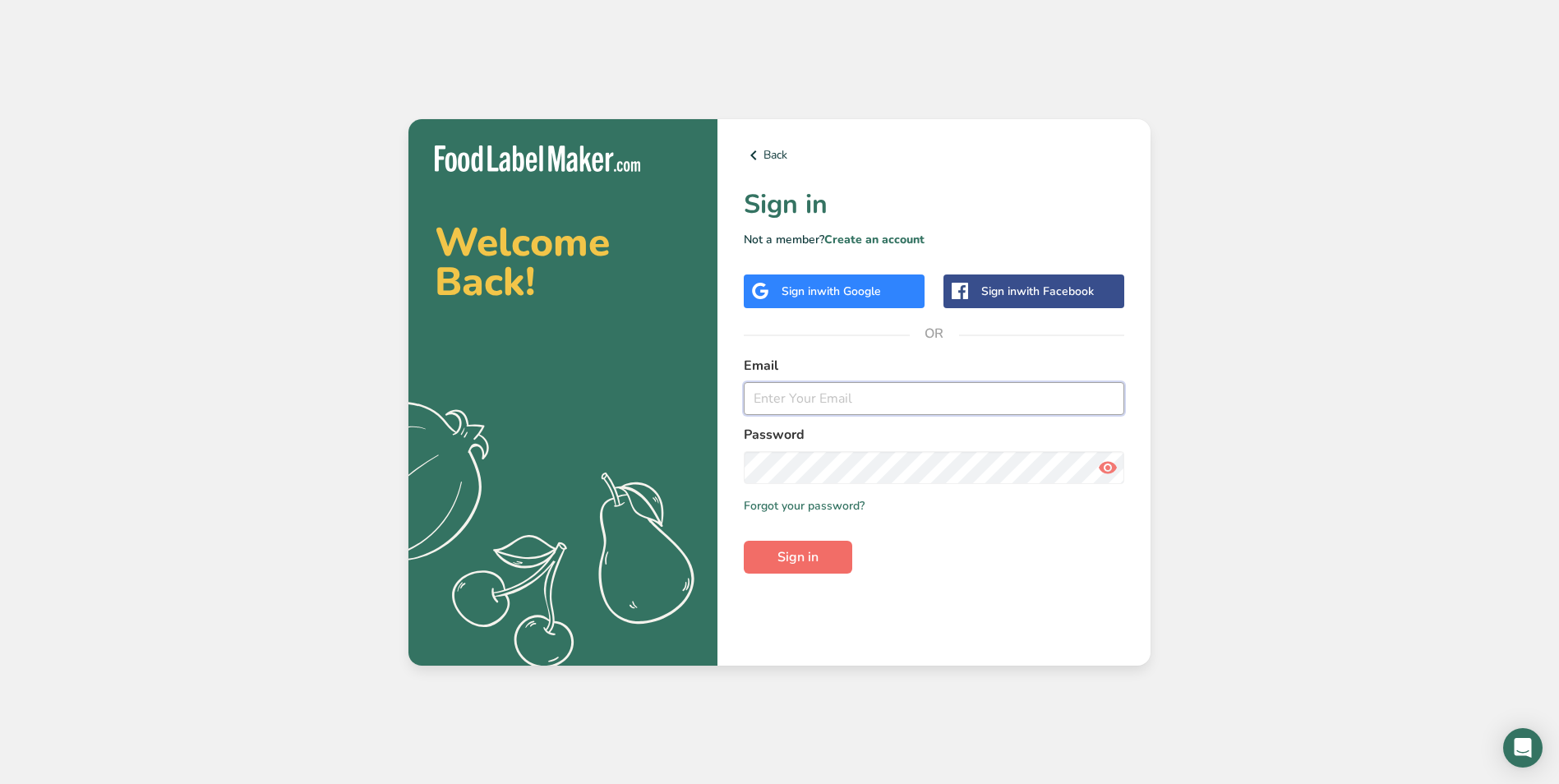
type input "[EMAIL_ADDRESS][DOMAIN_NAME]"
click at [816, 554] on span "Sign in" at bounding box center [797, 556] width 41 height 20
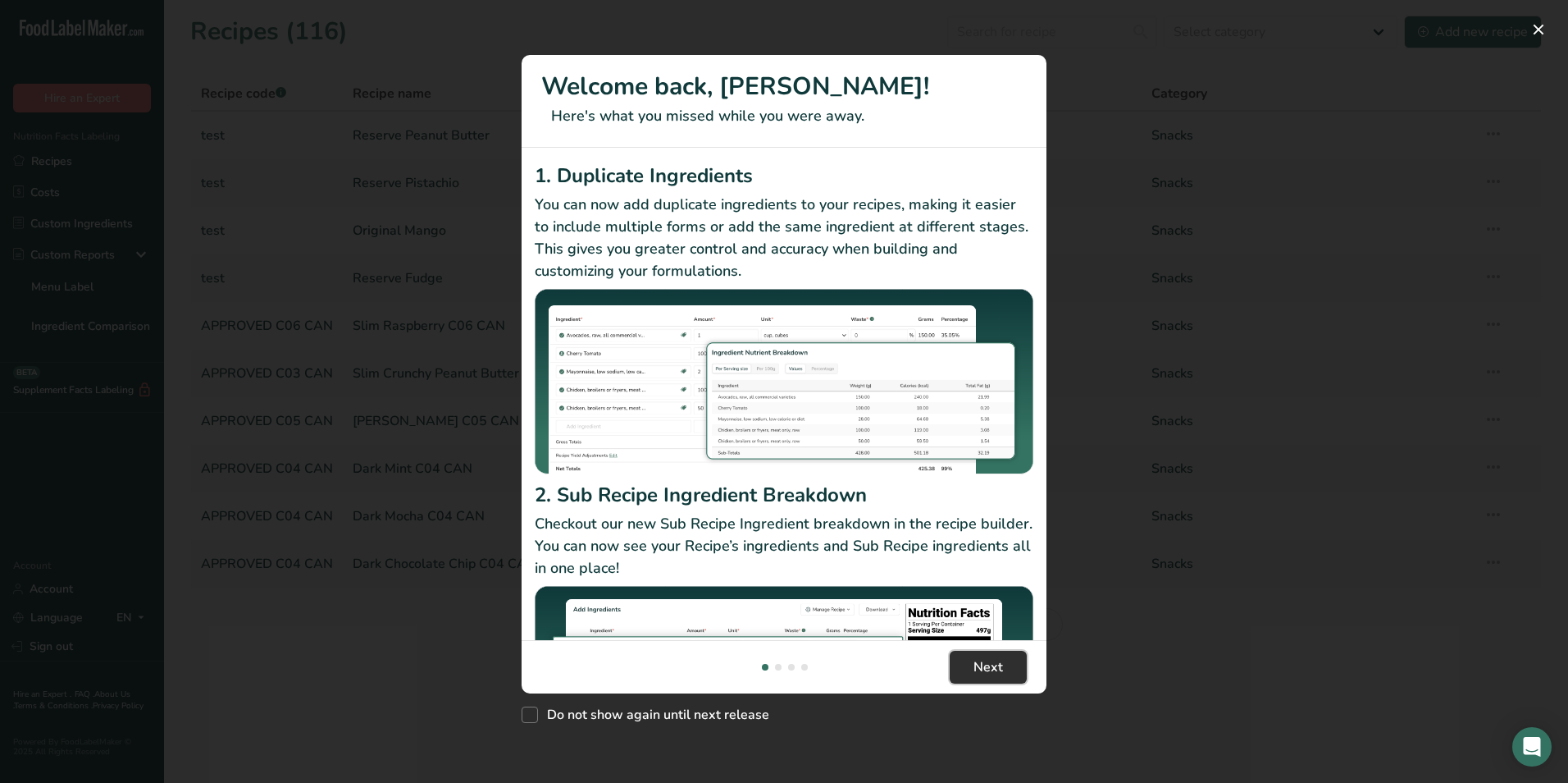
click at [981, 661] on span "Next" at bounding box center [987, 667] width 29 height 20
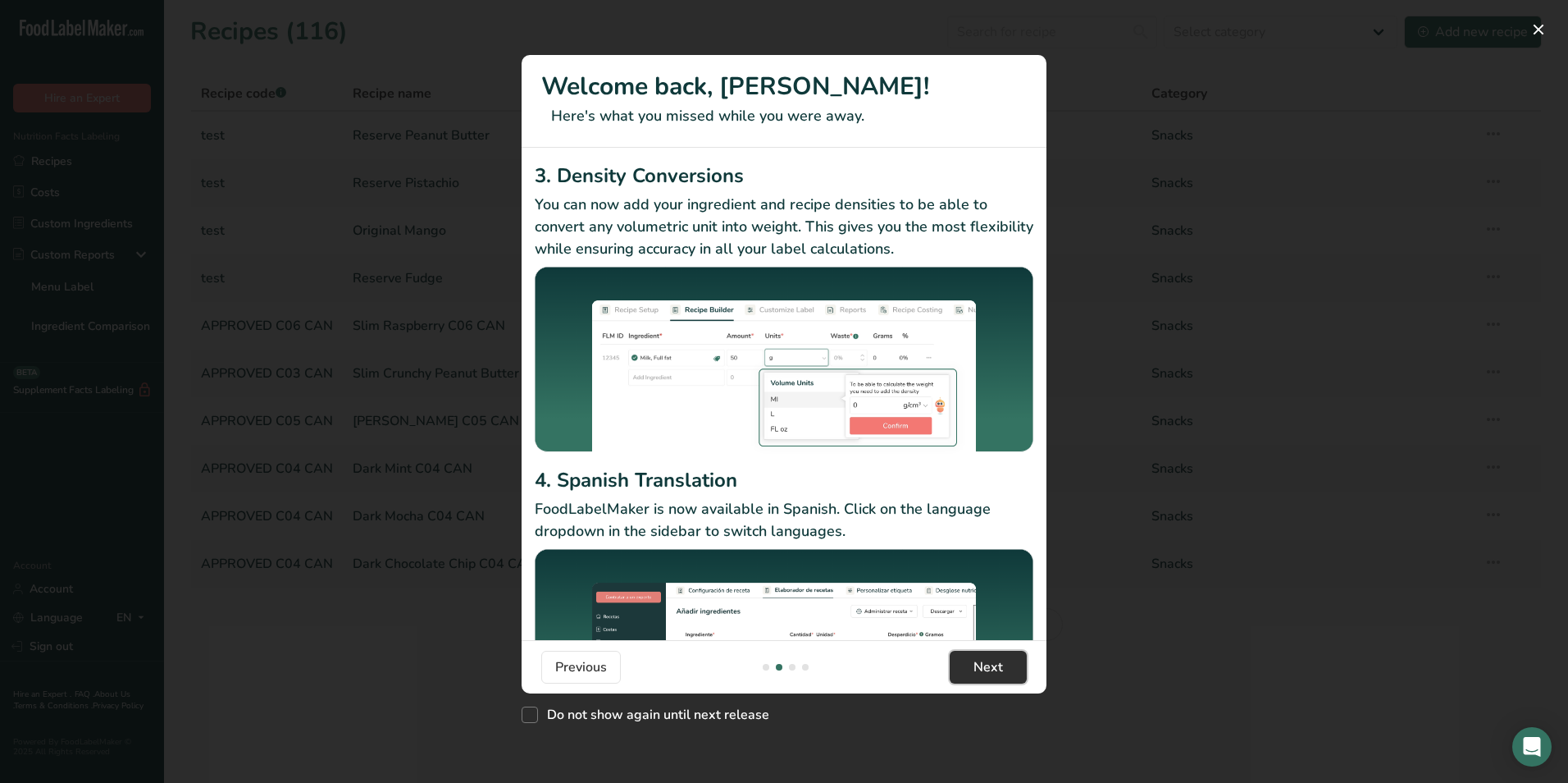
click at [981, 661] on span "Next" at bounding box center [987, 667] width 29 height 20
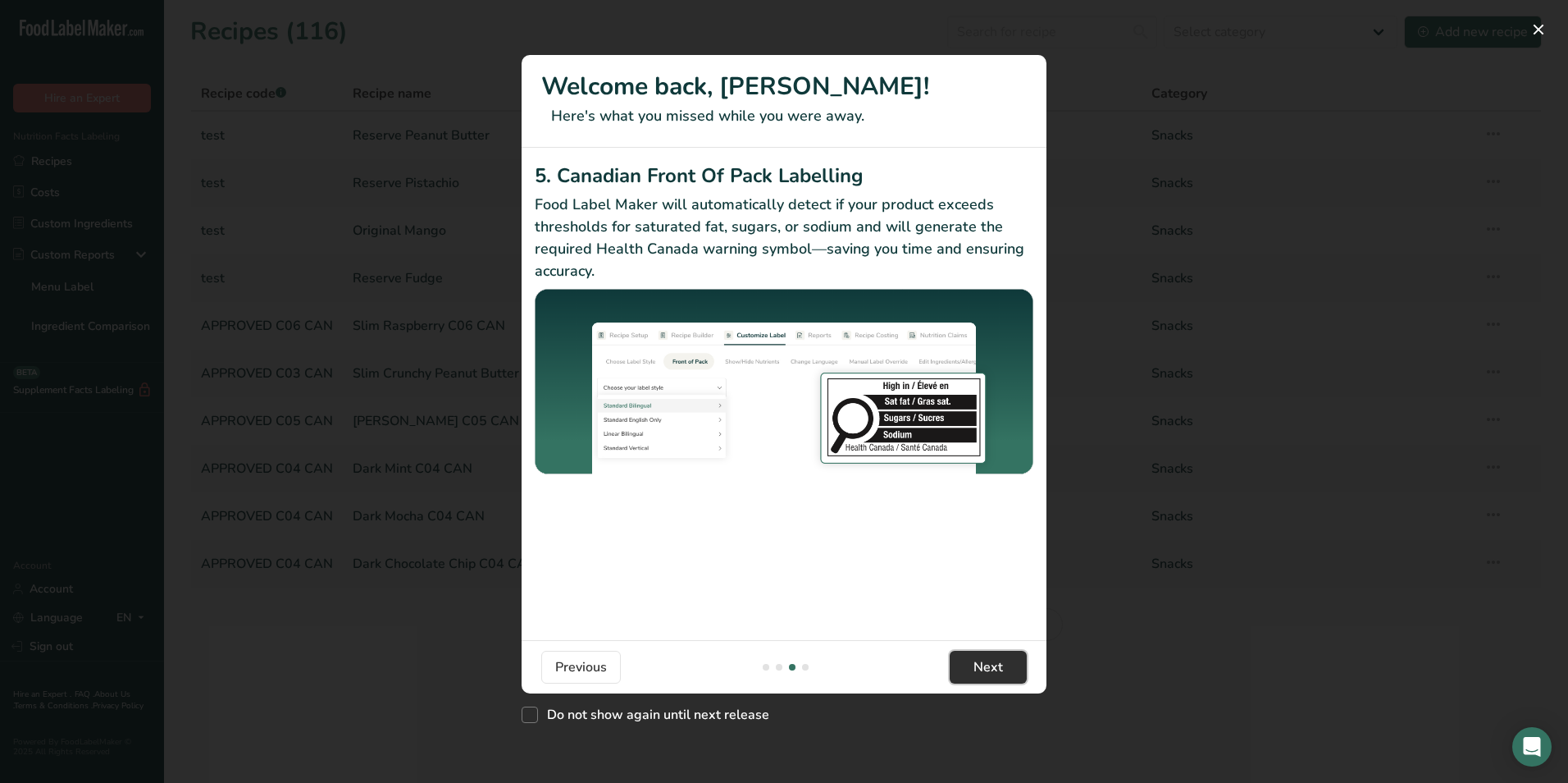
click at [981, 661] on span "Next" at bounding box center [987, 667] width 29 height 20
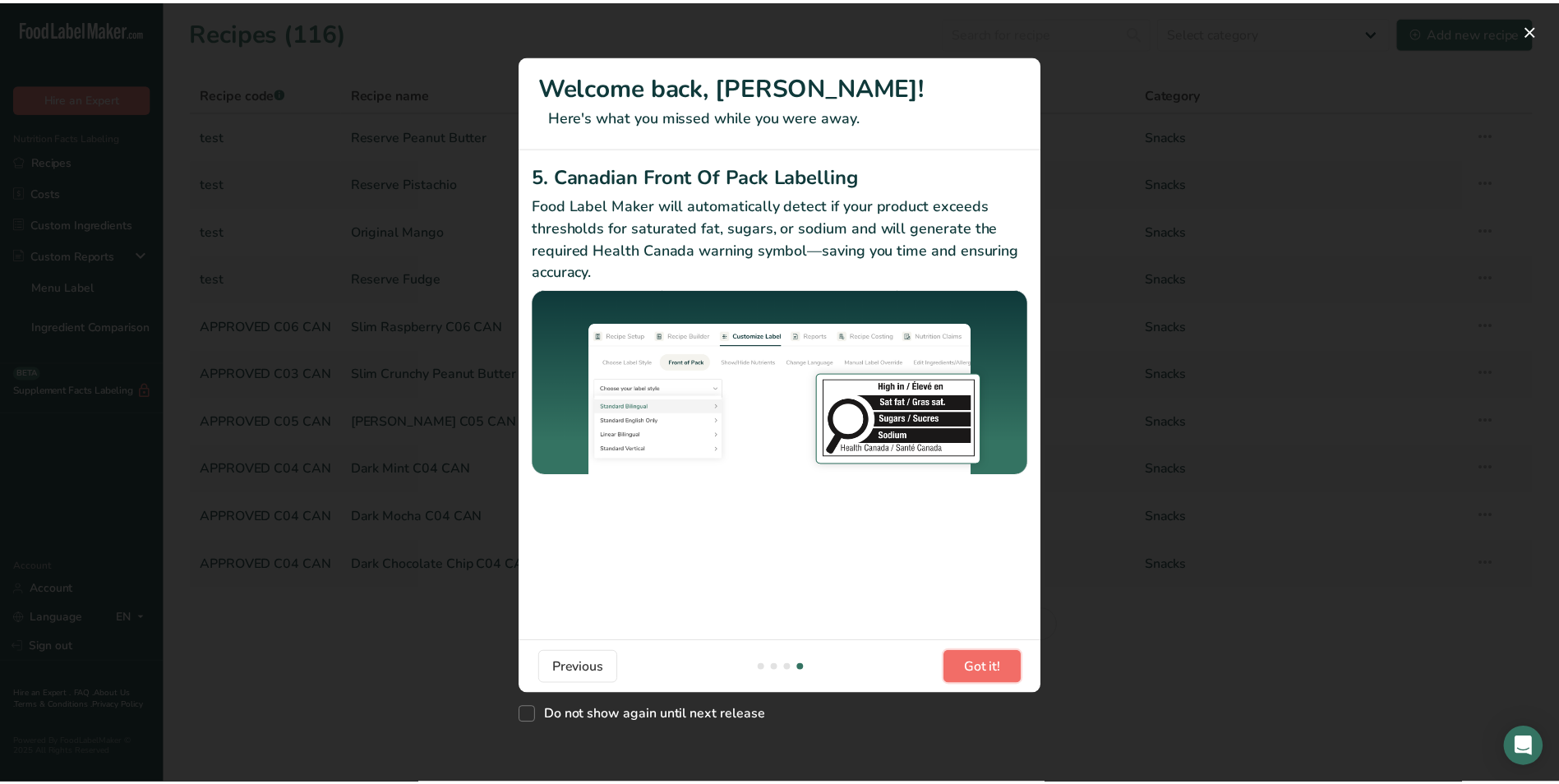
scroll to position [0, 1578]
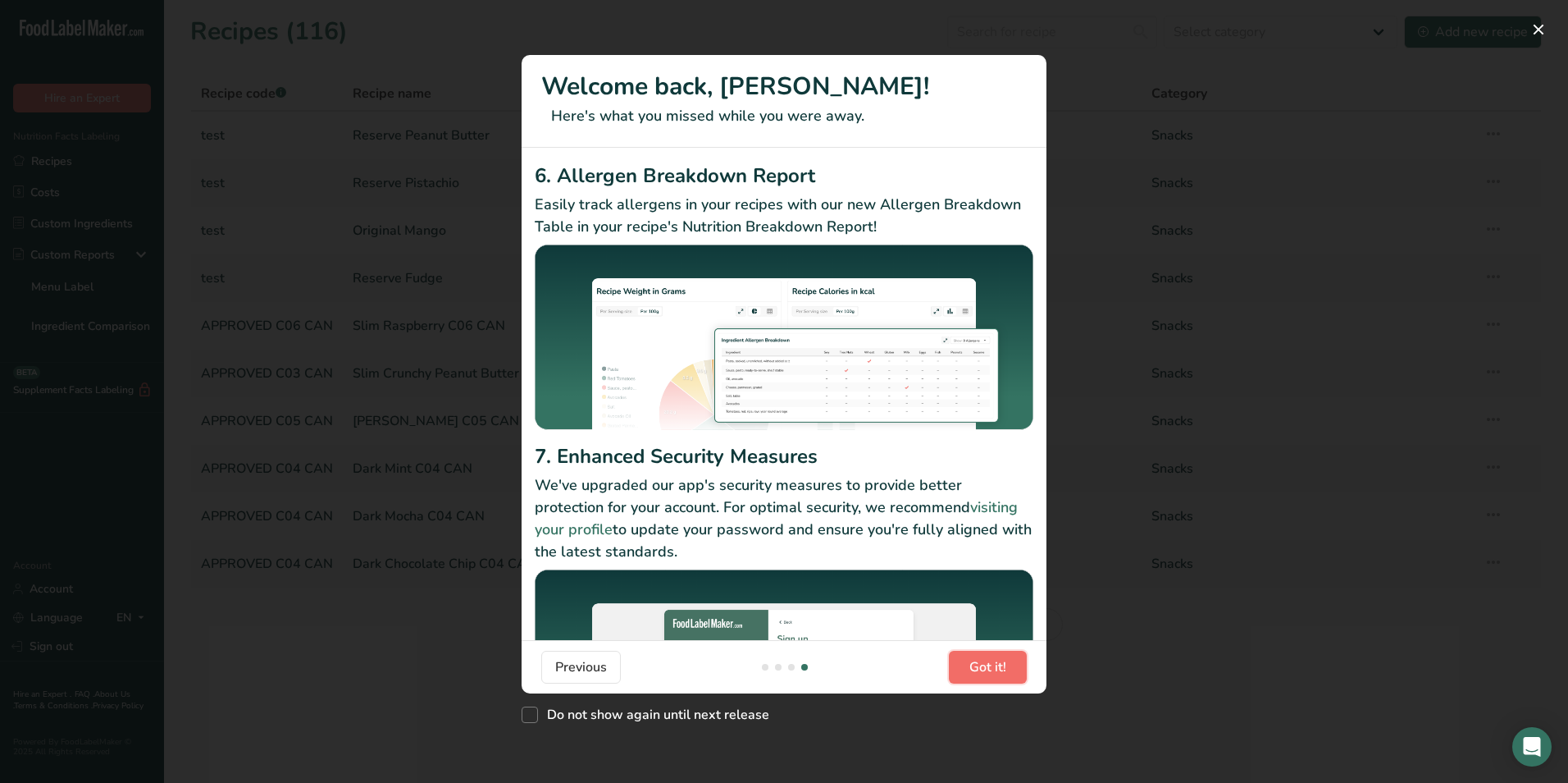
click at [982, 661] on span "Got it!" at bounding box center [987, 667] width 37 height 20
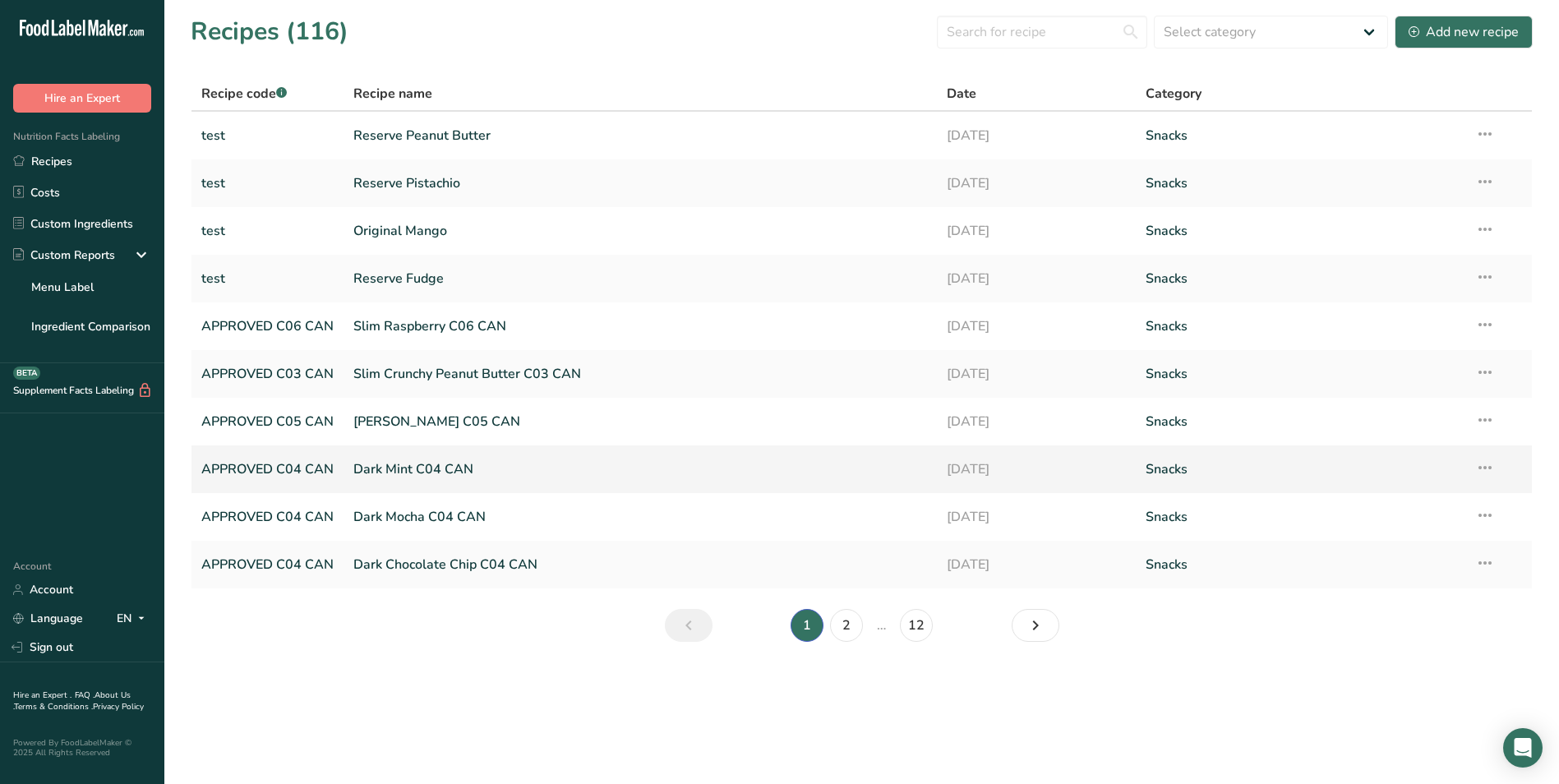
click at [396, 468] on link "Dark Mint C04 CAN" at bounding box center [640, 469] width 574 height 35
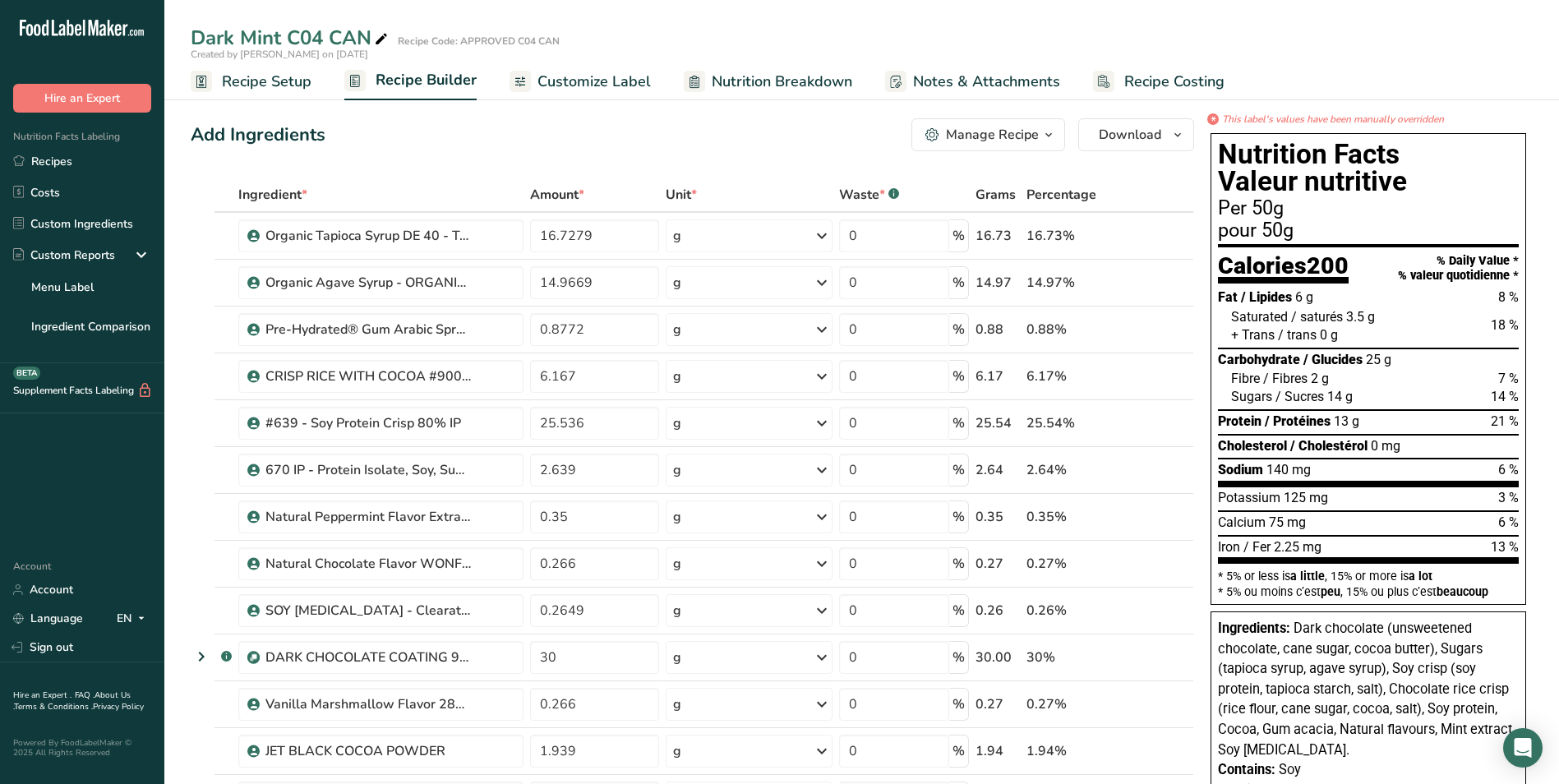
click at [759, 79] on span "Nutrition Breakdown" at bounding box center [781, 81] width 141 height 22
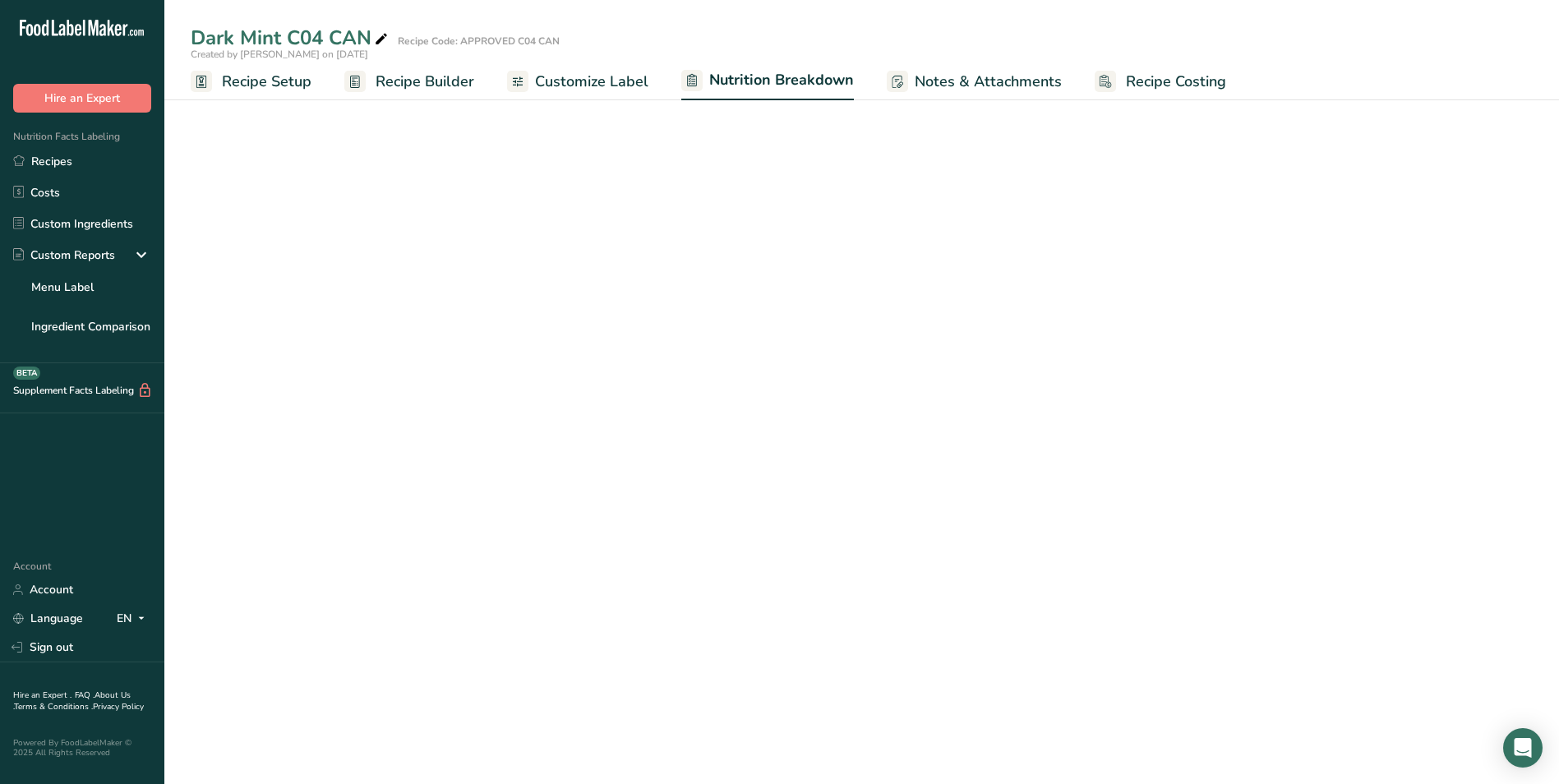
select select "Calories"
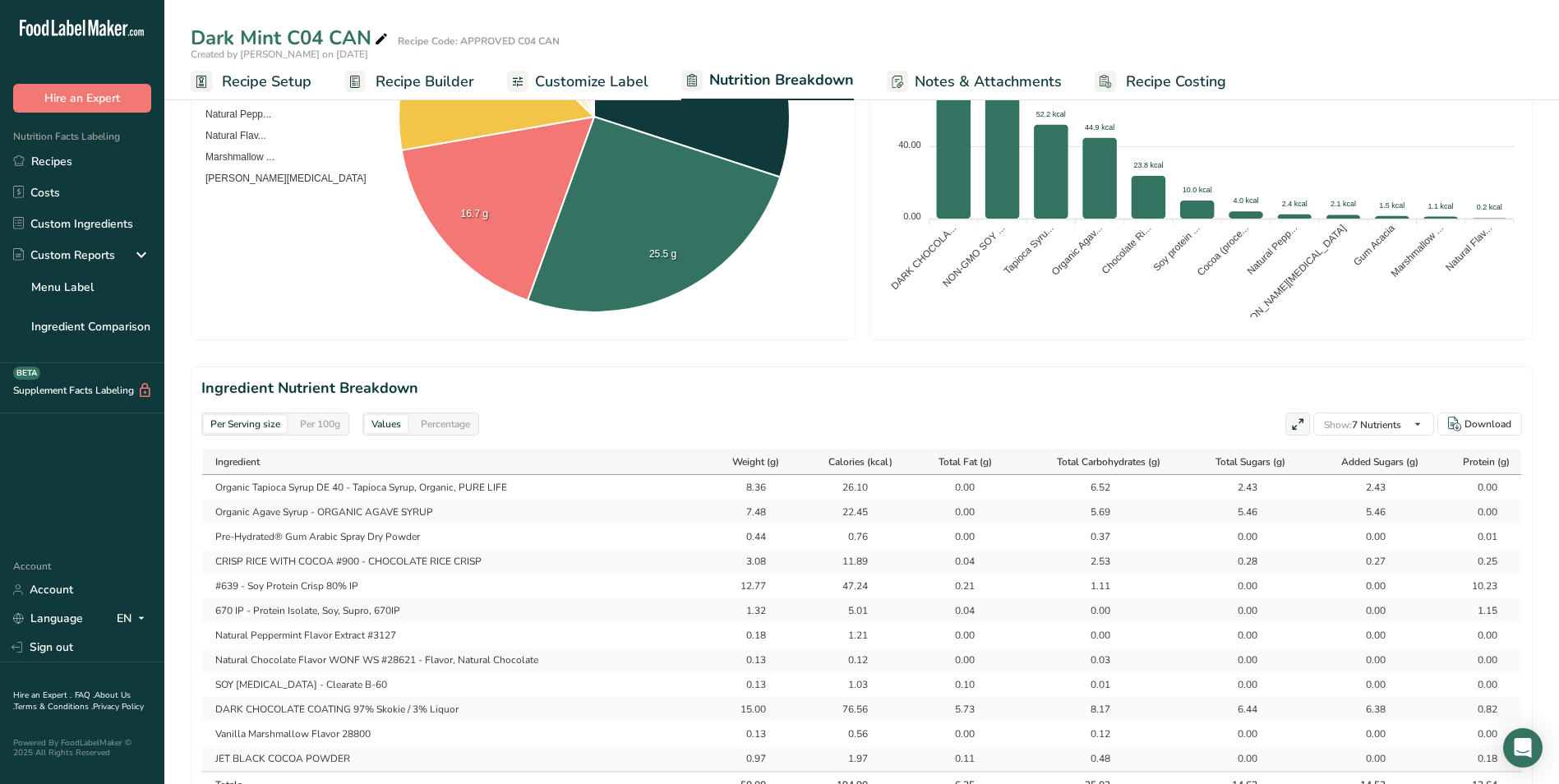
scroll to position [493, 0]
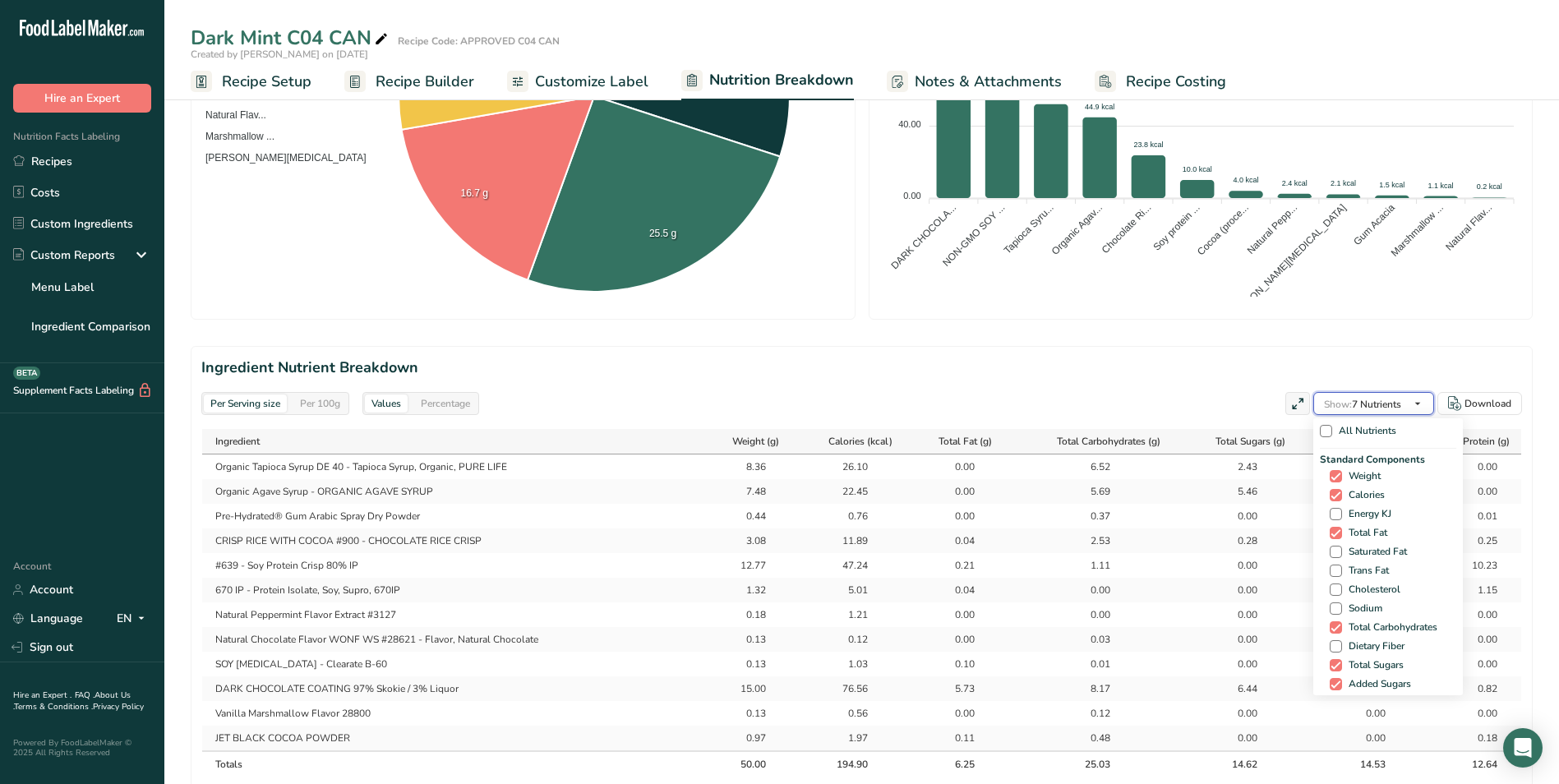
click at [1414, 401] on icon "button" at bounding box center [1417, 404] width 13 height 21
click at [1334, 554] on span at bounding box center [1335, 554] width 12 height 12
click at [1334, 554] on input "Potassium" at bounding box center [1334, 554] width 10 height 10
checkbox input "true"
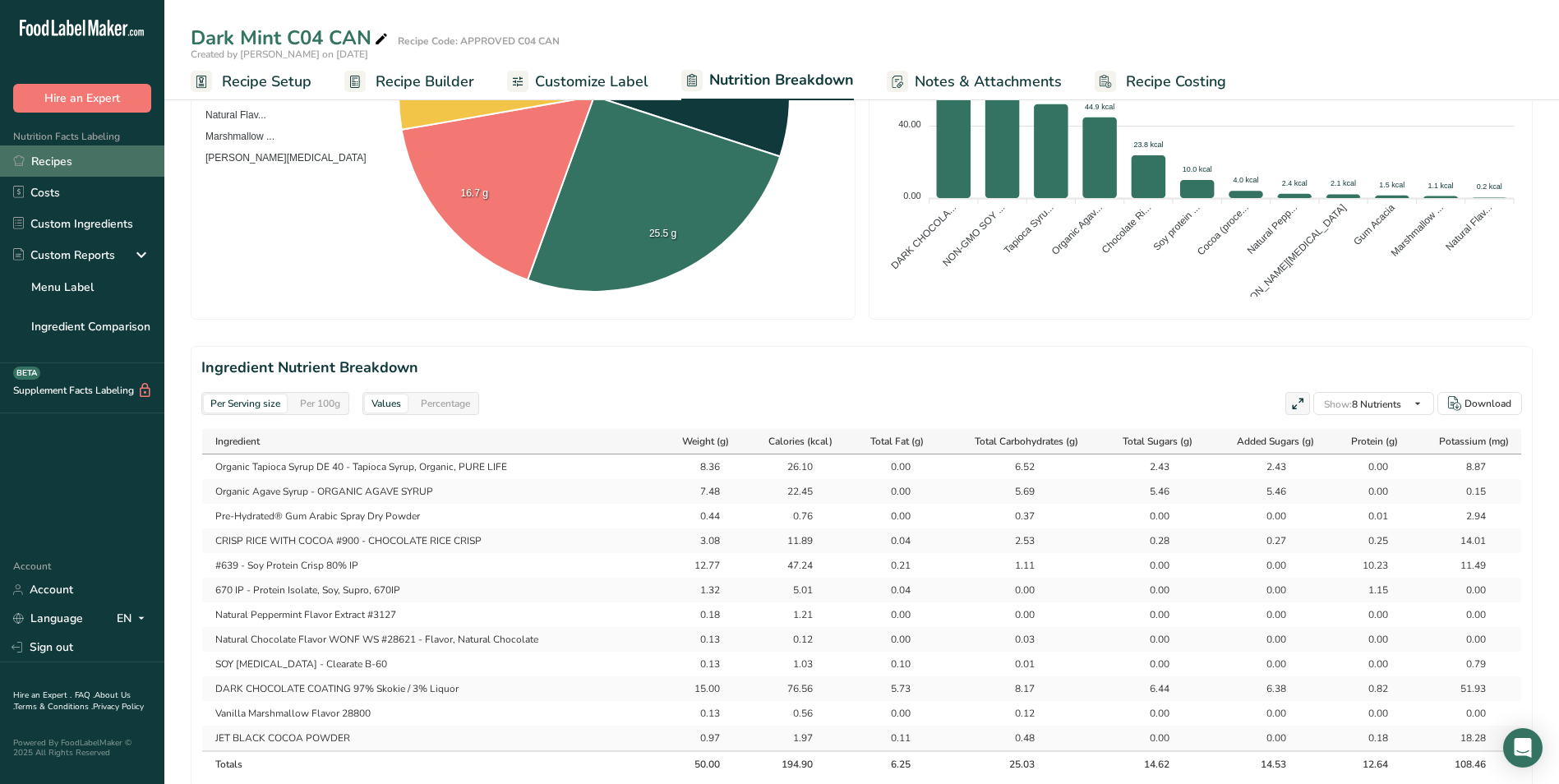
click at [58, 161] on link "Recipes" at bounding box center [82, 161] width 164 height 31
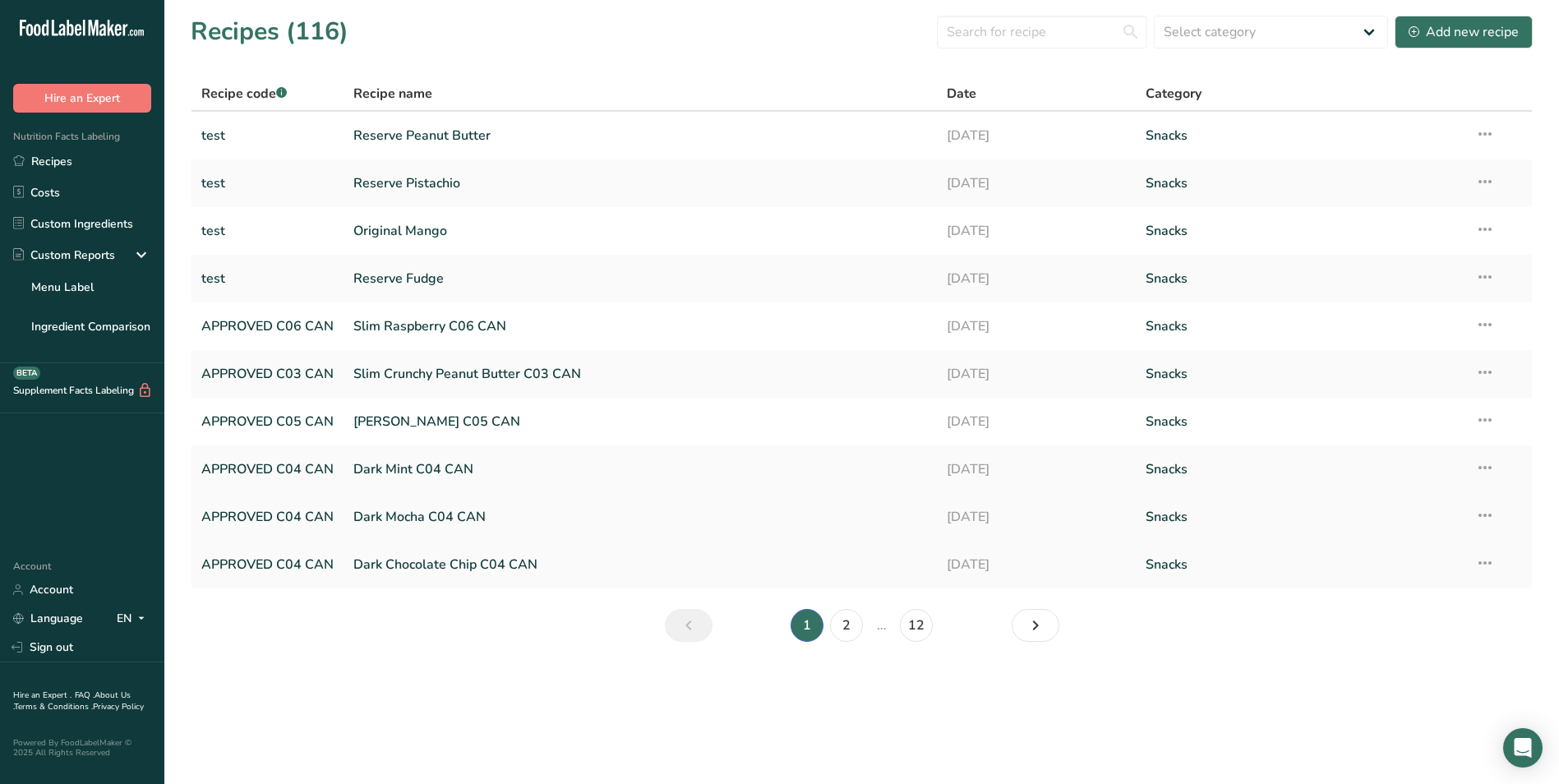
click at [428, 515] on link "Dark Mocha C04 CAN" at bounding box center [640, 517] width 574 height 35
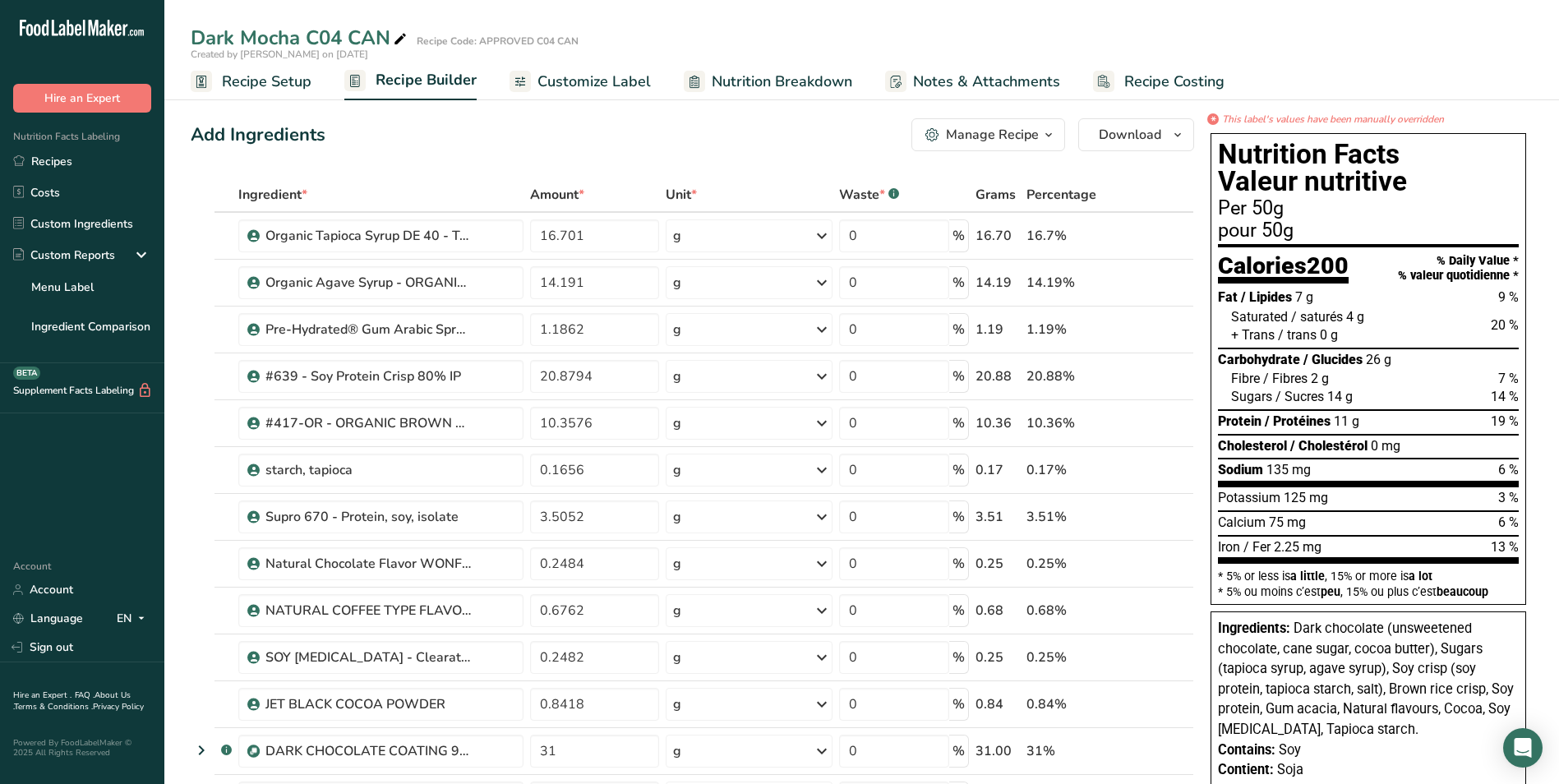
click at [802, 84] on span "Nutrition Breakdown" at bounding box center [781, 81] width 141 height 22
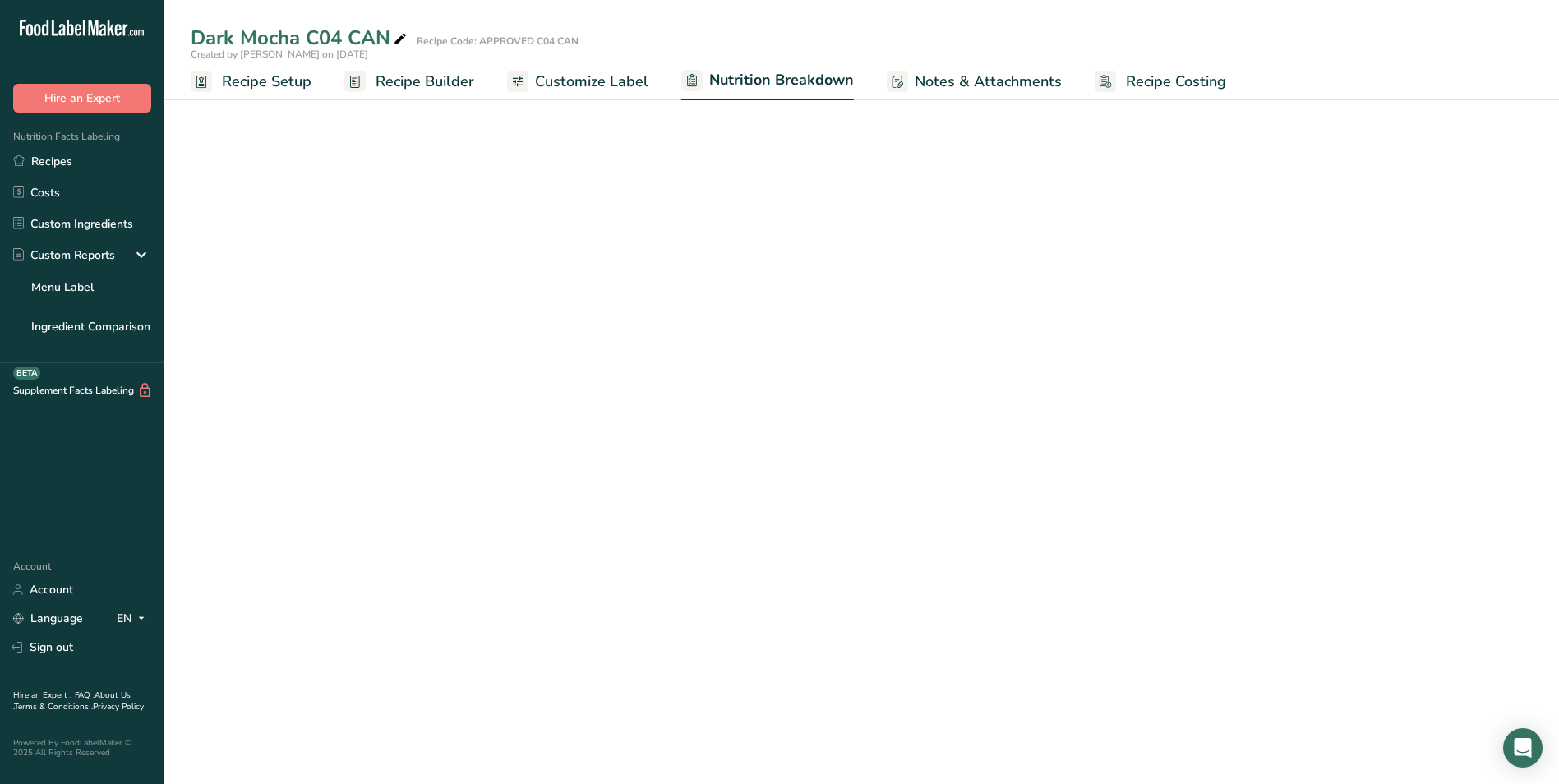
select select "Calories"
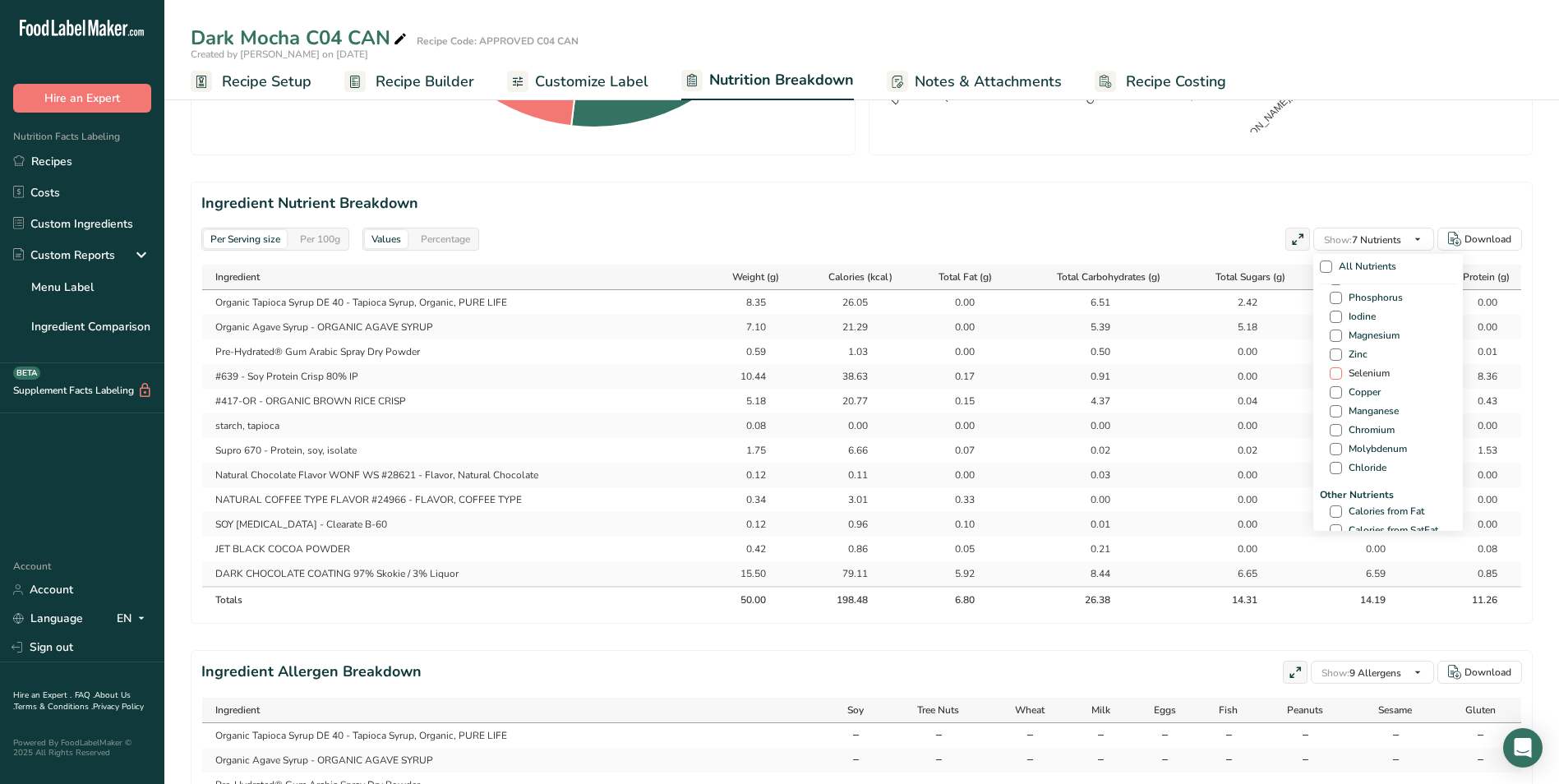
scroll to position [657, 0]
click at [1331, 308] on span at bounding box center [1335, 308] width 12 height 12
click at [1331, 308] on input "Potassium" at bounding box center [1334, 308] width 10 height 10
checkbox input "true"
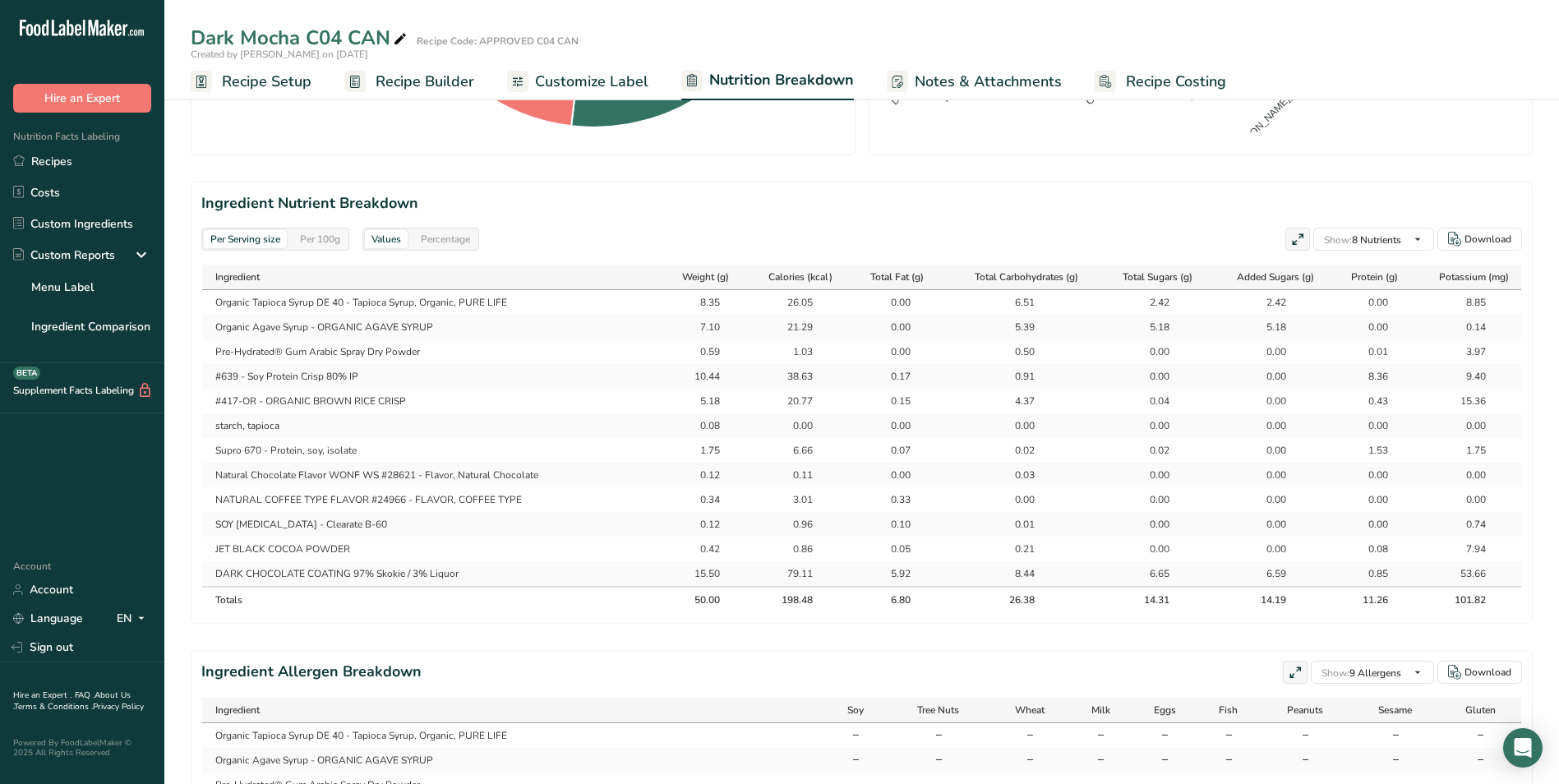
scroll to position [575, 0]
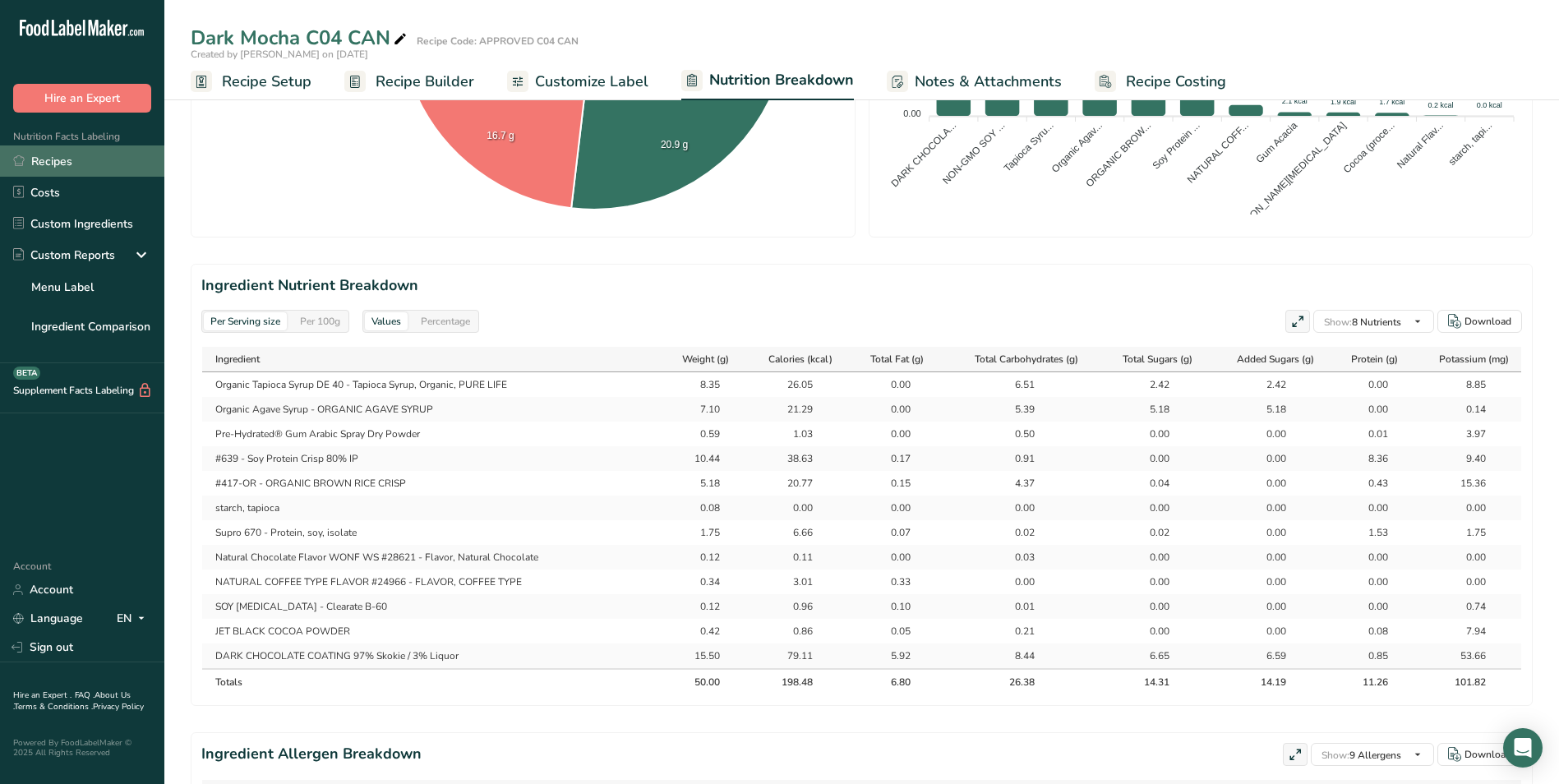
click at [46, 158] on link "Recipes" at bounding box center [82, 161] width 164 height 31
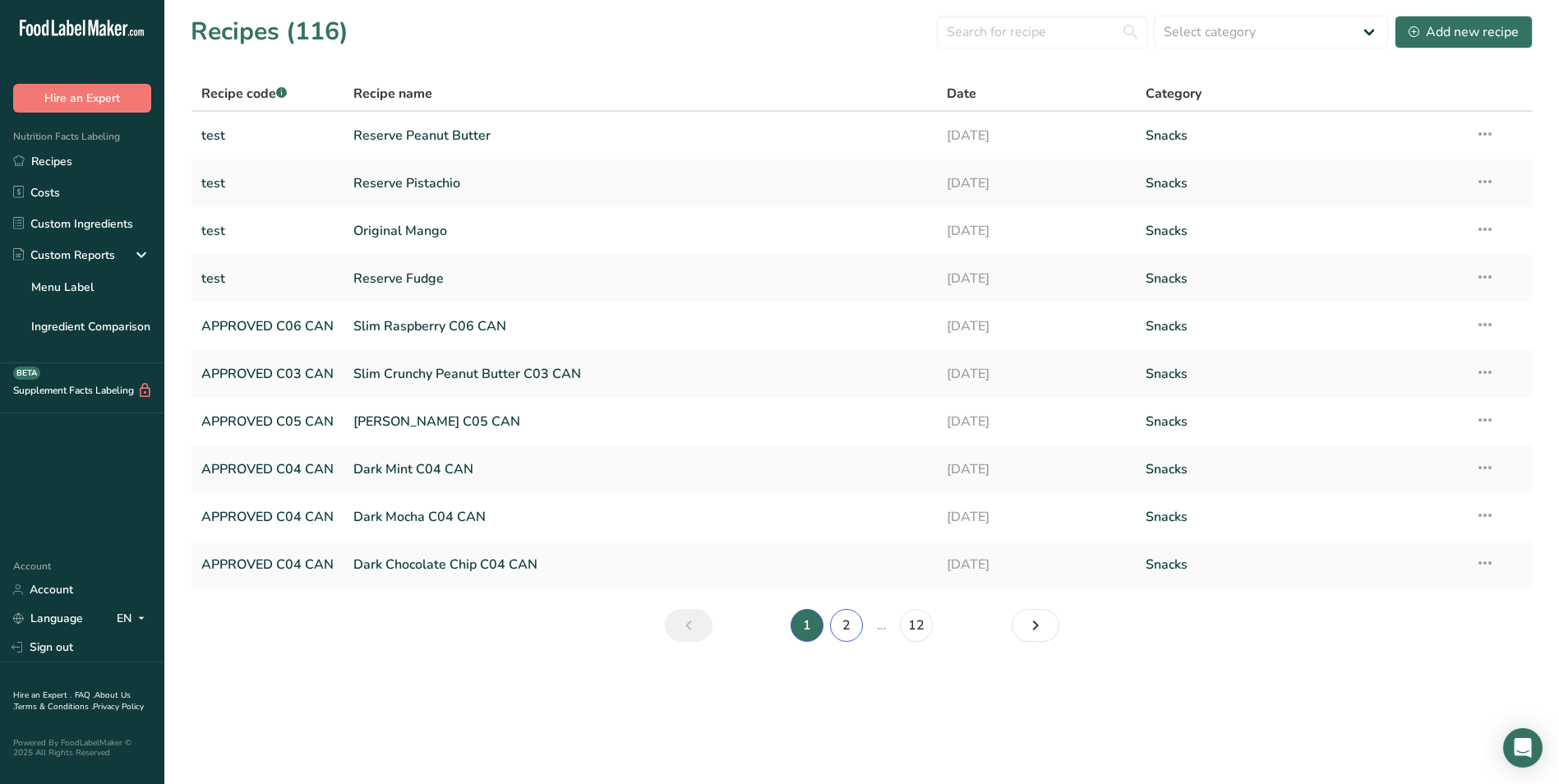
click at [844, 624] on link "2" at bounding box center [846, 624] width 33 height 33
